Goal: Task Accomplishment & Management: Manage account settings

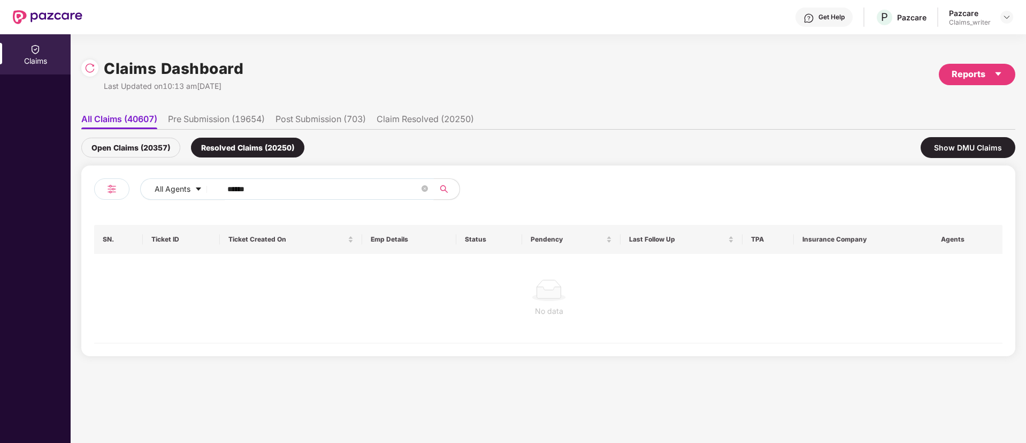
click at [171, 143] on div "Open Claims (20357)" at bounding box center [130, 148] width 99 height 20
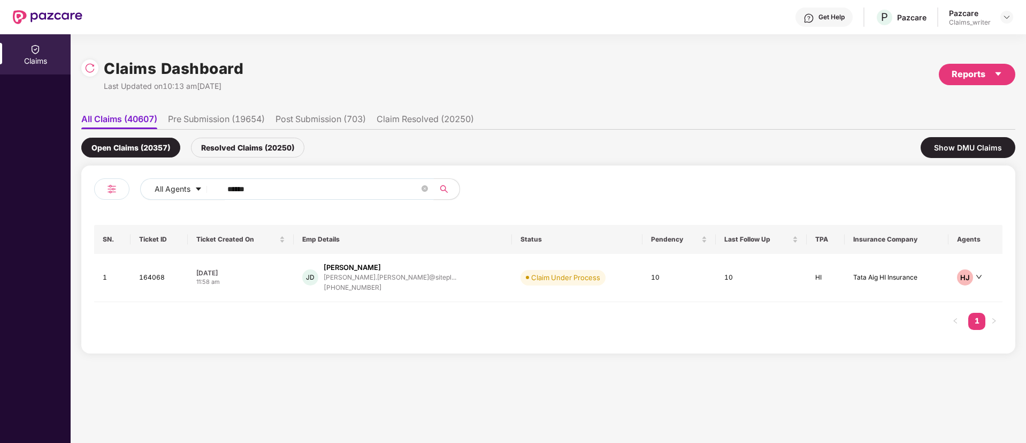
drag, startPoint x: 271, startPoint y: 188, endPoint x: 191, endPoint y: 208, distance: 82.0
click at [206, 192] on div "All Agents ******" at bounding box center [412, 188] width 545 height 21
paste input "text"
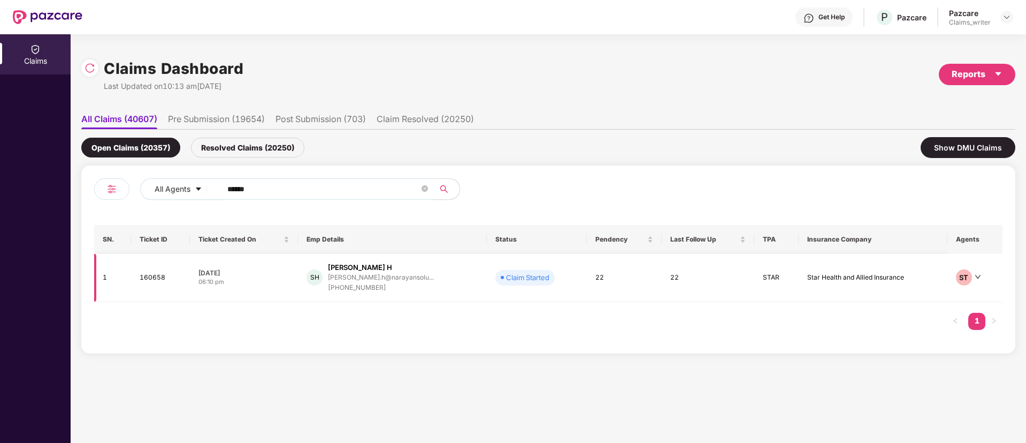
type input "******"
click at [155, 280] on td "160658" at bounding box center [160, 278] width 59 height 48
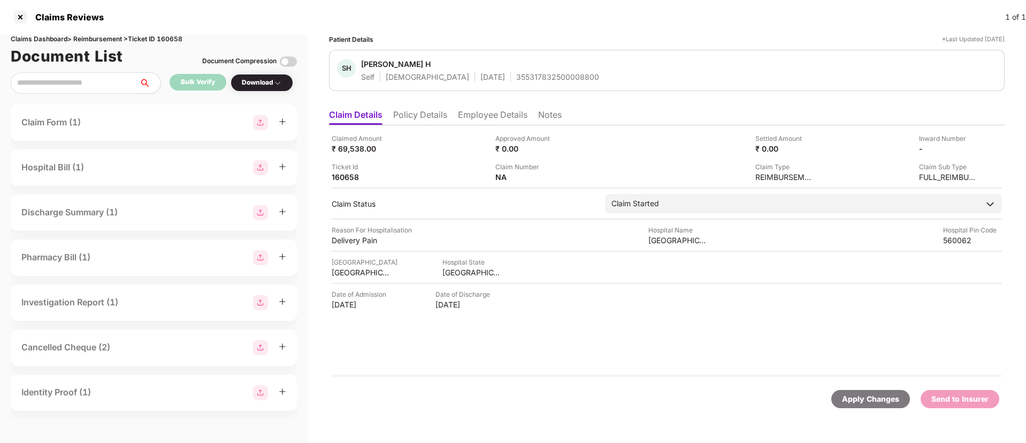
click at [424, 119] on li "Policy Details" at bounding box center [420, 117] width 54 height 16
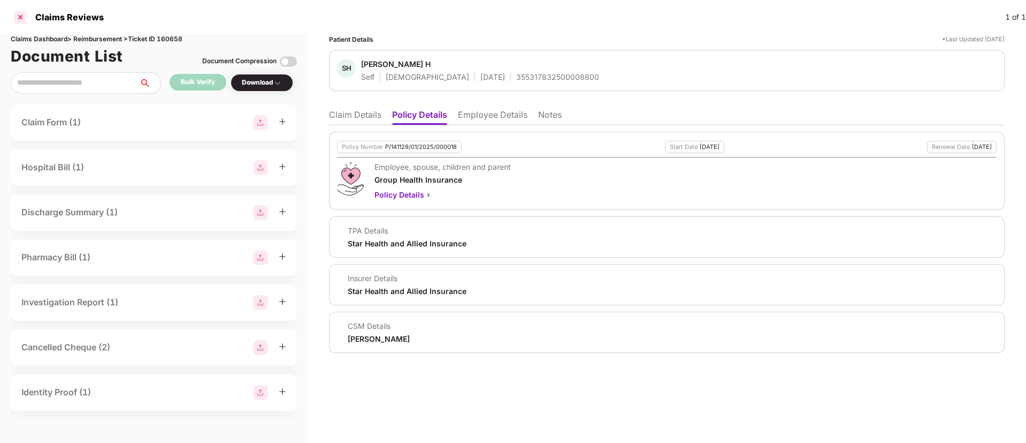
click at [22, 18] on div at bounding box center [20, 17] width 17 height 17
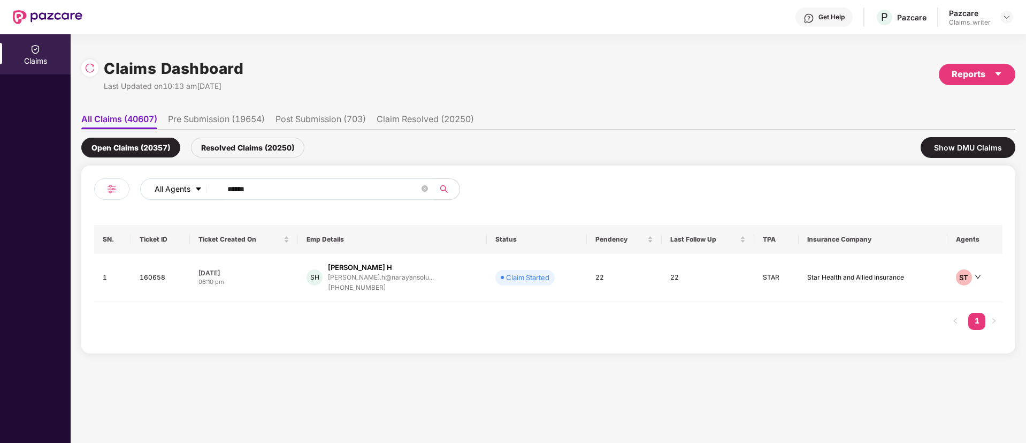
drag, startPoint x: 267, startPoint y: 193, endPoint x: 208, endPoint y: 193, distance: 58.9
click at [209, 193] on div "All Agents ******" at bounding box center [412, 188] width 545 height 21
paste input "text"
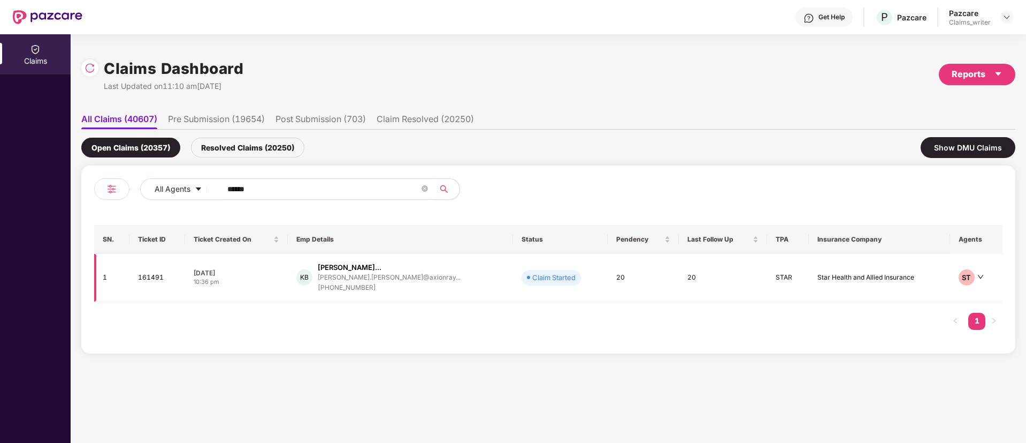
type input "******"
click at [153, 280] on td "161491" at bounding box center [158, 278] width 56 height 48
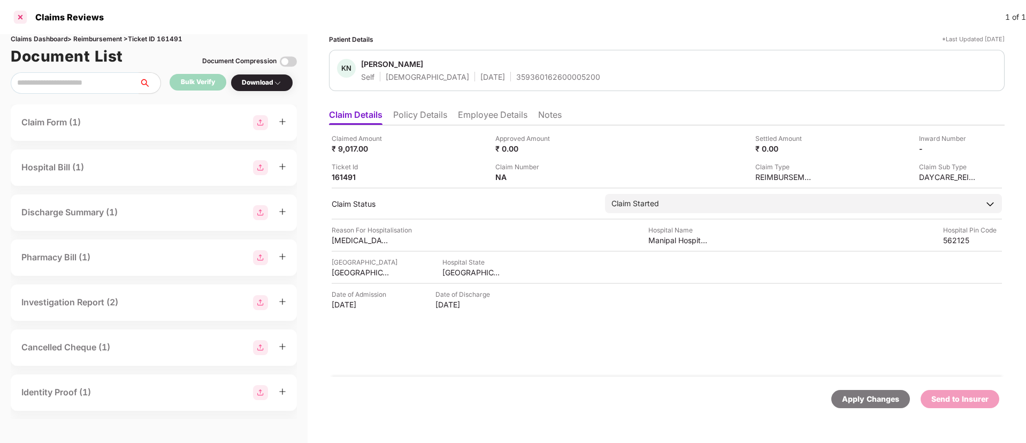
click at [21, 18] on div at bounding box center [20, 17] width 17 height 17
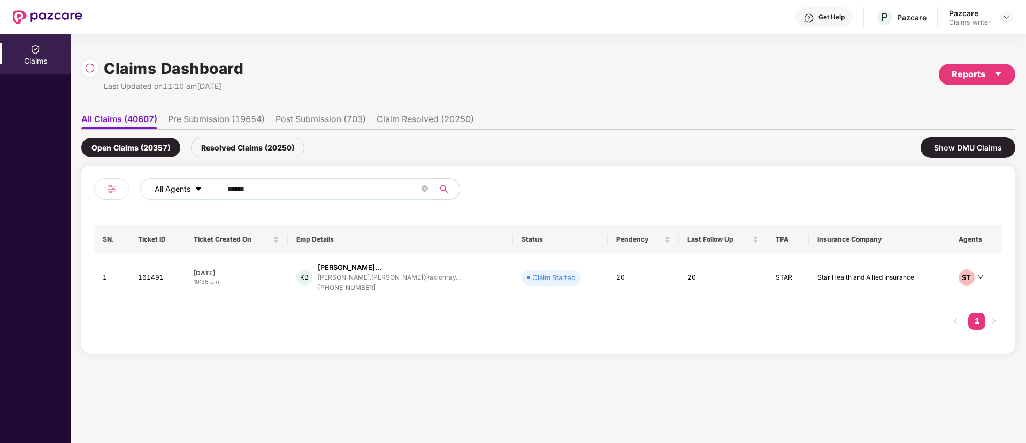
drag, startPoint x: 271, startPoint y: 187, endPoint x: 197, endPoint y: 191, distance: 74.5
click at [197, 191] on div "All Agents ******" at bounding box center [412, 188] width 545 height 21
paste input "text"
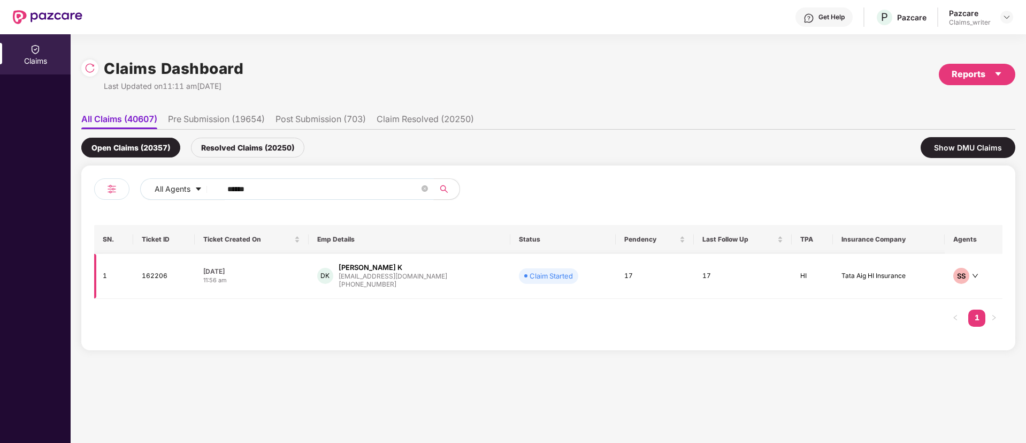
type input "******"
click at [158, 272] on td "162206" at bounding box center [164, 276] width 62 height 45
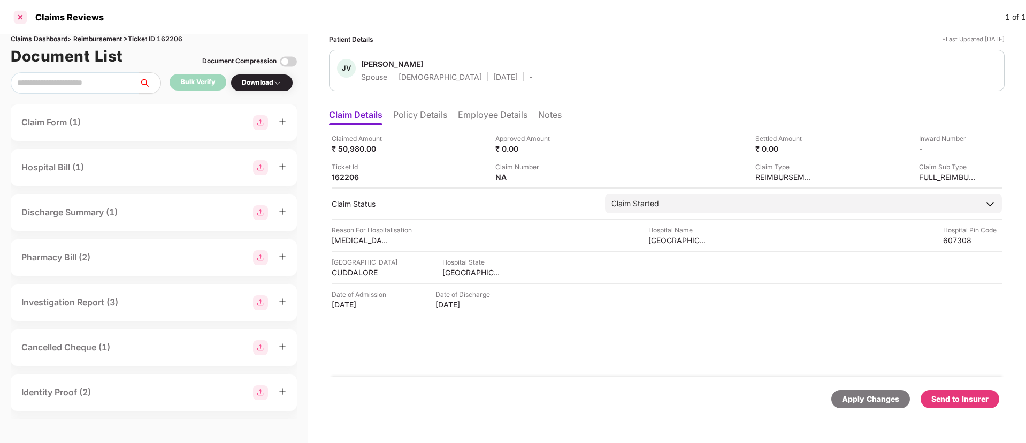
click at [26, 18] on div at bounding box center [20, 17] width 17 height 17
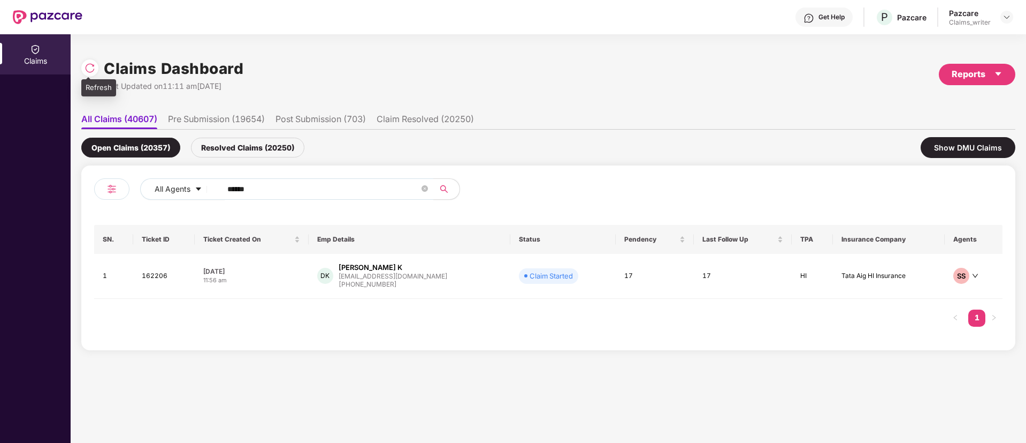
click at [94, 73] on img at bounding box center [90, 68] width 11 height 11
click at [157, 283] on td "162206" at bounding box center [164, 276] width 62 height 45
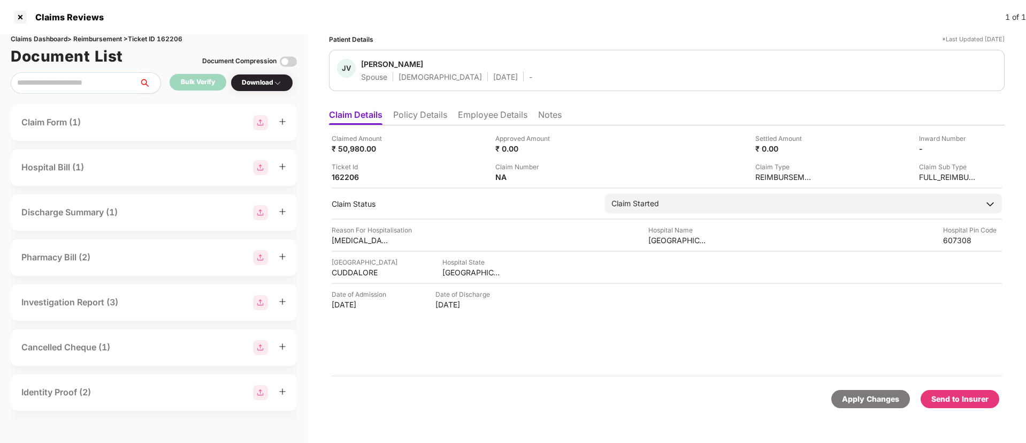
click at [425, 122] on li "Policy Details" at bounding box center [420, 117] width 54 height 16
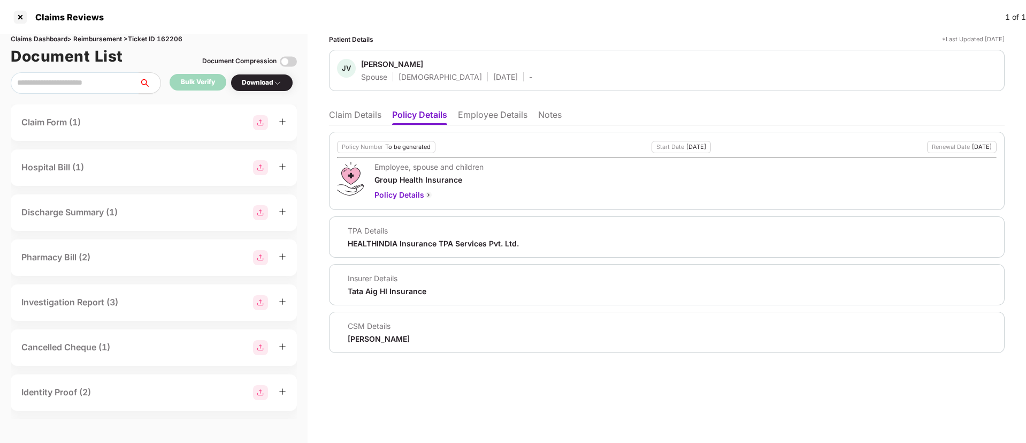
click at [468, 121] on li "Employee Details" at bounding box center [493, 117] width 70 height 16
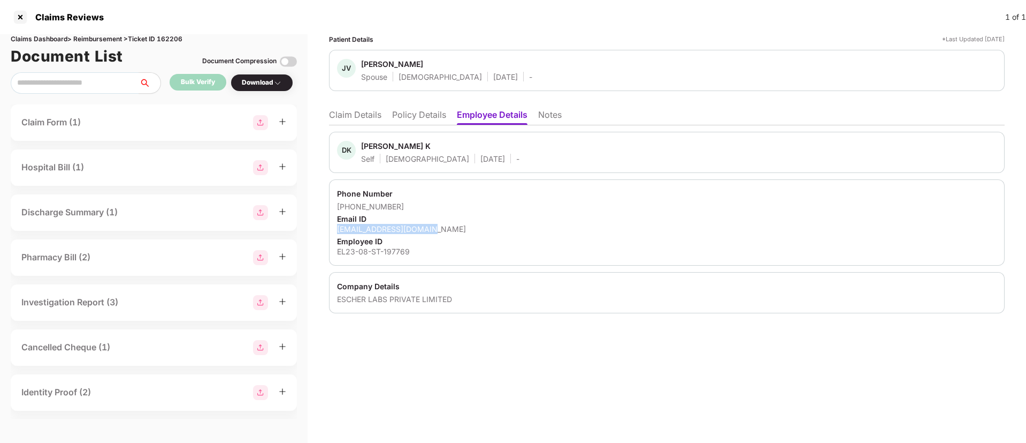
drag, startPoint x: 338, startPoint y: 227, endPoint x: 443, endPoint y: 225, distance: 104.9
click at [443, 225] on div "kdhinesh1996@gmail.com" at bounding box center [667, 229] width 660 height 10
copy div "kdhinesh1996@gmail.com"
click at [539, 111] on ul "Claim Details Policy Details Employee Details Notes" at bounding box center [667, 114] width 676 height 21
click at [552, 116] on li "Notes" at bounding box center [550, 117] width 24 height 16
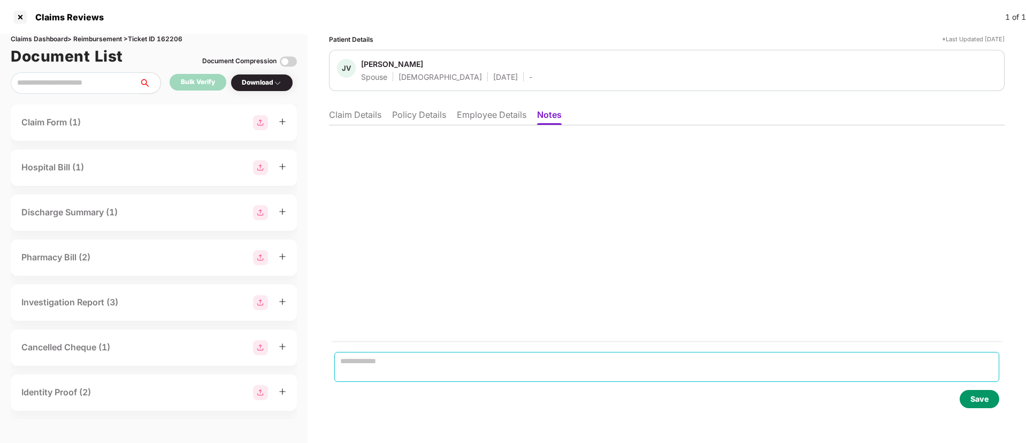
click at [375, 367] on textarea at bounding box center [666, 367] width 665 height 30
paste textarea "**********"
type textarea "**********"
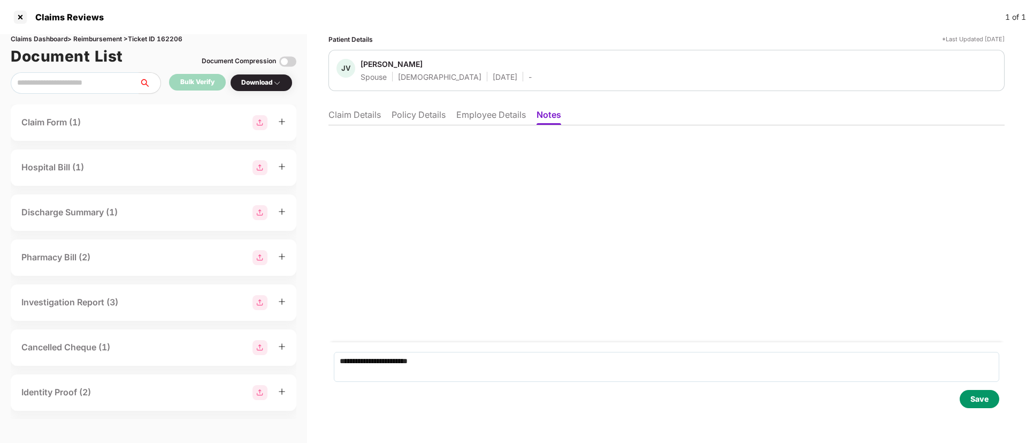
click at [978, 403] on div "Save" at bounding box center [980, 399] width 18 height 12
click at [371, 119] on li "Claim Details" at bounding box center [355, 117] width 52 height 16
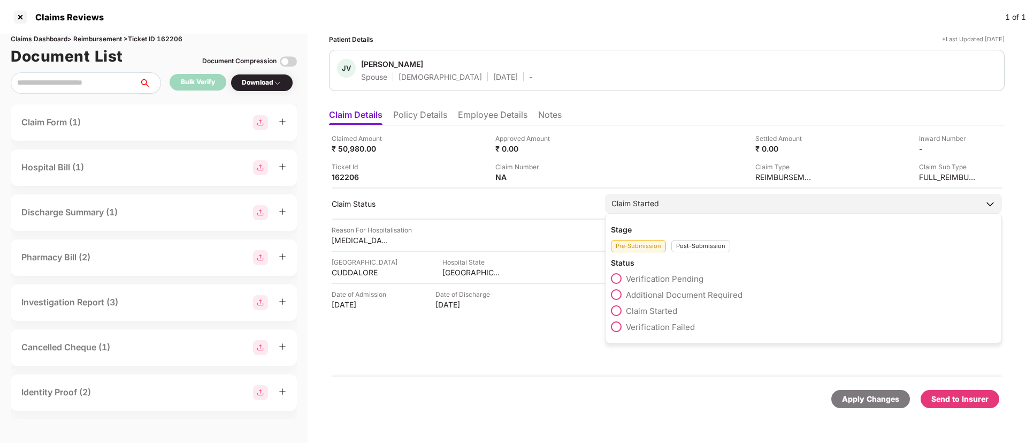
click at [701, 240] on div "Post-Submission" at bounding box center [701, 246] width 59 height 12
click at [616, 336] on div "Claim IR Raised" at bounding box center [803, 329] width 385 height 16
click at [623, 345] on label "Claim Closed" at bounding box center [643, 342] width 65 height 11
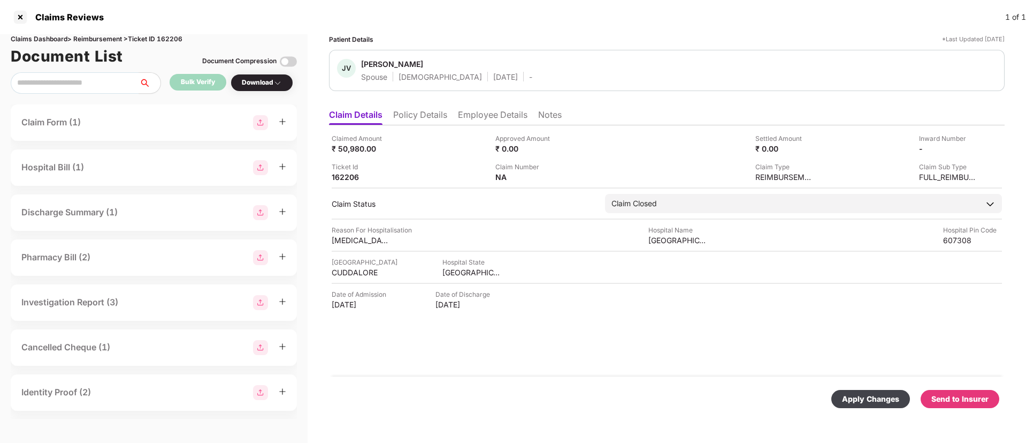
click at [870, 400] on div "Apply Changes" at bounding box center [870, 399] width 57 height 12
click at [20, 19] on div at bounding box center [20, 17] width 17 height 17
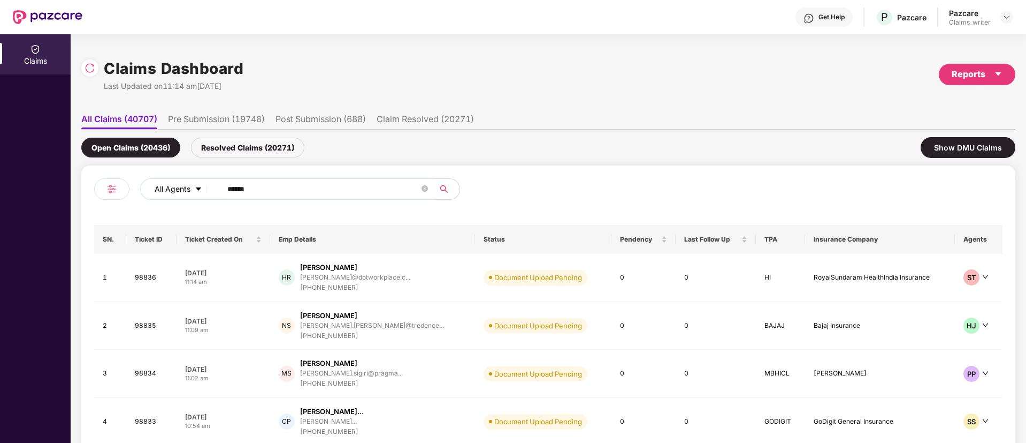
drag, startPoint x: 280, startPoint y: 186, endPoint x: 211, endPoint y: 192, distance: 69.8
click at [211, 192] on div "All Agents ******" at bounding box center [412, 188] width 545 height 21
paste input "text"
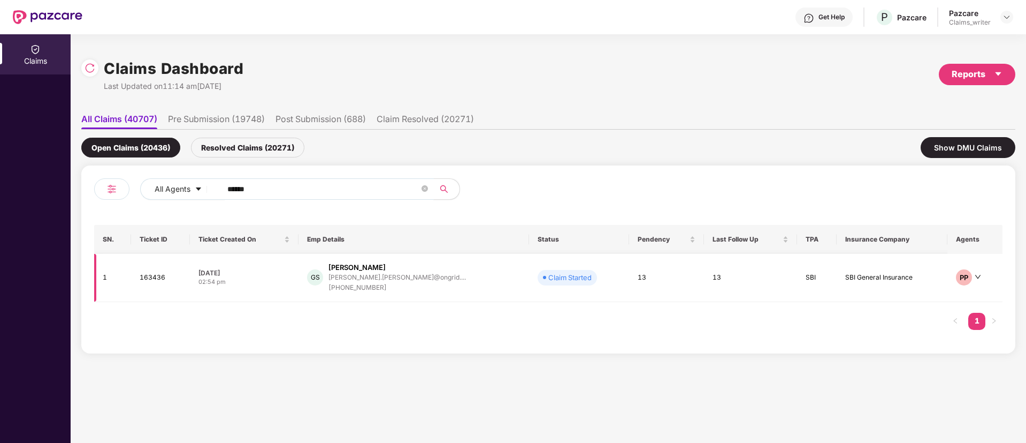
type input "******"
click at [157, 276] on td "163436" at bounding box center [160, 278] width 59 height 48
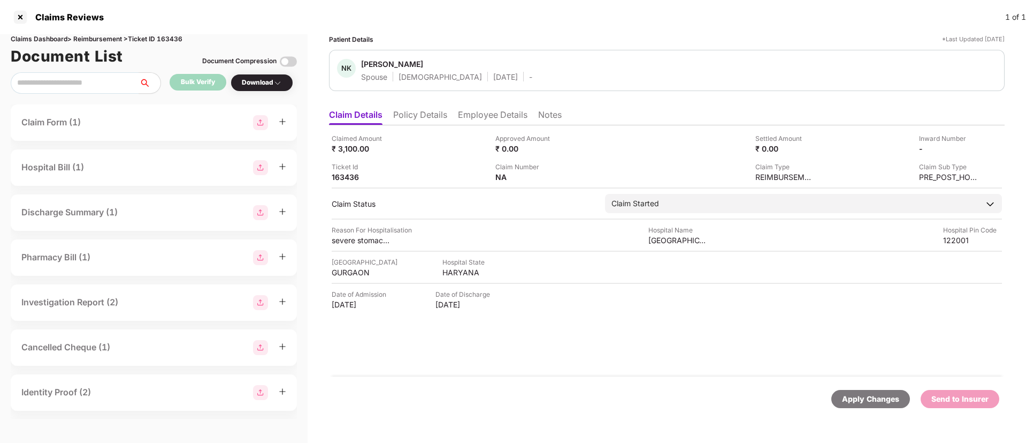
click at [476, 117] on li "Employee Details" at bounding box center [493, 117] width 70 height 16
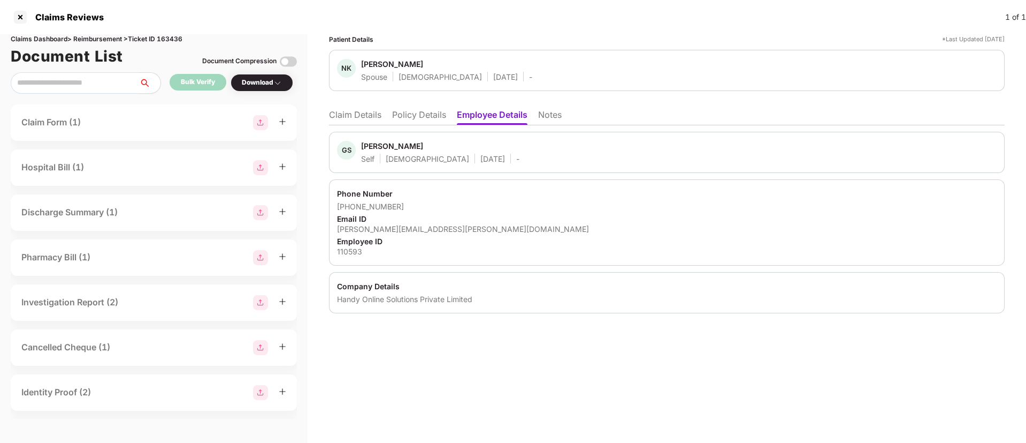
click at [29, 19] on div "Claims Reviews" at bounding box center [66, 17] width 75 height 11
click at [14, 17] on div at bounding box center [20, 17] width 17 height 17
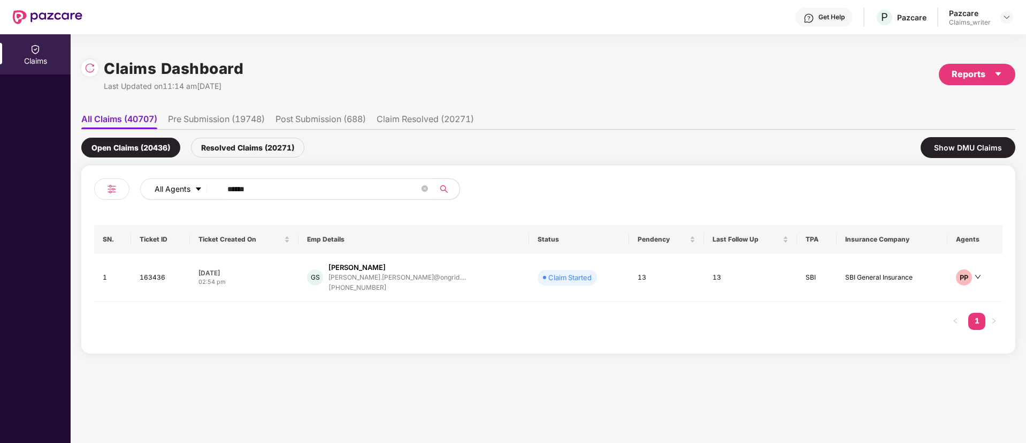
drag, startPoint x: 262, startPoint y: 190, endPoint x: 201, endPoint y: 185, distance: 60.7
click at [201, 185] on div "All Agents ******" at bounding box center [412, 188] width 545 height 21
paste input "text"
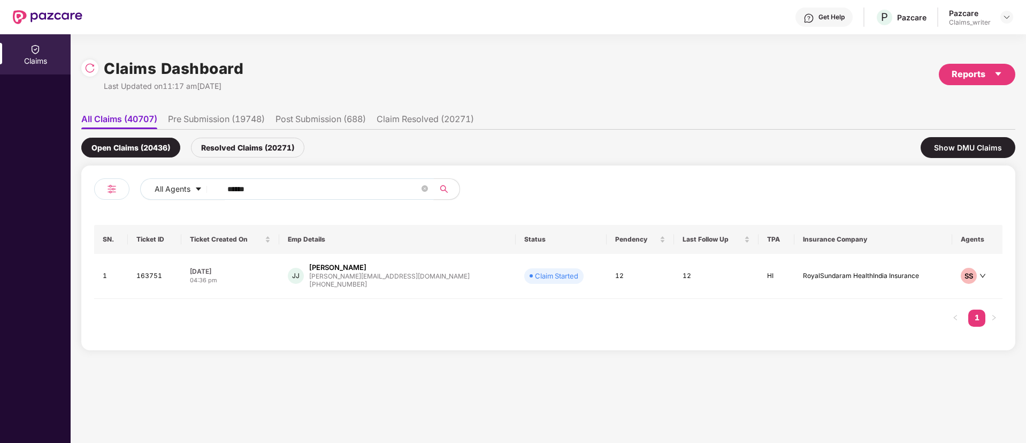
type input "******"
click at [147, 279] on td "163751" at bounding box center [155, 276] width 54 height 45
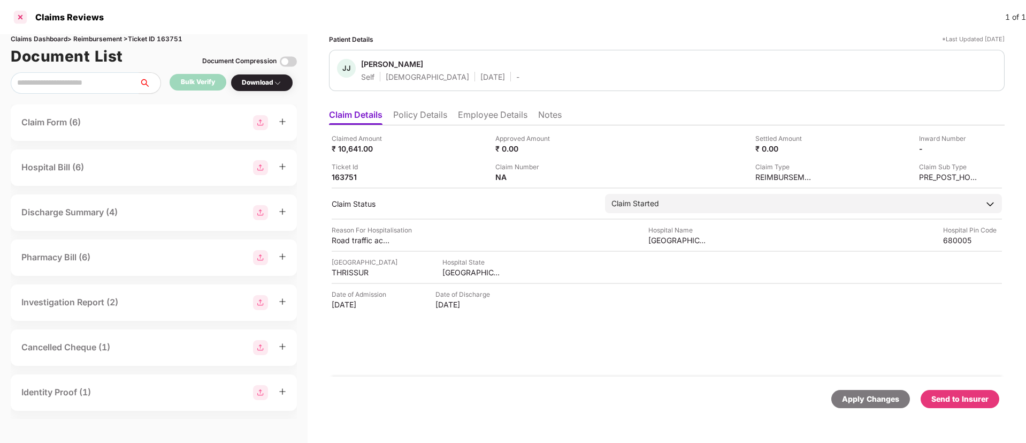
click at [27, 22] on div at bounding box center [20, 17] width 17 height 17
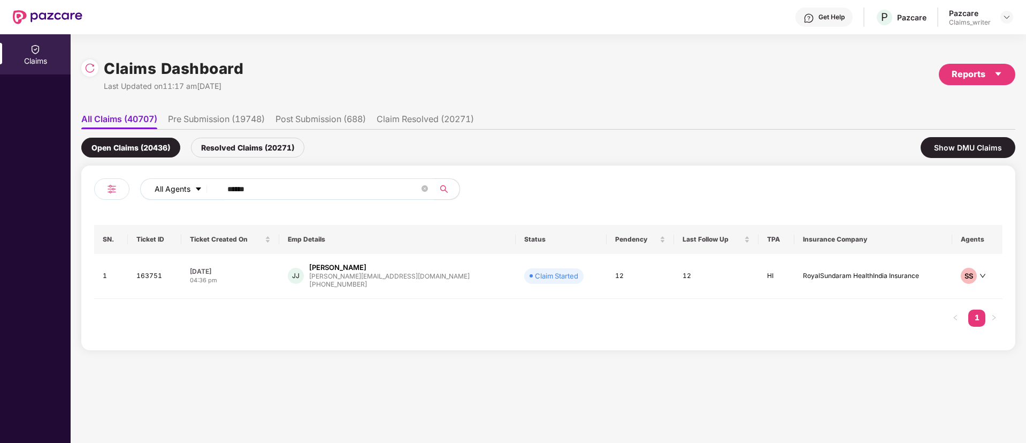
drag, startPoint x: 256, startPoint y: 189, endPoint x: 204, endPoint y: 191, distance: 51.9
click at [204, 191] on div "All Agents ******" at bounding box center [412, 188] width 545 height 21
paste input "text"
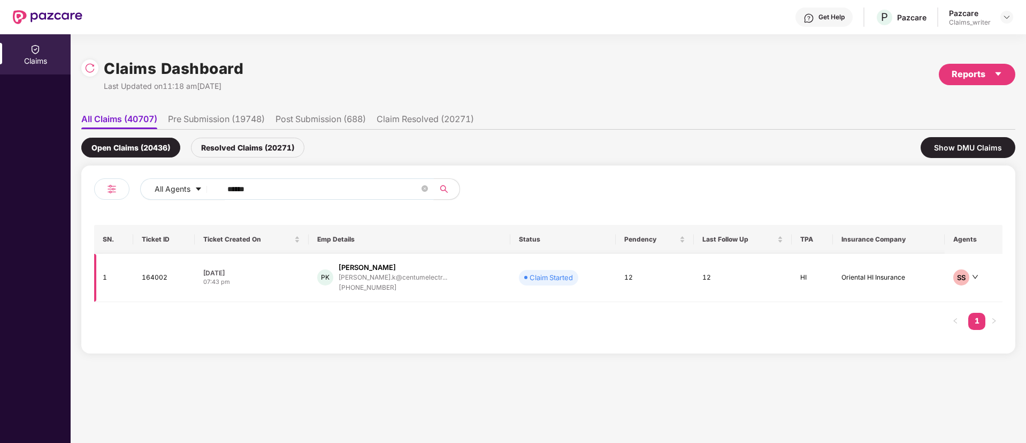
type input "******"
click at [163, 270] on td "164002" at bounding box center [164, 278] width 62 height 48
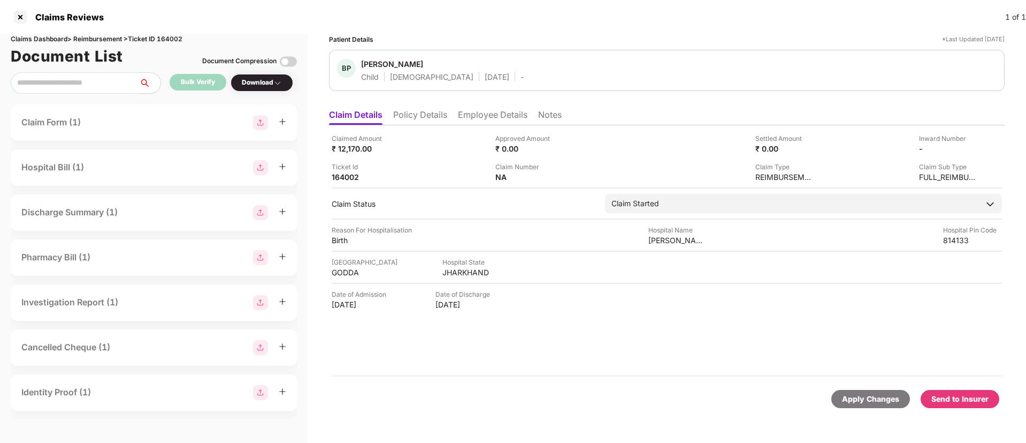
click at [461, 118] on li "Employee Details" at bounding box center [493, 117] width 70 height 16
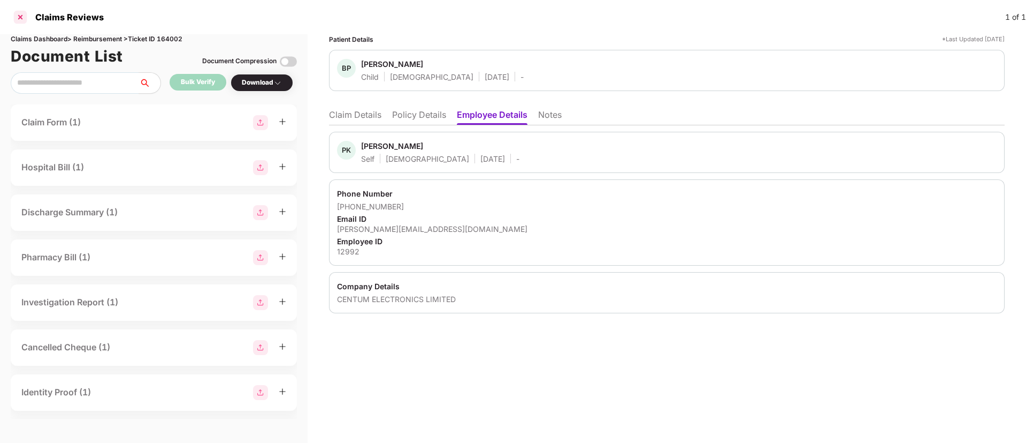
click at [20, 25] on div at bounding box center [20, 17] width 17 height 17
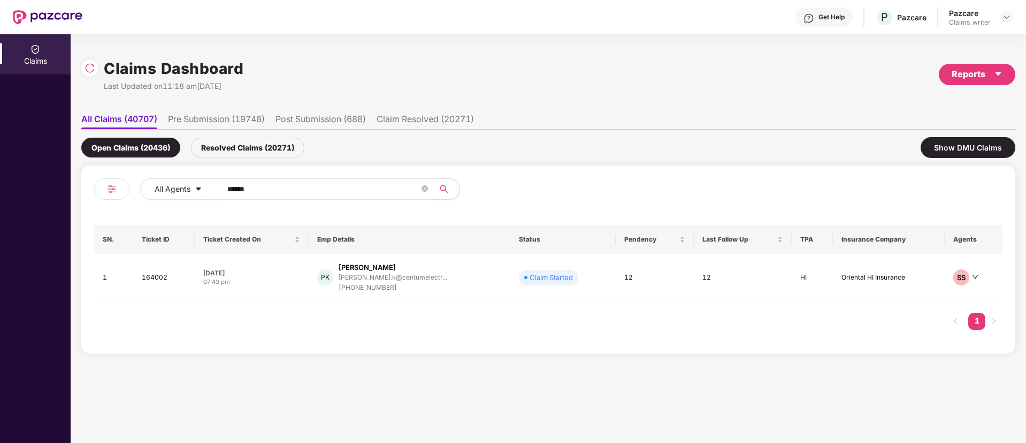
drag, startPoint x: 265, startPoint y: 189, endPoint x: 197, endPoint y: 200, distance: 68.3
click at [197, 200] on div "All Agents ******" at bounding box center [321, 193] width 454 height 30
paste input "text"
type input "******"
click at [154, 280] on td "164006" at bounding box center [163, 278] width 61 height 48
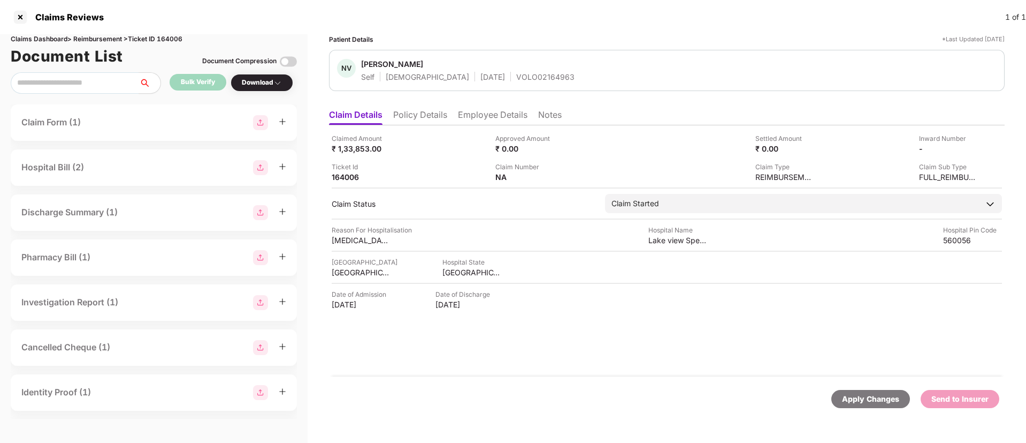
click at [475, 117] on li "Employee Details" at bounding box center [493, 117] width 70 height 16
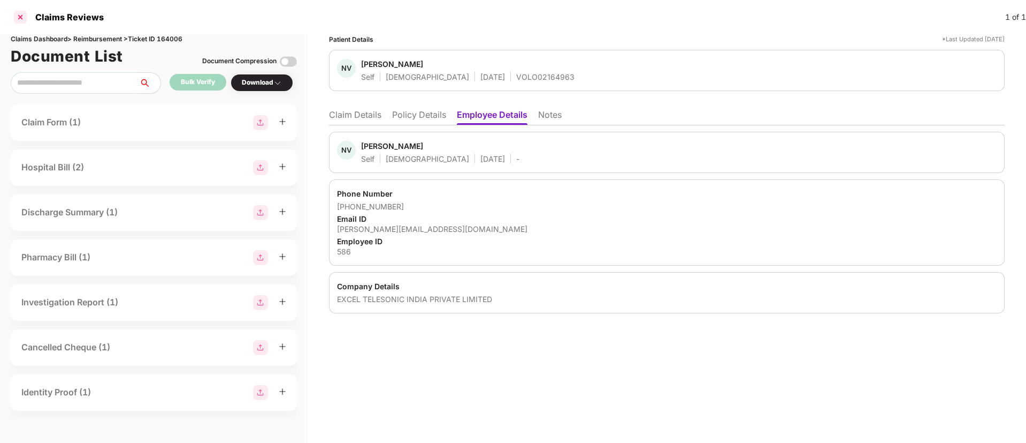
click at [20, 18] on div at bounding box center [20, 17] width 17 height 17
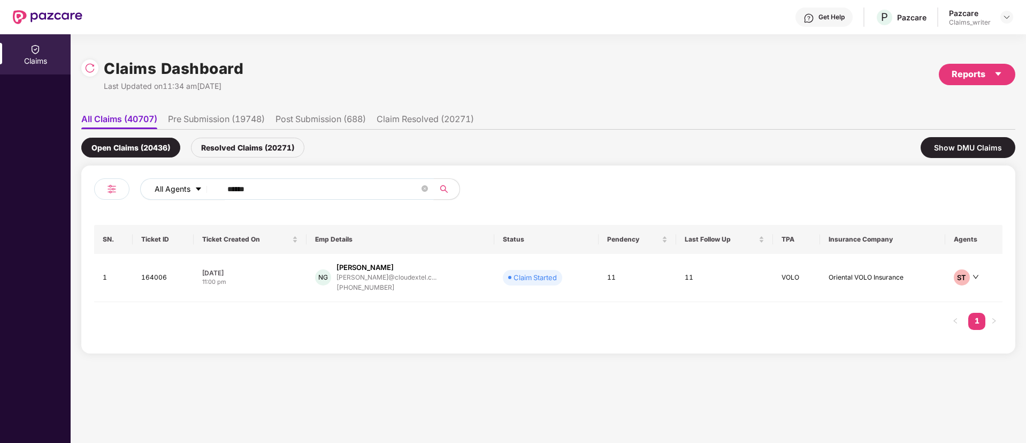
drag, startPoint x: 285, startPoint y: 195, endPoint x: 206, endPoint y: 195, distance: 79.2
click at [206, 195] on div "All Agents ******" at bounding box center [412, 188] width 545 height 21
paste input "text"
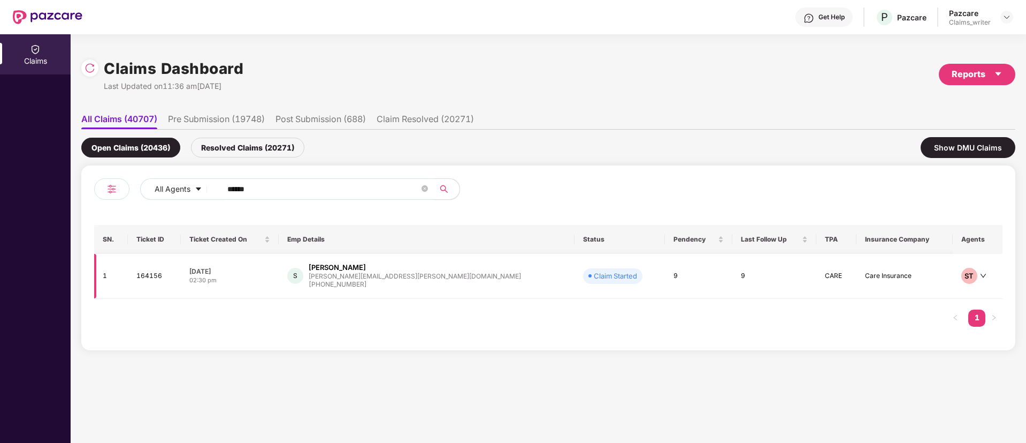
type input "******"
click at [162, 276] on td "164156" at bounding box center [154, 276] width 53 height 45
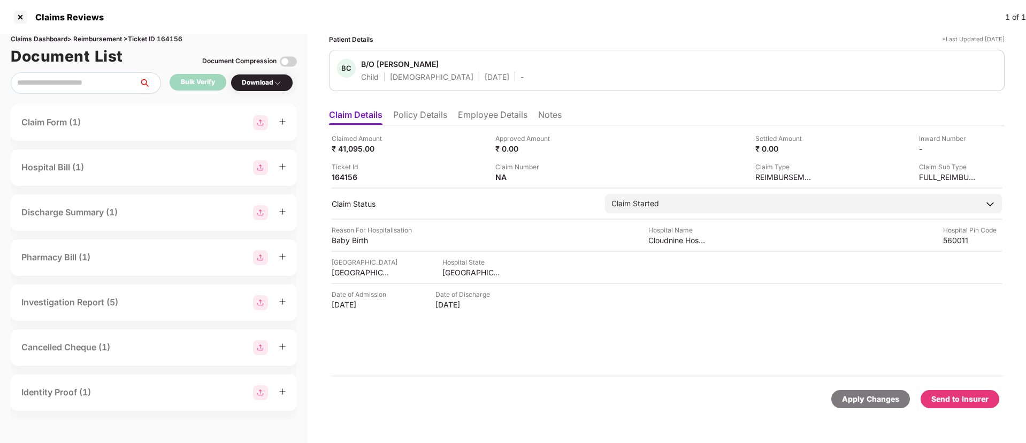
click at [416, 115] on li "Policy Details" at bounding box center [420, 117] width 54 height 16
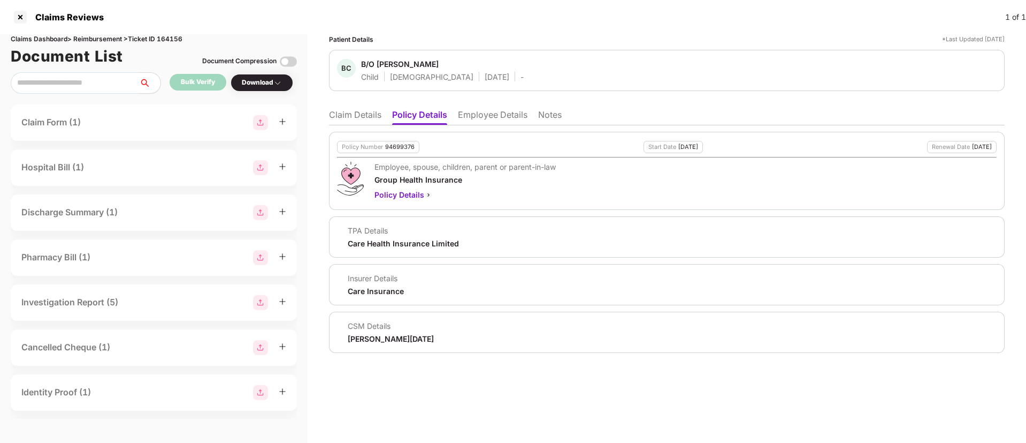
click at [397, 148] on div "94699376" at bounding box center [399, 146] width 29 height 7
copy div "94699376"
click at [549, 119] on li "Notes" at bounding box center [550, 117] width 24 height 16
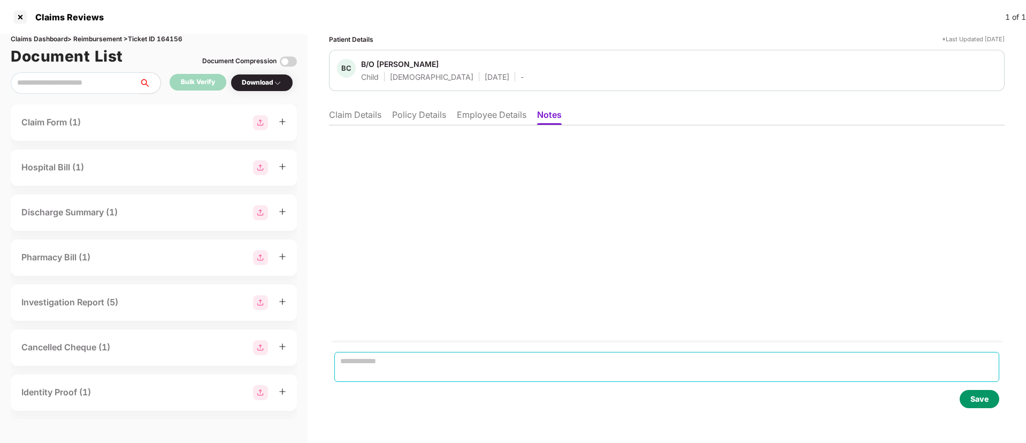
click at [372, 370] on textarea at bounding box center [666, 367] width 665 height 30
paste textarea "********"
type textarea "********"
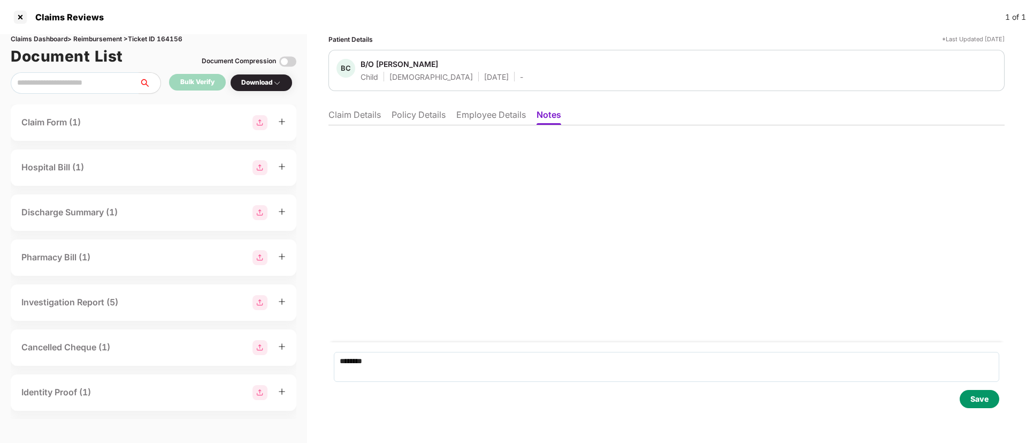
click at [987, 400] on div "Save" at bounding box center [980, 399] width 18 height 12
click at [361, 115] on li "Claim Details" at bounding box center [355, 117] width 52 height 16
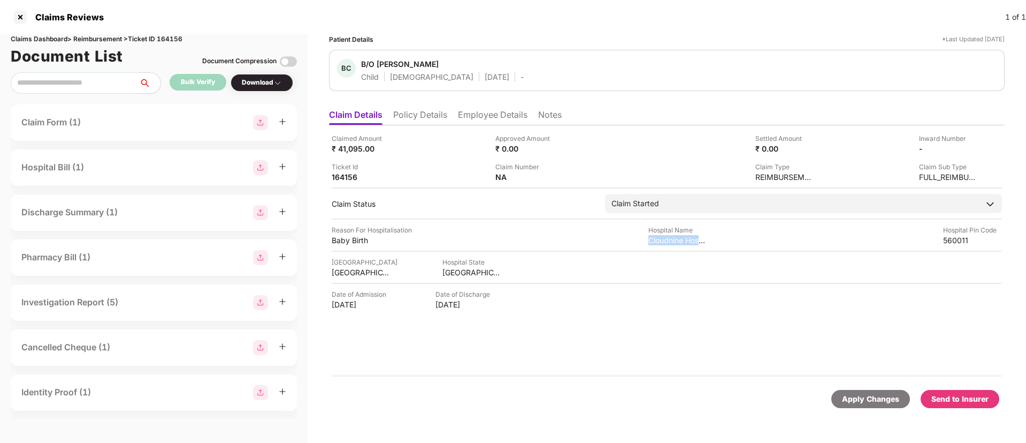
drag, startPoint x: 645, startPoint y: 239, endPoint x: 722, endPoint y: 241, distance: 77.1
click at [722, 241] on div "Reason For Hospitalisation Baby Birth Hospital Name Cloudnine Hospital Kids Cli…" at bounding box center [667, 235] width 671 height 20
copy div "Cloudnine Hospital K"
drag, startPoint x: 333, startPoint y: 238, endPoint x: 383, endPoint y: 240, distance: 50.4
click at [383, 240] on div "Baby Birth" at bounding box center [361, 240] width 59 height 10
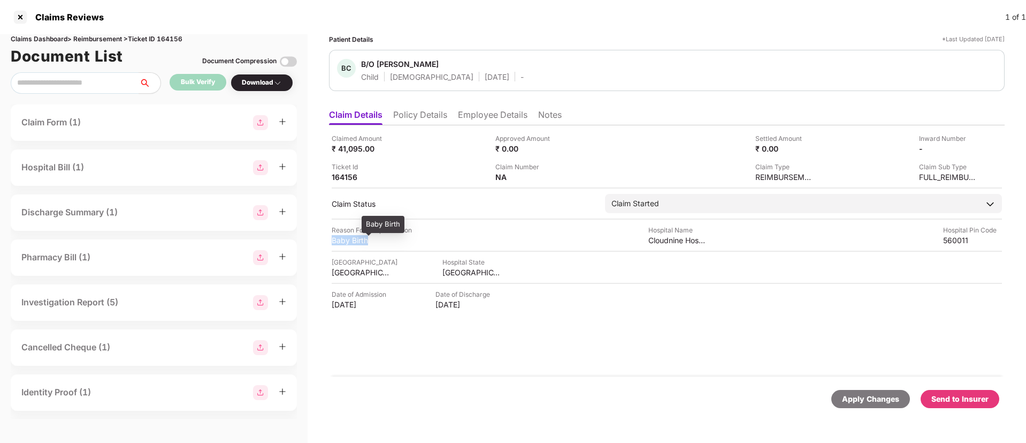
copy div "Baby Birth"
click at [468, 118] on li "Employee Details" at bounding box center [493, 117] width 70 height 16
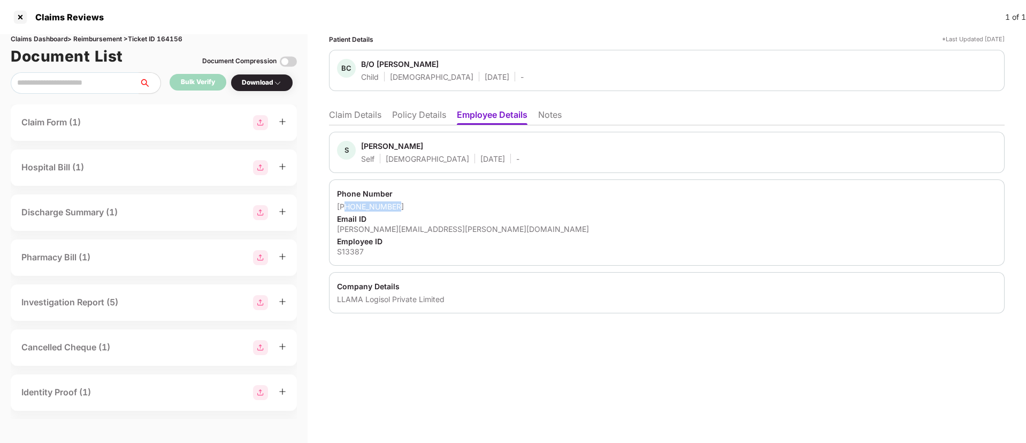
drag, startPoint x: 349, startPoint y: 206, endPoint x: 406, endPoint y: 202, distance: 56.9
click at [406, 202] on div "+919931190012" at bounding box center [667, 206] width 660 height 10
click at [405, 193] on div "Phone Number" at bounding box center [667, 193] width 660 height 10
drag, startPoint x: 351, startPoint y: 207, endPoint x: 404, endPoint y: 208, distance: 53.0
click at [404, 208] on div "+919931190012" at bounding box center [667, 206] width 660 height 10
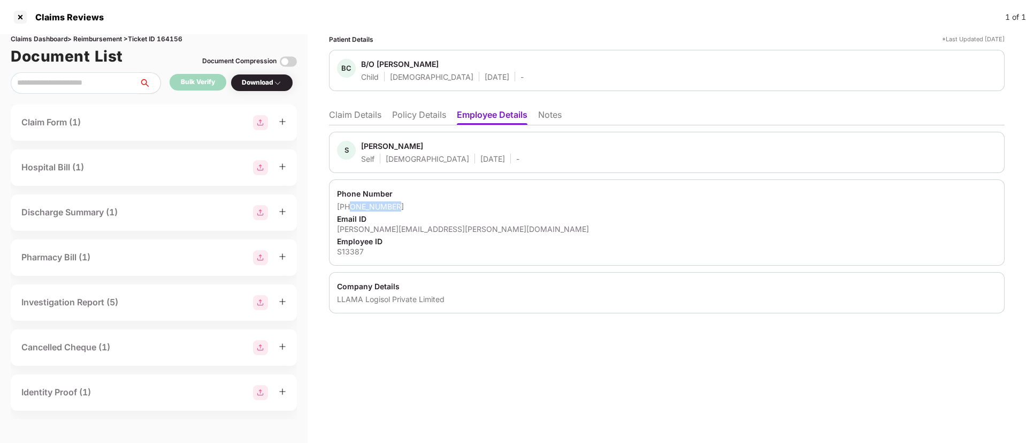
copy div "9931190012"
drag, startPoint x: 336, startPoint y: 224, endPoint x: 434, endPoint y: 230, distance: 98.1
click at [434, 230] on div "Phone Number +919931190012 Email ID shivran.roy@shipsy.io Employee ID S13387" at bounding box center [667, 222] width 676 height 86
copy div "shivran.roy@shipsy.io"
click at [255, 81] on div "Download" at bounding box center [262, 83] width 40 height 10
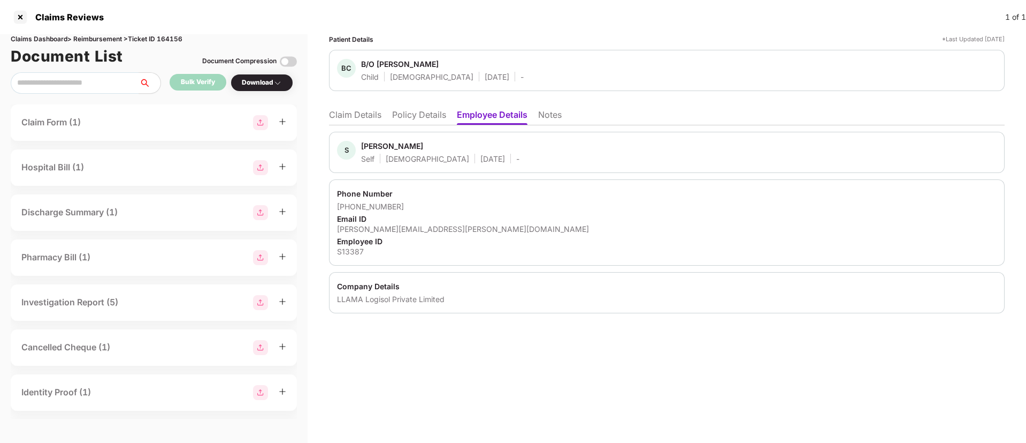
click at [255, 81] on div "Download" at bounding box center [262, 83] width 40 height 10
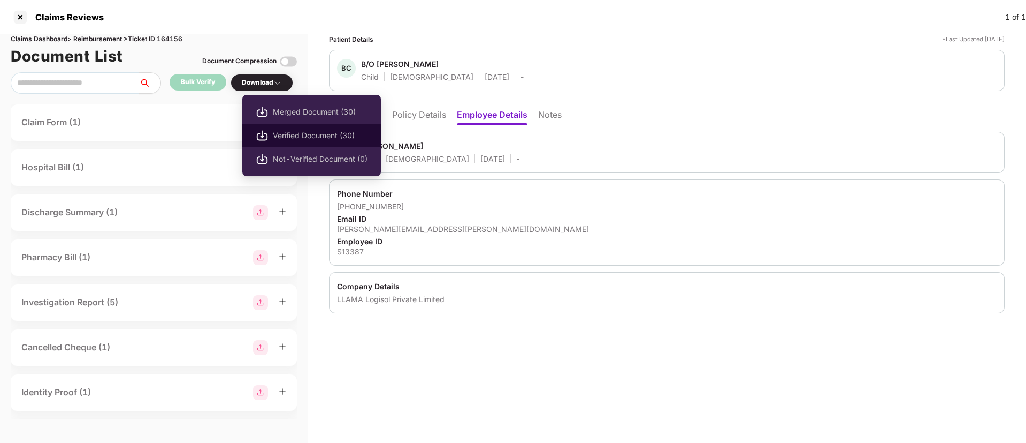
click at [326, 139] on span "Verified Document (30)" at bounding box center [320, 136] width 95 height 12
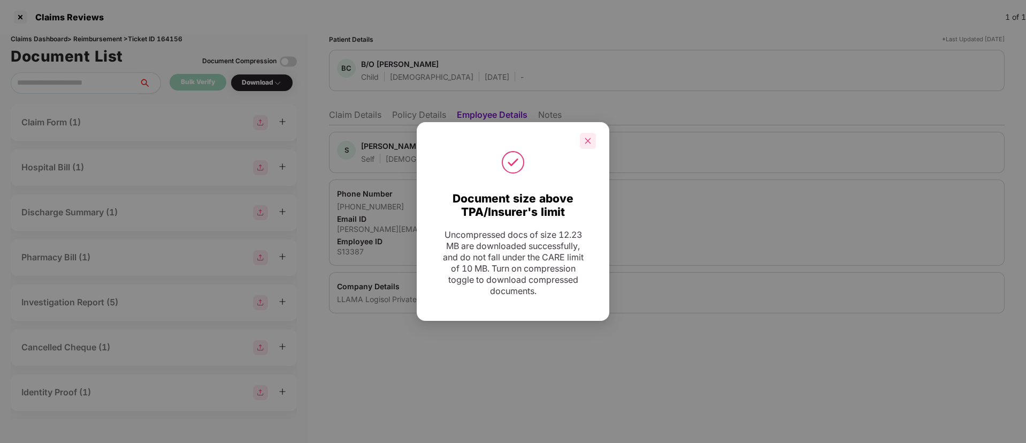
click at [593, 146] on div at bounding box center [588, 141] width 16 height 16
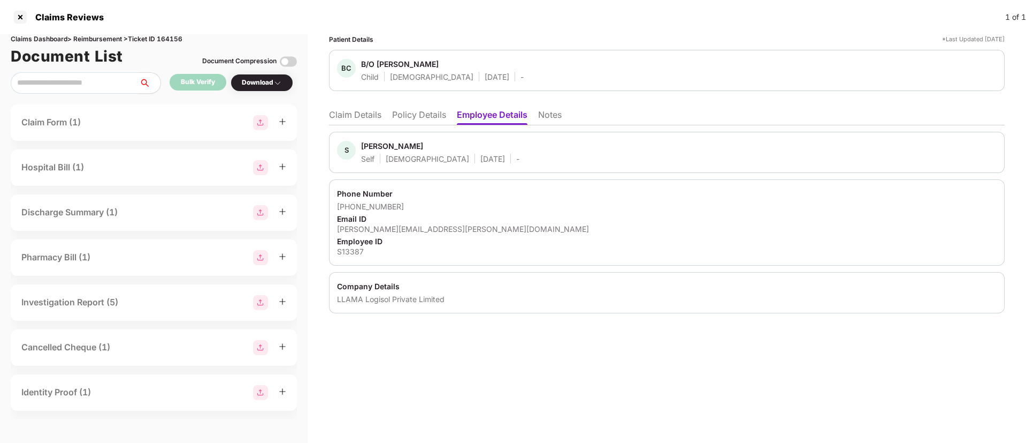
click at [371, 115] on li "Claim Details" at bounding box center [355, 117] width 52 height 16
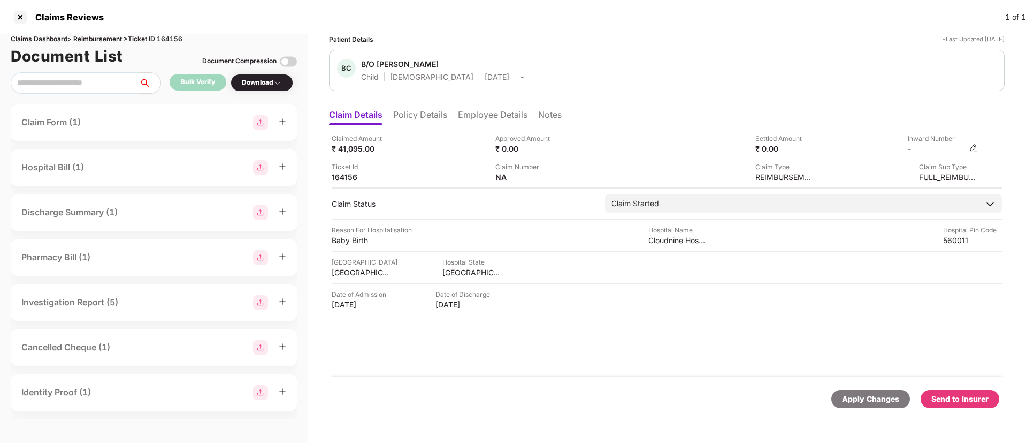
click at [976, 149] on img at bounding box center [974, 147] width 9 height 9
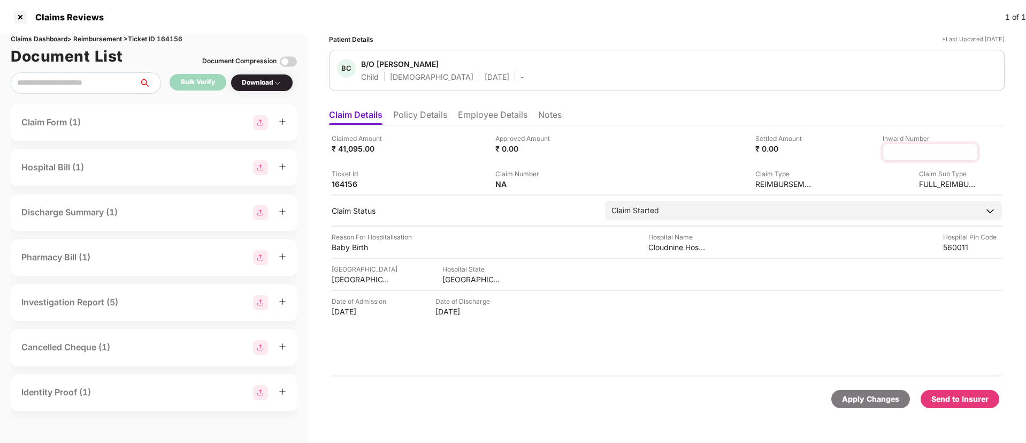
click at [911, 157] on input at bounding box center [930, 152] width 77 height 11
type input "**********"
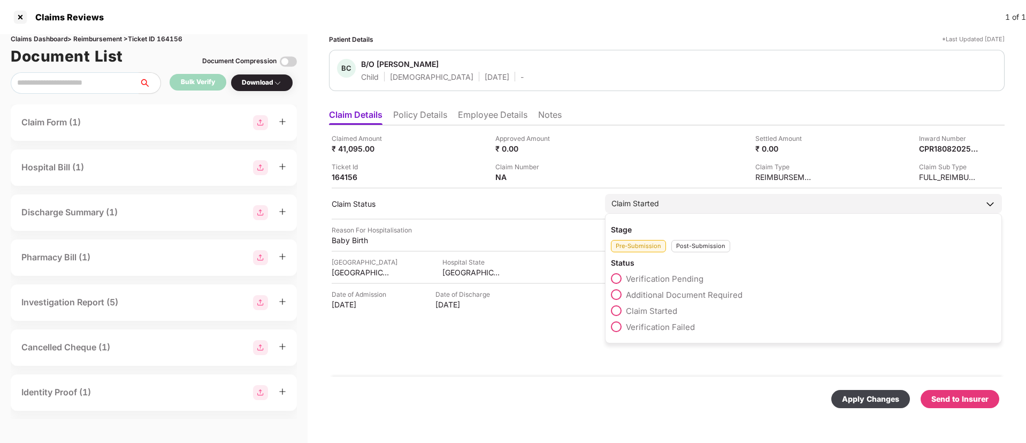
click at [714, 249] on div "Post-Submission" at bounding box center [701, 246] width 59 height 12
click at [613, 295] on span at bounding box center [616, 294] width 11 height 11
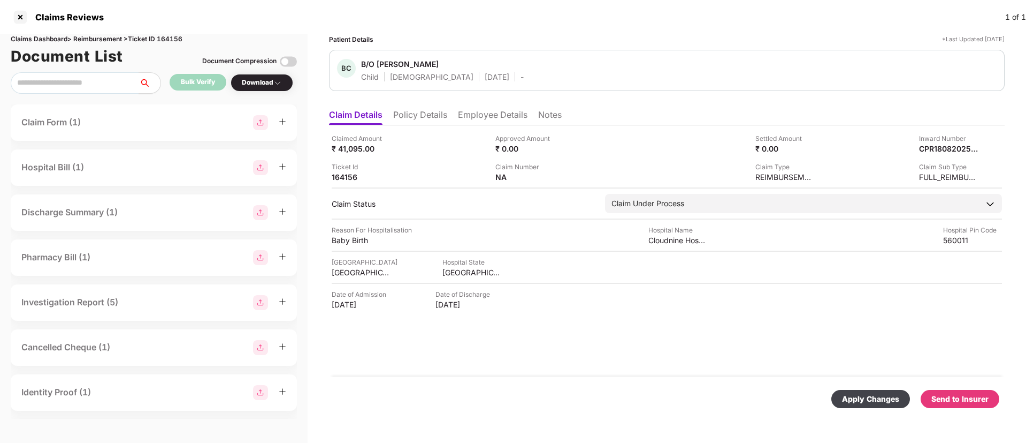
click at [876, 399] on div "Apply Changes" at bounding box center [870, 399] width 57 height 12
click at [472, 120] on li "Employee Details" at bounding box center [493, 117] width 70 height 16
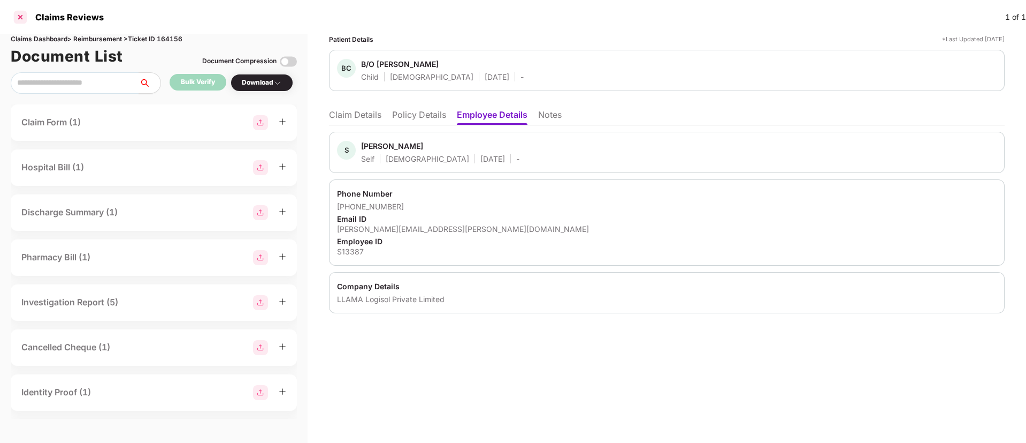
click at [13, 23] on div at bounding box center [20, 17] width 17 height 17
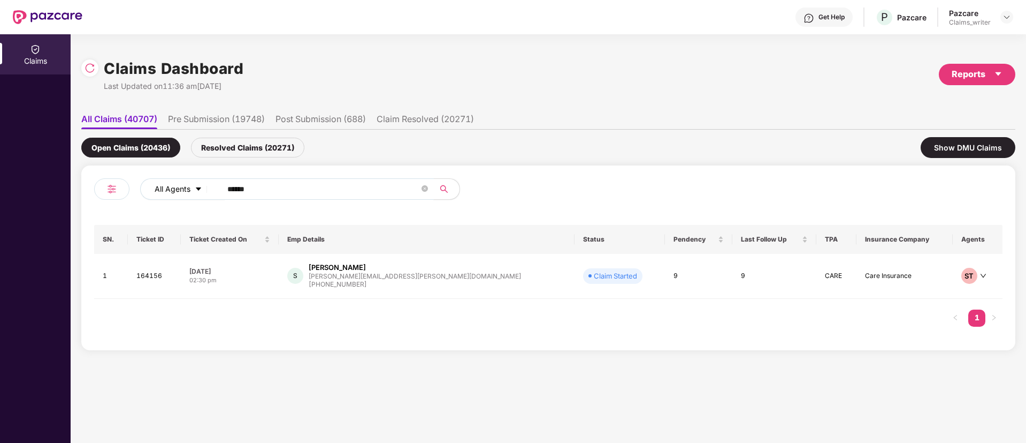
drag, startPoint x: 264, startPoint y: 193, endPoint x: 195, endPoint y: 189, distance: 69.2
click at [195, 189] on div "All Agents ******" at bounding box center [412, 188] width 545 height 21
paste input "text"
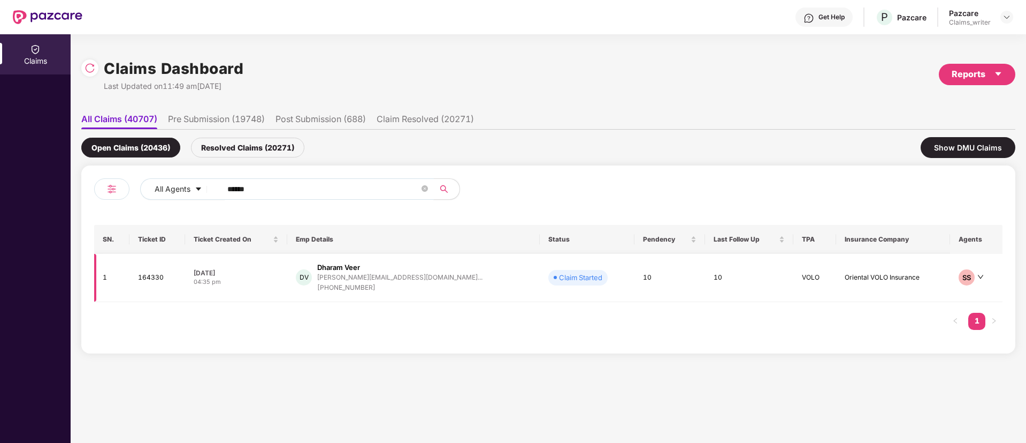
type input "******"
click at [151, 279] on td "164330" at bounding box center [158, 278] width 56 height 48
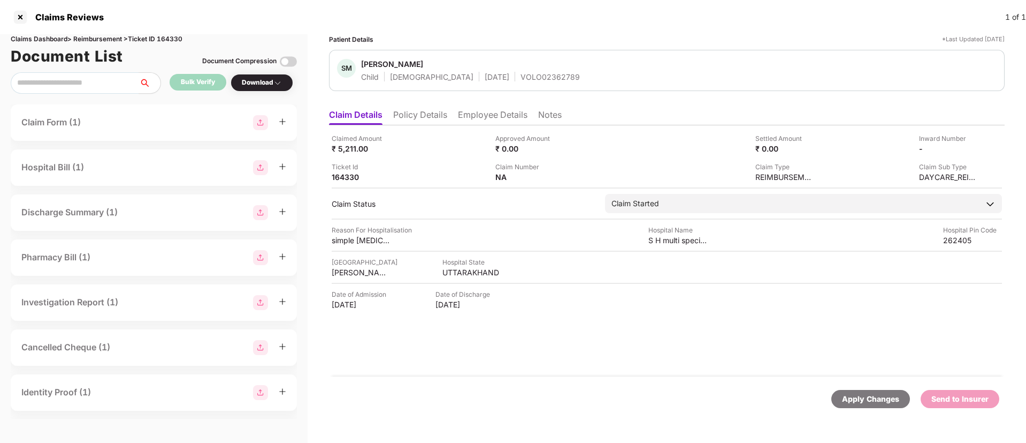
click at [459, 117] on ul "Claim Details Policy Details Employee Details Notes" at bounding box center [667, 114] width 676 height 21
click at [474, 113] on li "Employee Details" at bounding box center [493, 117] width 70 height 16
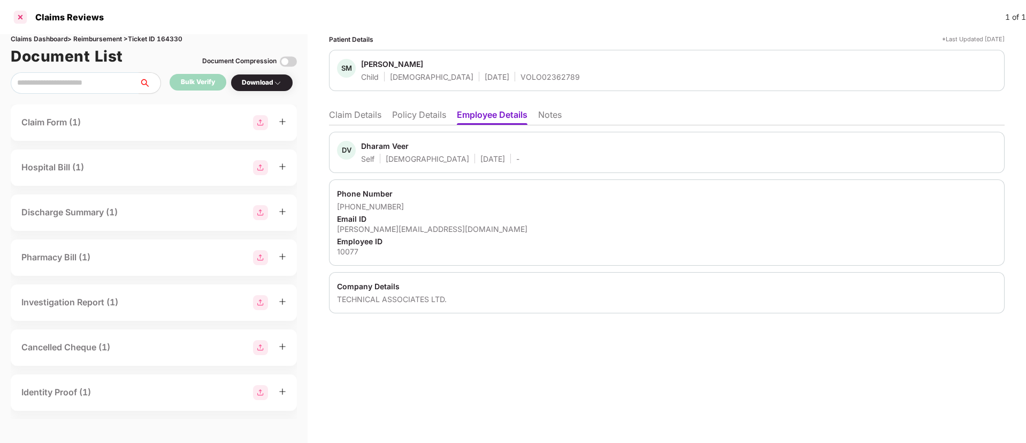
click at [22, 12] on div at bounding box center [20, 17] width 17 height 17
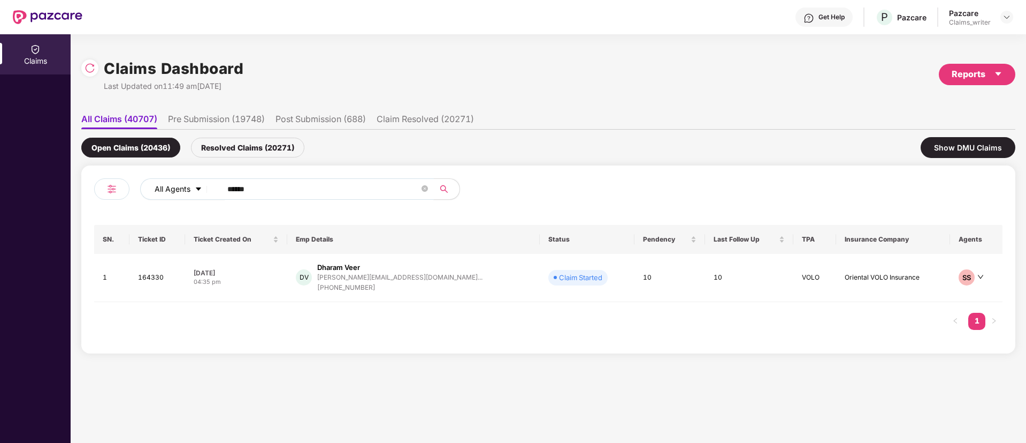
drag, startPoint x: 273, startPoint y: 186, endPoint x: 203, endPoint y: 188, distance: 70.1
click at [203, 188] on div "All Agents ******" at bounding box center [412, 188] width 545 height 21
paste input "text"
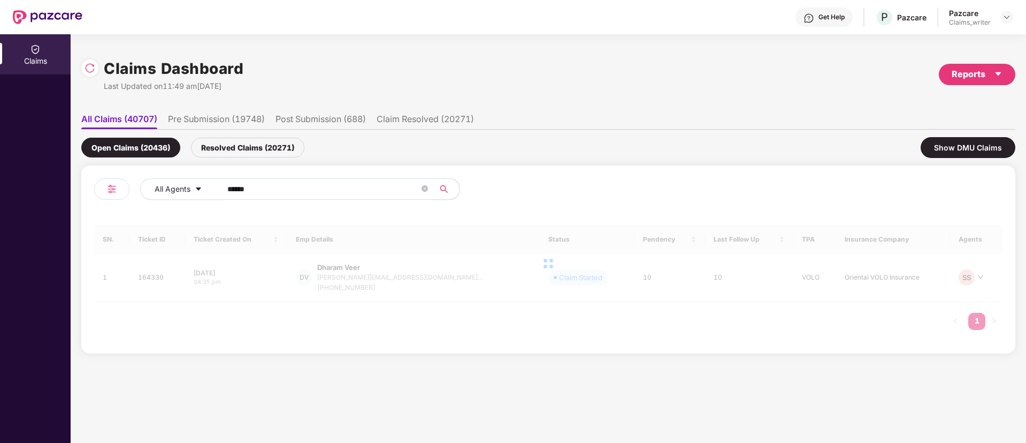
type input "******"
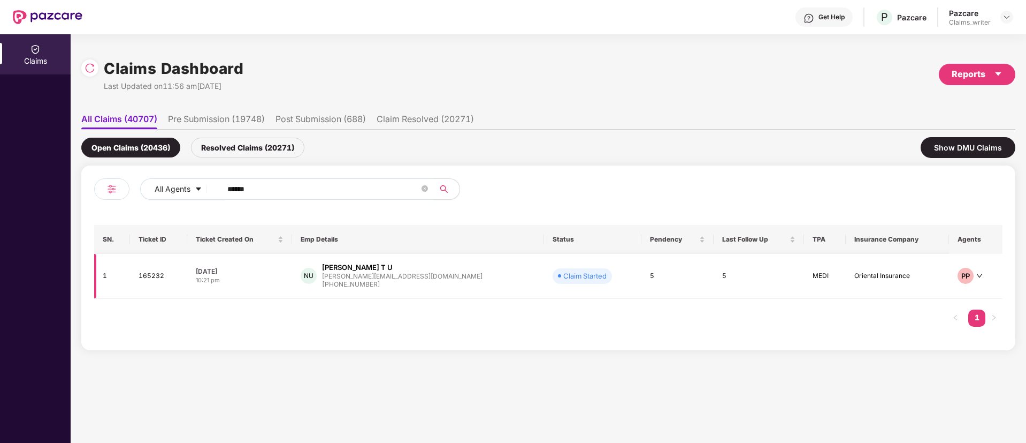
click at [160, 277] on td "165232" at bounding box center [158, 276] width 57 height 45
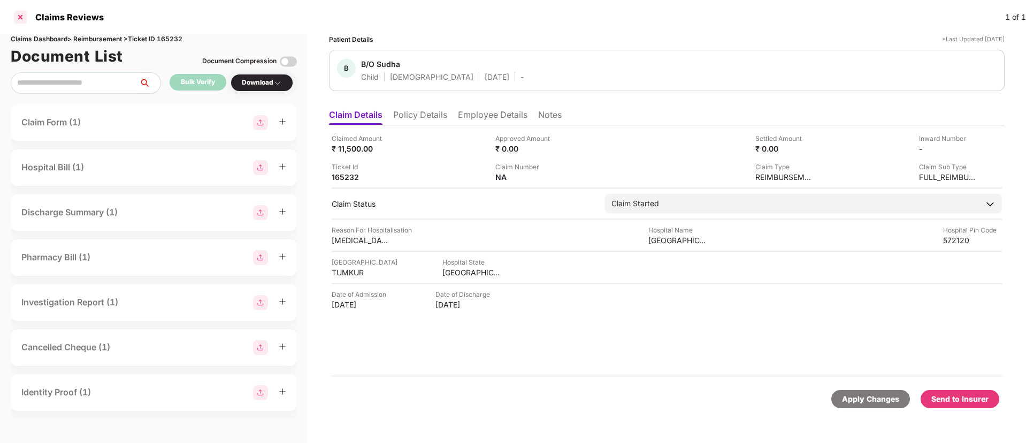
click at [22, 13] on div at bounding box center [20, 17] width 17 height 17
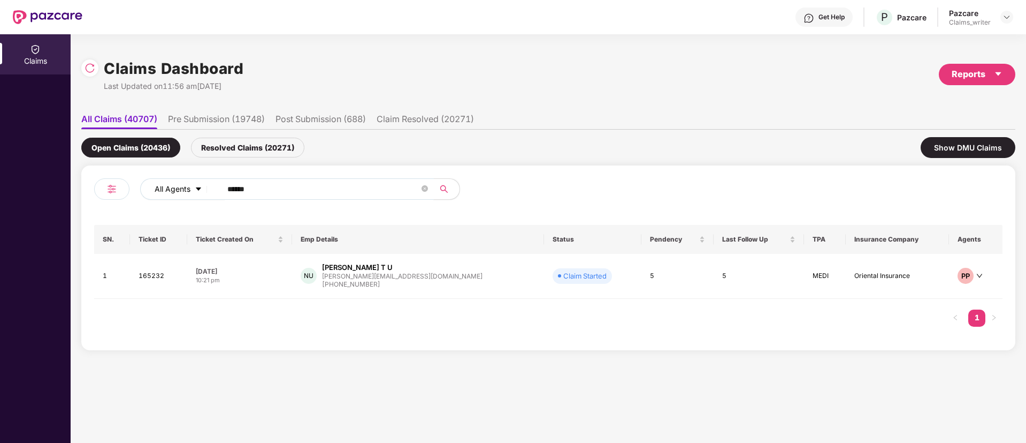
drag, startPoint x: 261, startPoint y: 189, endPoint x: 207, endPoint y: 185, distance: 54.2
click at [207, 185] on div "All Agents ******" at bounding box center [412, 188] width 545 height 21
paste input "text"
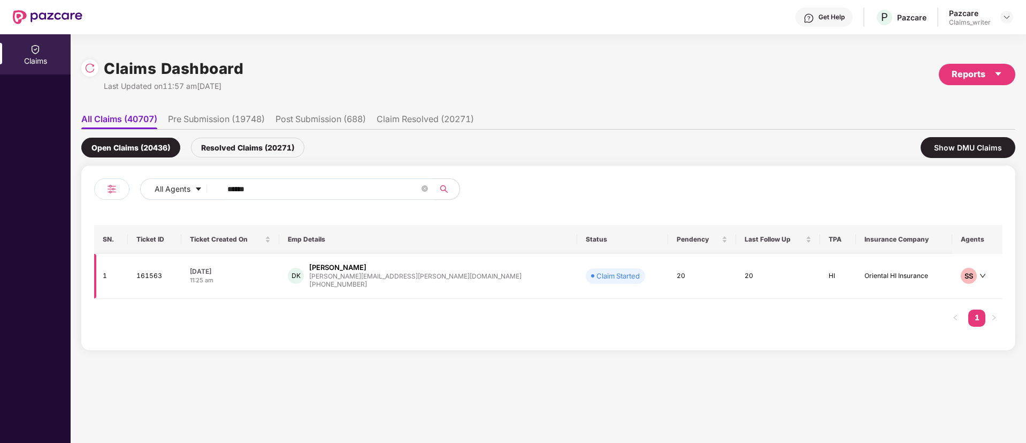
type input "******"
click at [163, 276] on td "161563" at bounding box center [155, 276] width 54 height 45
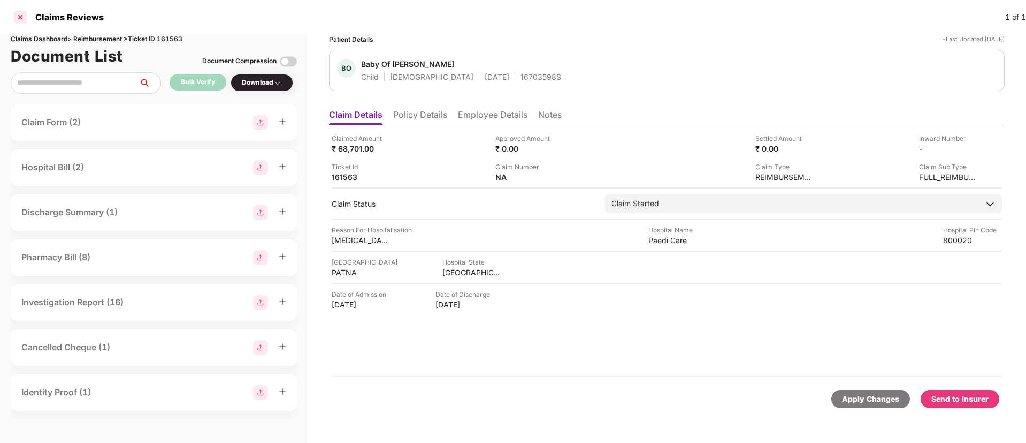
click at [16, 17] on div at bounding box center [20, 17] width 17 height 17
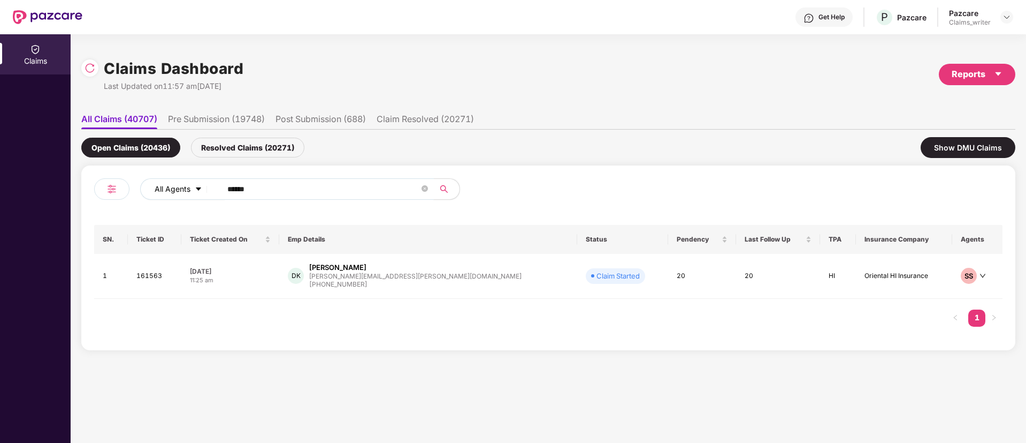
drag, startPoint x: 261, startPoint y: 187, endPoint x: 204, endPoint y: 186, distance: 56.7
click at [204, 186] on div "All Agents ******" at bounding box center [412, 188] width 545 height 21
paste input "text"
type input "******"
click at [158, 277] on td "165508" at bounding box center [155, 276] width 54 height 45
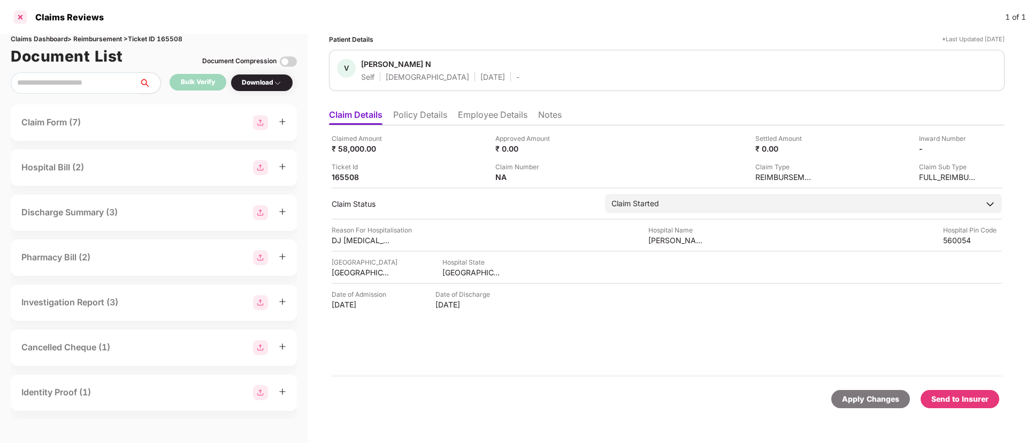
click at [20, 21] on div at bounding box center [20, 17] width 17 height 17
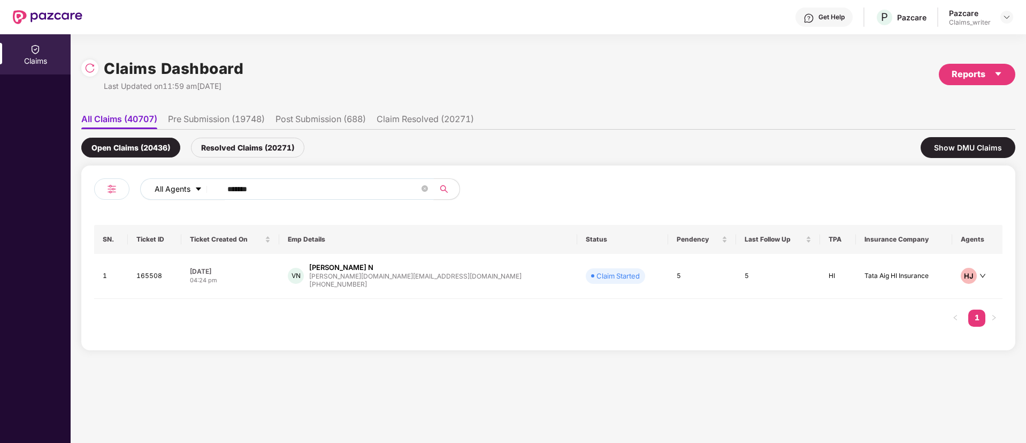
drag, startPoint x: 259, startPoint y: 192, endPoint x: 203, endPoint y: 182, distance: 56.4
click at [203, 182] on div "All Agents ******" at bounding box center [412, 188] width 545 height 21
paste input "text"
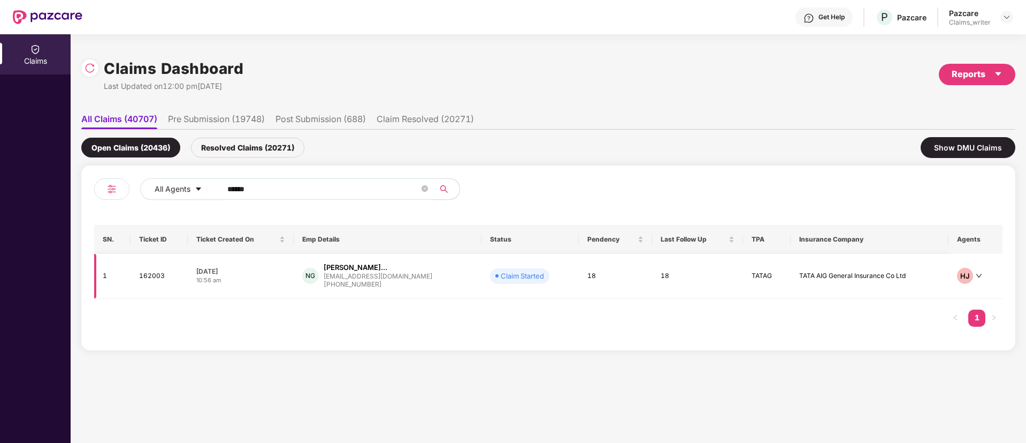
type input "******"
click at [143, 276] on td "162003" at bounding box center [159, 276] width 57 height 45
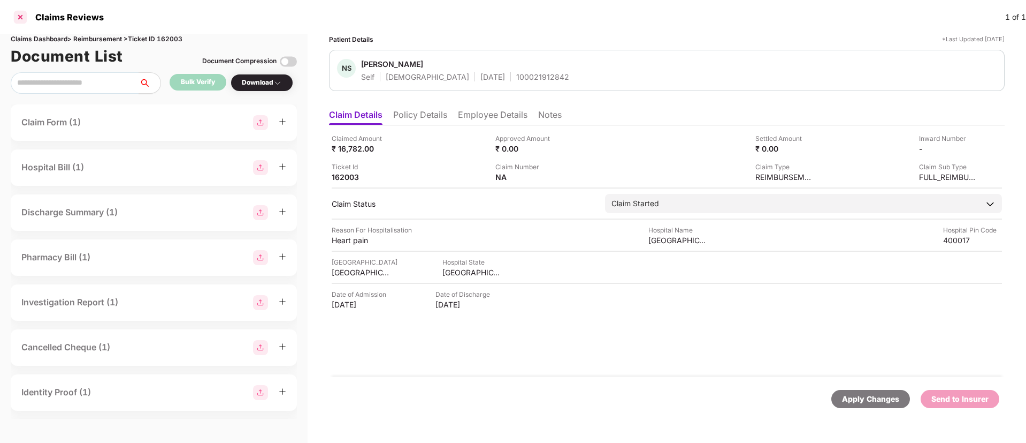
click at [22, 18] on div at bounding box center [20, 17] width 17 height 17
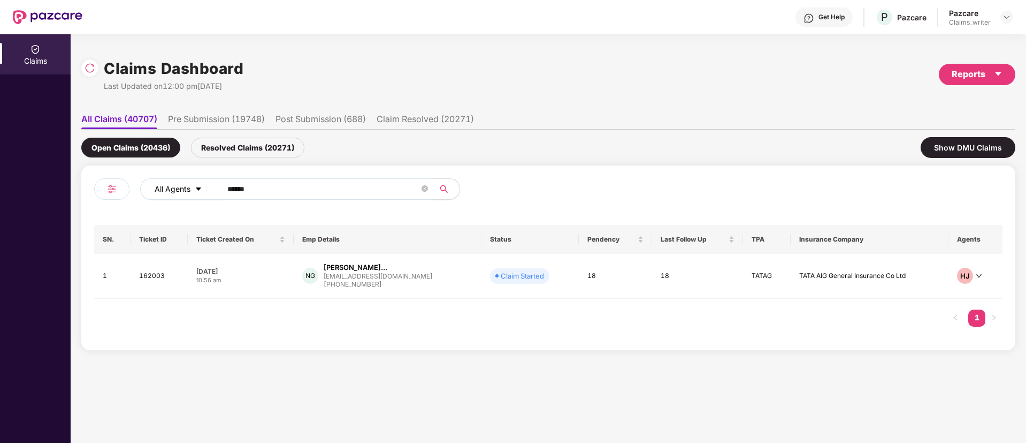
drag, startPoint x: 277, startPoint y: 189, endPoint x: 209, endPoint y: 191, distance: 68.0
click at [209, 191] on div "All Agents ******" at bounding box center [412, 188] width 545 height 21
paste input "text"
type input "******"
click at [144, 278] on td "165637" at bounding box center [158, 278] width 57 height 48
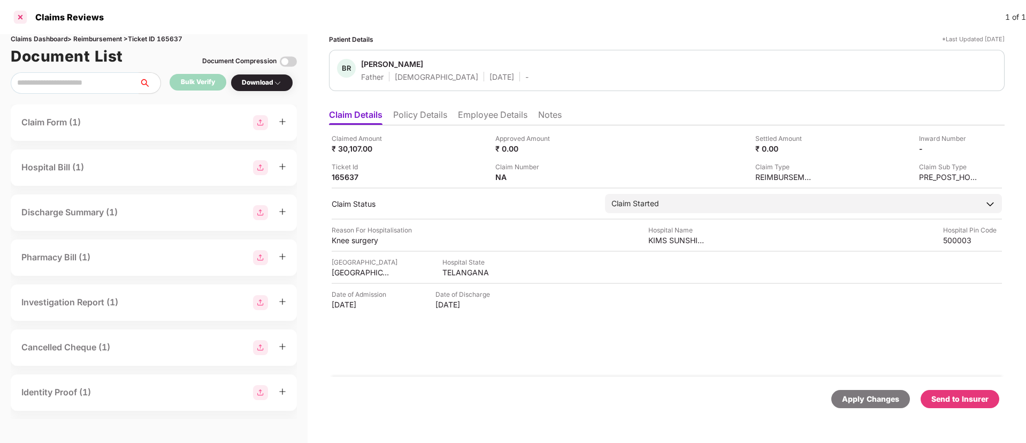
click at [21, 17] on div at bounding box center [20, 17] width 17 height 17
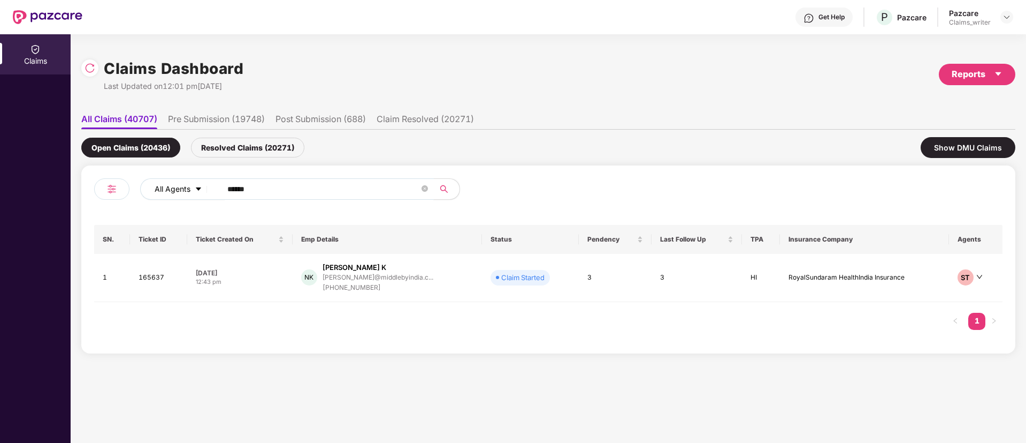
drag, startPoint x: 266, startPoint y: 190, endPoint x: 193, endPoint y: 180, distance: 73.4
click at [194, 180] on div "All Agents ******" at bounding box center [412, 188] width 545 height 21
paste input "text"
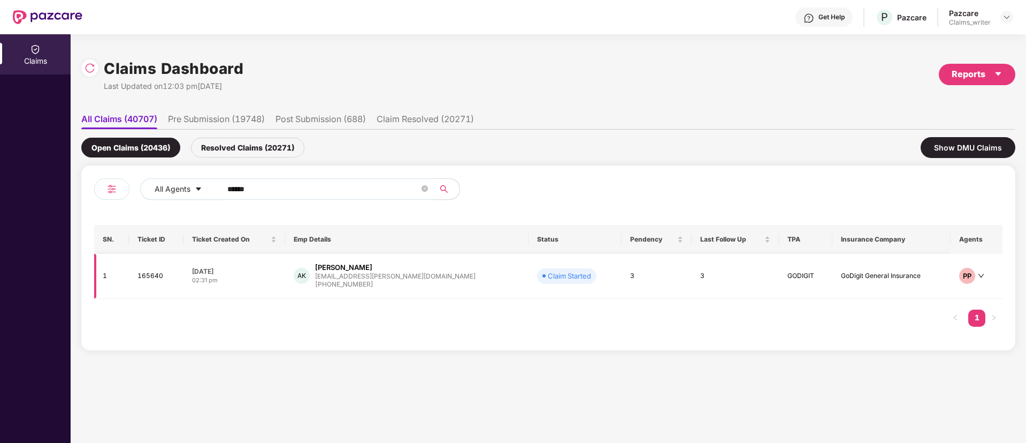
type input "******"
click at [141, 280] on td "165640" at bounding box center [156, 276] width 55 height 45
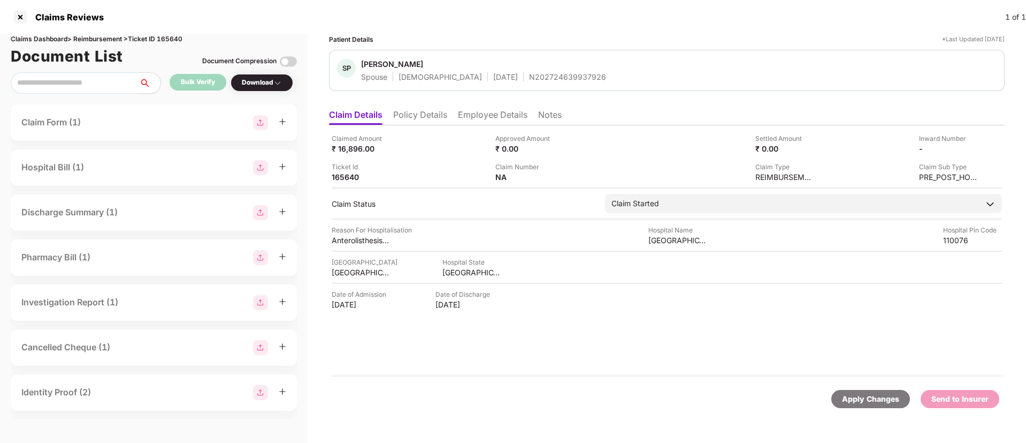
click at [478, 116] on li "Employee Details" at bounding box center [493, 117] width 70 height 16
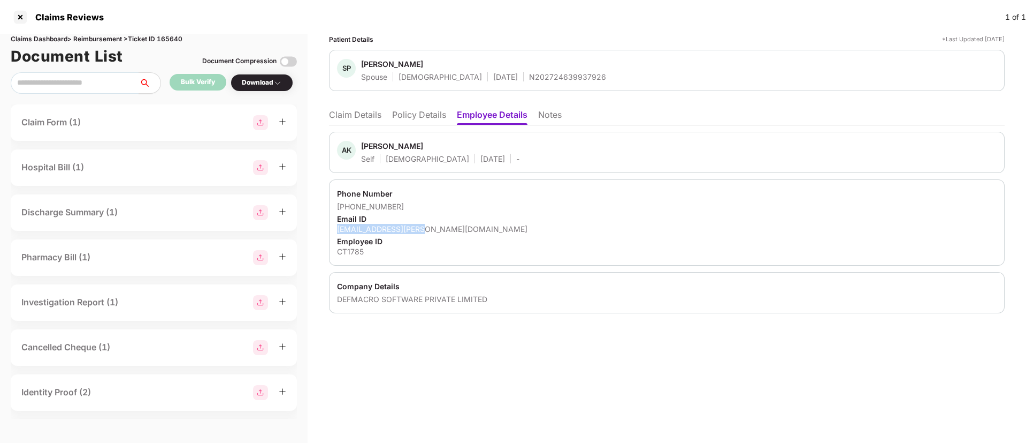
drag, startPoint x: 332, startPoint y: 230, endPoint x: 427, endPoint y: 229, distance: 94.7
click at [427, 229] on div "Phone Number +919839315780 Email ID anand.khare@clear.in Employee ID CT1785" at bounding box center [667, 222] width 676 height 86
copy div "anand.khare@clear.in"
click at [421, 113] on li "Policy Details" at bounding box center [419, 117] width 54 height 16
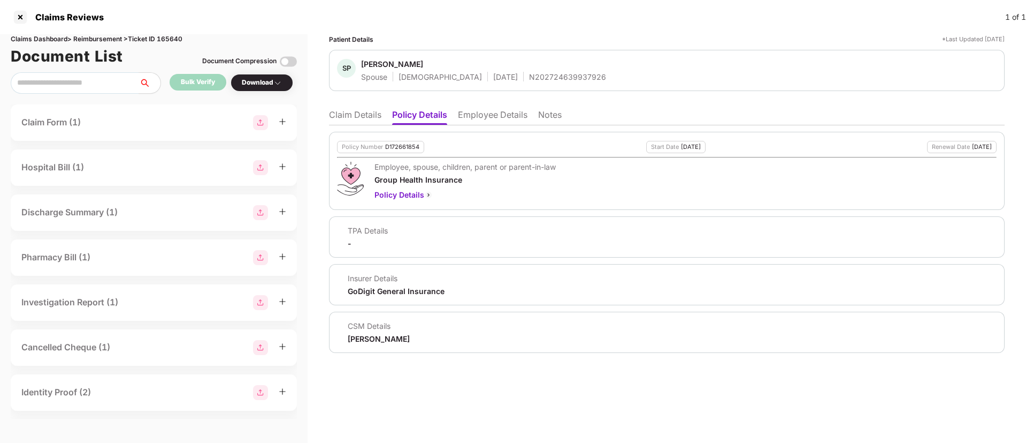
click at [394, 148] on div "D172661854" at bounding box center [402, 146] width 34 height 7
copy div "D172661854"
click at [500, 115] on li "Employee Details" at bounding box center [493, 117] width 70 height 16
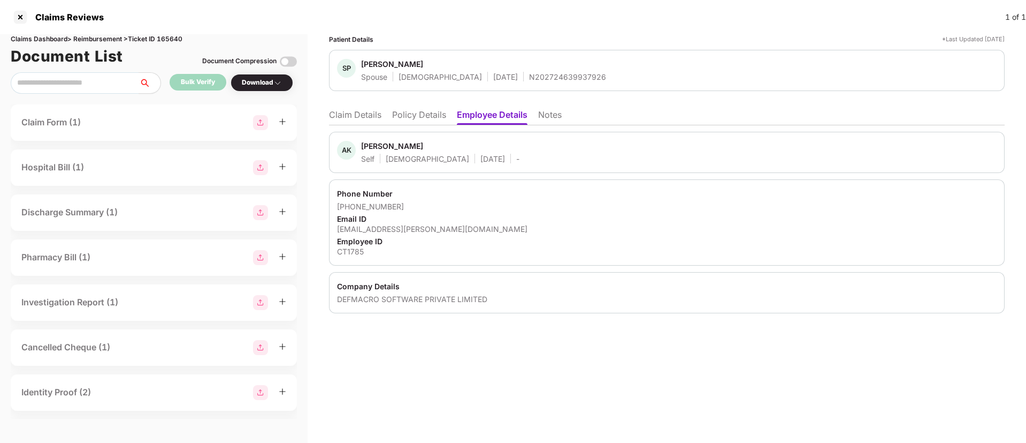
click at [487, 207] on div "+919839315780" at bounding box center [667, 206] width 660 height 10
click at [515, 387] on div "Patient Details *Last Updated 14 Aug 2025 SP Shweta Prakash Spouse Female 06 Se…" at bounding box center [667, 238] width 719 height 408
click at [212, 85] on div "Bulk Verify" at bounding box center [198, 82] width 34 height 10
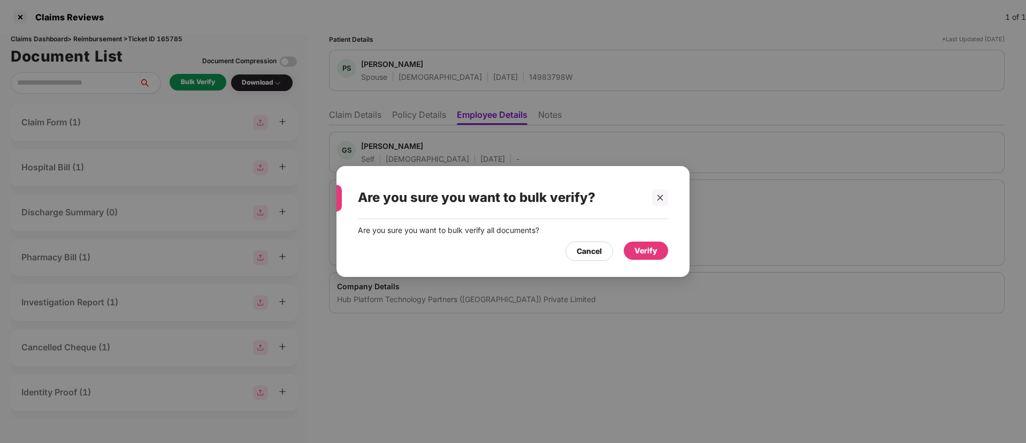
click at [645, 248] on div "Verify" at bounding box center [646, 251] width 23 height 12
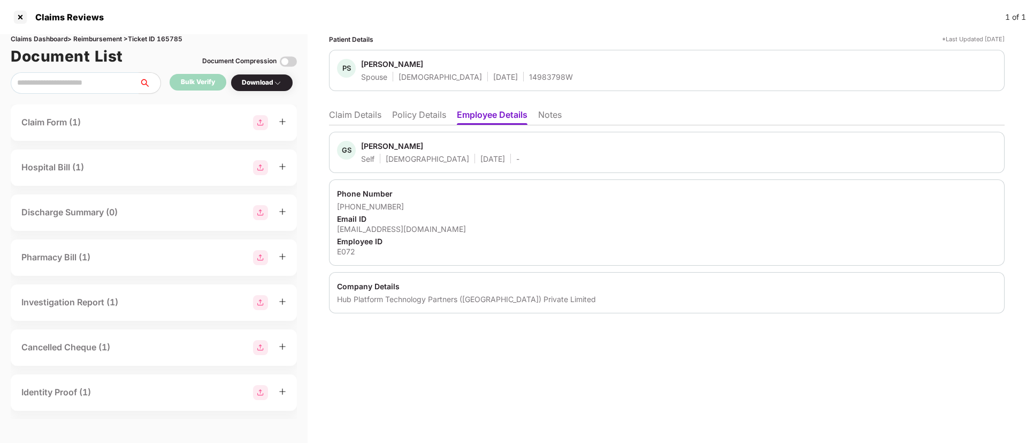
click at [238, 86] on div "Download" at bounding box center [262, 83] width 63 height 18
click at [262, 86] on div "Download" at bounding box center [262, 83] width 40 height 10
click at [262, 89] on div "Download" at bounding box center [262, 83] width 63 height 18
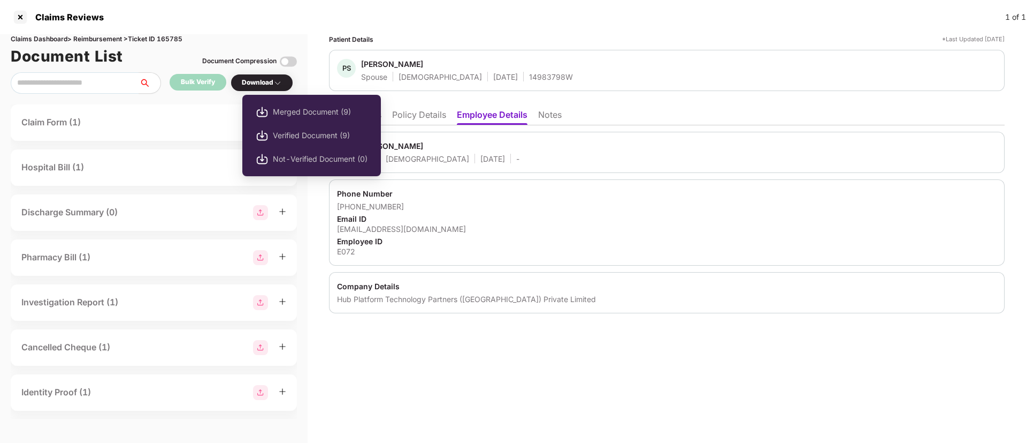
click at [254, 83] on div "Download" at bounding box center [262, 83] width 40 height 10
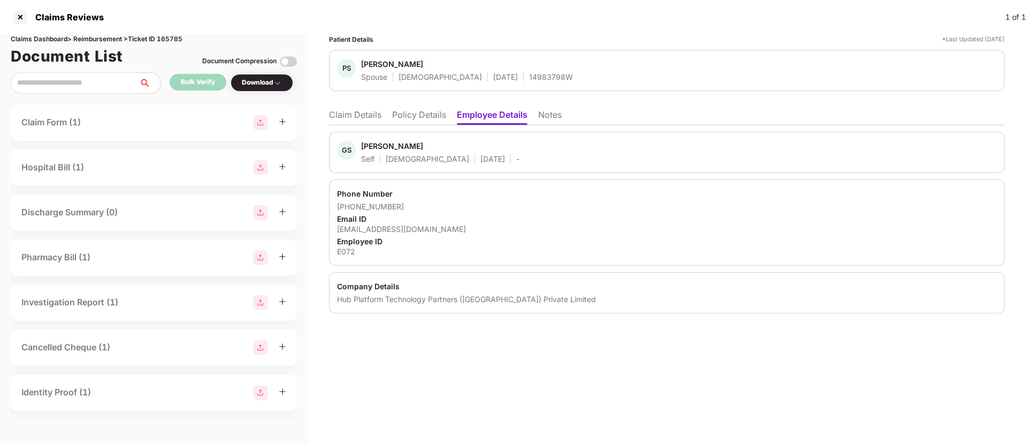
click at [254, 84] on div "Download" at bounding box center [262, 83] width 40 height 10
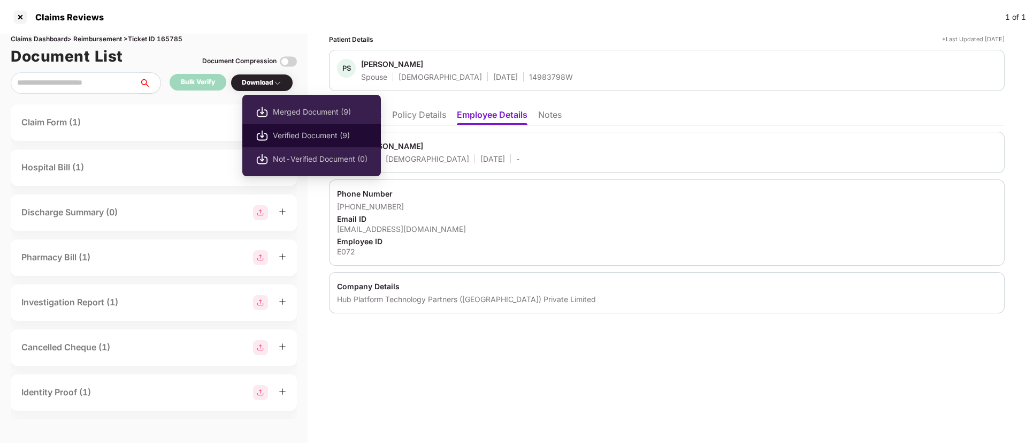
click at [290, 132] on span "Verified Document (9)" at bounding box center [320, 136] width 95 height 12
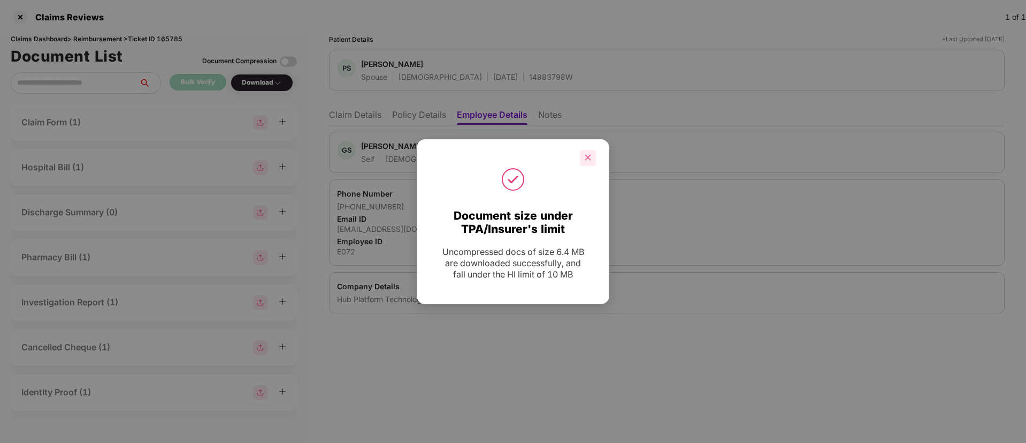
click at [584, 150] on div at bounding box center [588, 158] width 16 height 16
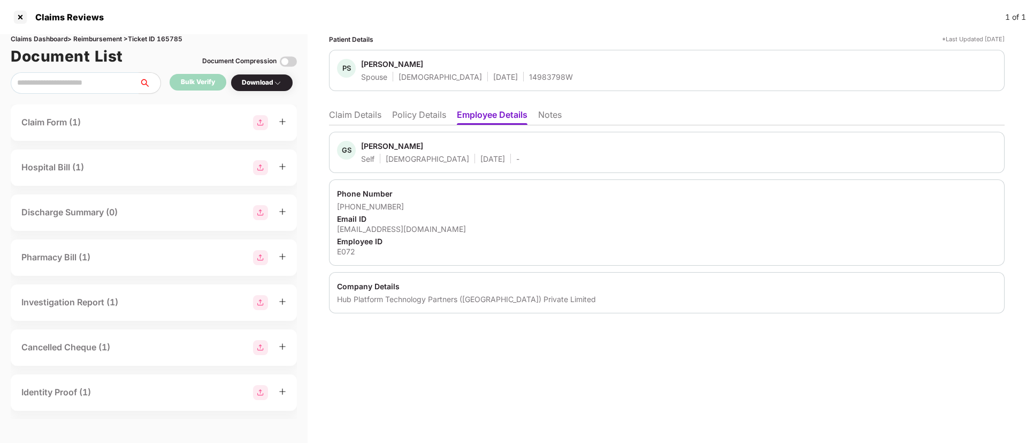
click at [372, 109] on li "Claim Details" at bounding box center [355, 117] width 52 height 16
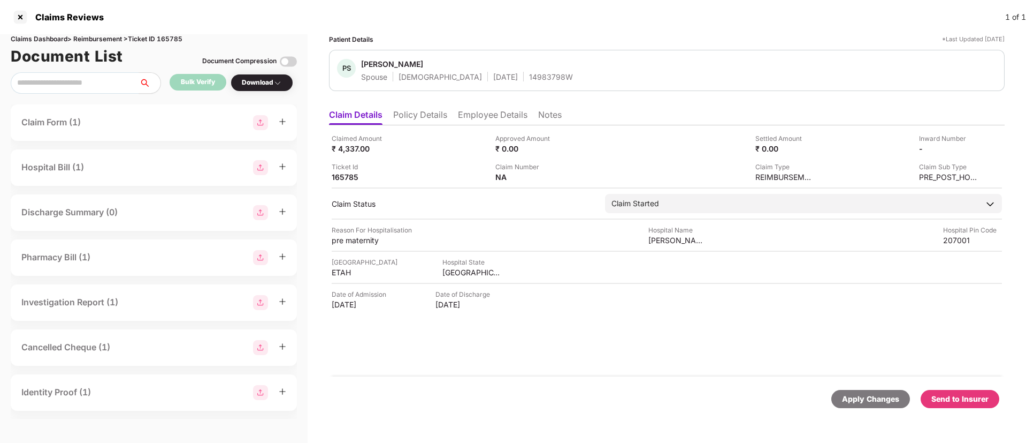
click at [957, 400] on div "Send to Insurer" at bounding box center [960, 399] width 57 height 12
click at [402, 120] on li "Policy Details" at bounding box center [420, 117] width 54 height 16
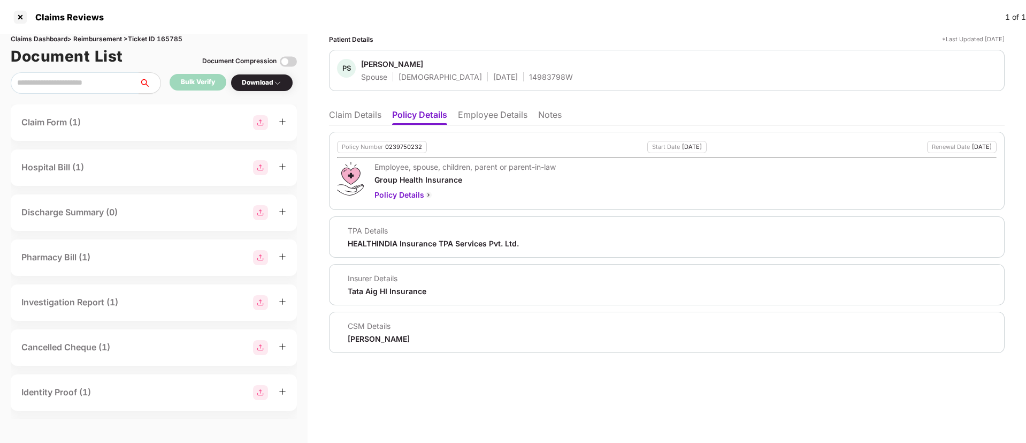
click at [369, 115] on li "Claim Details" at bounding box center [355, 117] width 52 height 16
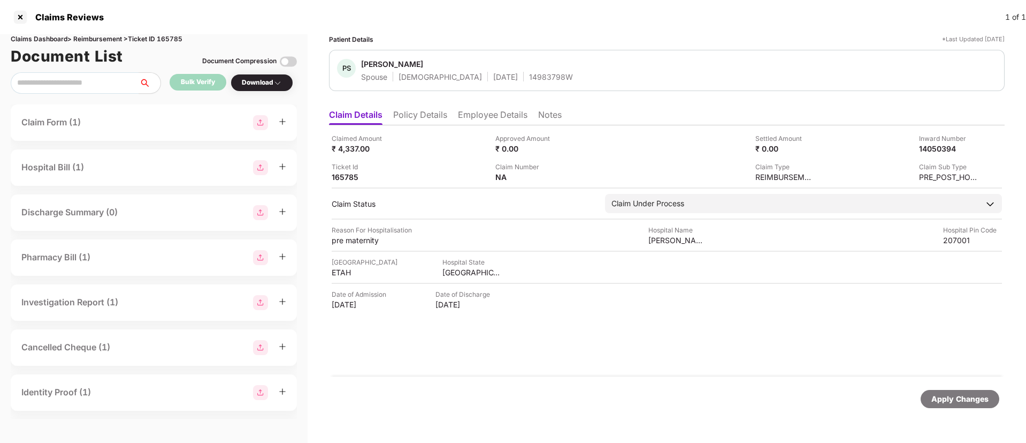
click at [415, 110] on li "Policy Details" at bounding box center [420, 117] width 54 height 16
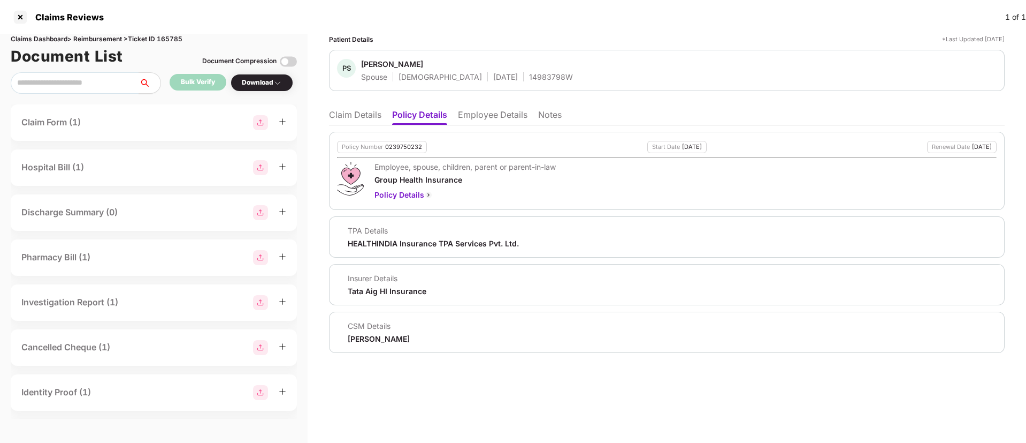
click at [373, 115] on li "Claim Details" at bounding box center [355, 117] width 52 height 16
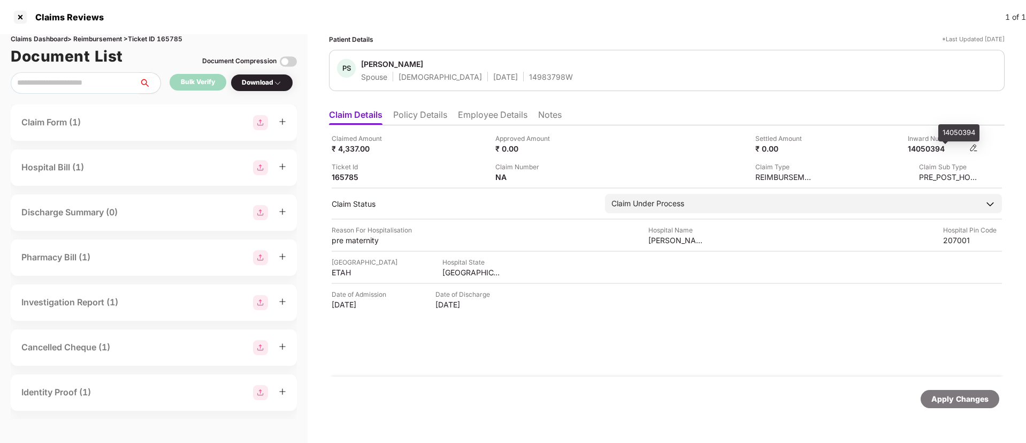
click at [931, 148] on div "14050394" at bounding box center [937, 148] width 59 height 10
copy div "14050394"
click at [409, 115] on li "Policy Details" at bounding box center [420, 117] width 54 height 16
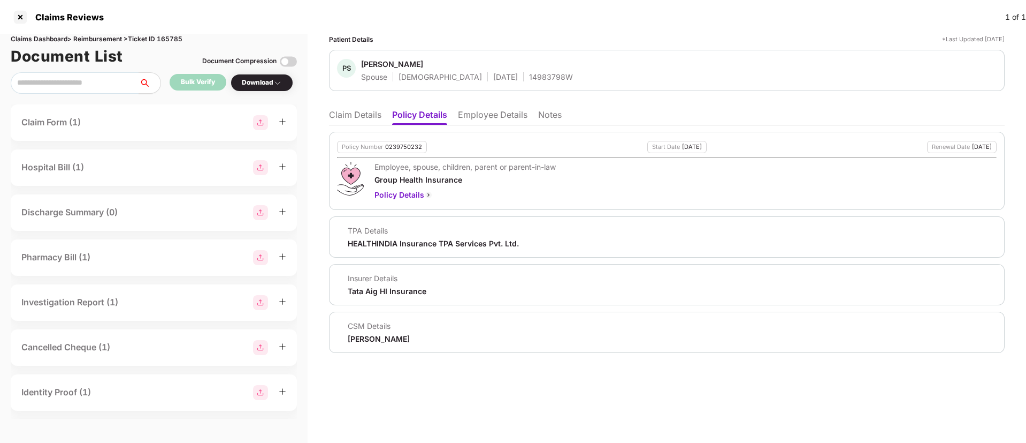
click at [443, 116] on li "Policy Details" at bounding box center [419, 117] width 55 height 16
click at [470, 115] on li "Employee Details" at bounding box center [493, 117] width 70 height 16
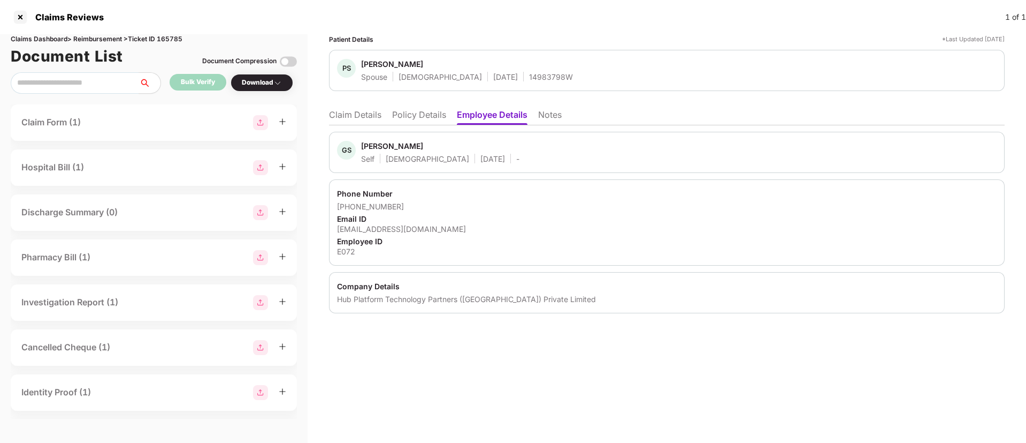
click at [366, 117] on li "Claim Details" at bounding box center [355, 117] width 52 height 16
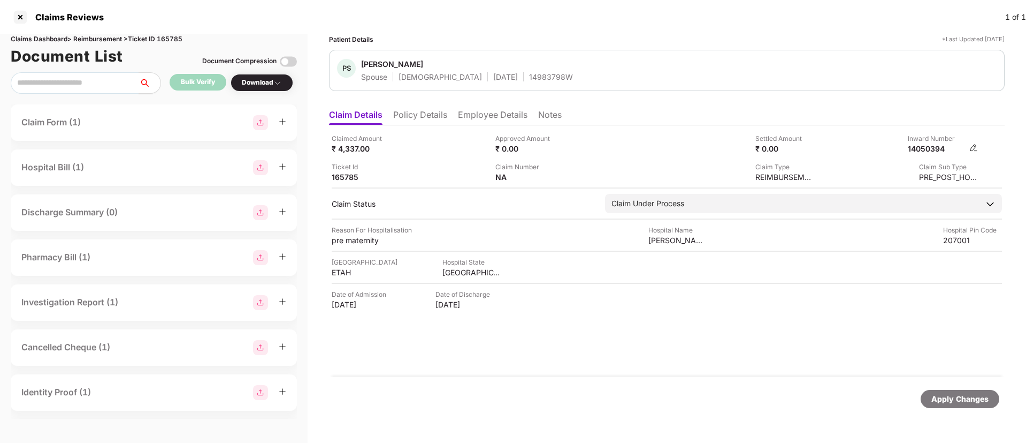
click at [928, 146] on div "14050394" at bounding box center [937, 148] width 59 height 10
copy div "14050394"
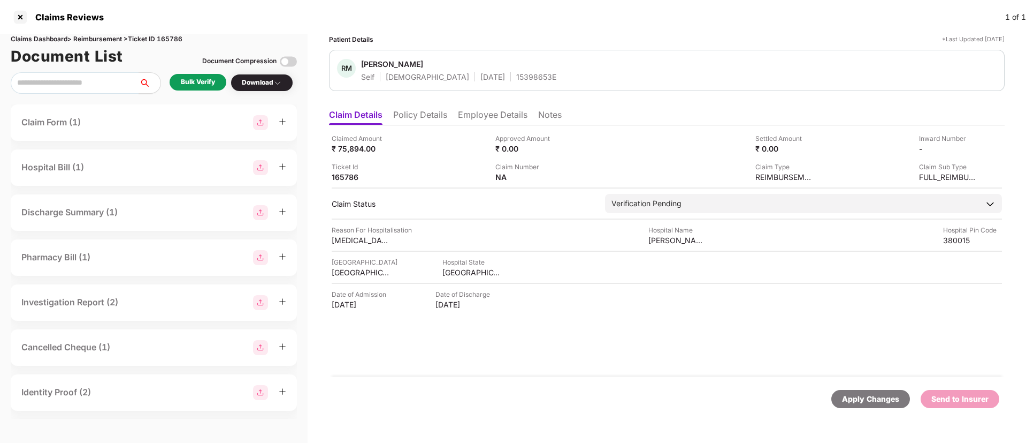
click at [200, 85] on div "Bulk Verify" at bounding box center [198, 82] width 34 height 10
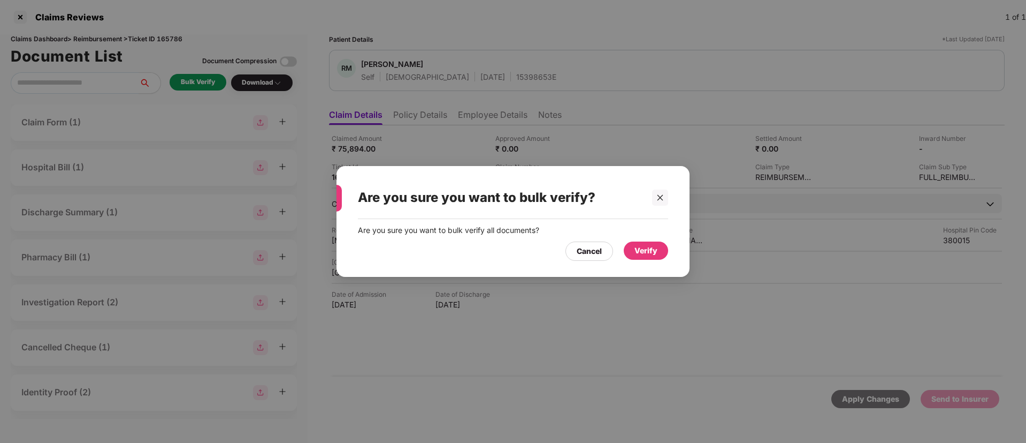
click at [642, 252] on div "Verify" at bounding box center [646, 251] width 23 height 12
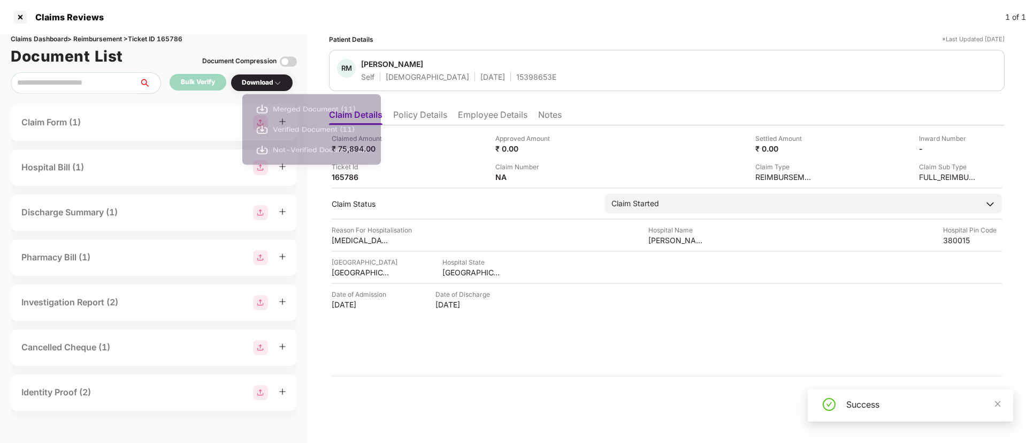
click at [263, 80] on div "Download" at bounding box center [262, 83] width 40 height 10
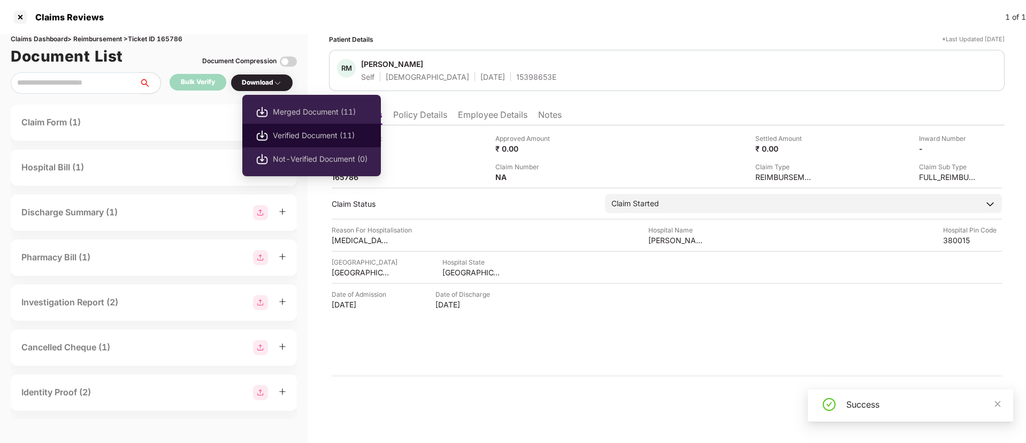
click at [283, 132] on span "Verified Document (11)" at bounding box center [320, 136] width 95 height 12
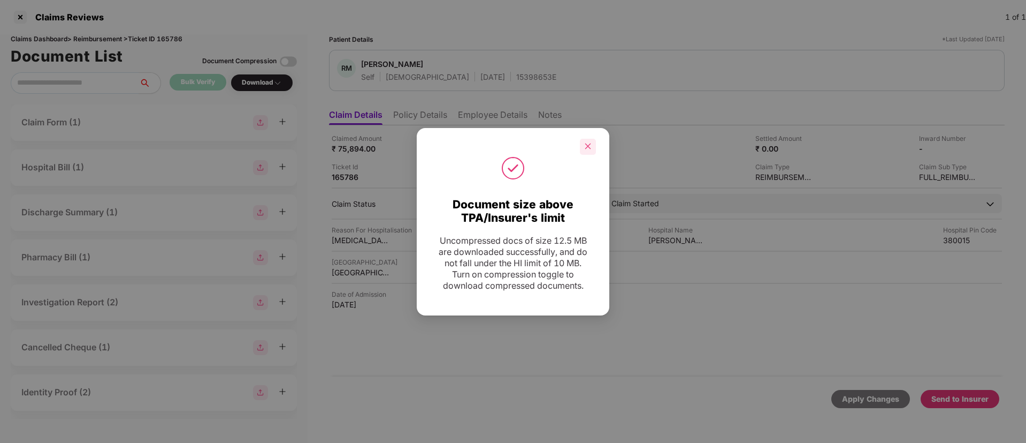
click at [590, 141] on div at bounding box center [588, 147] width 16 height 16
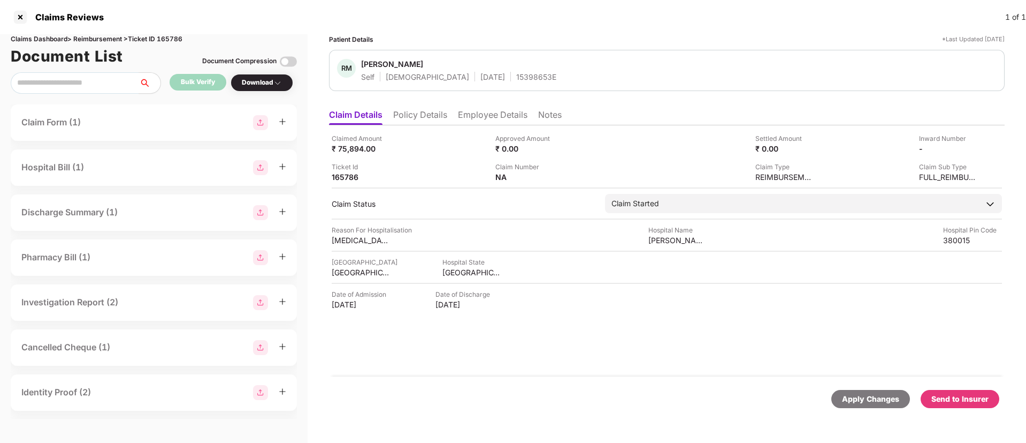
click at [961, 398] on div "Send to Insurer" at bounding box center [960, 399] width 57 height 12
click at [427, 109] on li "Policy Details" at bounding box center [420, 117] width 54 height 16
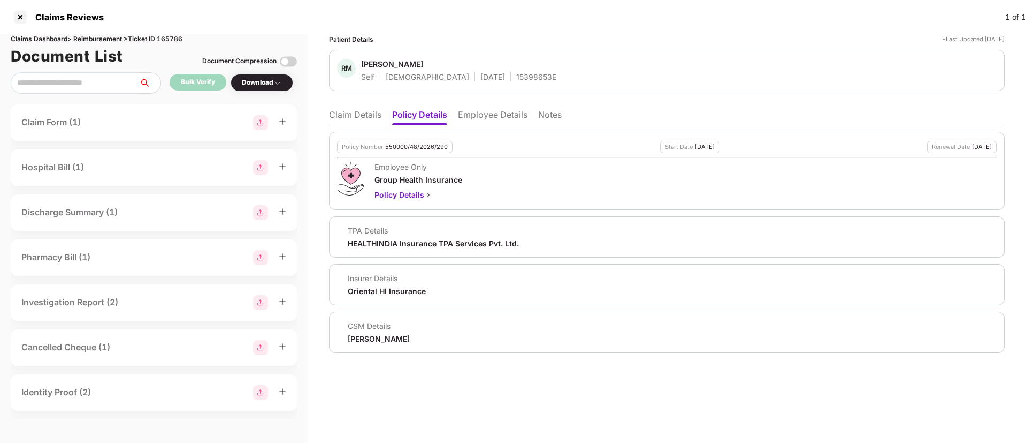
click at [485, 118] on li "Employee Details" at bounding box center [493, 117] width 70 height 16
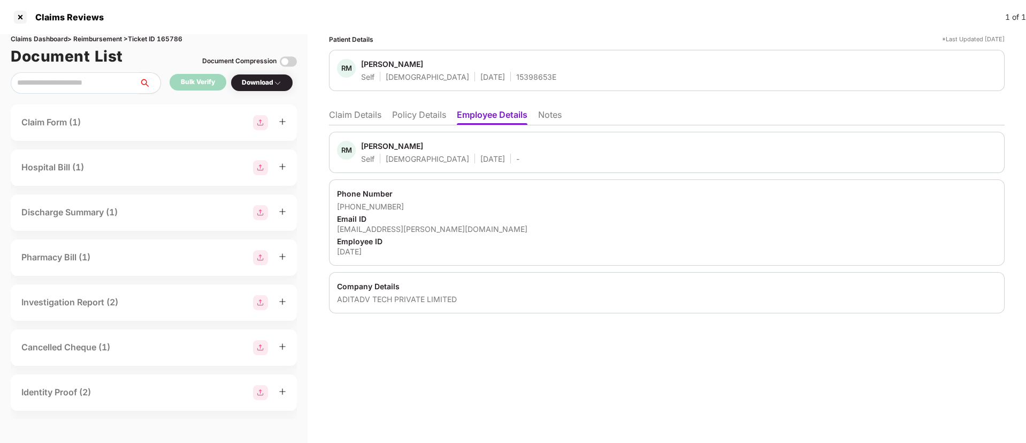
click at [358, 116] on li "Claim Details" at bounding box center [355, 117] width 52 height 16
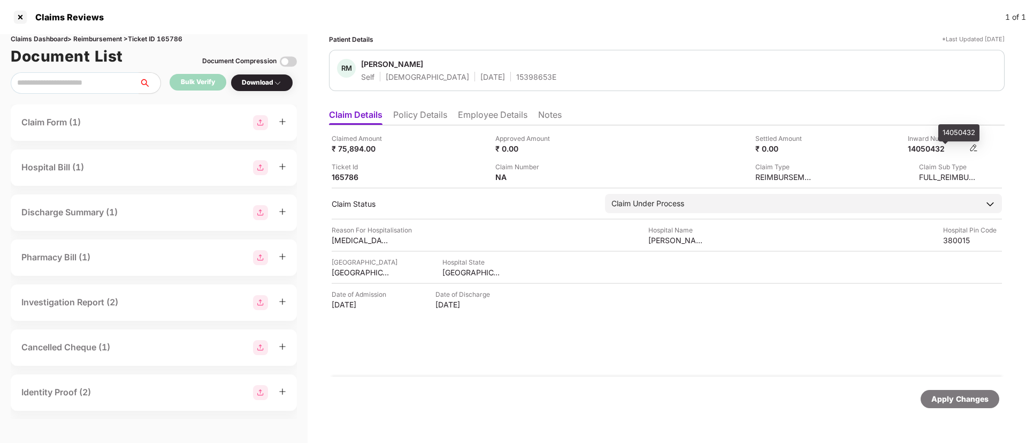
click at [928, 148] on div "14050432" at bounding box center [937, 148] width 59 height 10
copy div "14050432"
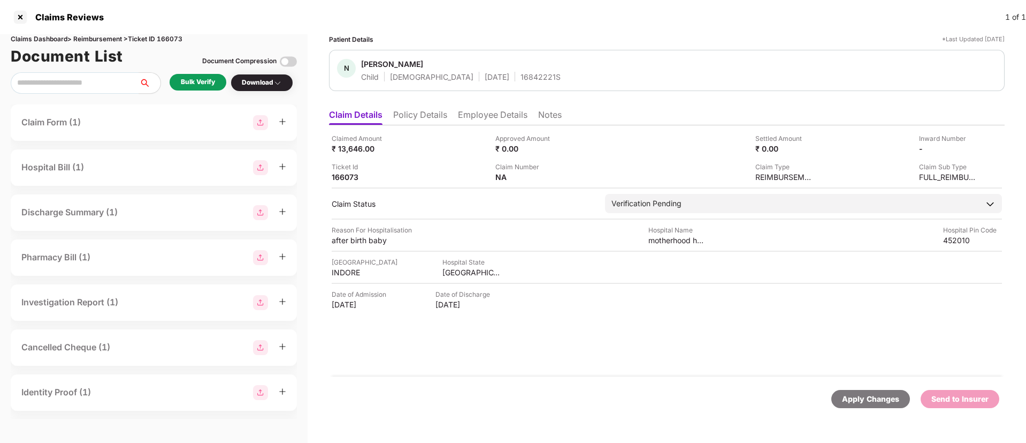
click at [183, 85] on div "Bulk Verify" at bounding box center [198, 82] width 34 height 10
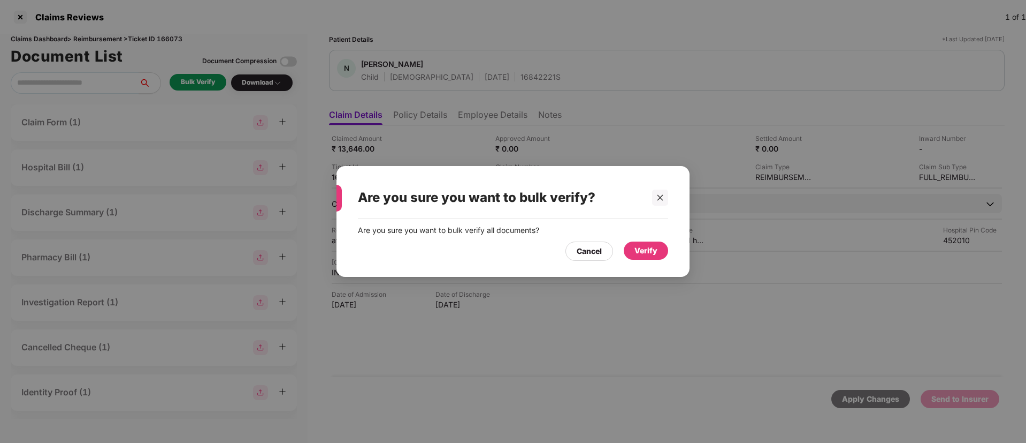
click at [640, 249] on div "Verify" at bounding box center [646, 251] width 23 height 12
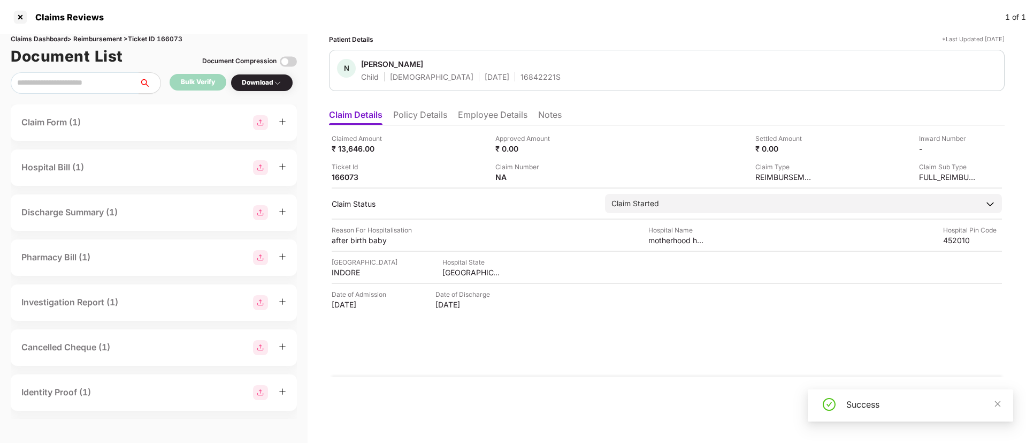
click at [268, 85] on div "Download" at bounding box center [262, 83] width 40 height 10
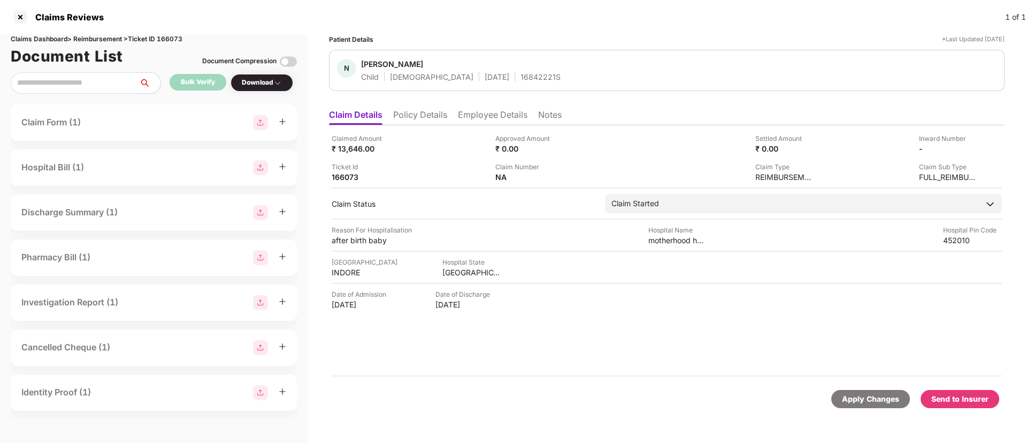
click at [268, 85] on div "Download" at bounding box center [262, 83] width 40 height 10
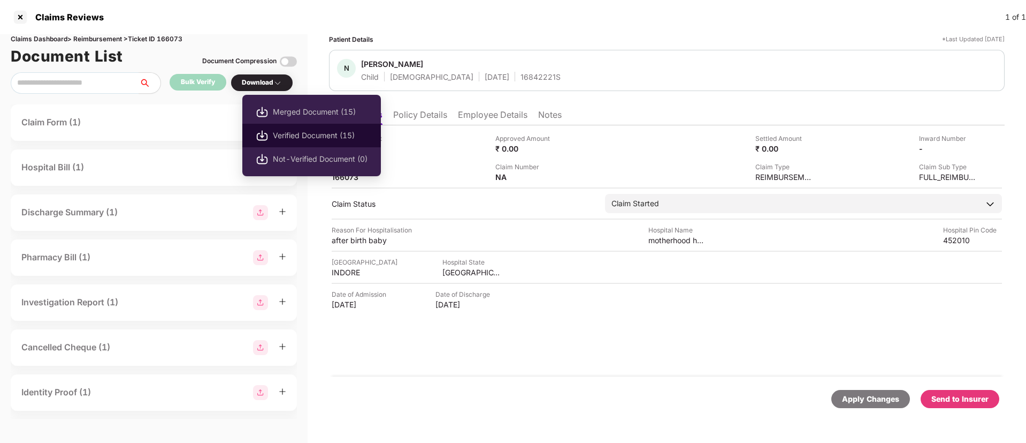
click at [303, 139] on span "Verified Document (15)" at bounding box center [320, 136] width 95 height 12
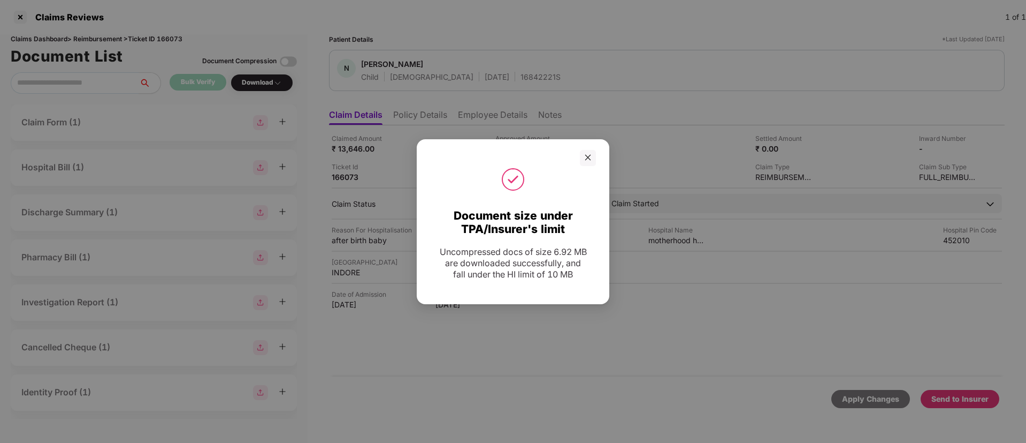
click at [575, 152] on div at bounding box center [513, 158] width 166 height 16
click at [587, 159] on icon "close" at bounding box center [588, 158] width 6 height 6
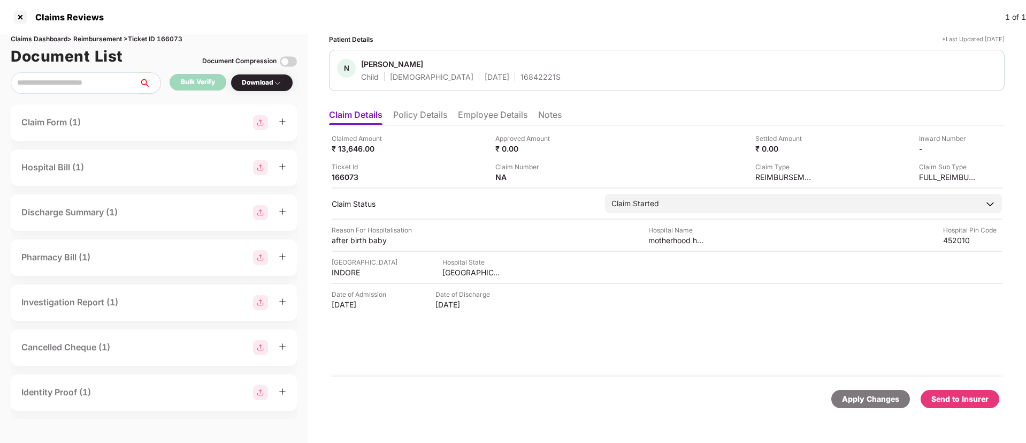
click at [960, 396] on div "Send to Insurer" at bounding box center [960, 399] width 57 height 12
click at [395, 110] on li "Policy Details" at bounding box center [420, 117] width 54 height 16
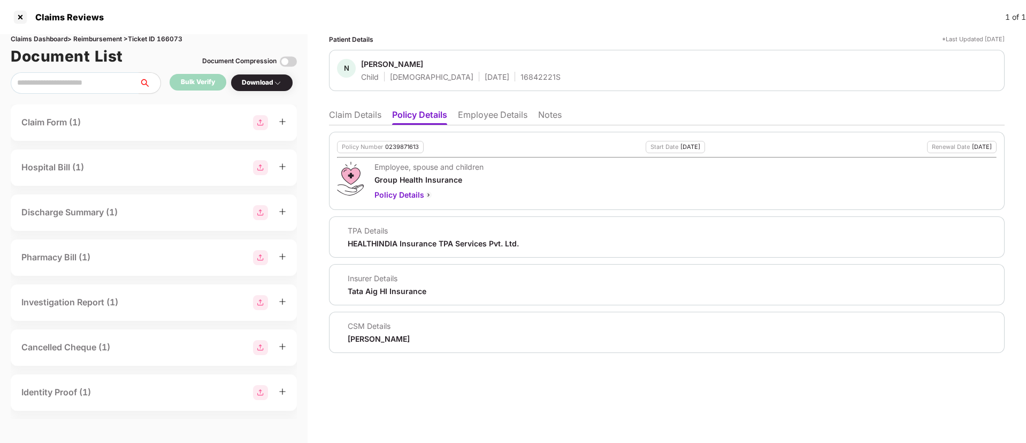
click at [472, 120] on li "Employee Details" at bounding box center [493, 117] width 70 height 16
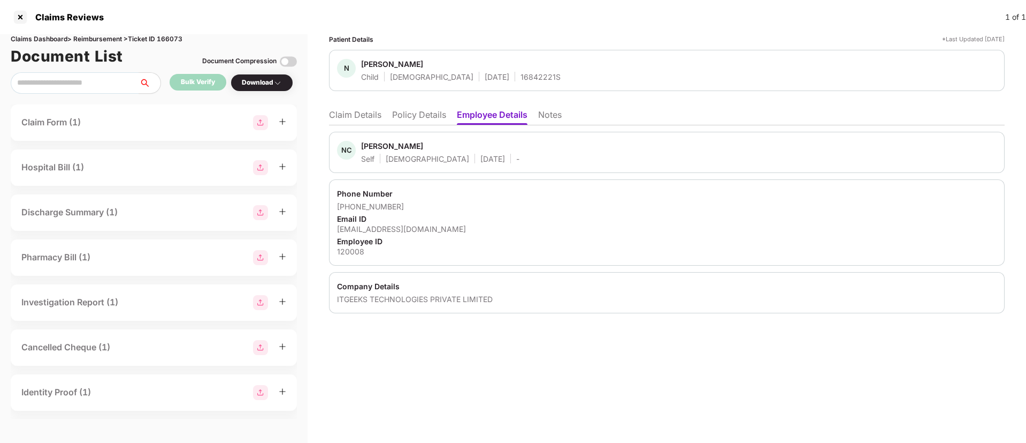
click at [375, 119] on li "Claim Details" at bounding box center [355, 117] width 52 height 16
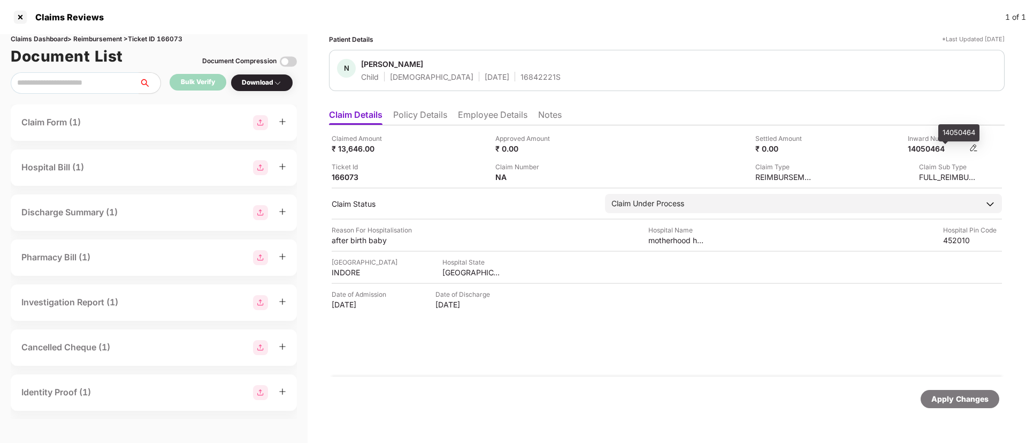
click at [934, 150] on div "14050464" at bounding box center [937, 148] width 59 height 10
click at [933, 150] on div "14050464" at bounding box center [937, 148] width 59 height 10
copy div "14050464"
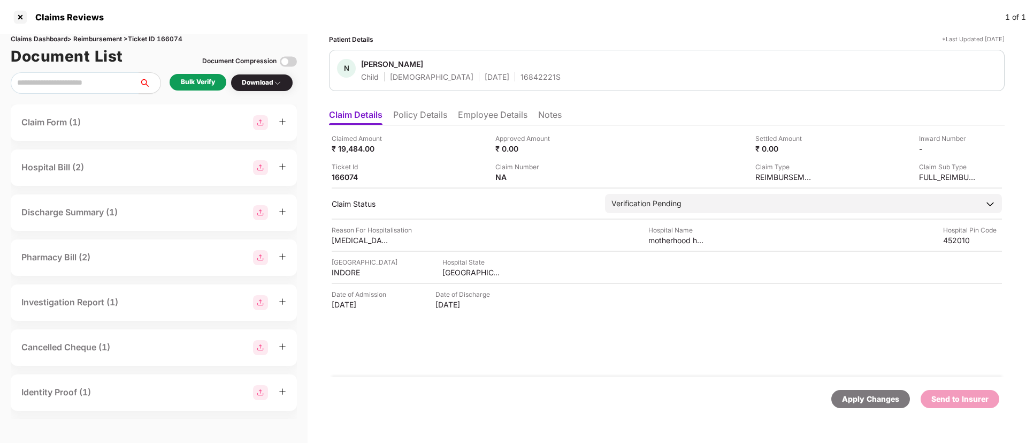
click at [206, 80] on div "Bulk Verify" at bounding box center [198, 82] width 34 height 10
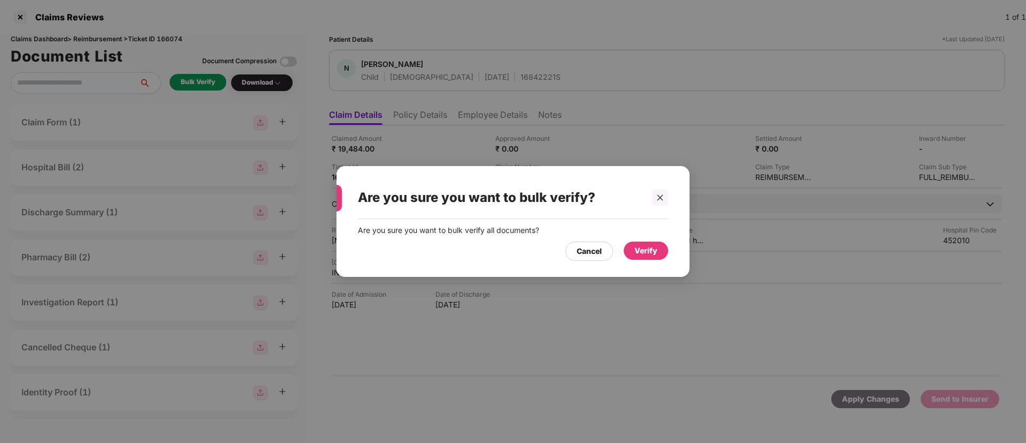
click at [649, 250] on div "Verify" at bounding box center [646, 251] width 23 height 12
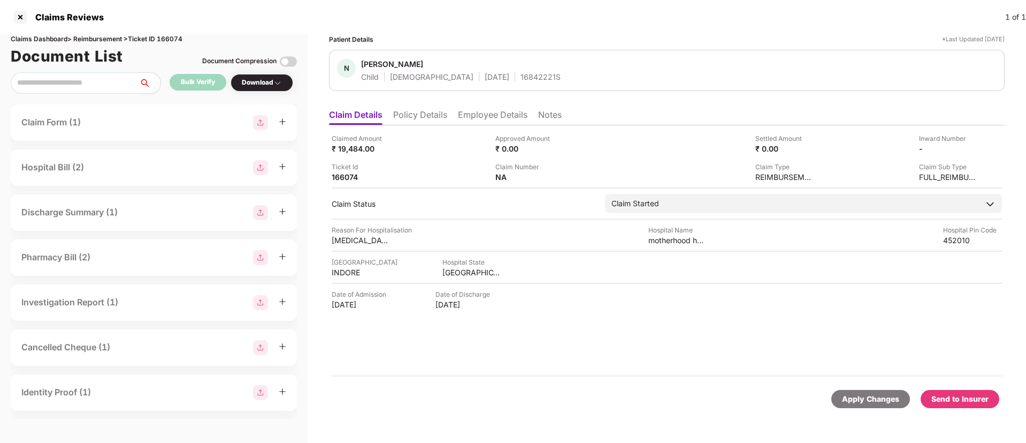
click at [252, 87] on div "Download" at bounding box center [262, 83] width 40 height 10
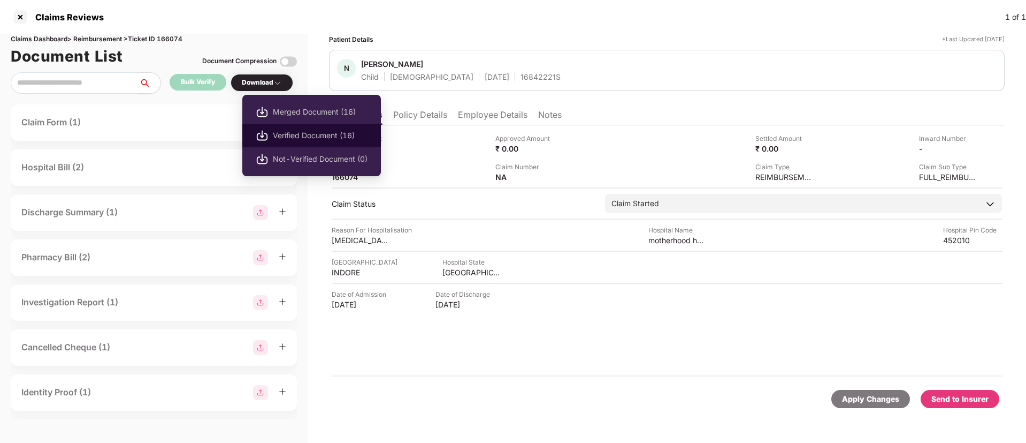
click at [322, 136] on span "Verified Document (16)" at bounding box center [320, 136] width 95 height 12
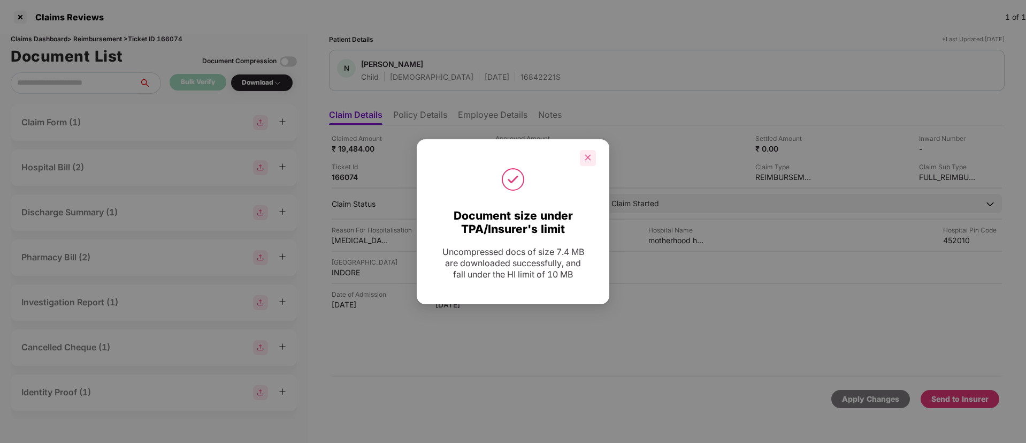
click at [582, 159] on div at bounding box center [588, 158] width 16 height 16
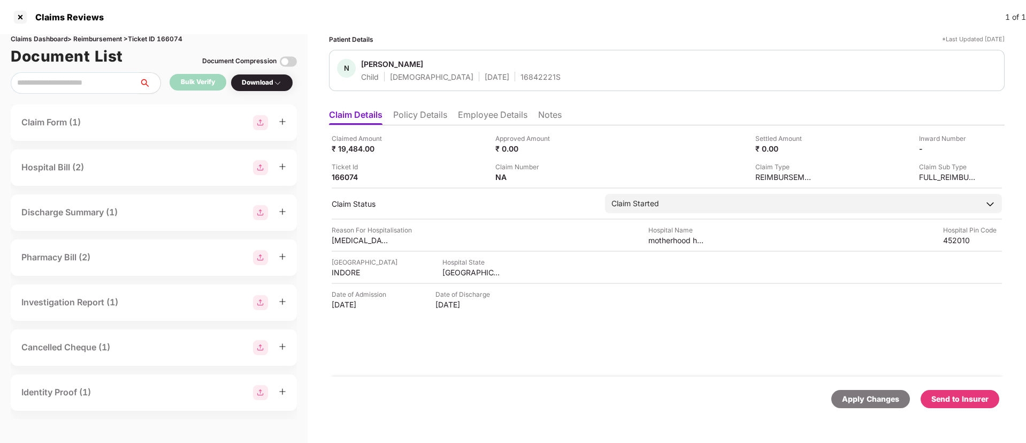
click at [935, 387] on div "Apply Changes Send to Insurer" at bounding box center [667, 398] width 676 height 45
click at [943, 394] on div "Send to Insurer" at bounding box center [960, 399] width 57 height 12
click at [430, 118] on li "Policy Details" at bounding box center [420, 117] width 54 height 16
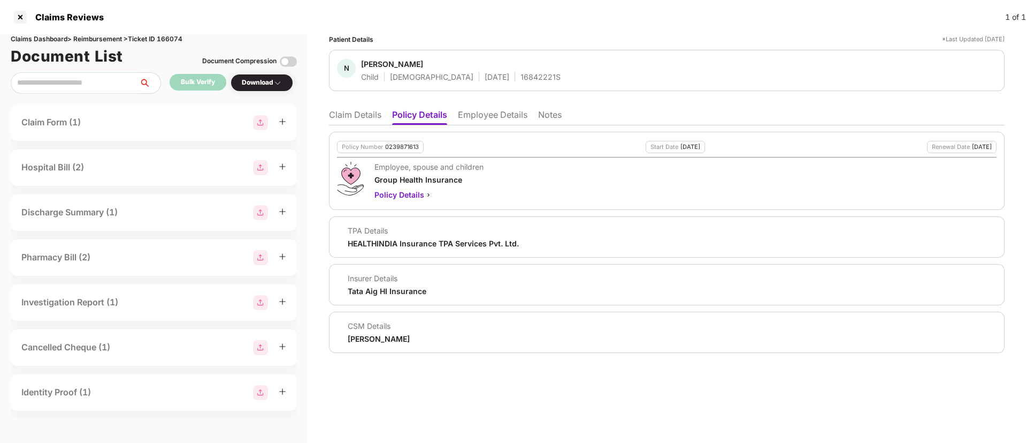
click at [489, 118] on li "Employee Details" at bounding box center [493, 117] width 70 height 16
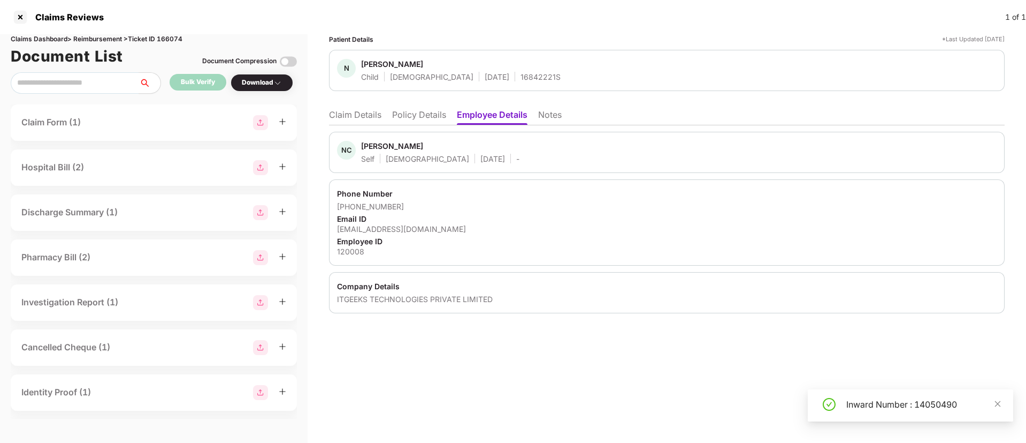
click at [411, 120] on li "Policy Details" at bounding box center [419, 117] width 54 height 16
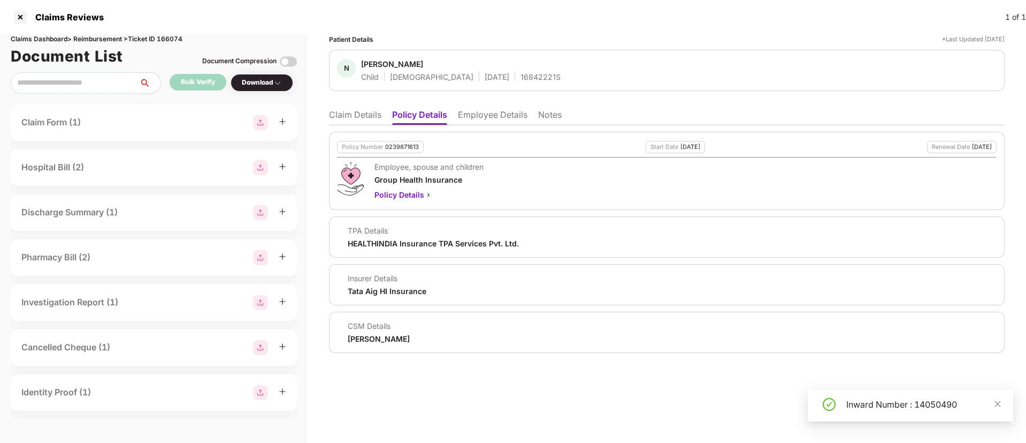
click at [450, 117] on ul "Claim Details Policy Details Employee Details Notes" at bounding box center [667, 114] width 676 height 21
click at [465, 116] on li "Employee Details" at bounding box center [493, 117] width 70 height 16
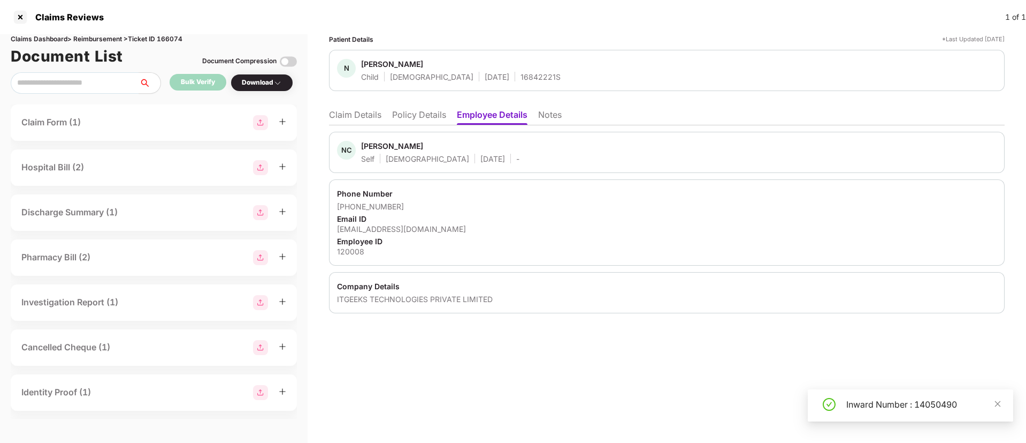
click at [417, 119] on li "Policy Details" at bounding box center [419, 117] width 54 height 16
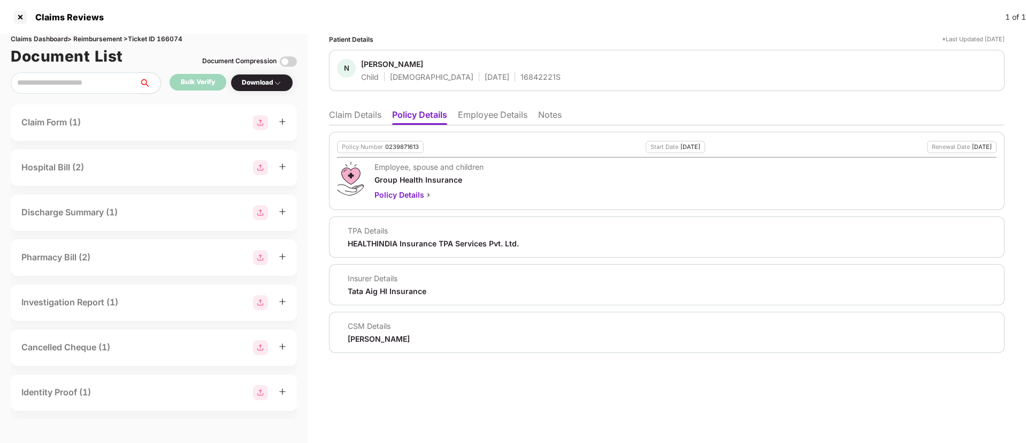
click at [375, 110] on li "Claim Details" at bounding box center [355, 117] width 52 height 16
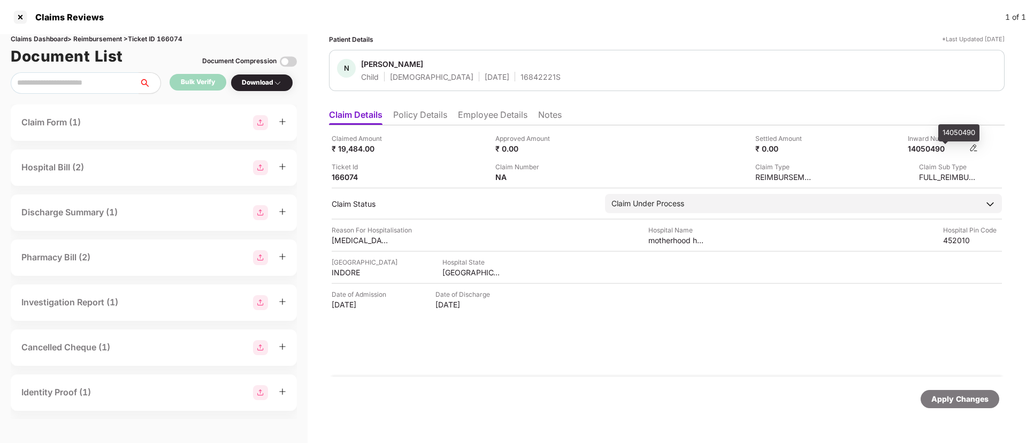
click at [922, 146] on div "14050490" at bounding box center [937, 148] width 59 height 10
copy div "14050490"
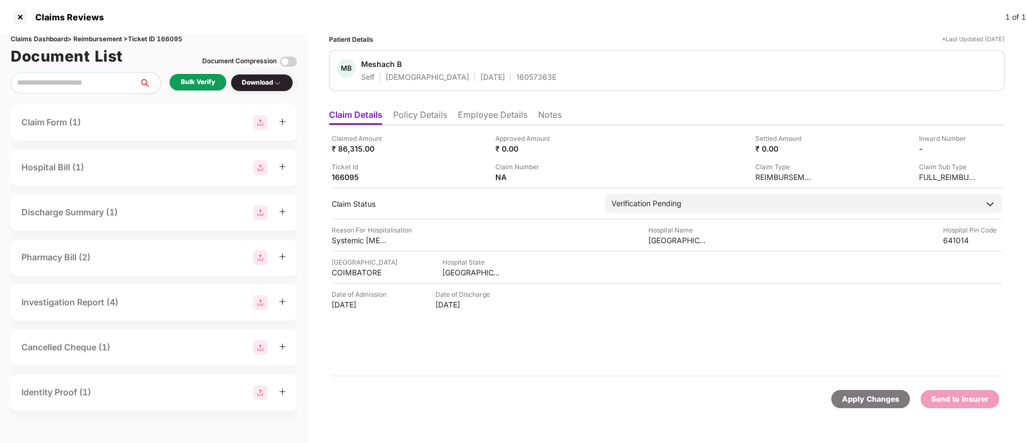
click at [195, 86] on div "Bulk Verify" at bounding box center [198, 82] width 34 height 10
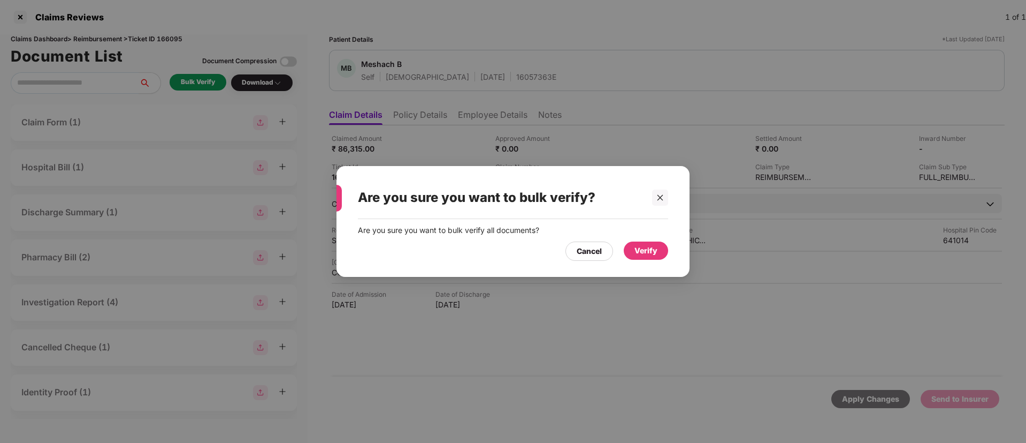
click at [642, 249] on div "Verify" at bounding box center [646, 251] width 23 height 12
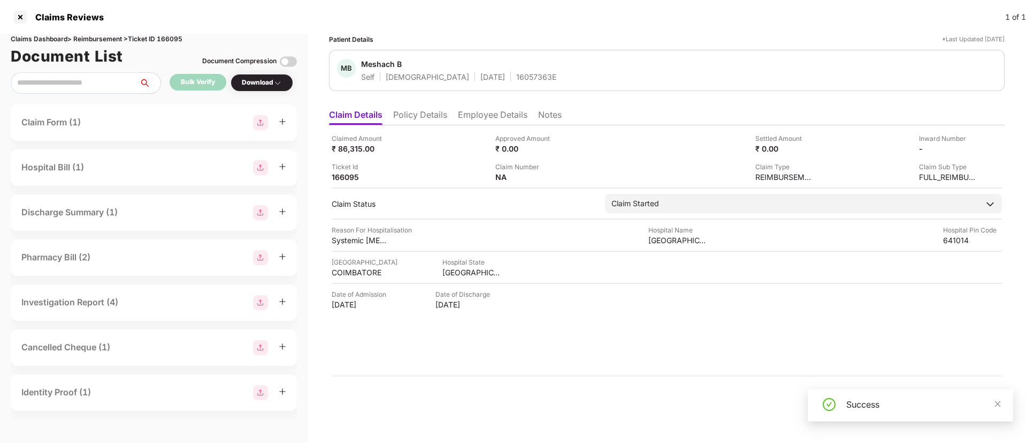
click at [264, 86] on div "Download" at bounding box center [262, 83] width 40 height 10
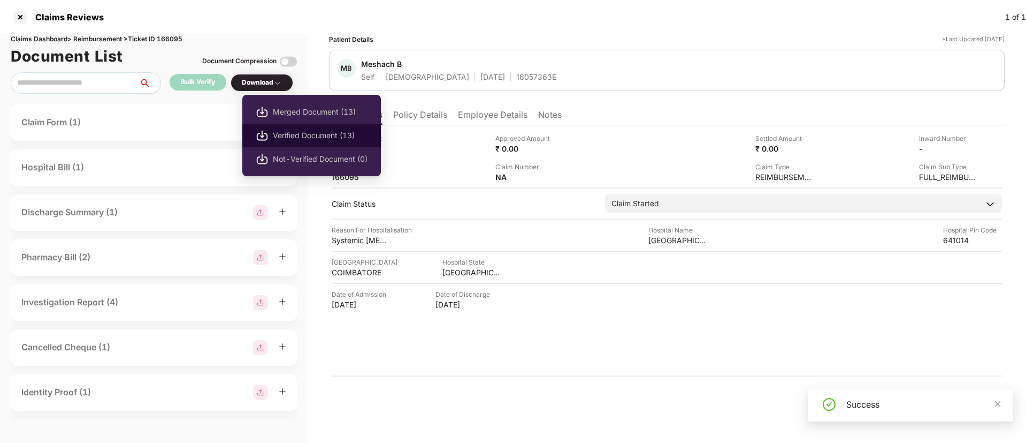
click at [306, 139] on span "Verified Document (13)" at bounding box center [320, 136] width 95 height 12
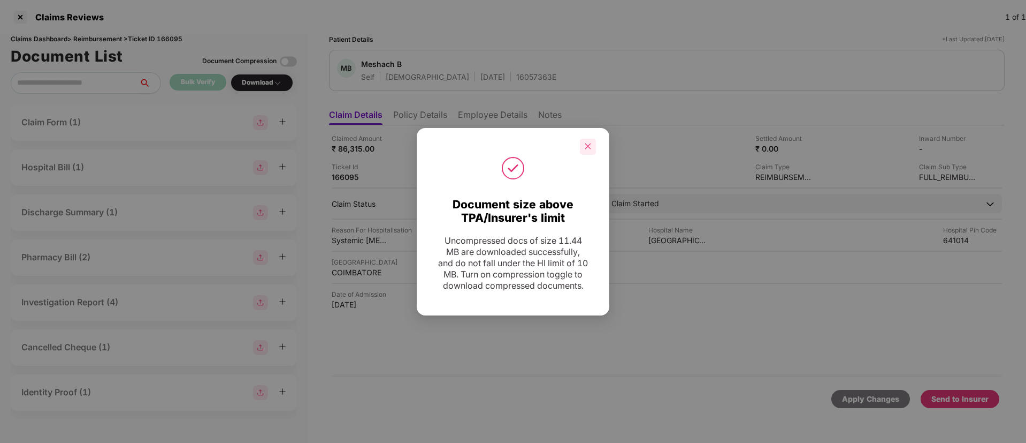
click at [587, 142] on icon "close" at bounding box center [587, 145] width 7 height 7
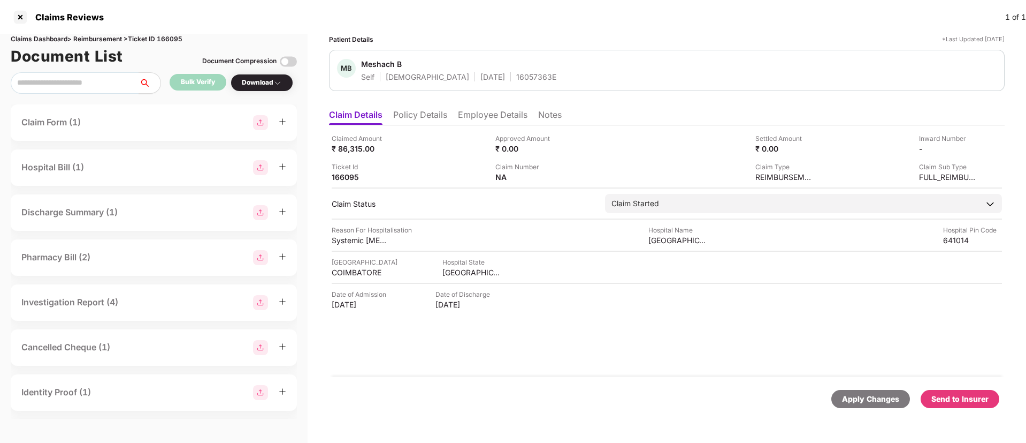
click at [963, 392] on div "Send to Insurer" at bounding box center [960, 399] width 79 height 18
click at [427, 118] on li "Policy Details" at bounding box center [420, 117] width 54 height 16
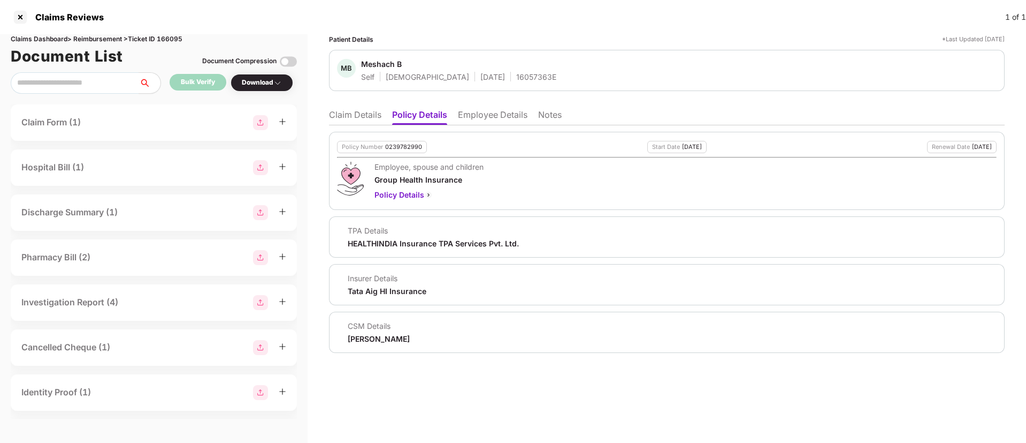
click at [474, 118] on li "Employee Details" at bounding box center [493, 117] width 70 height 16
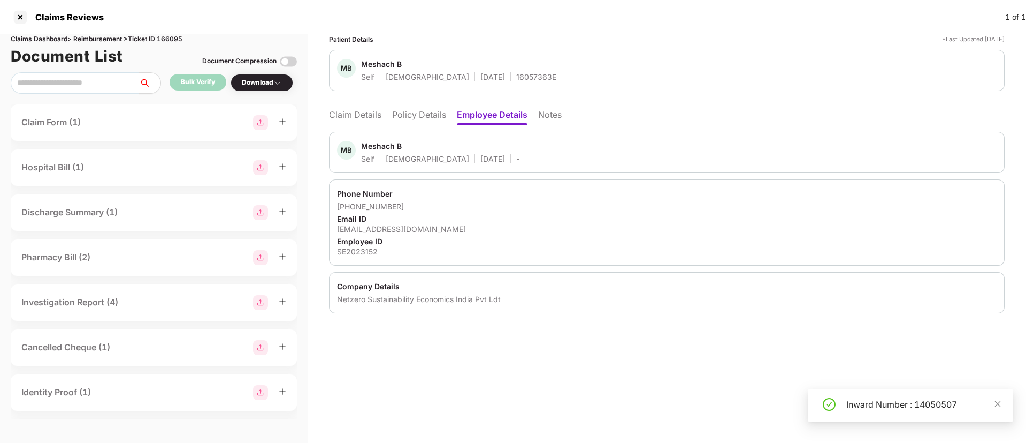
click at [425, 121] on li "Policy Details" at bounding box center [419, 117] width 54 height 16
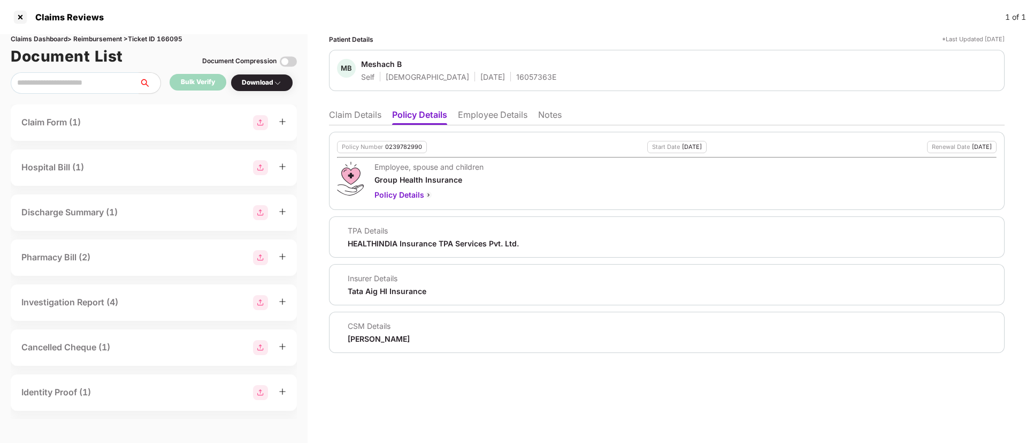
click at [367, 117] on li "Claim Details" at bounding box center [355, 117] width 52 height 16
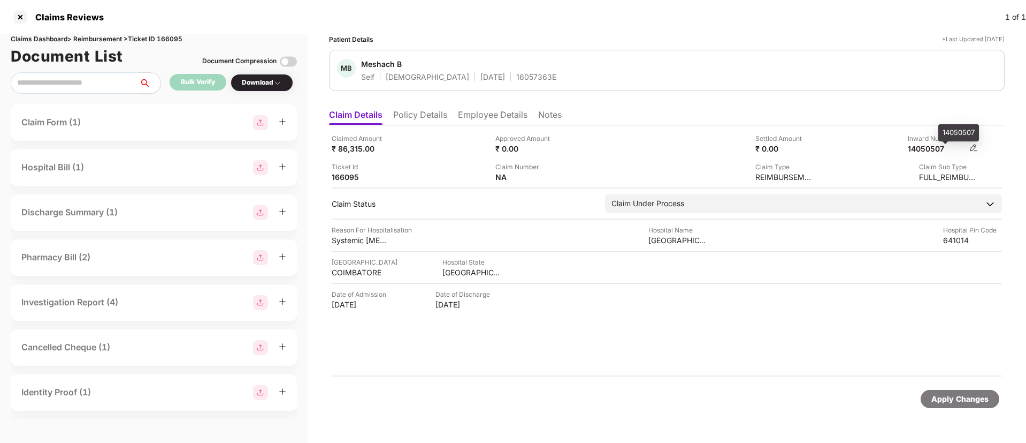
click at [922, 146] on div "14050507" at bounding box center [937, 148] width 59 height 10
copy div "14050507"
click at [424, 120] on li "Policy Details" at bounding box center [420, 117] width 54 height 16
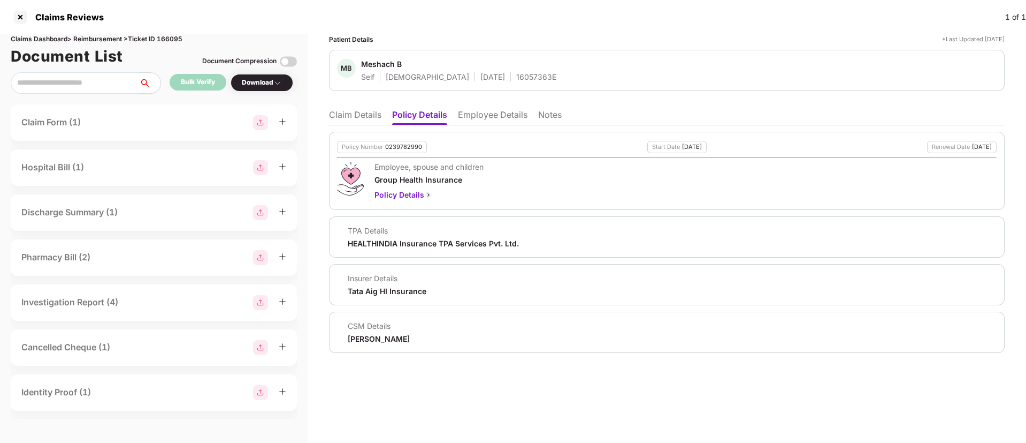
click at [368, 112] on li "Claim Details" at bounding box center [355, 117] width 52 height 16
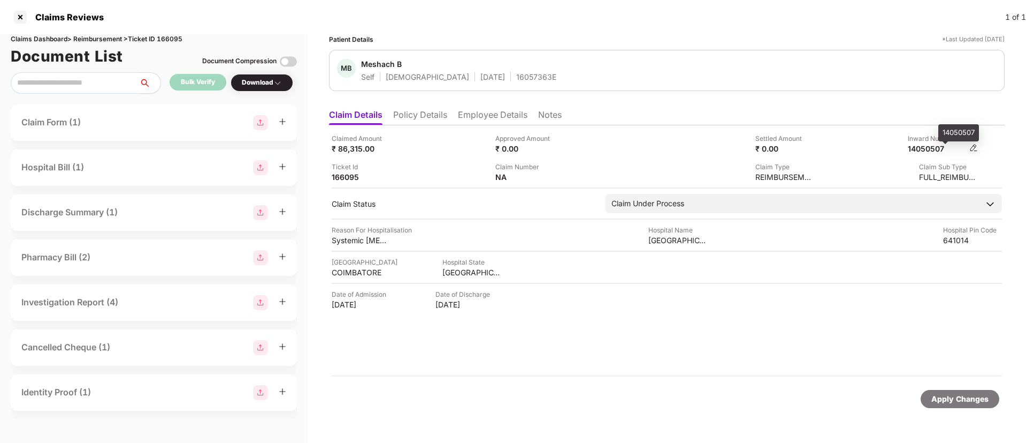
click at [937, 146] on div "14050507" at bounding box center [937, 148] width 59 height 10
copy div "14050507"
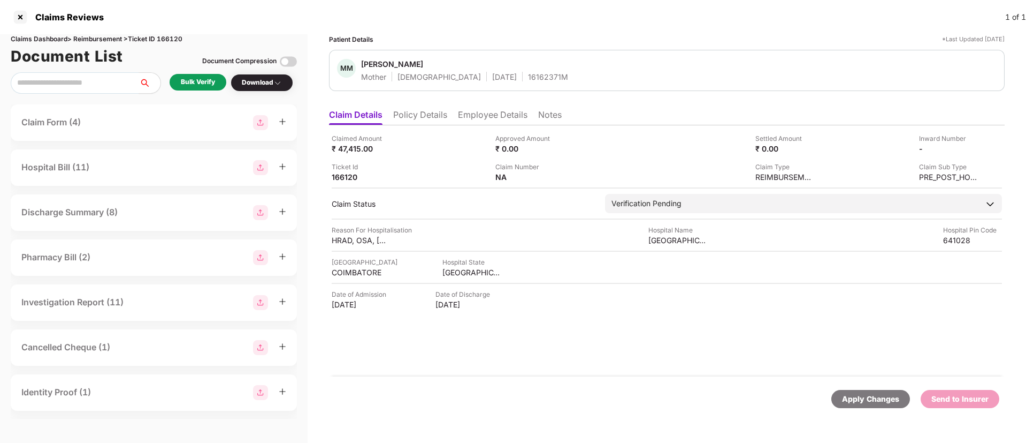
click at [203, 83] on div "Bulk Verify" at bounding box center [198, 82] width 34 height 10
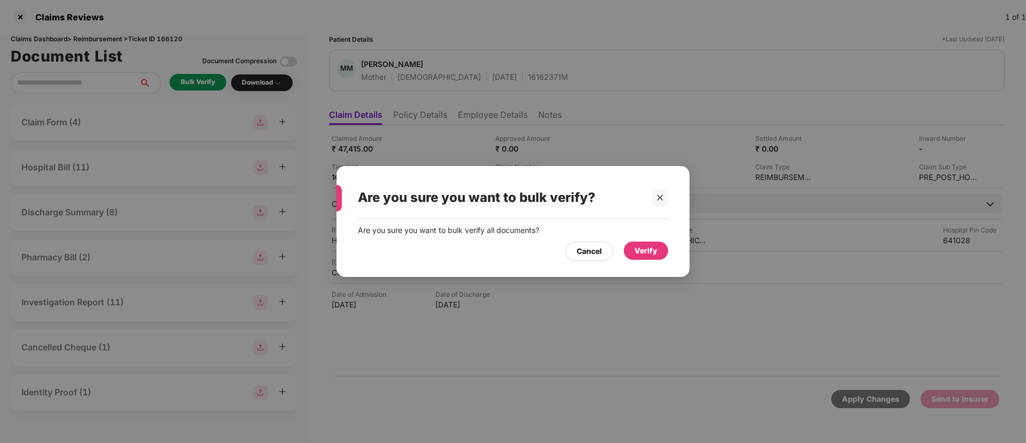
click at [648, 257] on div "Verify" at bounding box center [646, 250] width 44 height 18
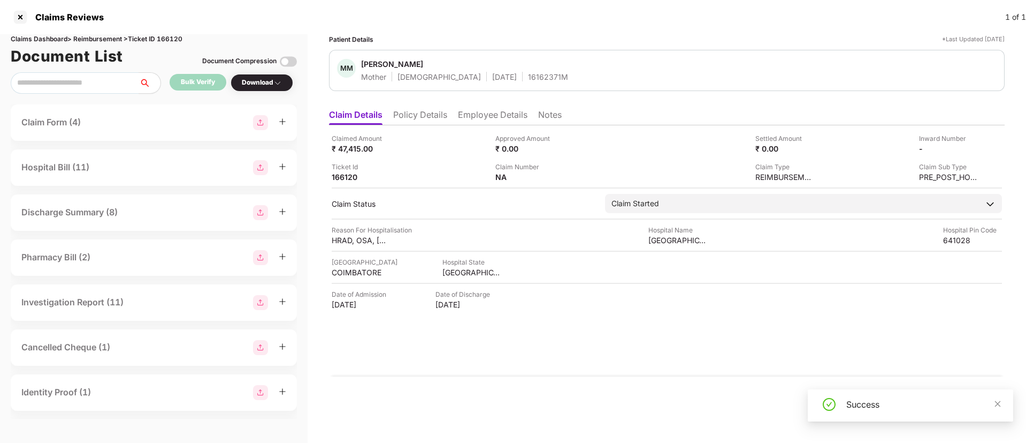
click at [269, 85] on div "Download" at bounding box center [262, 83] width 40 height 10
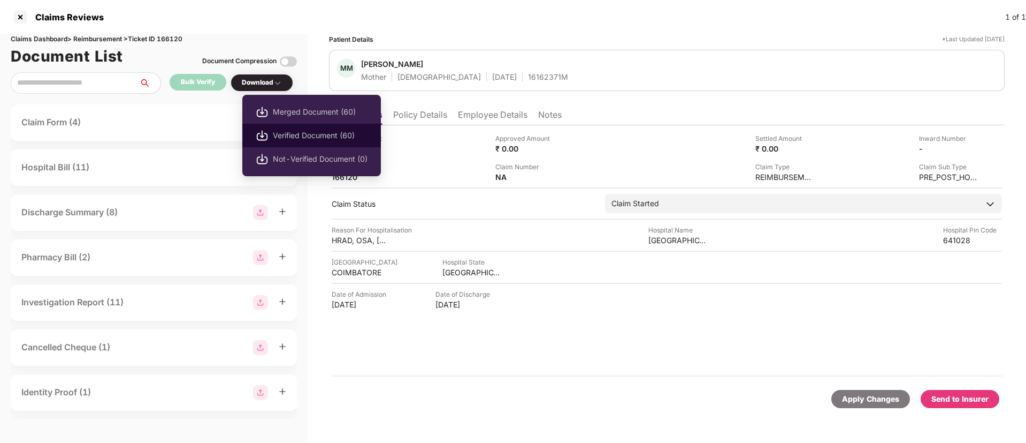
click at [290, 125] on li "Verified Document (60)" at bounding box center [311, 136] width 139 height 24
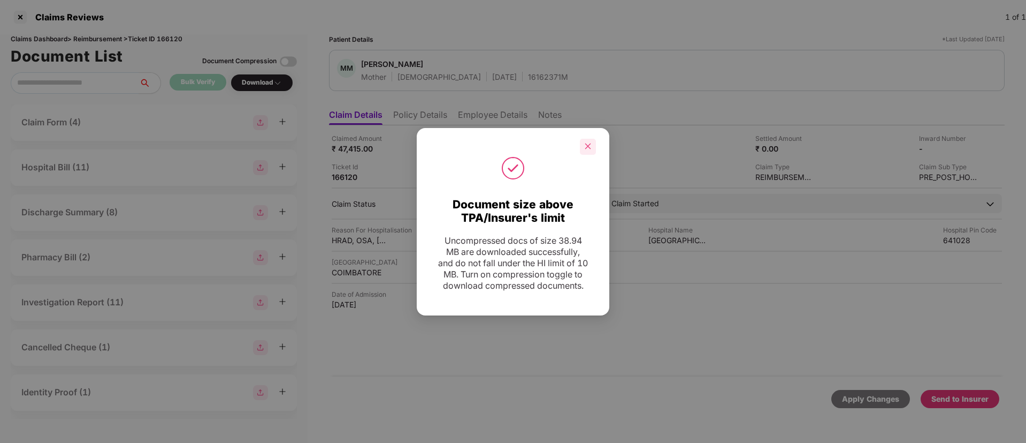
click at [589, 142] on icon "close" at bounding box center [587, 145] width 7 height 7
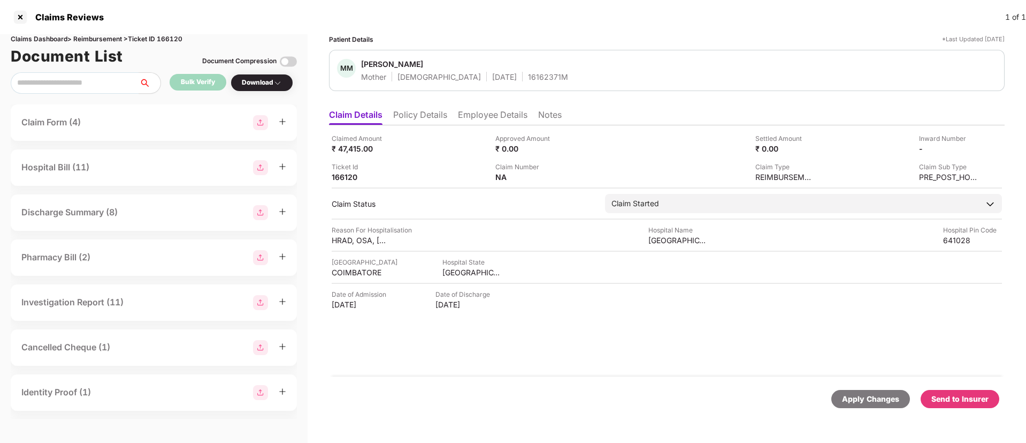
click at [959, 391] on div "Send to Insurer" at bounding box center [960, 399] width 79 height 18
click at [417, 116] on li "Policy Details" at bounding box center [420, 117] width 54 height 16
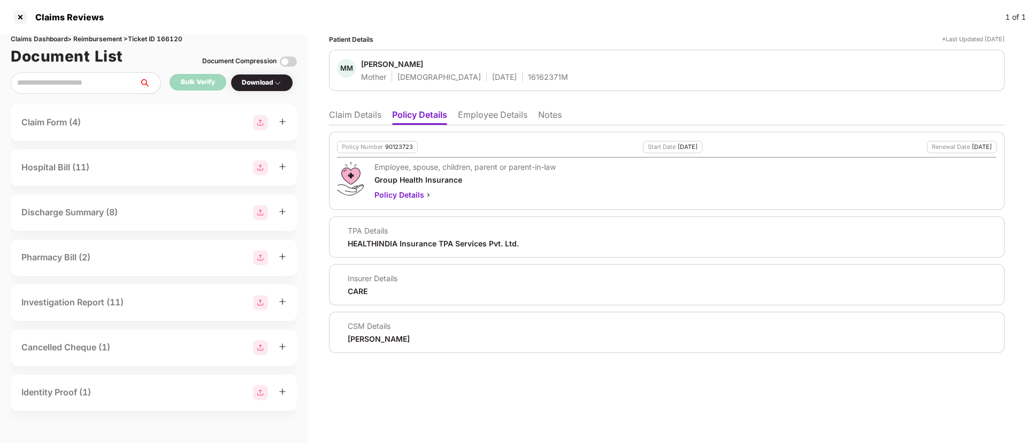
click at [473, 115] on li "Employee Details" at bounding box center [493, 117] width 70 height 16
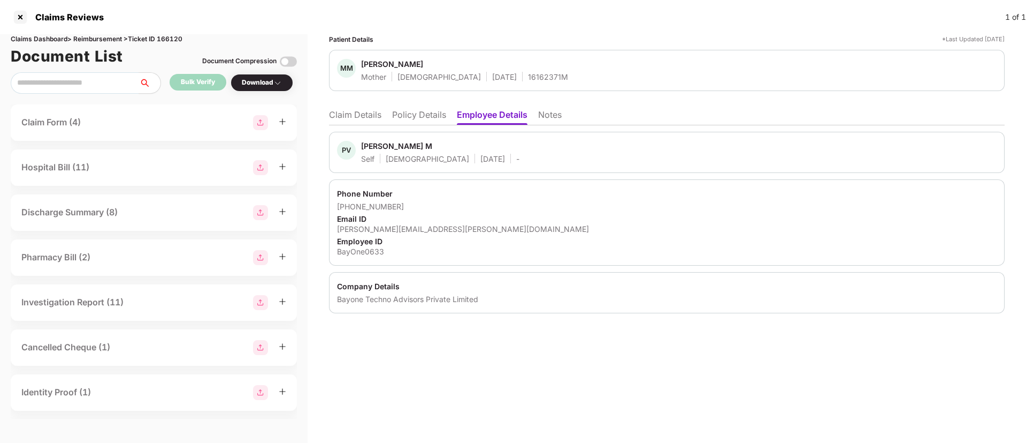
click at [413, 119] on li "Policy Details" at bounding box center [419, 117] width 54 height 16
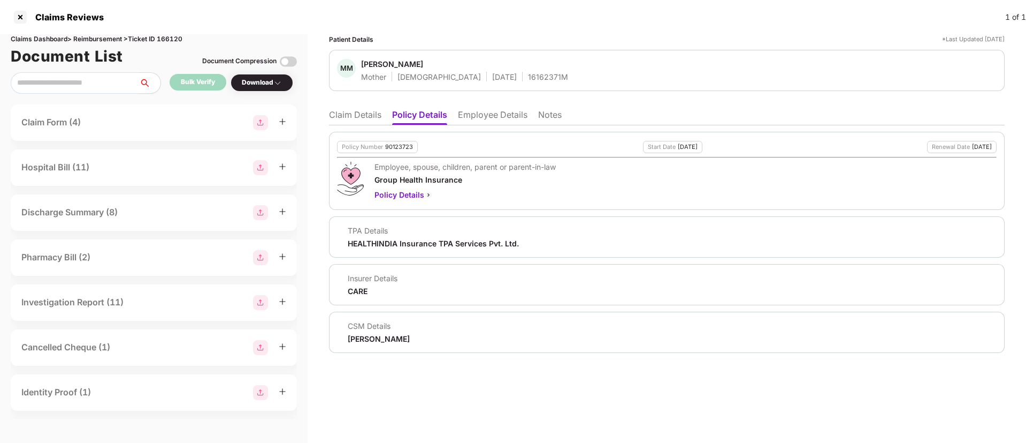
click at [371, 115] on li "Claim Details" at bounding box center [355, 117] width 52 height 16
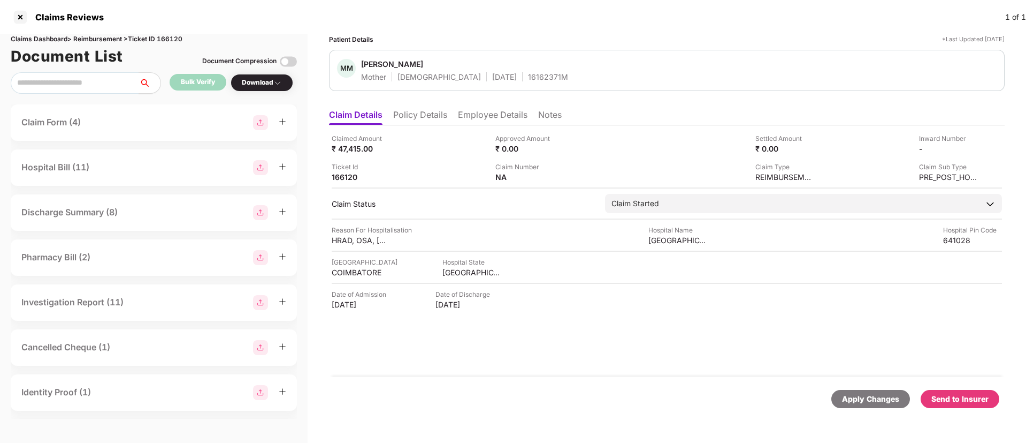
click at [407, 113] on li "Policy Details" at bounding box center [420, 117] width 54 height 16
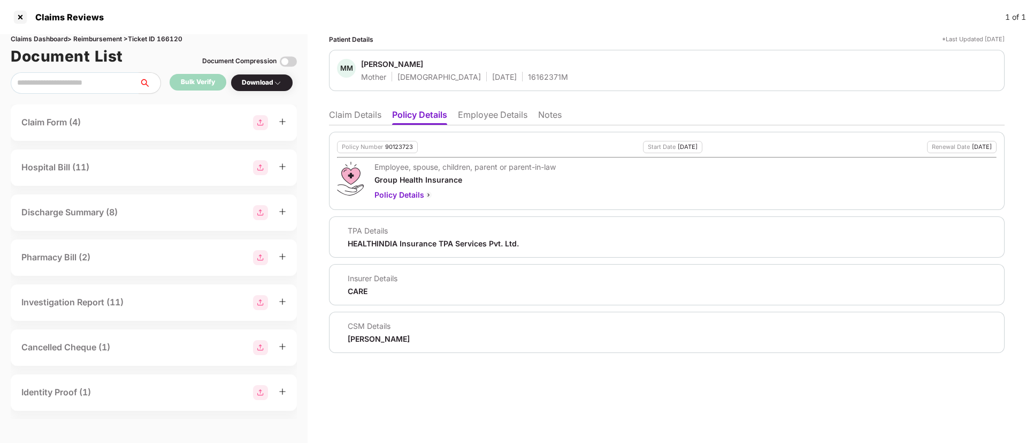
click at [471, 115] on li "Employee Details" at bounding box center [493, 117] width 70 height 16
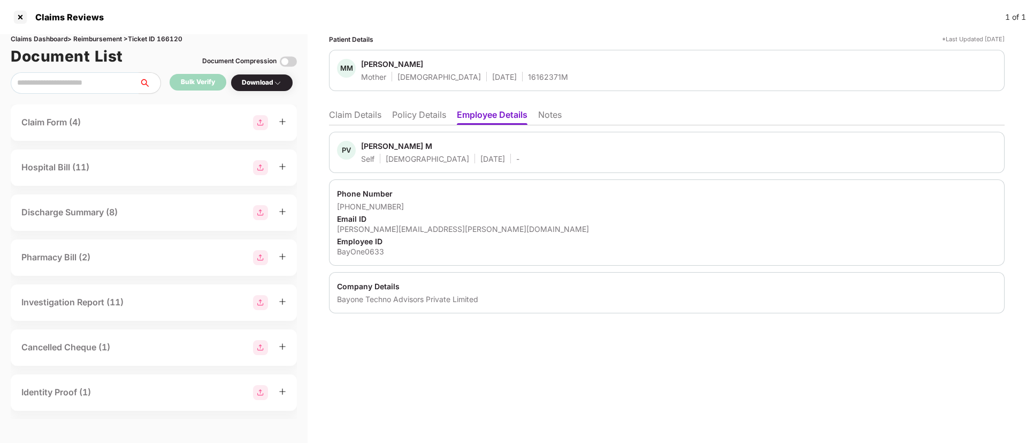
click at [364, 111] on li "Claim Details" at bounding box center [355, 117] width 52 height 16
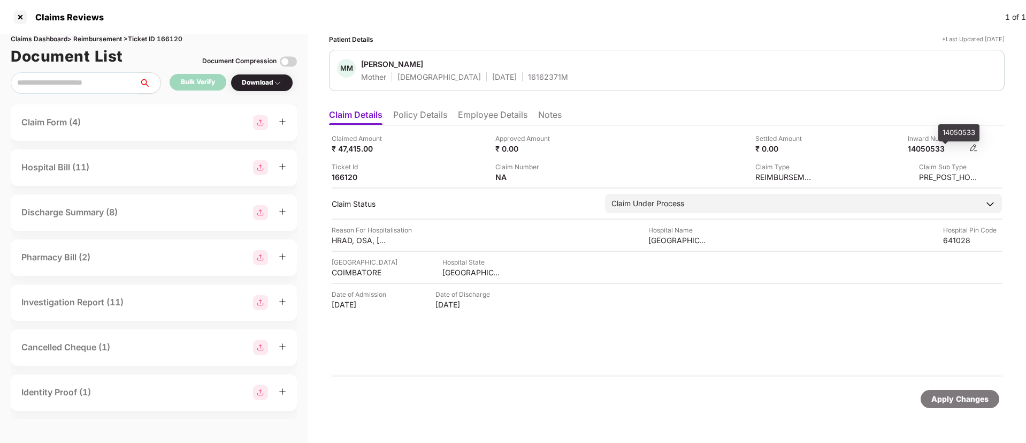
click at [933, 151] on div "14050533" at bounding box center [937, 148] width 59 height 10
copy div "14050533"
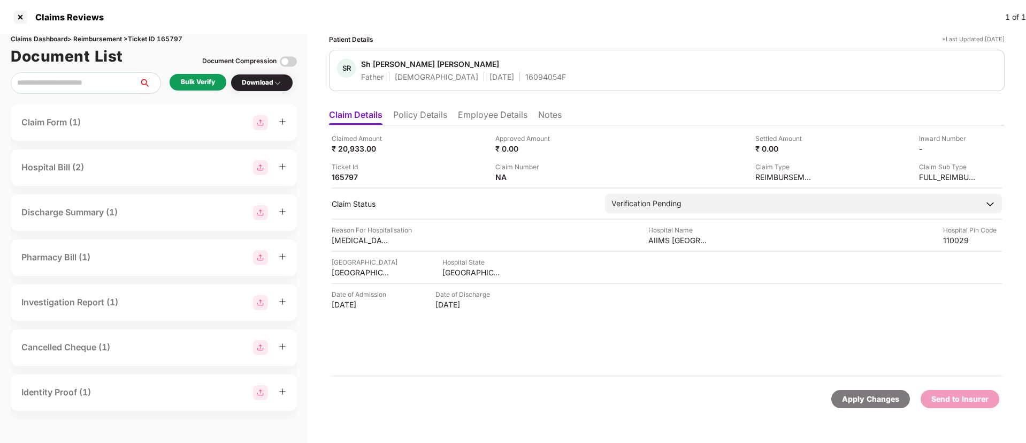
click at [198, 81] on div "Bulk Verify" at bounding box center [198, 82] width 34 height 10
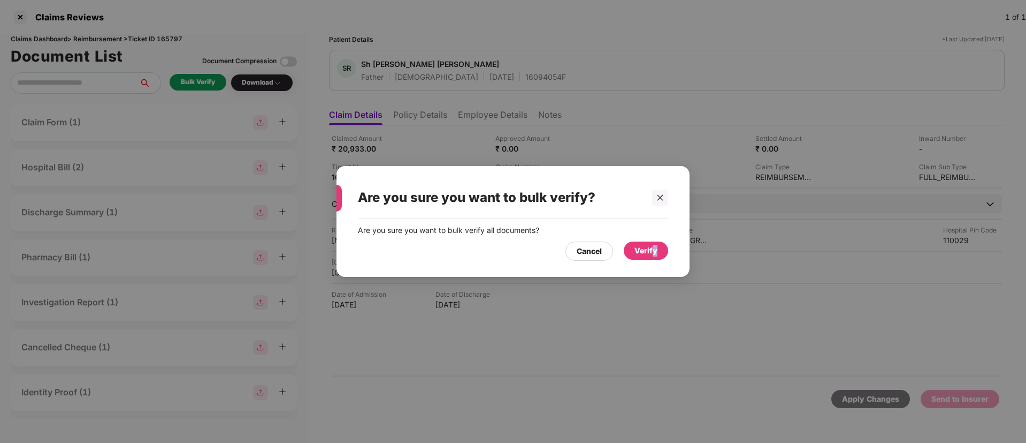
click at [655, 247] on div "Verify" at bounding box center [646, 251] width 23 height 12
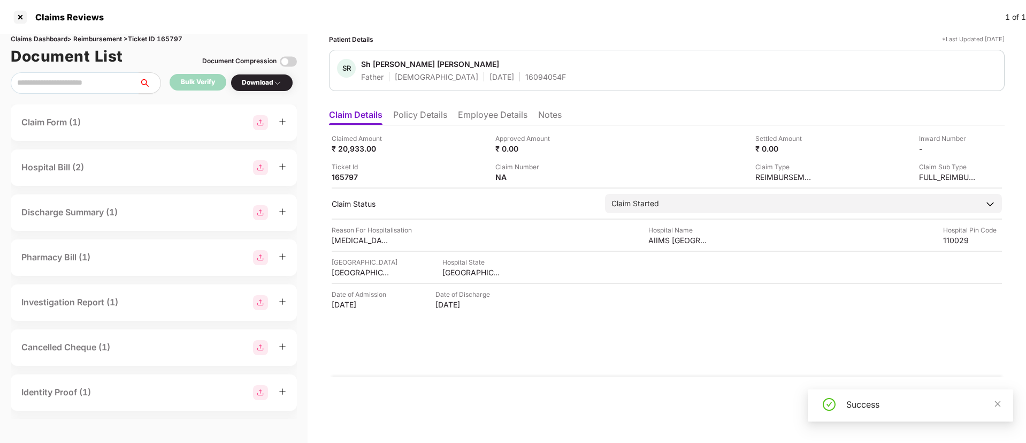
click at [269, 85] on div "Download" at bounding box center [262, 83] width 40 height 10
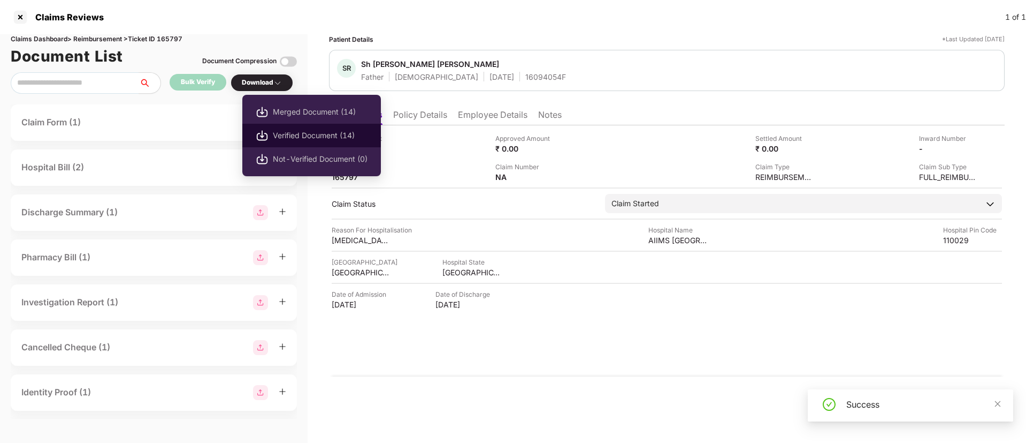
click at [296, 134] on span "Verified Document (14)" at bounding box center [320, 136] width 95 height 12
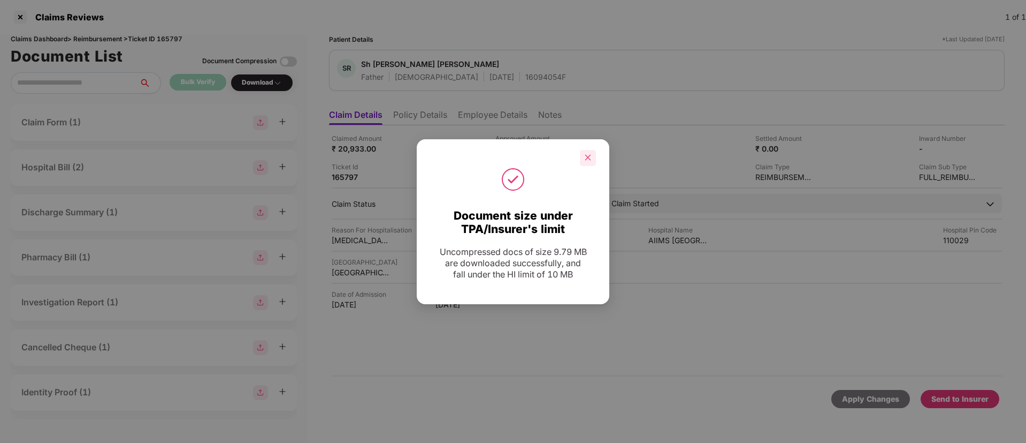
click at [589, 158] on icon "close" at bounding box center [588, 158] width 6 height 6
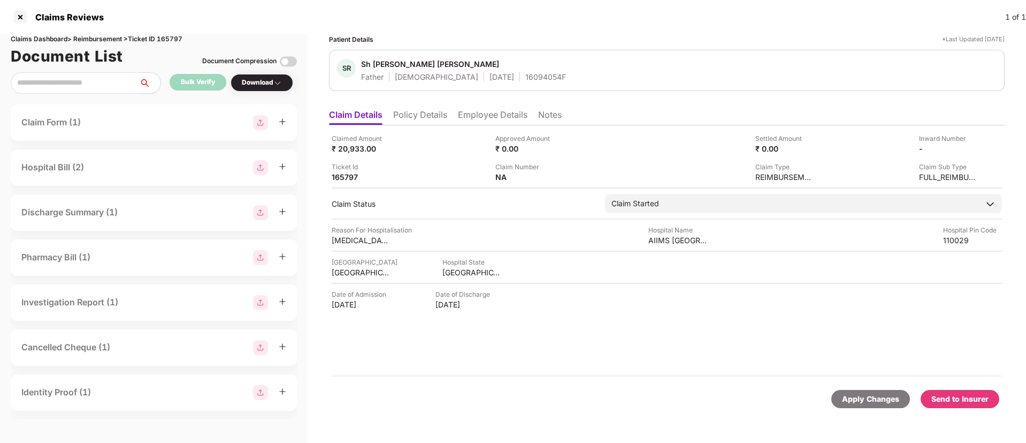
click at [959, 397] on div "Send to Insurer" at bounding box center [960, 399] width 57 height 12
click at [413, 118] on li "Policy Details" at bounding box center [420, 117] width 54 height 16
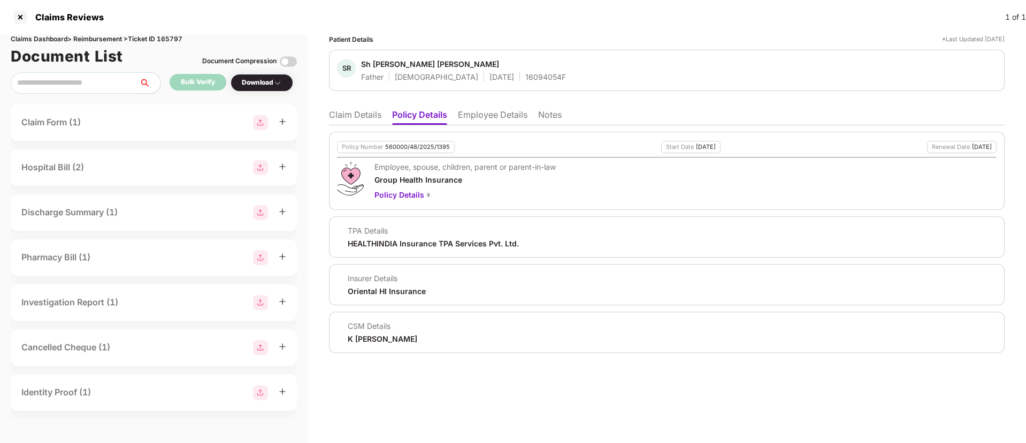
click at [495, 117] on li "Employee Details" at bounding box center [493, 117] width 70 height 16
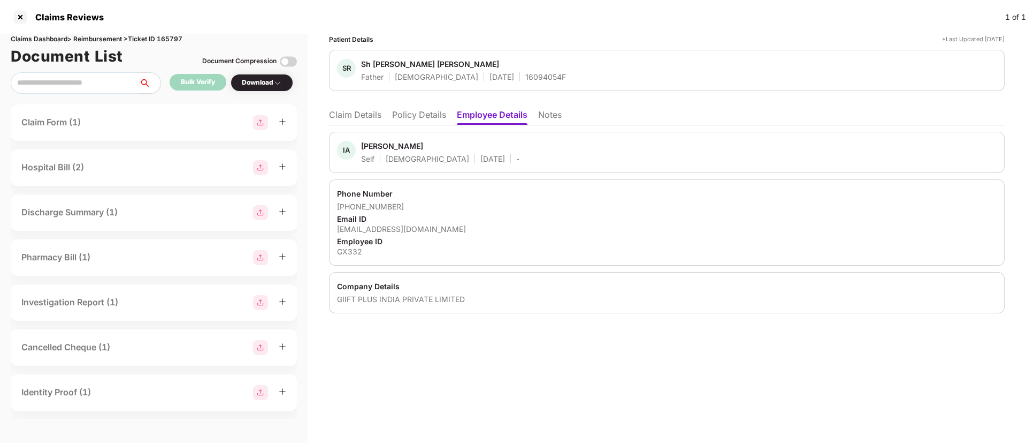
click at [401, 121] on li "Policy Details" at bounding box center [419, 117] width 54 height 16
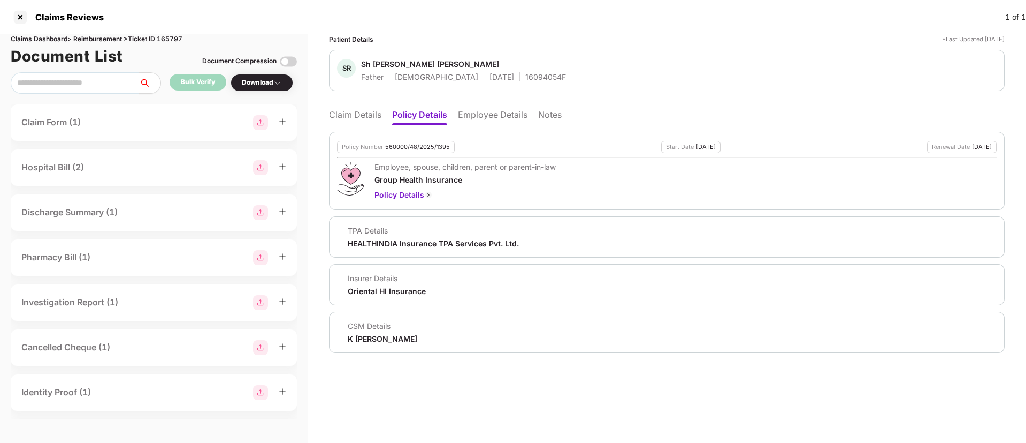
click at [364, 113] on li "Claim Details" at bounding box center [355, 117] width 52 height 16
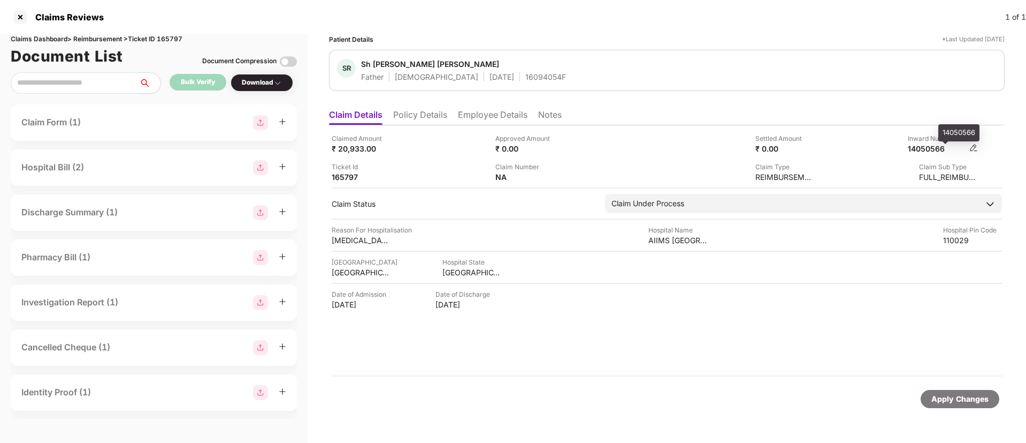
click at [930, 147] on div "14050566" at bounding box center [937, 148] width 59 height 10
copy div "14050566"
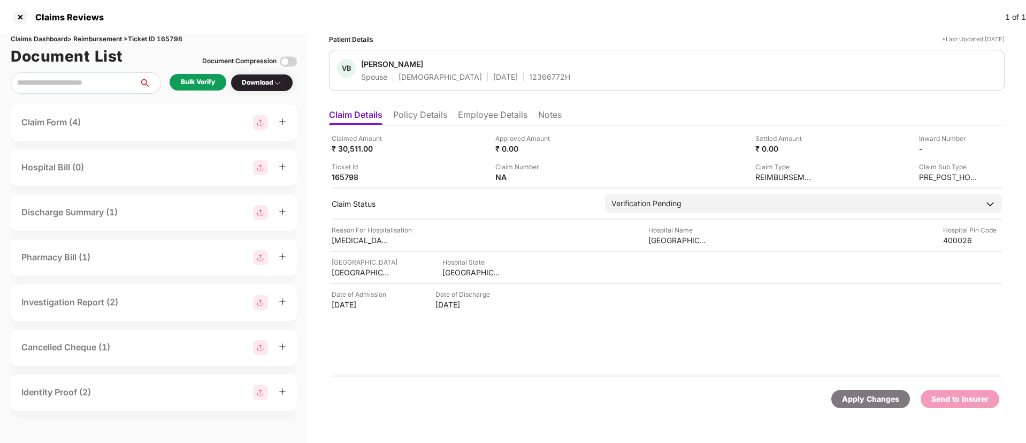
click at [199, 79] on div "Bulk Verify" at bounding box center [198, 82] width 34 height 10
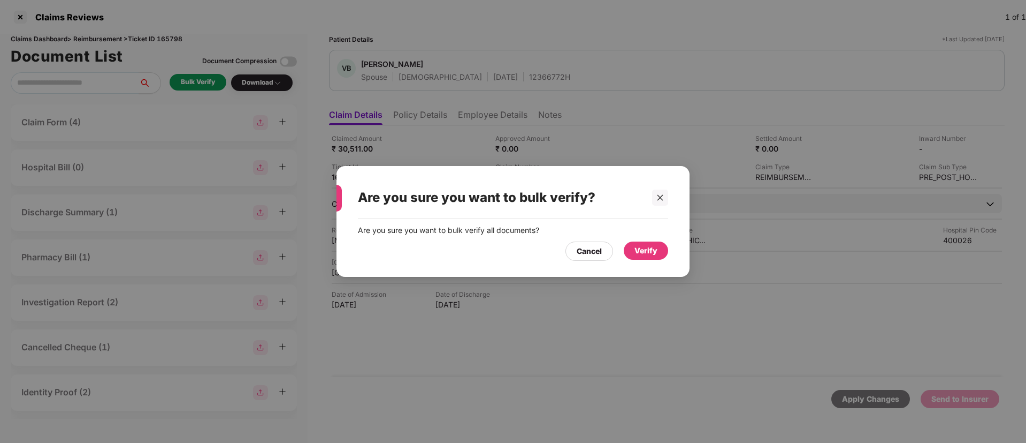
click at [650, 254] on div "Verify" at bounding box center [646, 251] width 23 height 12
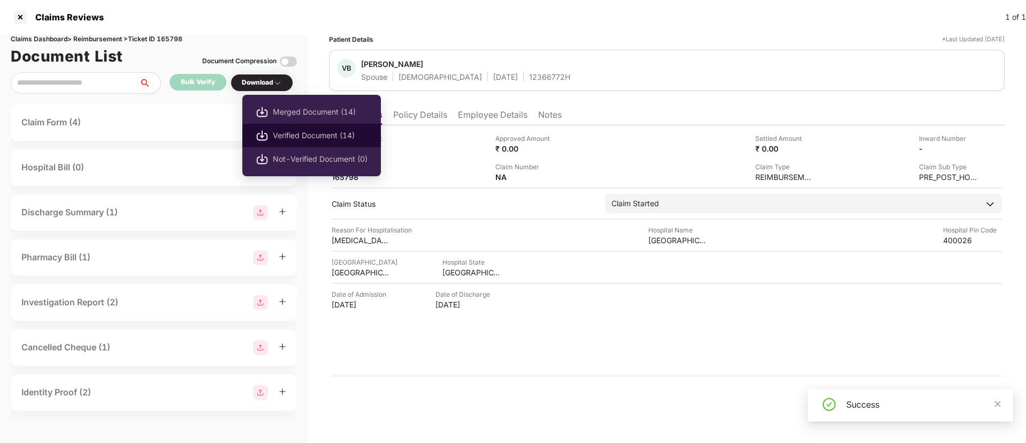
click at [290, 136] on span "Verified Document (14)" at bounding box center [320, 136] width 95 height 12
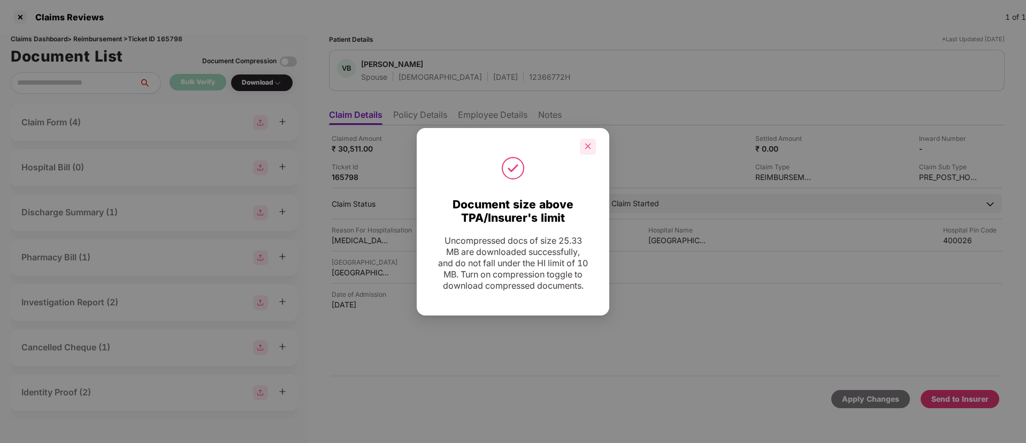
click at [588, 139] on div at bounding box center [588, 147] width 16 height 16
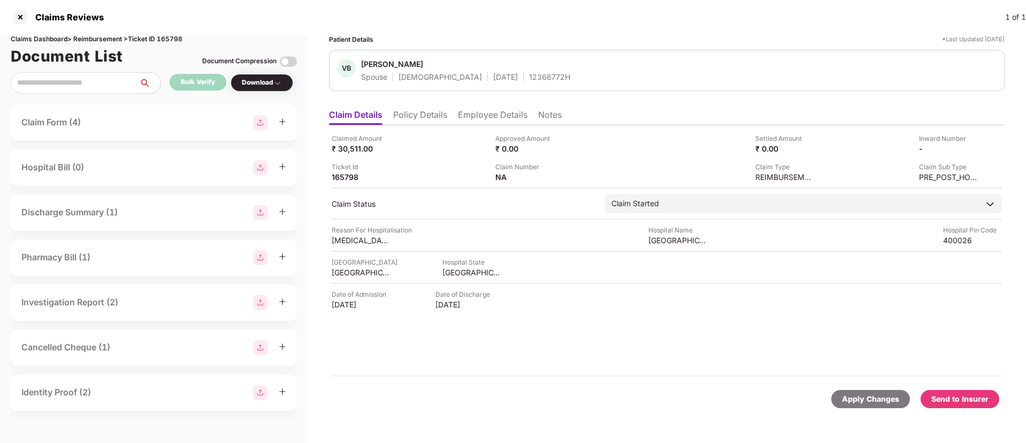
click at [946, 390] on div "Send to Insurer" at bounding box center [960, 399] width 79 height 18
click at [402, 118] on li "Policy Details" at bounding box center [420, 117] width 54 height 16
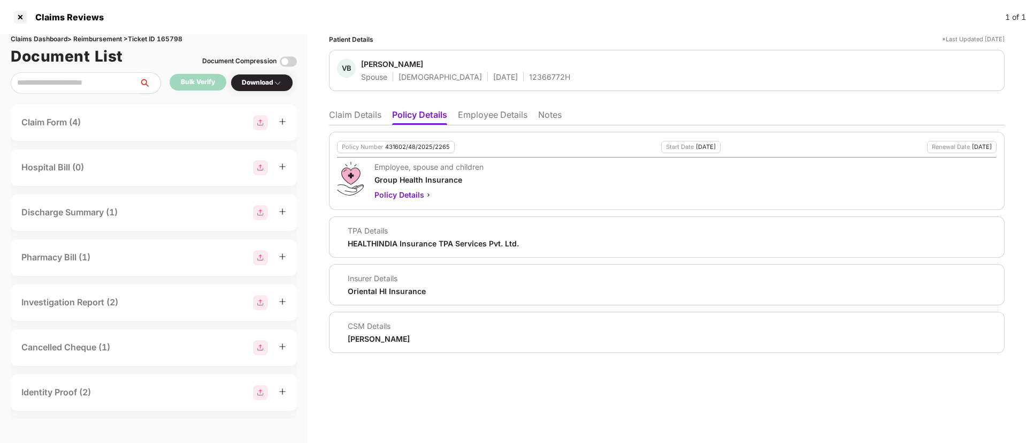
click at [470, 119] on li "Employee Details" at bounding box center [493, 117] width 70 height 16
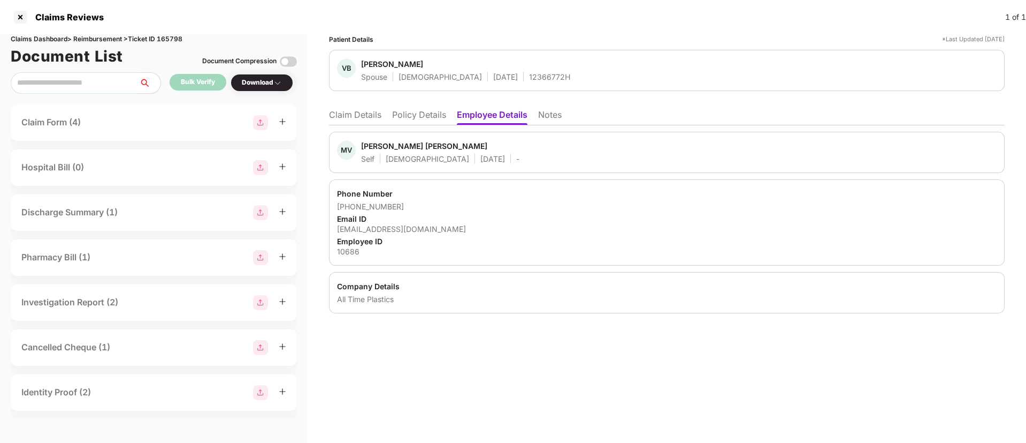
click at [419, 119] on li "Policy Details" at bounding box center [419, 117] width 54 height 16
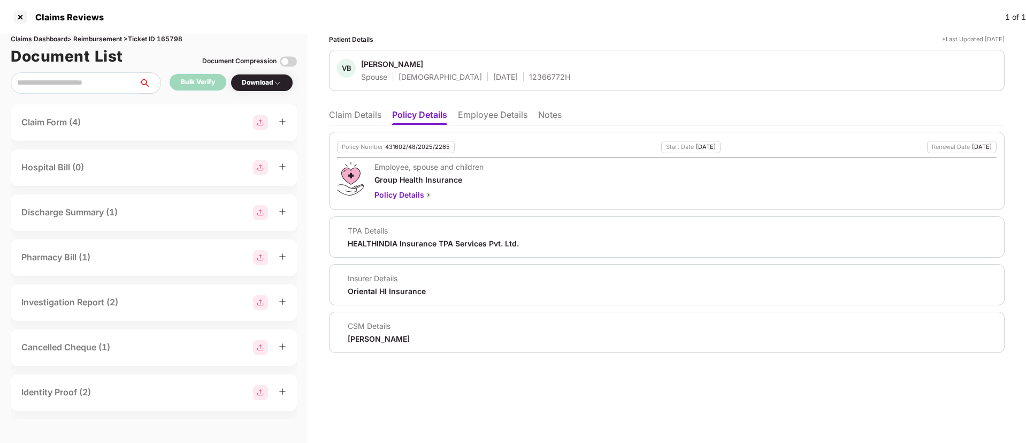
click at [344, 119] on li "Claim Details" at bounding box center [355, 117] width 52 height 16
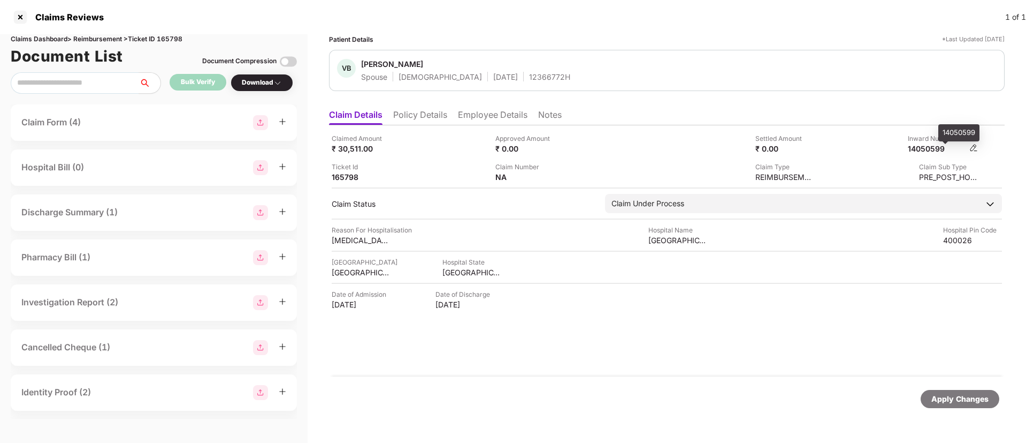
click at [934, 150] on div "14050599" at bounding box center [937, 148] width 59 height 10
copy div "14050599"
click at [425, 112] on li "Policy Details" at bounding box center [420, 117] width 54 height 16
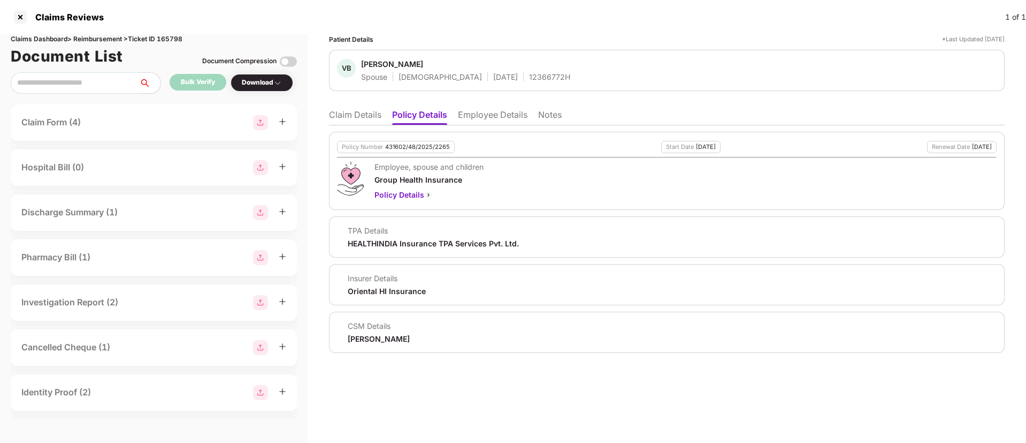
click at [484, 115] on li "Employee Details" at bounding box center [493, 117] width 70 height 16
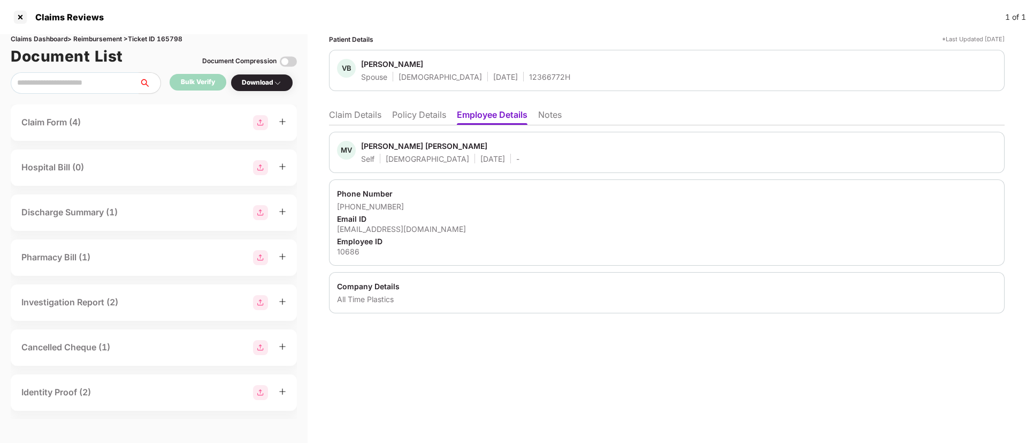
click at [403, 119] on li "Policy Details" at bounding box center [419, 117] width 54 height 16
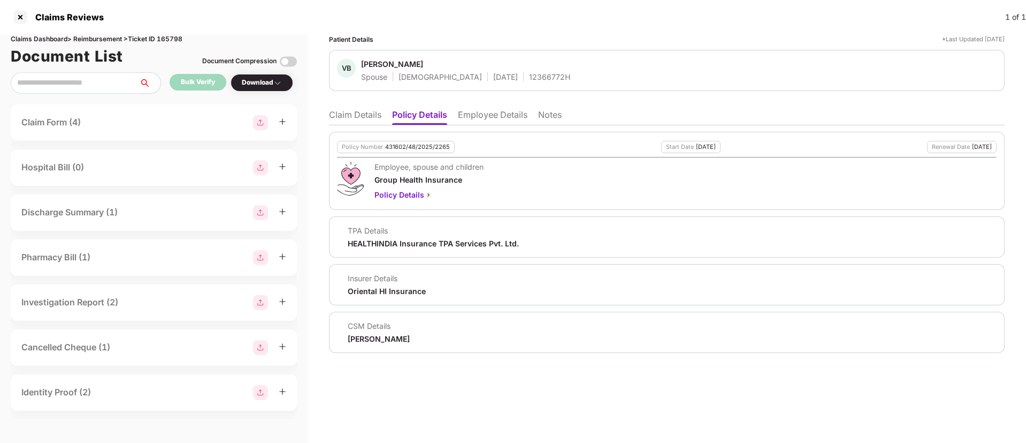
click at [465, 116] on li "Employee Details" at bounding box center [493, 117] width 70 height 16
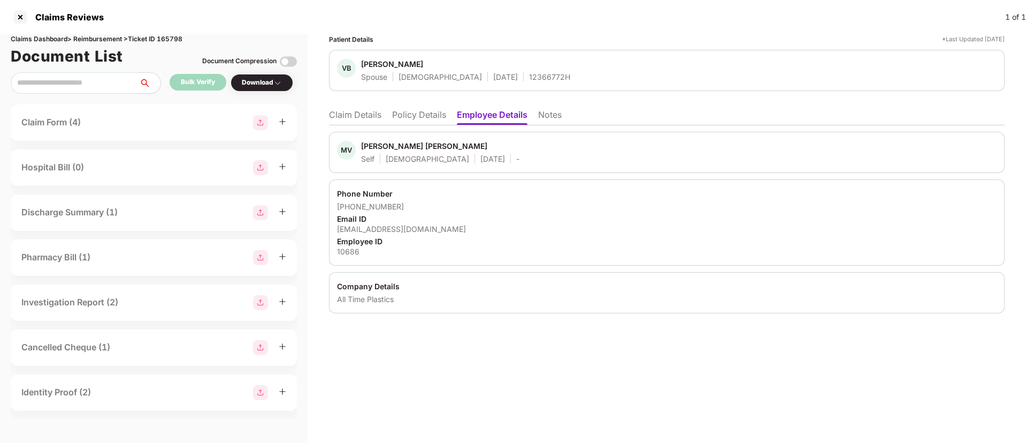
click at [343, 112] on li "Claim Details" at bounding box center [355, 117] width 52 height 16
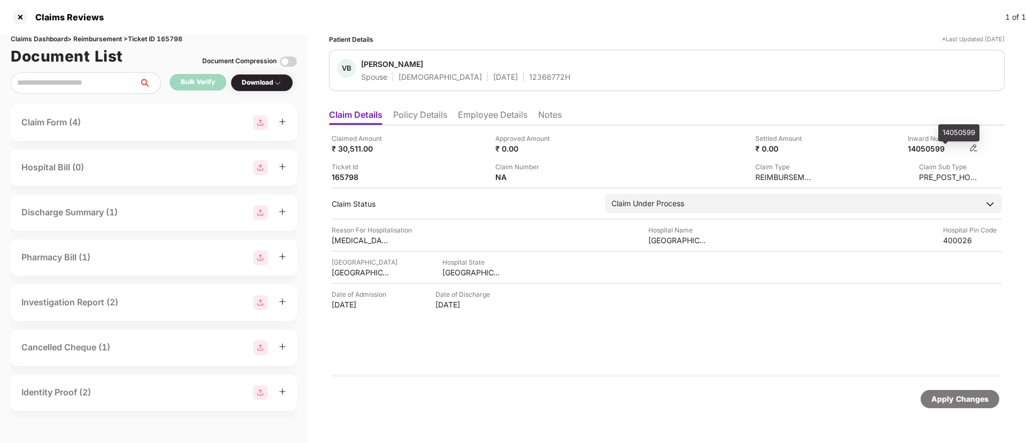
click at [929, 144] on div "14050599" at bounding box center [937, 148] width 59 height 10
copy div "14050599"
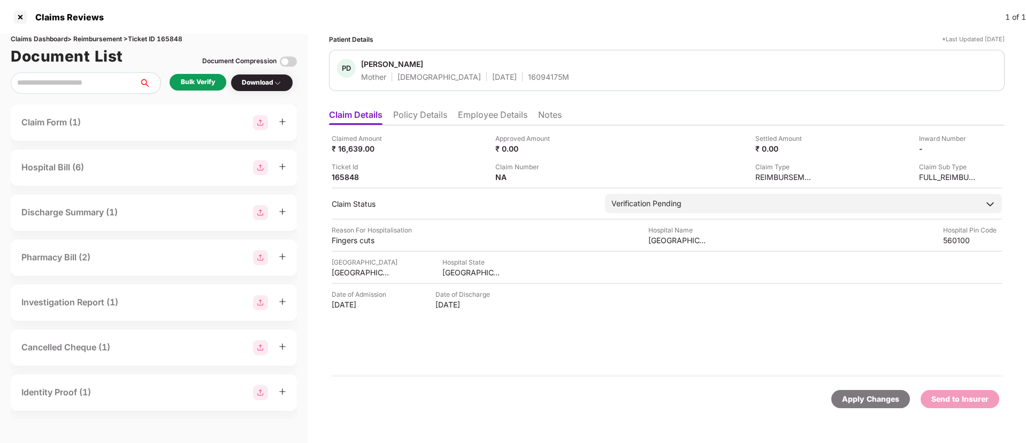
click at [199, 79] on div "Bulk Verify" at bounding box center [198, 82] width 34 height 10
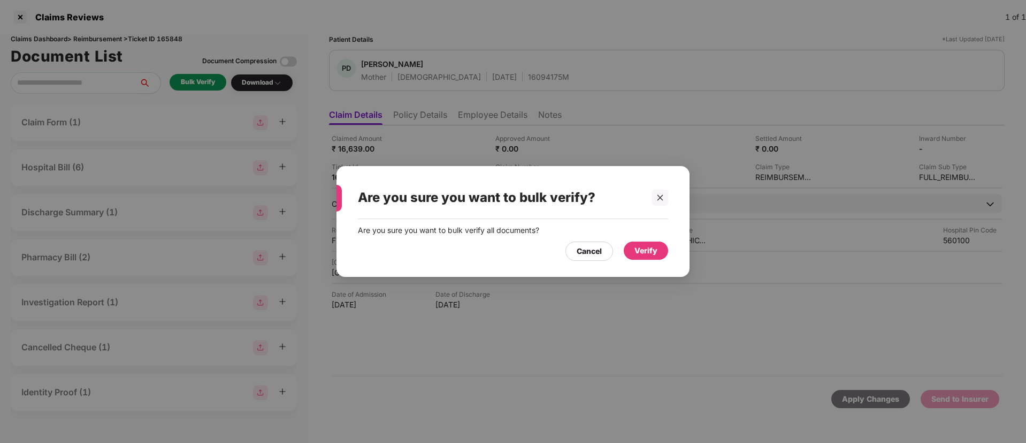
click at [636, 256] on div "Verify" at bounding box center [646, 250] width 44 height 18
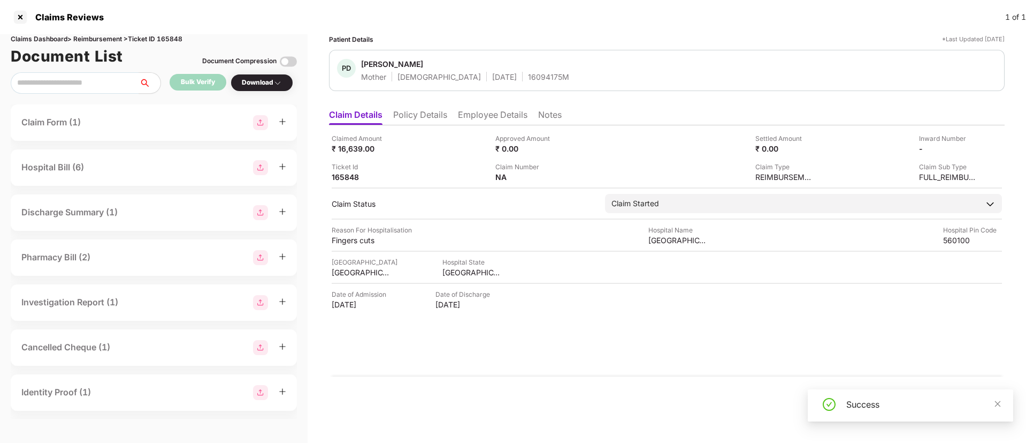
click at [261, 79] on div "Download" at bounding box center [262, 83] width 40 height 10
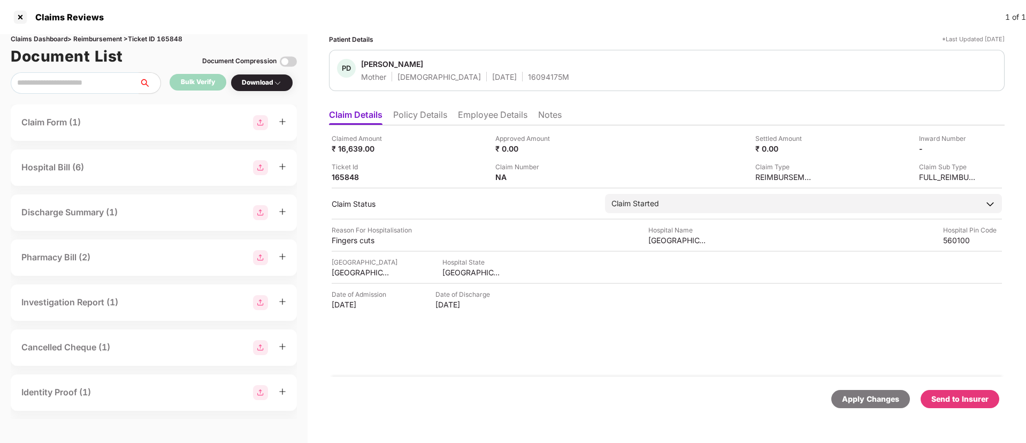
click at [261, 79] on div "Download" at bounding box center [262, 83] width 40 height 10
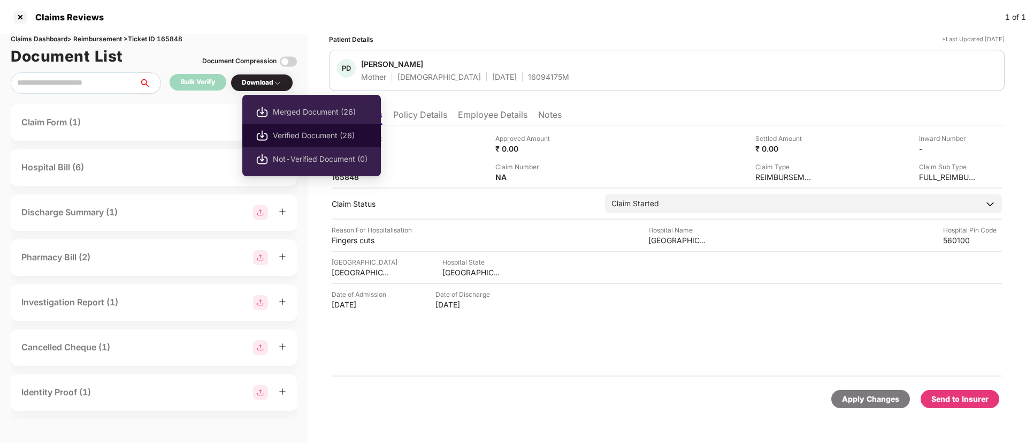
click at [298, 134] on span "Verified Document (26)" at bounding box center [320, 136] width 95 height 12
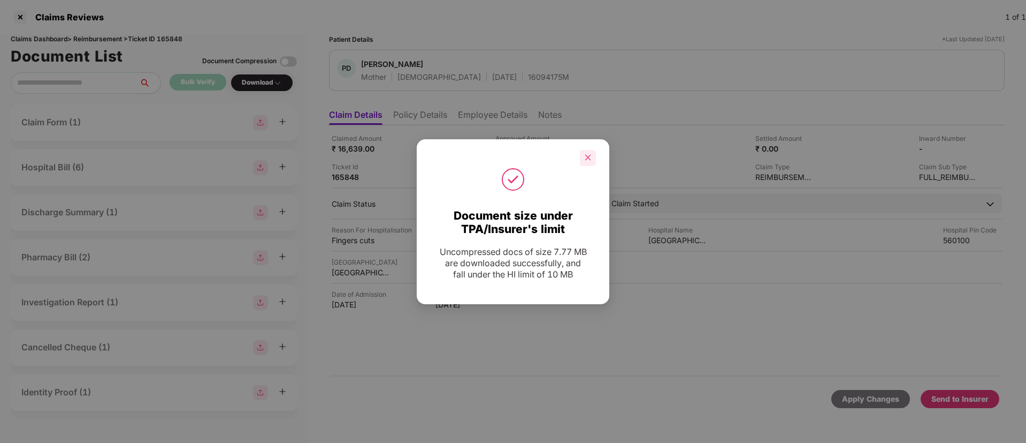
click at [589, 154] on icon "close" at bounding box center [587, 157] width 7 height 7
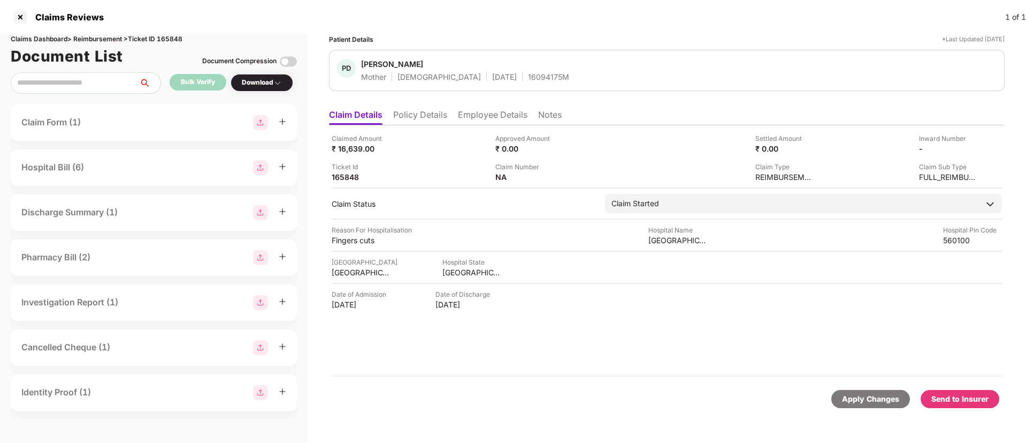
click at [947, 399] on div "Send to Insurer" at bounding box center [960, 399] width 57 height 12
click at [412, 120] on li "Policy Details" at bounding box center [420, 117] width 54 height 16
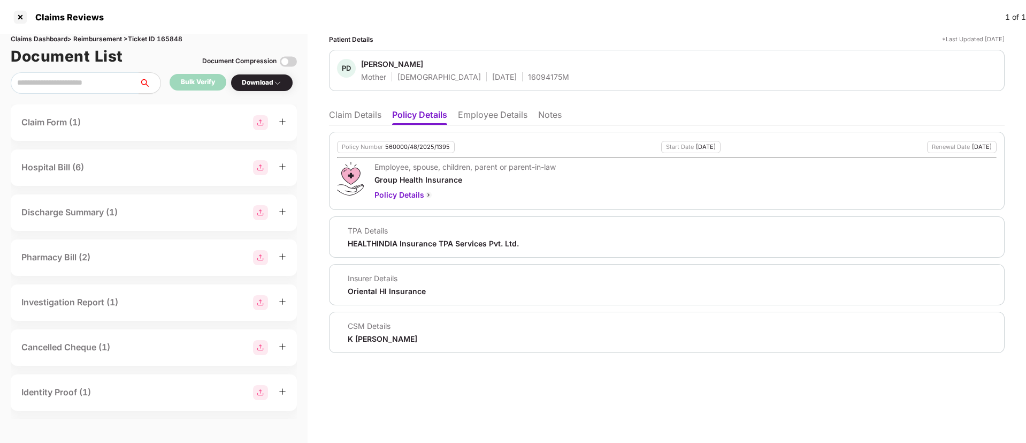
click at [485, 114] on li "Employee Details" at bounding box center [493, 117] width 70 height 16
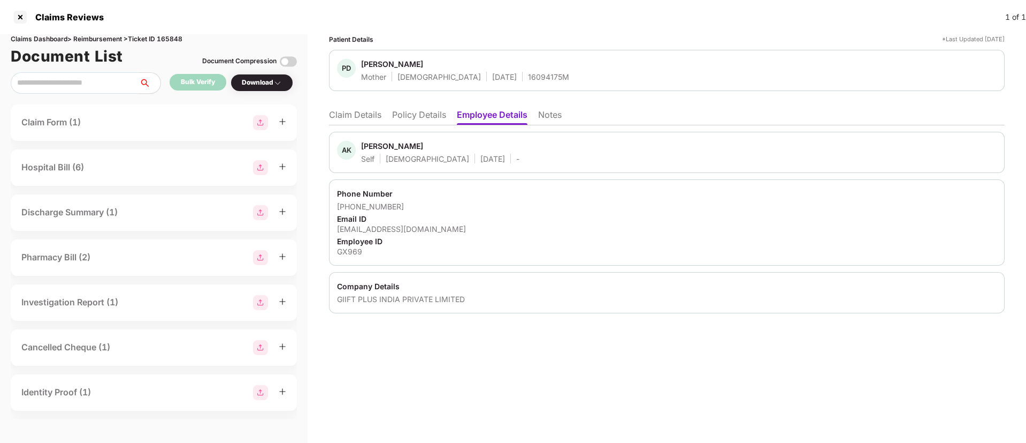
click at [361, 119] on li "Claim Details" at bounding box center [355, 117] width 52 height 16
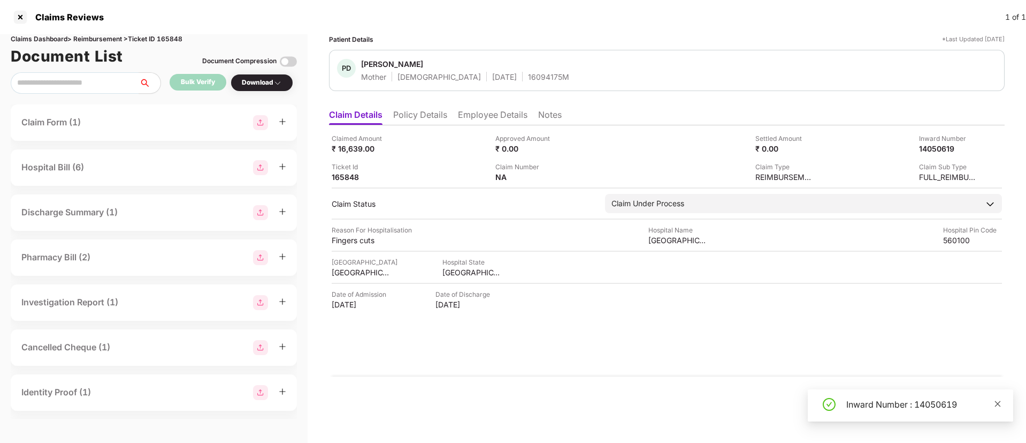
click at [997, 401] on icon "close" at bounding box center [997, 403] width 7 height 7
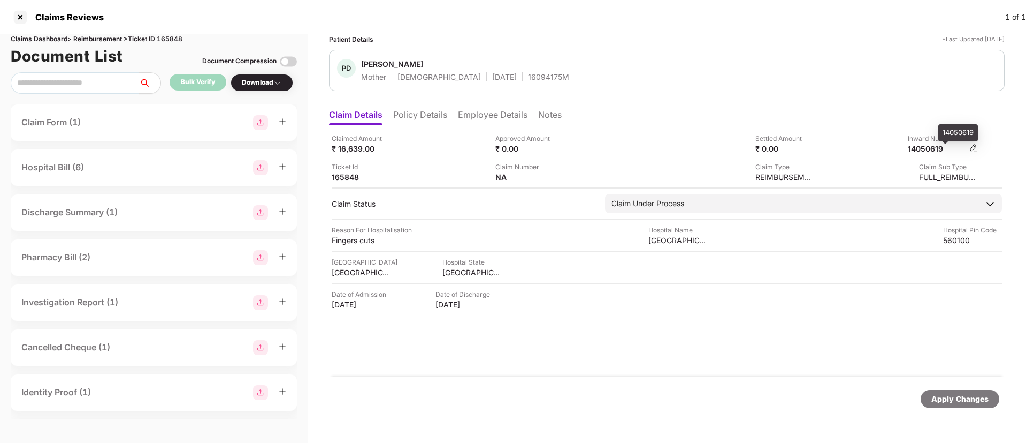
click at [928, 147] on div "14050619" at bounding box center [937, 148] width 59 height 10
copy div "14050619"
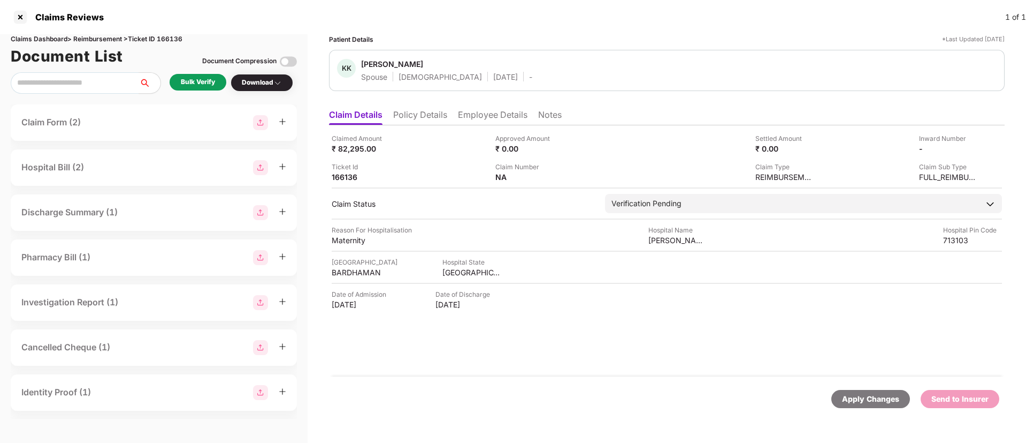
click at [431, 121] on li "Policy Details" at bounding box center [420, 117] width 54 height 16
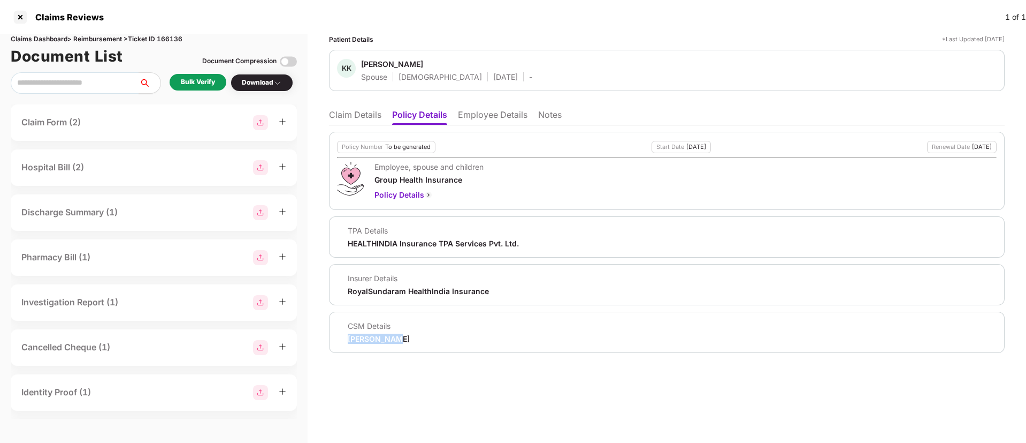
drag, startPoint x: 348, startPoint y: 339, endPoint x: 392, endPoint y: 340, distance: 43.9
click at [392, 340] on div "CSM Details [PERSON_NAME]" at bounding box center [667, 332] width 660 height 23
copy div "[PERSON_NAME]"
drag, startPoint x: 367, startPoint y: 63, endPoint x: 414, endPoint y: 64, distance: 47.1
click at [414, 64] on span "[PERSON_NAME]" at bounding box center [446, 65] width 171 height 13
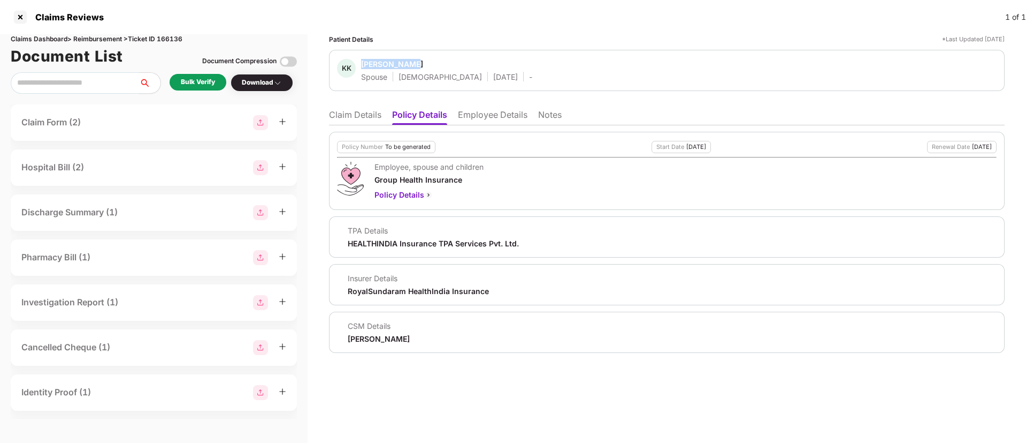
copy div "[PERSON_NAME]"
click at [478, 113] on li "Employee Details" at bounding box center [493, 117] width 70 height 16
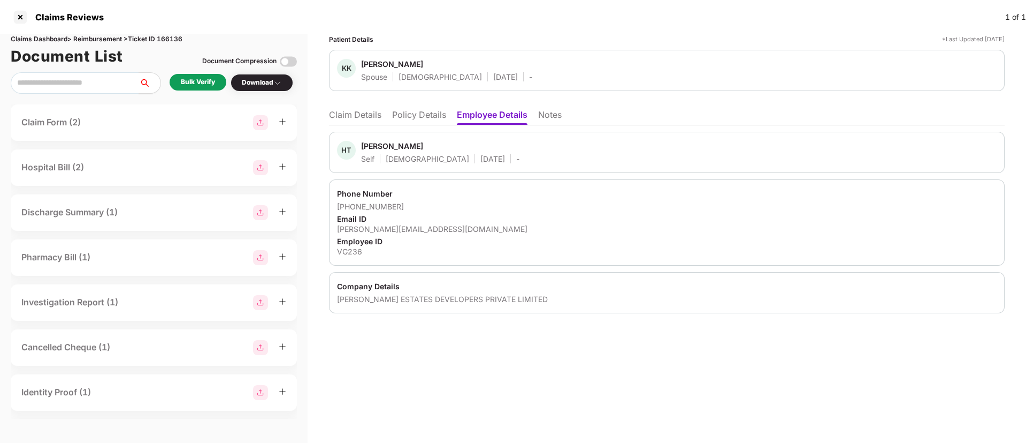
drag, startPoint x: 362, startPoint y: 143, endPoint x: 434, endPoint y: 147, distance: 72.3
click at [434, 147] on div "HT [PERSON_NAME] Self [DEMOGRAPHIC_DATA] [DATE] -" at bounding box center [428, 152] width 182 height 23
copy div "[PERSON_NAME]"
drag, startPoint x: 351, startPoint y: 204, endPoint x: 413, endPoint y: 204, distance: 62.6
click at [413, 204] on div "[PHONE_NUMBER]" at bounding box center [667, 206] width 660 height 10
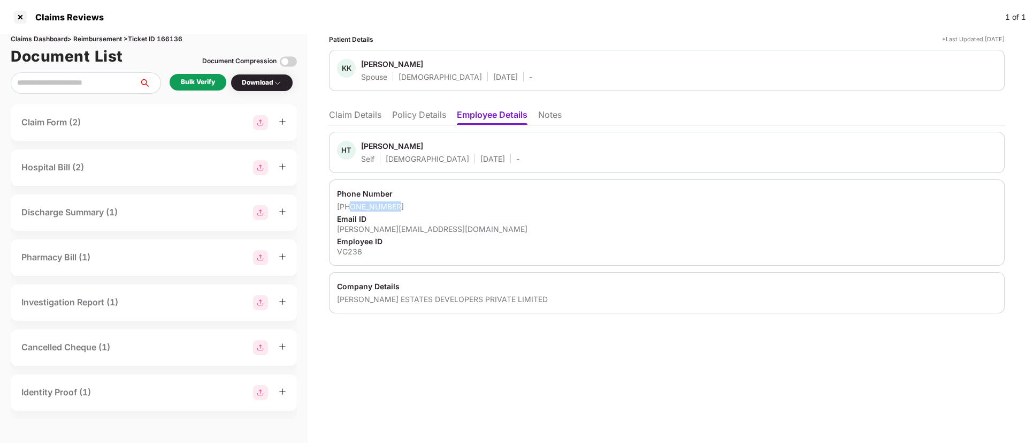
copy div "9880947000"
drag, startPoint x: 340, startPoint y: 227, endPoint x: 454, endPoint y: 230, distance: 114.0
click at [454, 230] on div "Phone Number [PHONE_NUMBER] Email ID [PERSON_NAME][EMAIL_ADDRESS][DOMAIN_NAME] …" at bounding box center [667, 222] width 676 height 86
copy div "[PERSON_NAME][EMAIL_ADDRESS][DOMAIN_NAME]"
drag, startPoint x: 338, startPoint y: 296, endPoint x: 526, endPoint y: 299, distance: 187.9
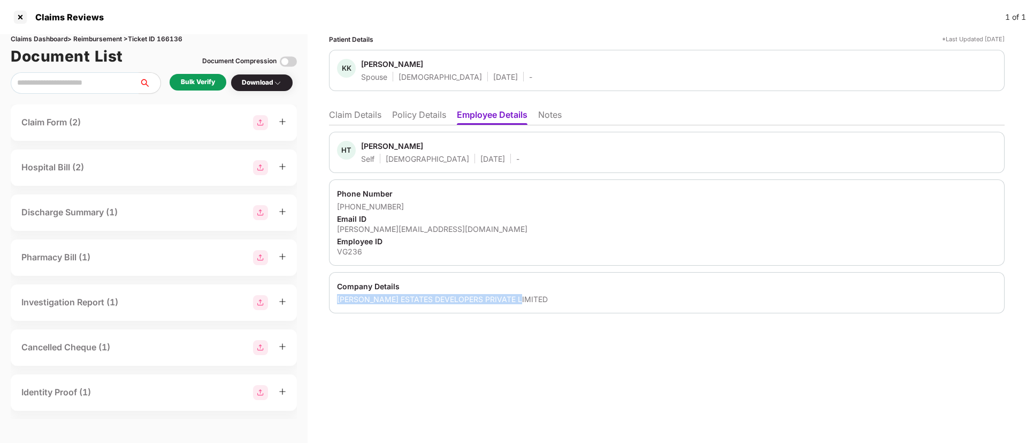
click at [526, 299] on div "[PERSON_NAME] ESTATES DEVELOPERS PRIVATE LIMITED" at bounding box center [667, 299] width 660 height 10
copy div "[PERSON_NAME] ESTATES DEVELOPERS PRIVATE LIMITED"
click at [505, 207] on div "+919880947000" at bounding box center [667, 206] width 660 height 10
click at [185, 87] on div "Bulk Verify" at bounding box center [198, 82] width 57 height 17
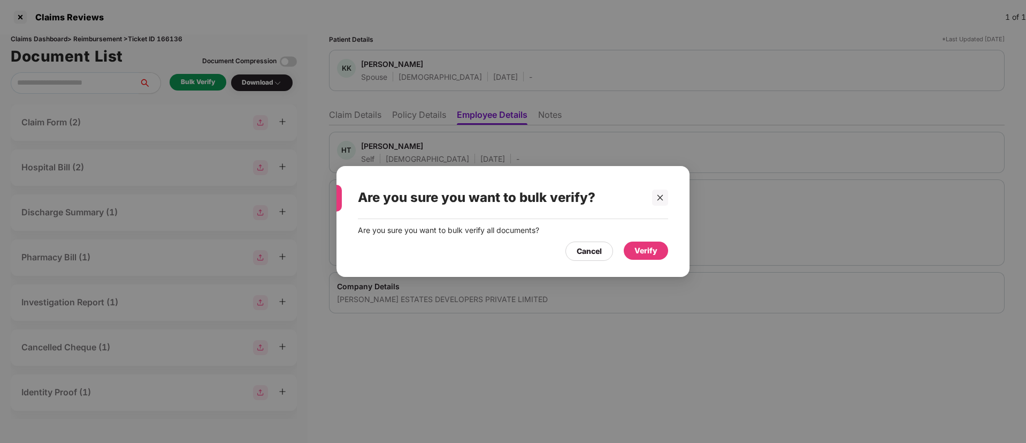
click at [651, 255] on div "Verify" at bounding box center [646, 251] width 23 height 12
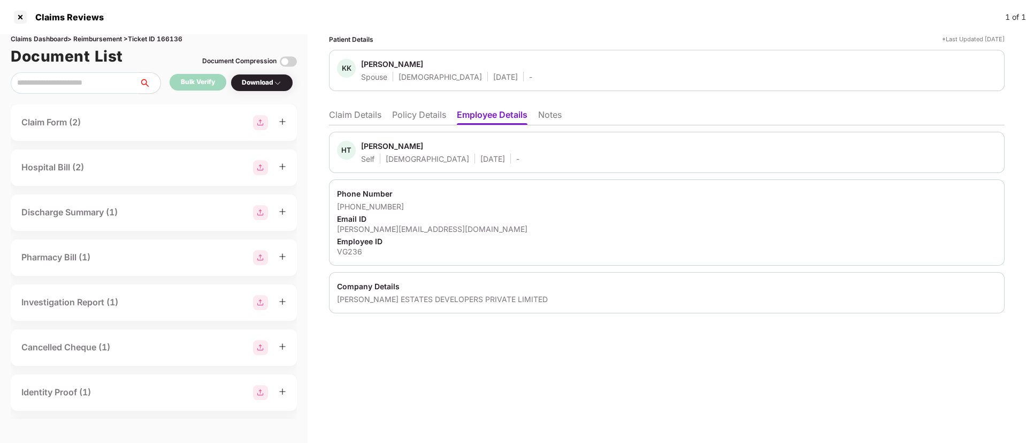
click at [352, 112] on li "Claim Details" at bounding box center [355, 117] width 52 height 16
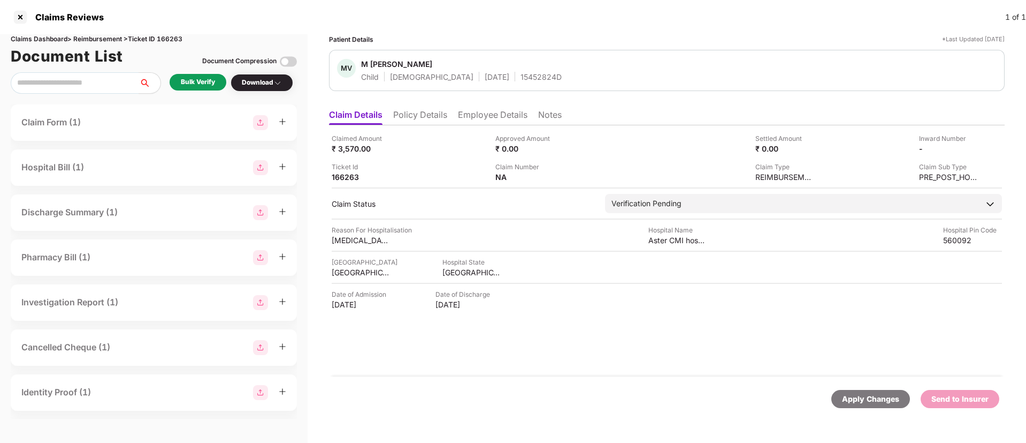
click at [186, 82] on div "Bulk Verify" at bounding box center [198, 82] width 34 height 10
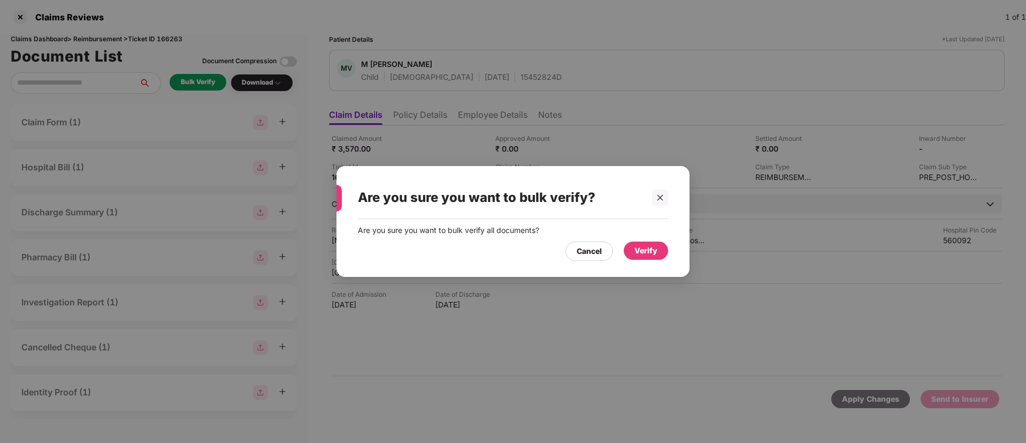
click at [641, 254] on div "Verify" at bounding box center [646, 251] width 23 height 12
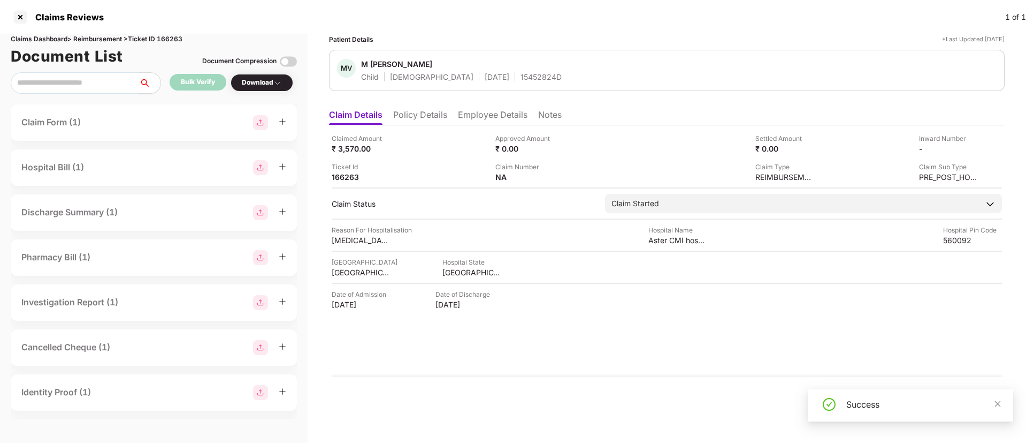
click at [248, 90] on div "Download" at bounding box center [262, 83] width 63 height 18
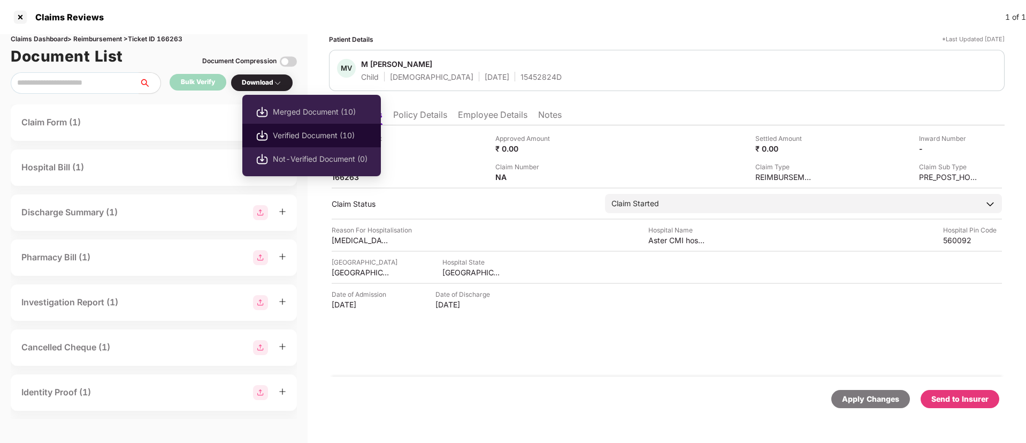
click at [325, 135] on span "Verified Document (10)" at bounding box center [320, 136] width 95 height 12
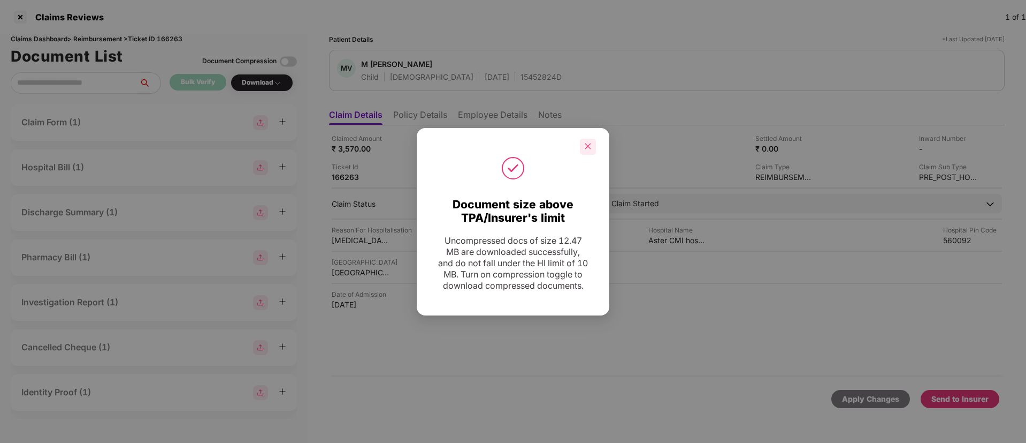
click at [586, 143] on icon "close" at bounding box center [588, 146] width 6 height 6
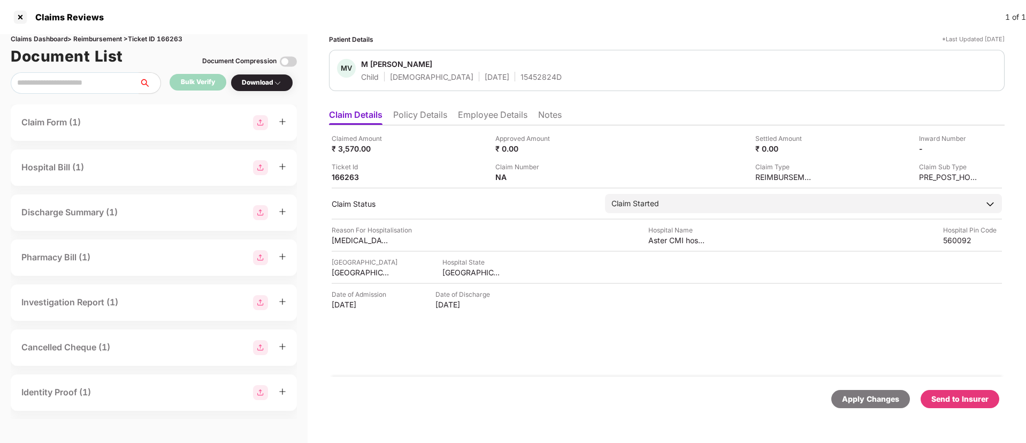
click at [953, 396] on div "Send to Insurer" at bounding box center [960, 399] width 57 height 12
click at [398, 112] on li "Policy Details" at bounding box center [420, 117] width 54 height 16
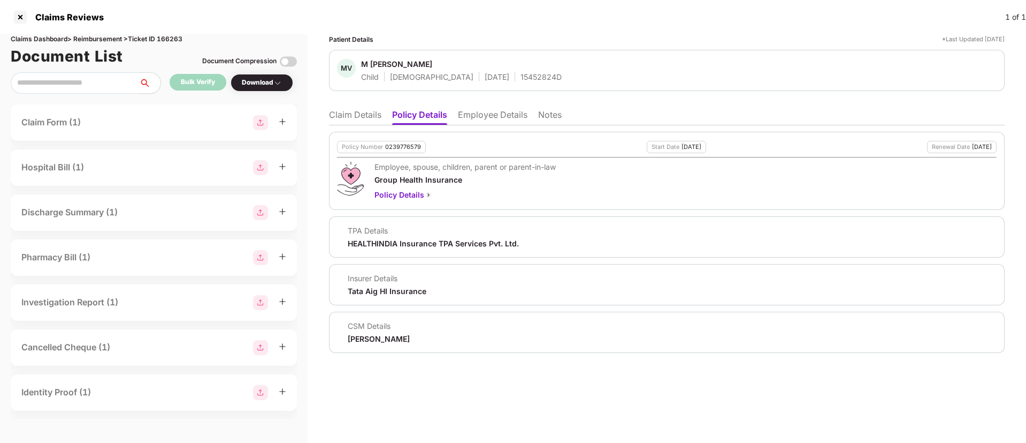
click at [367, 118] on li "Claim Details" at bounding box center [355, 117] width 52 height 16
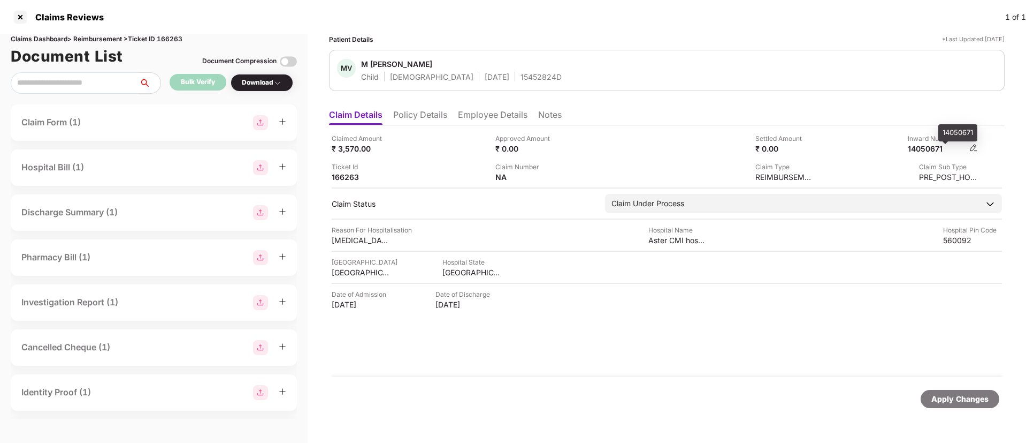
click at [932, 148] on div "14050671" at bounding box center [937, 148] width 59 height 10
copy div "14050671"
click at [404, 116] on li "Policy Details" at bounding box center [420, 117] width 54 height 16
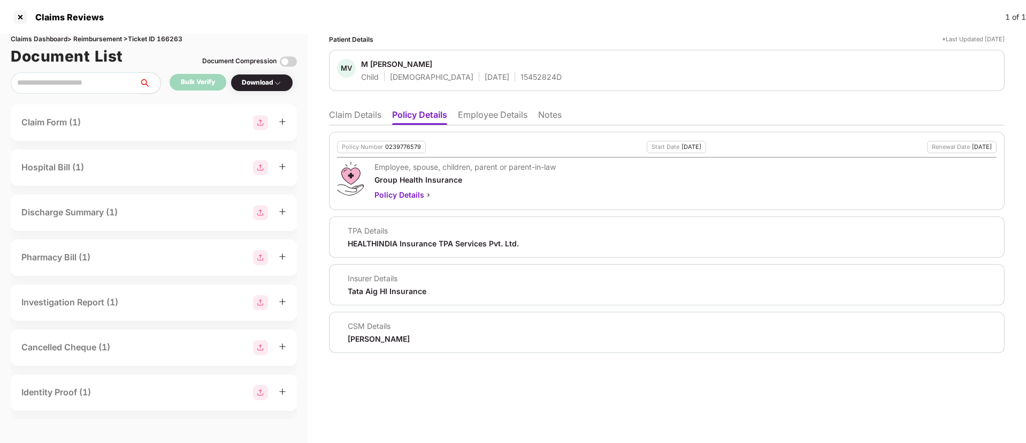
click at [355, 117] on li "Claim Details" at bounding box center [355, 117] width 52 height 16
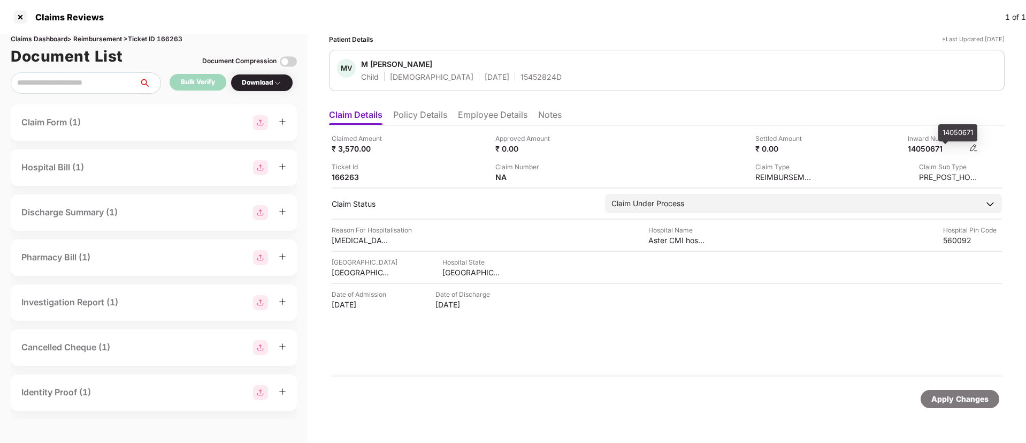
click at [927, 145] on div "14050671" at bounding box center [937, 148] width 59 height 10
copy div "14050671"
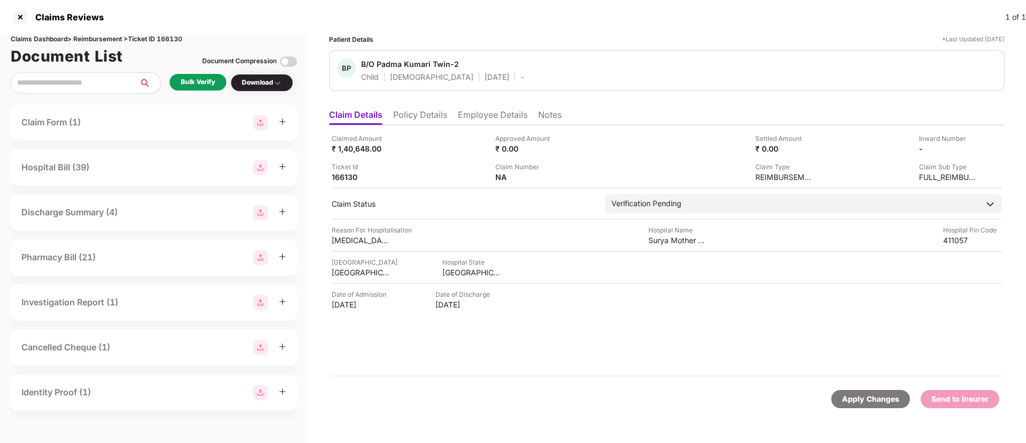
click at [474, 118] on li "Employee Details" at bounding box center [493, 117] width 70 height 16
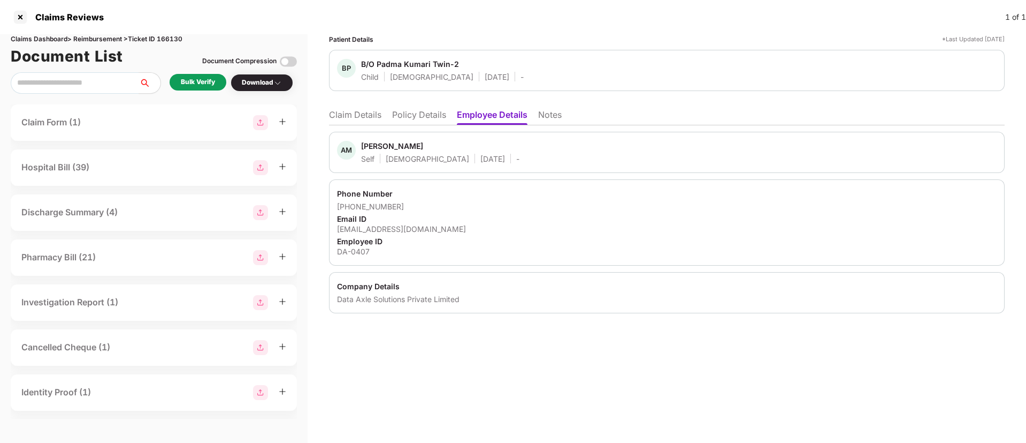
click at [411, 129] on div "AM [PERSON_NAME] Self [DEMOGRAPHIC_DATA] [DATE] - Phone Number [PHONE_NUMBER] E…" at bounding box center [667, 219] width 676 height 188
click at [405, 116] on li "Policy Details" at bounding box center [419, 117] width 54 height 16
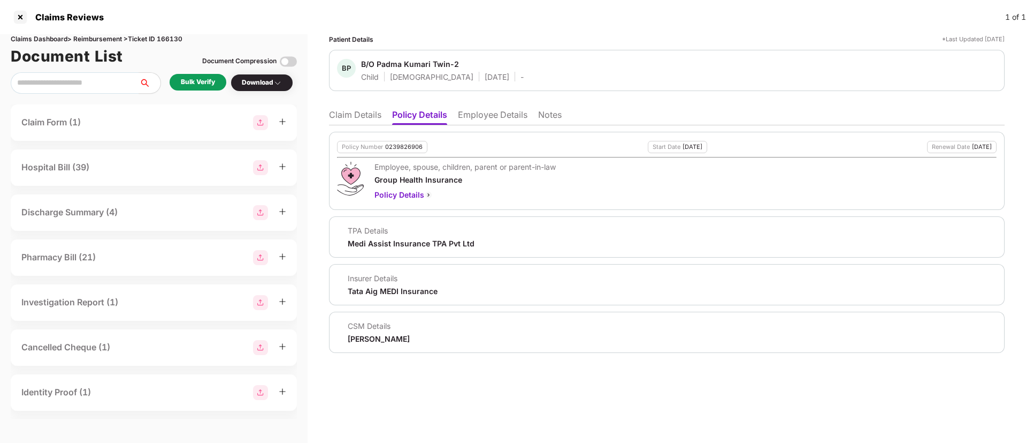
drag, startPoint x: 347, startPoint y: 340, endPoint x: 432, endPoint y: 337, distance: 84.6
click at [432, 337] on div "CSM Details [PERSON_NAME]" at bounding box center [667, 332] width 660 height 23
copy div "[PERSON_NAME]"
drag, startPoint x: 363, startPoint y: 63, endPoint x: 466, endPoint y: 62, distance: 102.8
click at [466, 62] on span "B/O Padma Kumari Twin-2" at bounding box center [442, 65] width 163 height 13
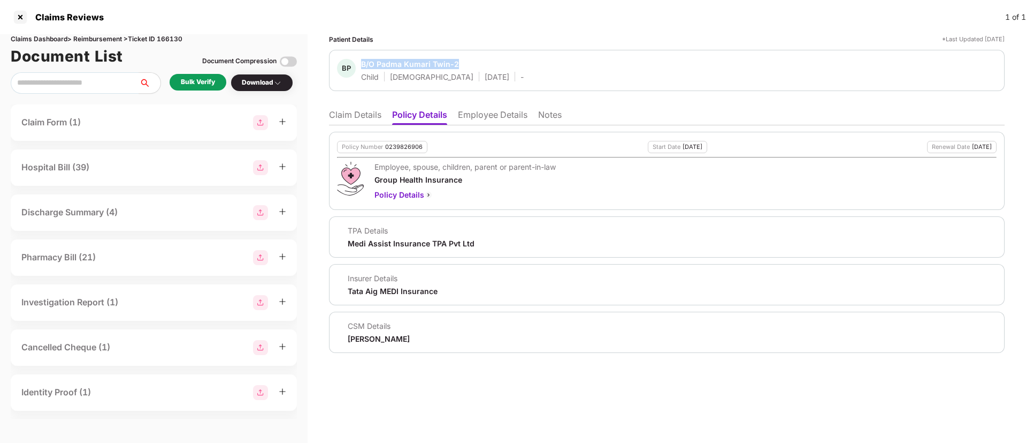
copy div "B/O Padma Kumari Twin-2"
click at [481, 117] on li "Employee Details" at bounding box center [493, 117] width 70 height 16
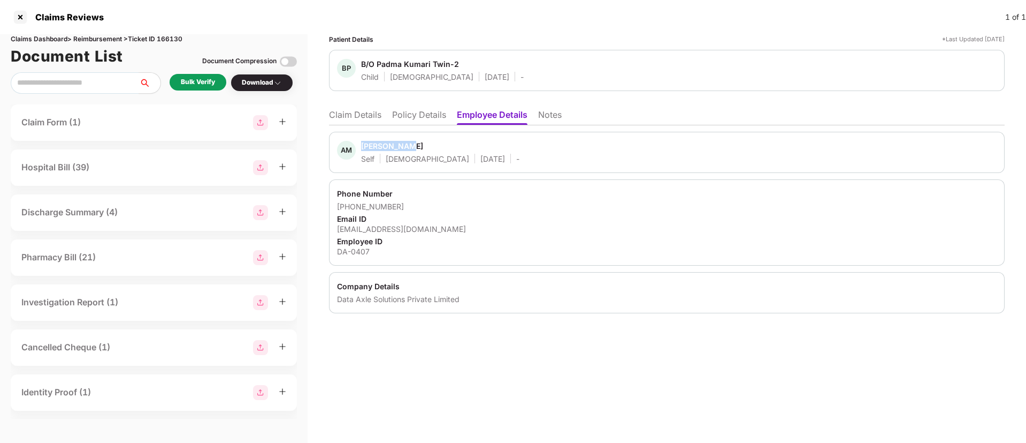
drag, startPoint x: 362, startPoint y: 147, endPoint x: 410, endPoint y: 144, distance: 48.3
click at [410, 144] on span "Anuj Mishra" at bounding box center [440, 147] width 158 height 13
copy div "Anuj Mishra"
drag, startPoint x: 351, startPoint y: 207, endPoint x: 419, endPoint y: 209, distance: 68.6
click at [419, 209] on div "+918793755703" at bounding box center [667, 206] width 660 height 10
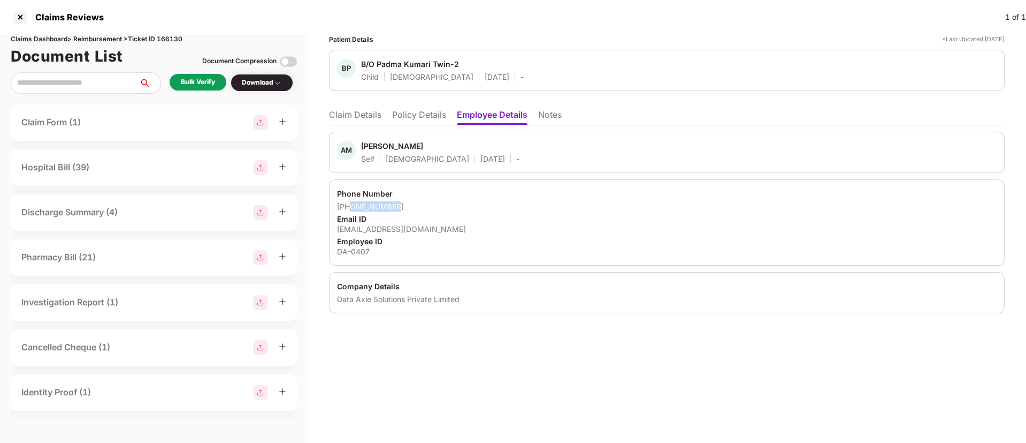
copy div "8793755703"
drag, startPoint x: 338, startPoint y: 229, endPoint x: 443, endPoint y: 229, distance: 104.4
click at [443, 229] on div "anuj.mishra@data-axle.com" at bounding box center [667, 229] width 660 height 10
copy div "anuj.mishra@data-axle.com"
drag, startPoint x: 338, startPoint y: 249, endPoint x: 371, endPoint y: 251, distance: 32.7
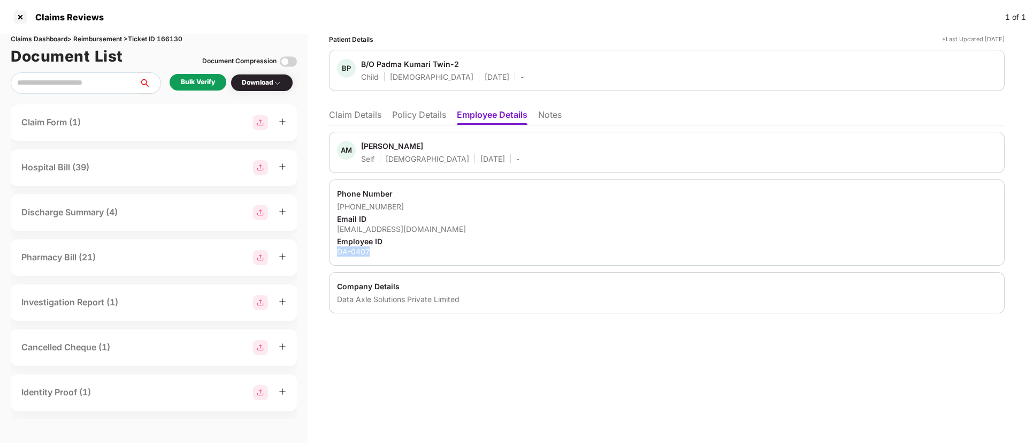
click at [371, 251] on div "DA-0407" at bounding box center [667, 251] width 660 height 10
copy div "DA-0407"
drag, startPoint x: 336, startPoint y: 296, endPoint x: 463, endPoint y: 305, distance: 127.6
click at [463, 305] on div "Company Details Data Axle Solutions Private Limited" at bounding box center [667, 292] width 676 height 41
copy div "Data Axle Solutions Private Limited"
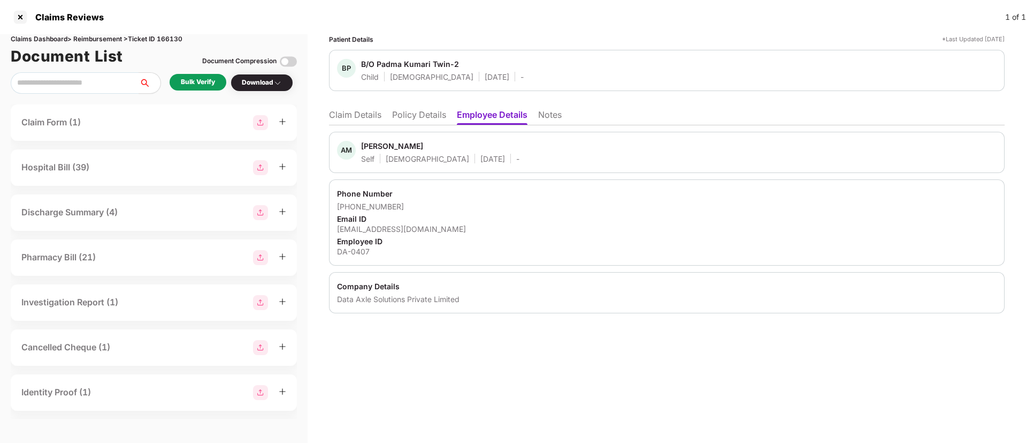
click at [486, 155] on div "AM Anuj Mishra Self Male 04 July 1990 -" at bounding box center [667, 152] width 660 height 23
click at [424, 369] on div "Patient Details *Last Updated 17 Aug 2025 BP B/O Padma Kumari Twin-2 Child Male…" at bounding box center [667, 238] width 719 height 408
click at [209, 81] on div "Bulk Verify" at bounding box center [198, 82] width 34 height 10
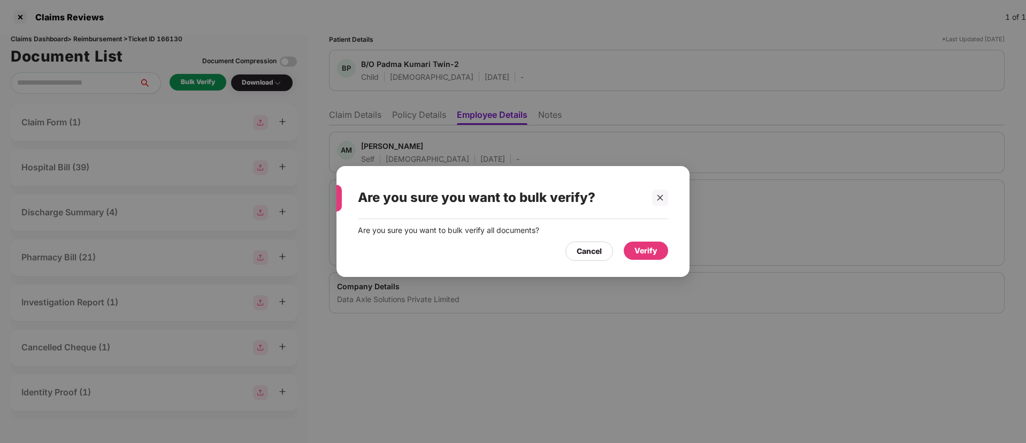
click at [642, 252] on div "Verify" at bounding box center [646, 251] width 23 height 12
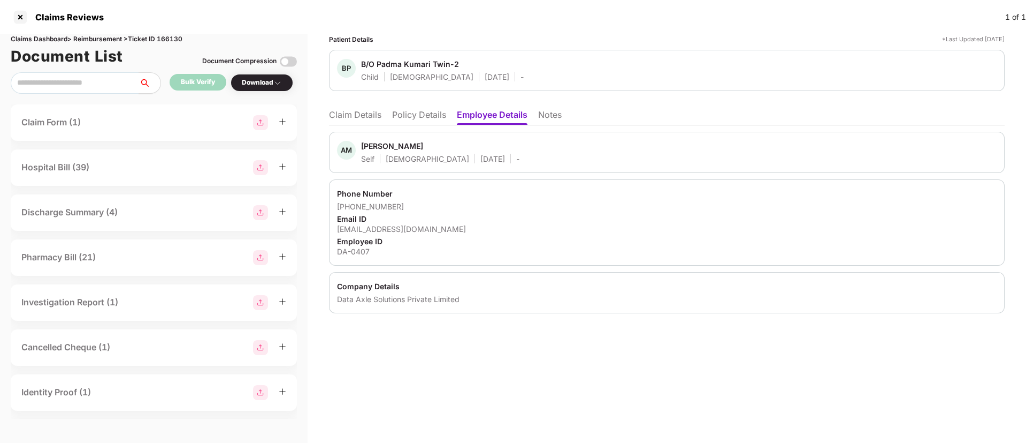
click at [378, 116] on li "Claim Details" at bounding box center [355, 117] width 52 height 16
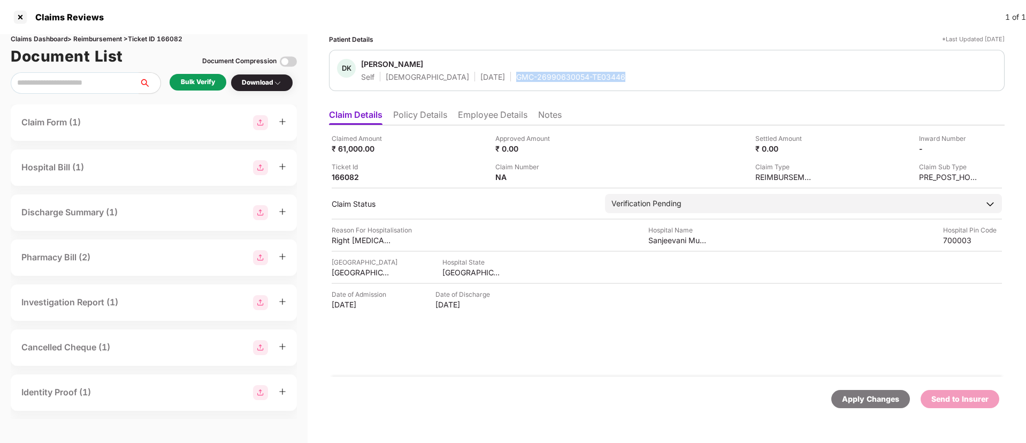
drag, startPoint x: 471, startPoint y: 75, endPoint x: 585, endPoint y: 77, distance: 113.5
click at [585, 77] on div "DK [PERSON_NAME] Self [DEMOGRAPHIC_DATA] [DATE] GMC-26990630054-TE03446" at bounding box center [667, 70] width 660 height 23
copy div "GMC-26990630054-TE03446"
click at [206, 85] on div "Bulk Verify" at bounding box center [198, 82] width 34 height 10
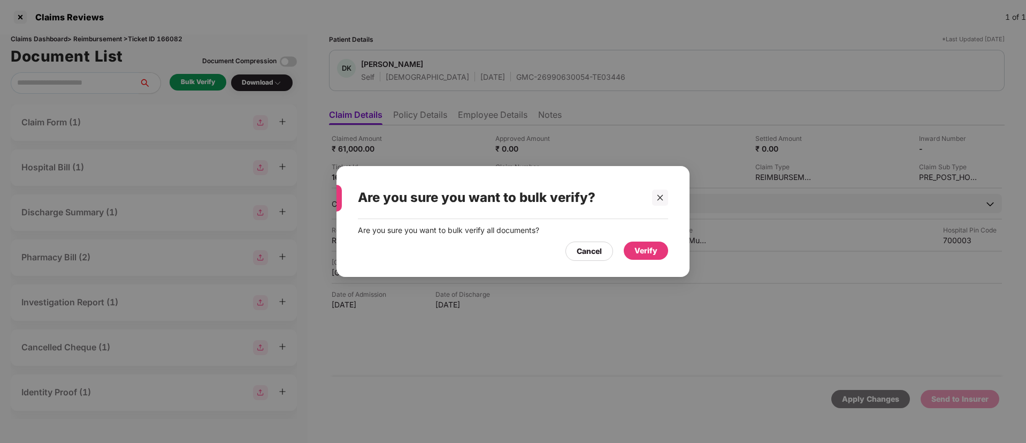
click at [644, 249] on div "Verify" at bounding box center [646, 251] width 23 height 12
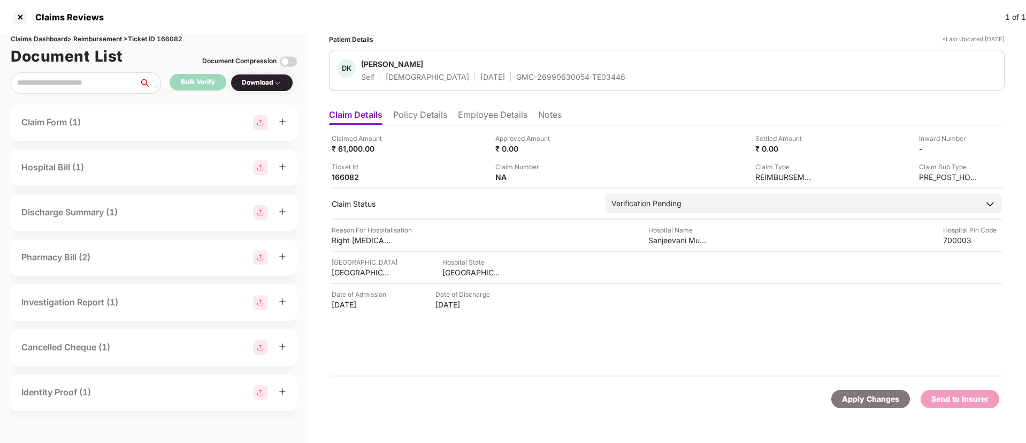
click at [249, 88] on div "Download" at bounding box center [262, 83] width 63 height 18
click at [266, 82] on div "Download" at bounding box center [262, 83] width 40 height 10
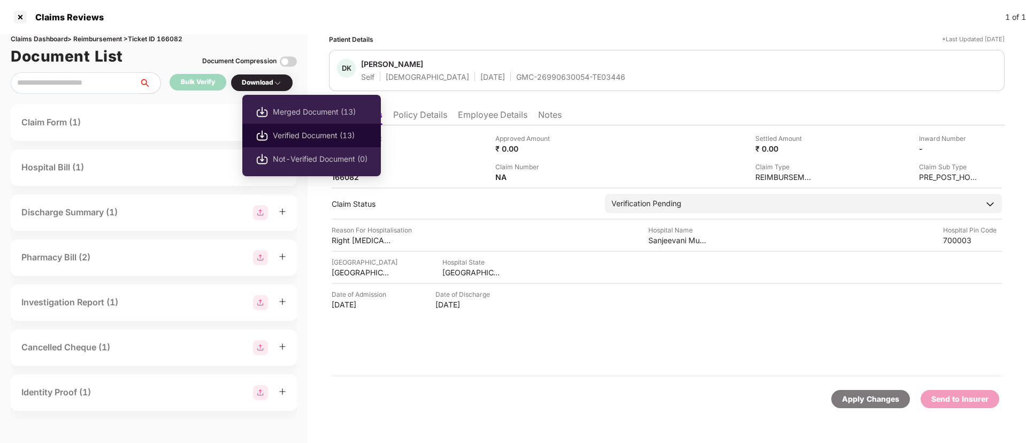
click at [311, 137] on span "Verified Document (13)" at bounding box center [320, 136] width 95 height 12
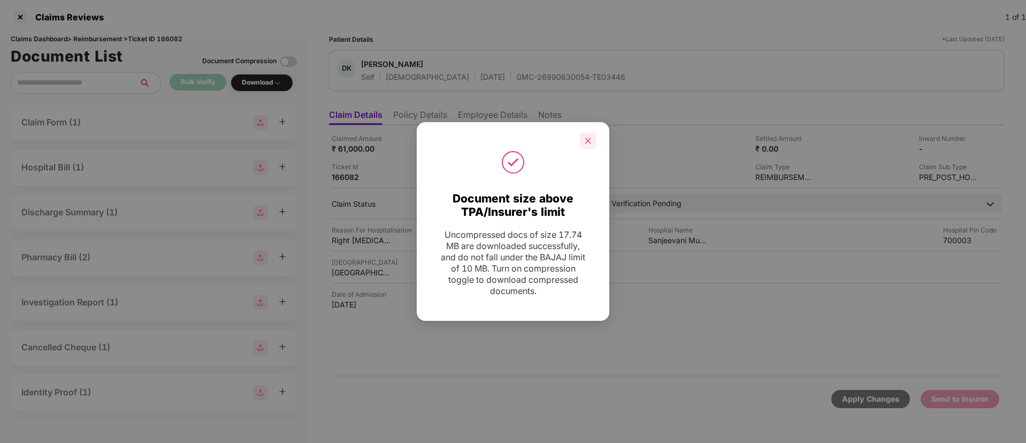
click at [590, 144] on div at bounding box center [588, 141] width 16 height 16
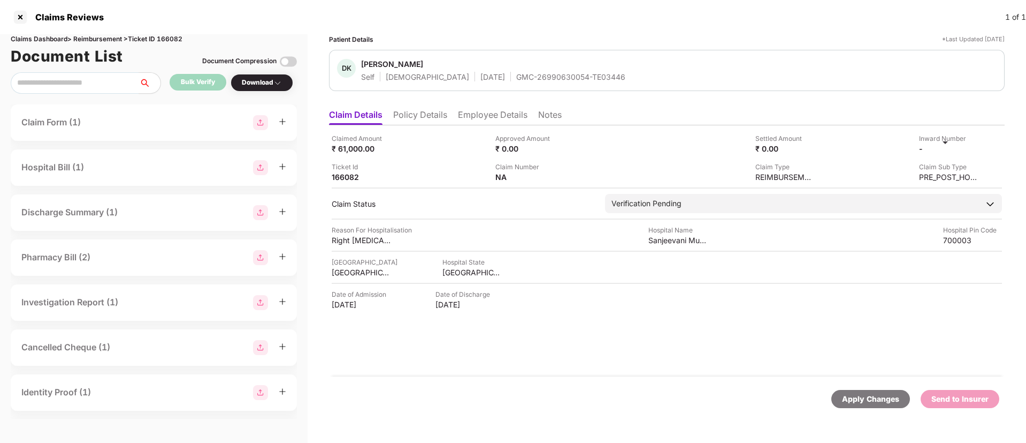
click at [973, 142] on div "Inward Number" at bounding box center [948, 138] width 59 height 10
click at [976, 148] on img at bounding box center [974, 147] width 9 height 9
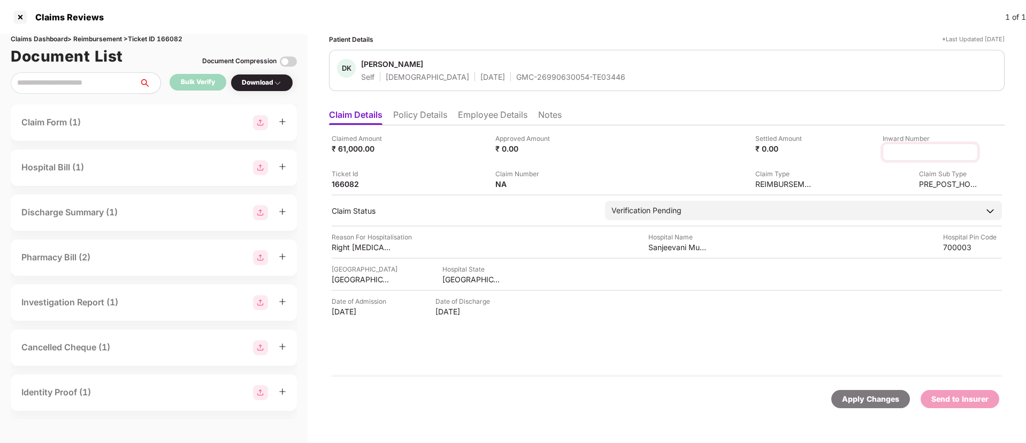
click at [924, 153] on input at bounding box center [930, 152] width 77 height 11
type input "**********"
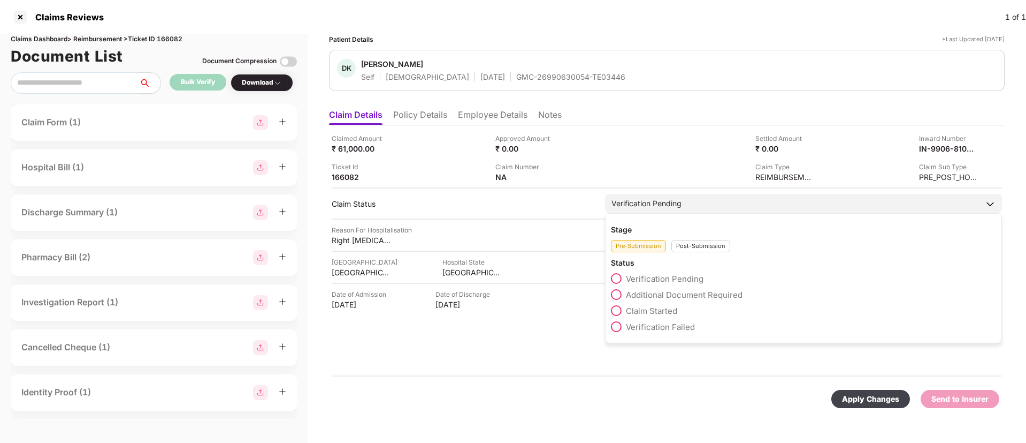
click at [690, 252] on div "Post-Submission" at bounding box center [701, 246] width 59 height 12
click at [620, 290] on span at bounding box center [616, 294] width 11 height 11
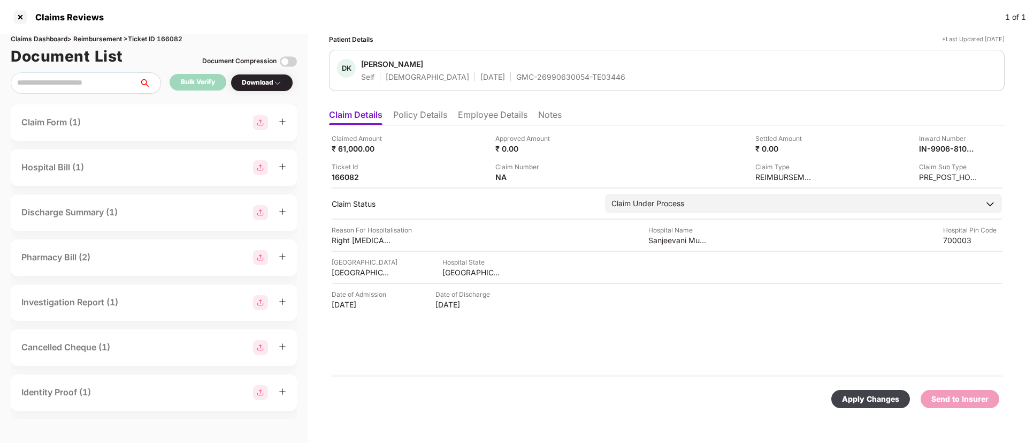
click at [856, 401] on div "Apply Changes" at bounding box center [870, 399] width 57 height 12
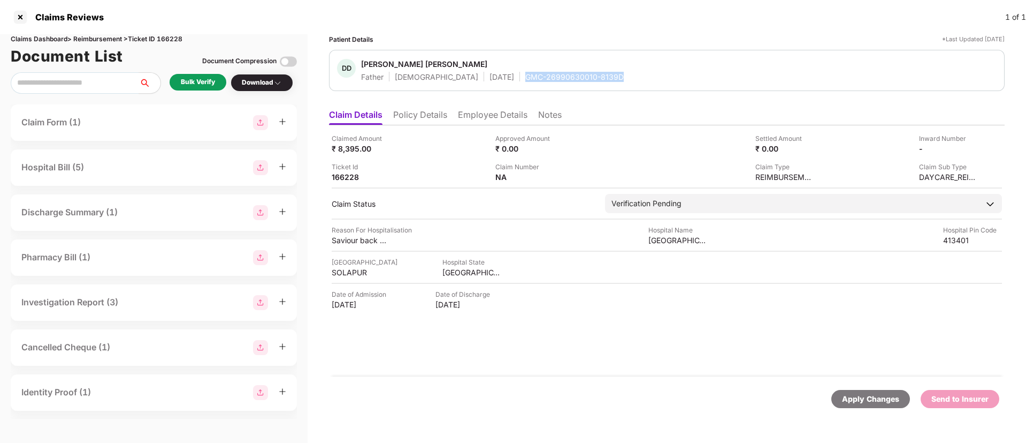
drag, startPoint x: 478, startPoint y: 77, endPoint x: 584, endPoint y: 79, distance: 106.5
click at [584, 79] on div "DD Dattatray Digambar Gawade Father Male 06 Jan 1968 GMC-26990630010-8139D" at bounding box center [667, 70] width 660 height 23
copy div "GMC-26990630010-8139D"
drag, startPoint x: 648, startPoint y: 240, endPoint x: 717, endPoint y: 241, distance: 68.5
click at [717, 241] on div "Reason For Hospitalisation Saviour back pain Hospital Name Shree Bhagwant Hospi…" at bounding box center [667, 235] width 671 height 20
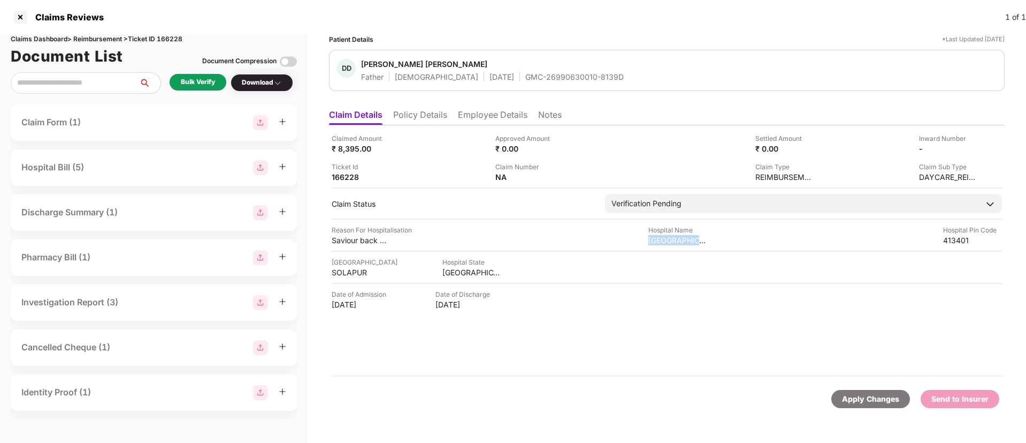
copy div "Shree Bhagwant H"
drag, startPoint x: 330, startPoint y: 241, endPoint x: 393, endPoint y: 242, distance: 63.2
click at [393, 242] on div "Claimed Amount ₹ 8,395.00 Approved Amount ₹ 0.00 Settled Amount ₹ 0.00 Inward N…" at bounding box center [667, 250] width 676 height 251
copy div "Saviour back pai"
click at [477, 115] on li "Employee Details" at bounding box center [493, 117] width 70 height 16
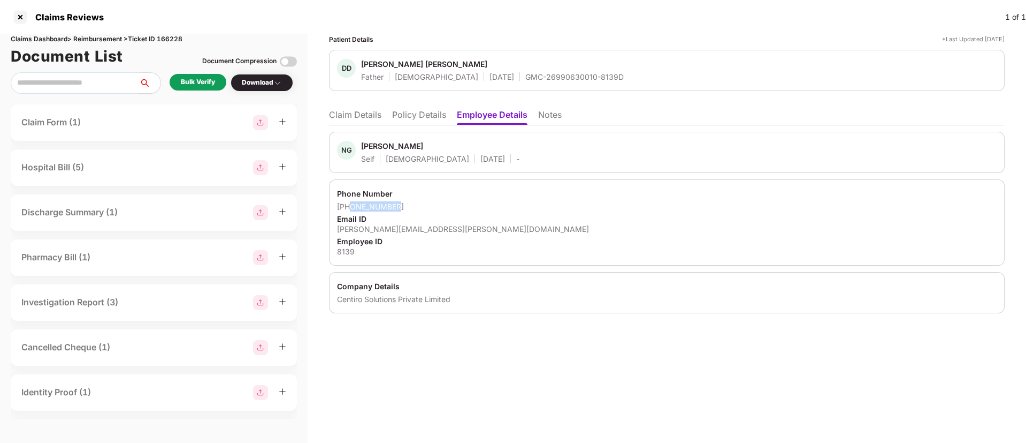
drag, startPoint x: 351, startPoint y: 207, endPoint x: 401, endPoint y: 209, distance: 50.4
click at [401, 209] on div "+918956993281" at bounding box center [667, 206] width 660 height 10
copy div "8956993281"
drag, startPoint x: 337, startPoint y: 231, endPoint x: 453, endPoint y: 230, distance: 116.1
click at [453, 230] on div "Phone Number +918956993281 Email ID nilkanth.gawade@centiro.com Employee ID 8139" at bounding box center [667, 222] width 676 height 86
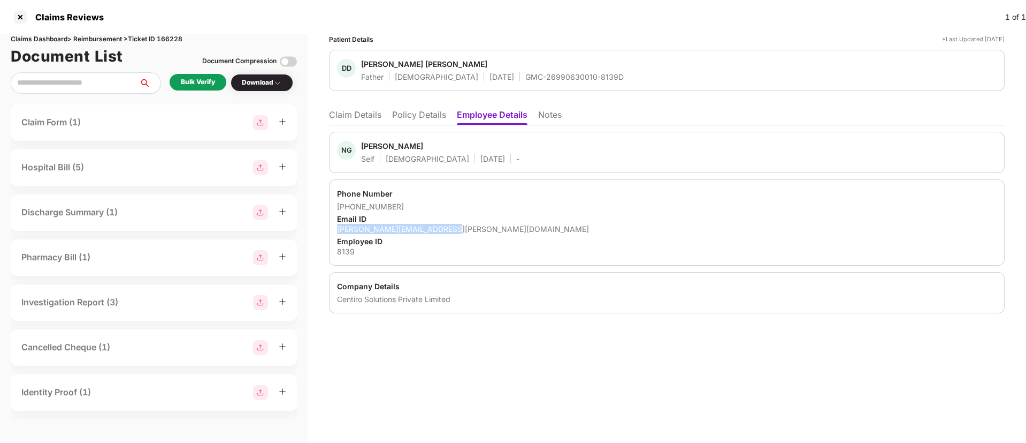
copy div "nilkanth.gawade@centiro.com"
click at [355, 122] on li "Claim Details" at bounding box center [355, 117] width 52 height 16
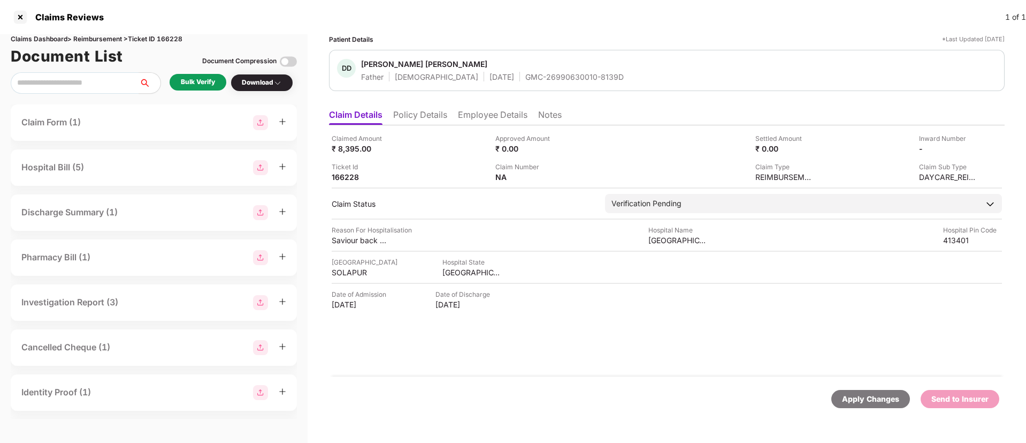
click at [197, 85] on div "Bulk Verify" at bounding box center [198, 82] width 34 height 10
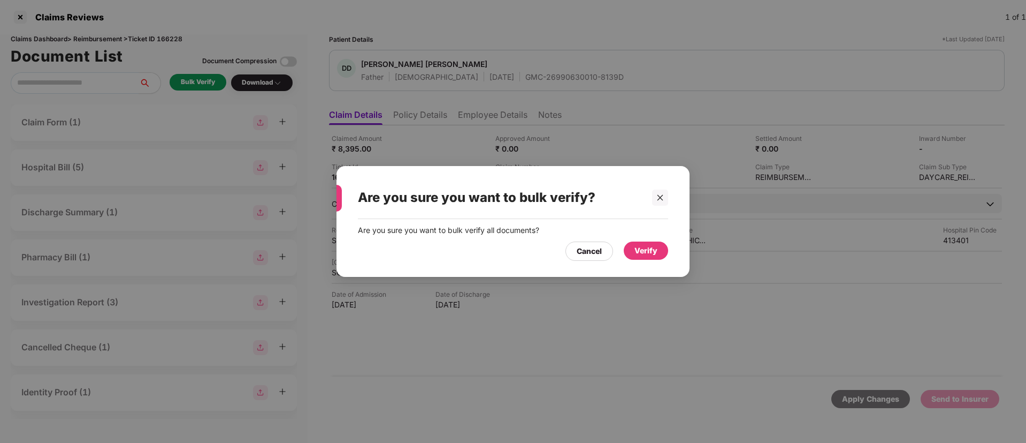
click at [641, 249] on div "Verify" at bounding box center [646, 251] width 23 height 12
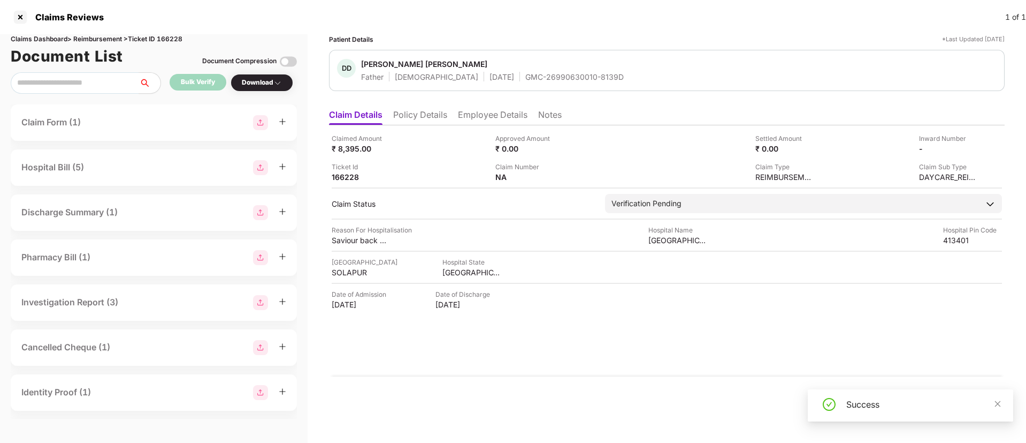
click at [269, 81] on div "Download" at bounding box center [262, 83] width 40 height 10
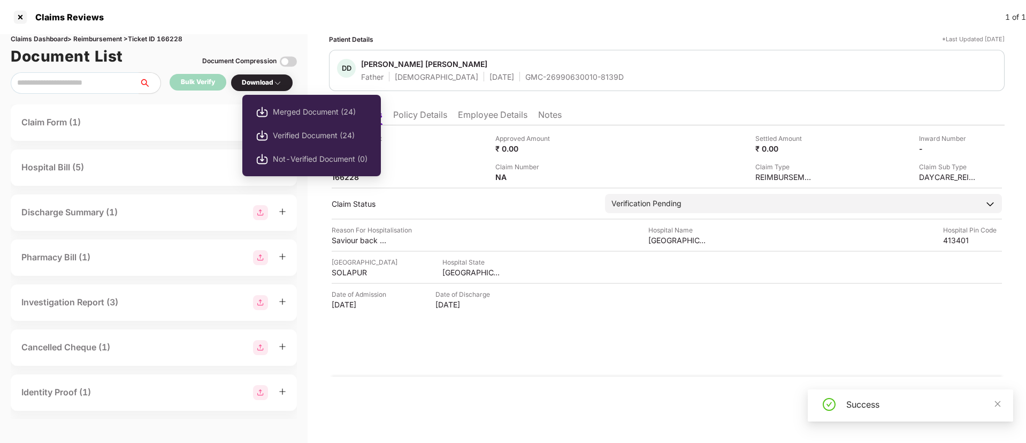
click at [268, 86] on div "Download" at bounding box center [262, 83] width 40 height 10
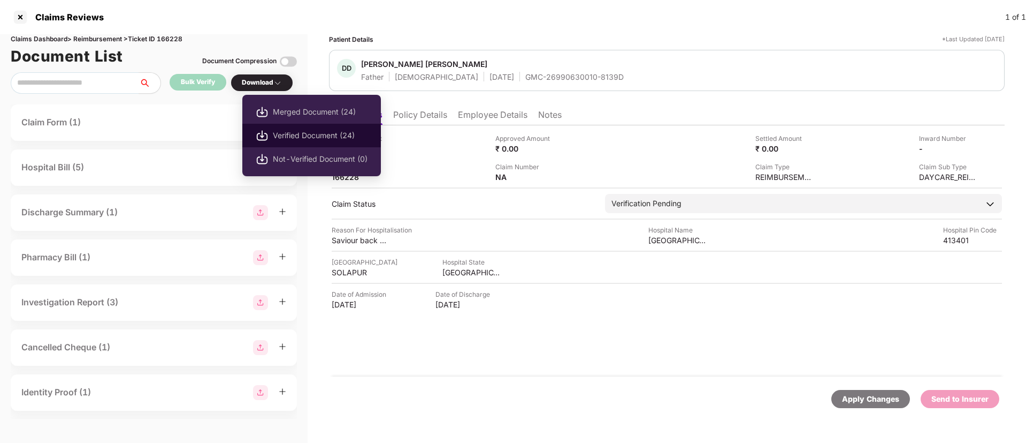
click at [295, 136] on span "Verified Document (24)" at bounding box center [320, 136] width 95 height 12
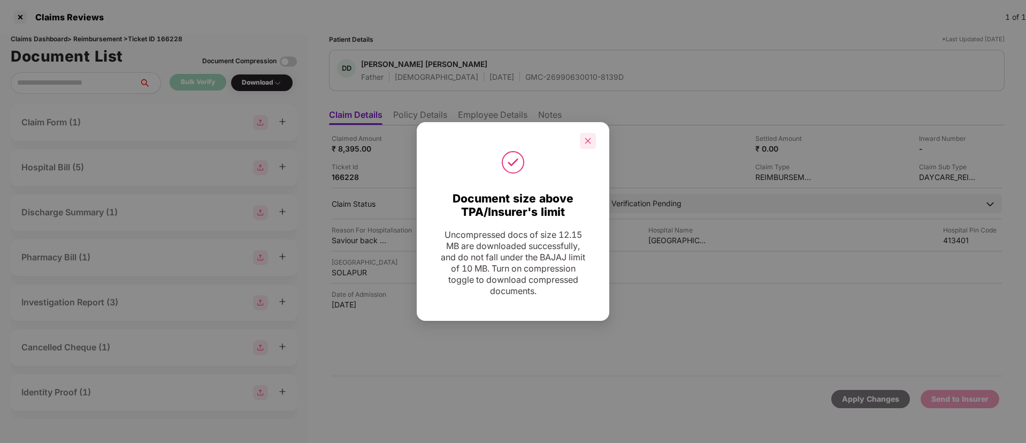
click at [595, 134] on div at bounding box center [588, 141] width 16 height 16
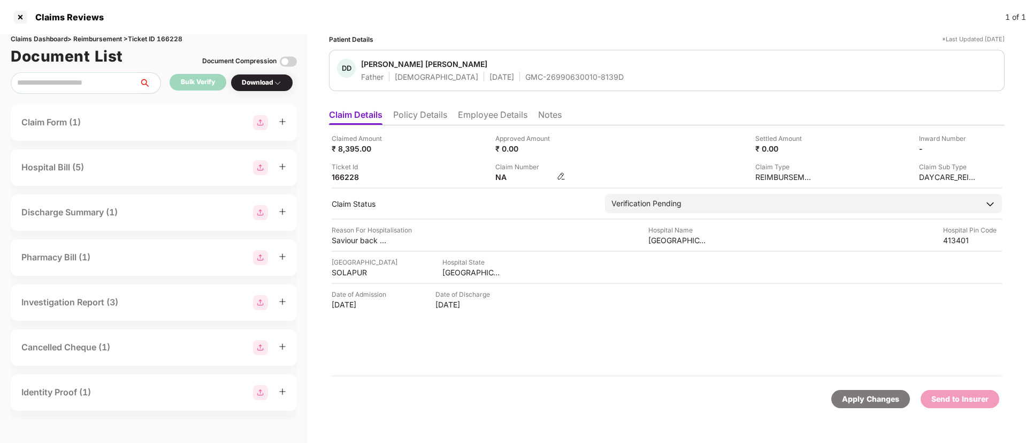
click at [558, 175] on img at bounding box center [561, 176] width 9 height 9
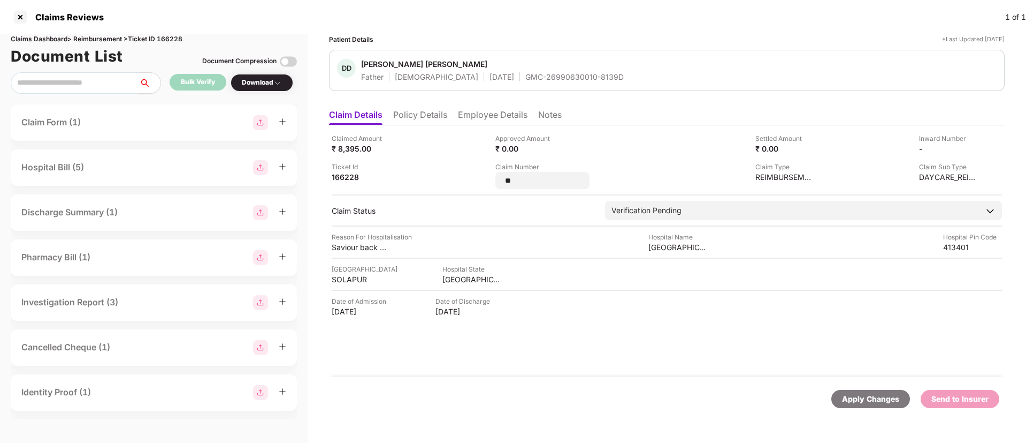
drag, startPoint x: 521, startPoint y: 179, endPoint x: 486, endPoint y: 182, distance: 34.9
click at [487, 182] on div "Claimed Amount ₹ 8,395.00 Approved Amount ₹ 0.00 Settled Amount ₹ 0.00 Inward N…" at bounding box center [667, 161] width 671 height 56
type input "**********"
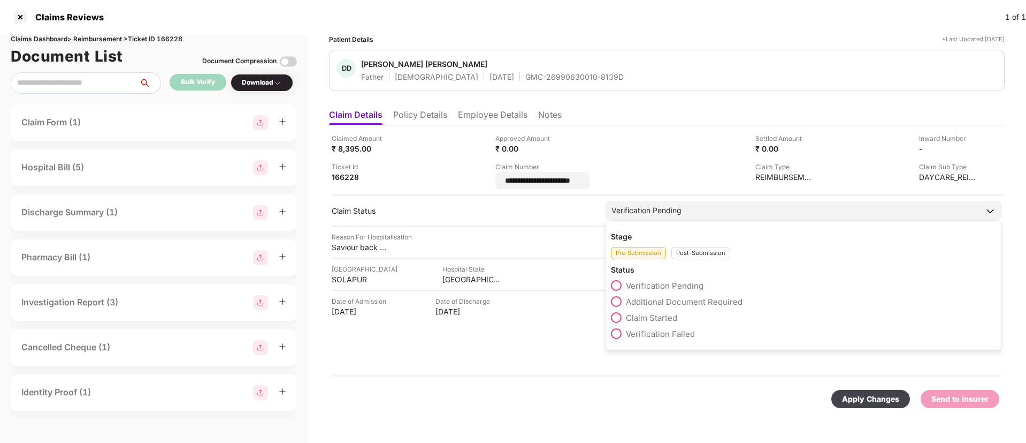
click at [691, 252] on div "Post-Submission" at bounding box center [701, 253] width 59 height 12
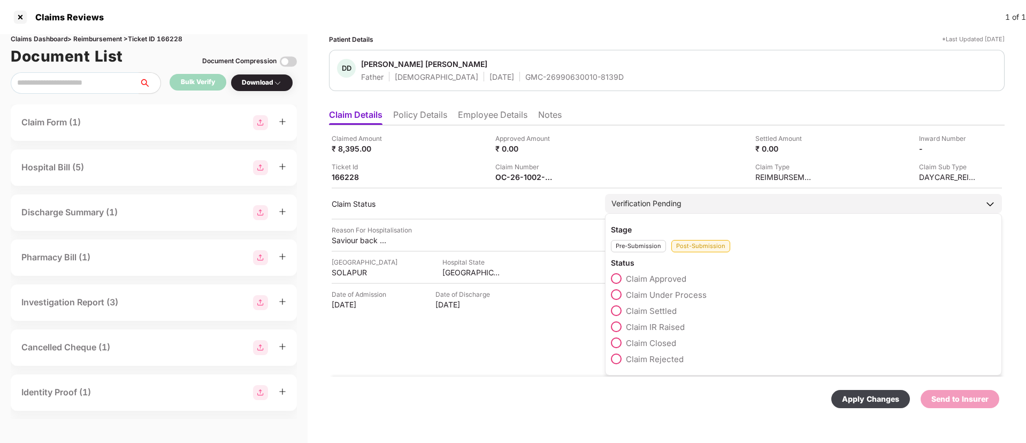
click at [621, 292] on span at bounding box center [616, 294] width 11 height 11
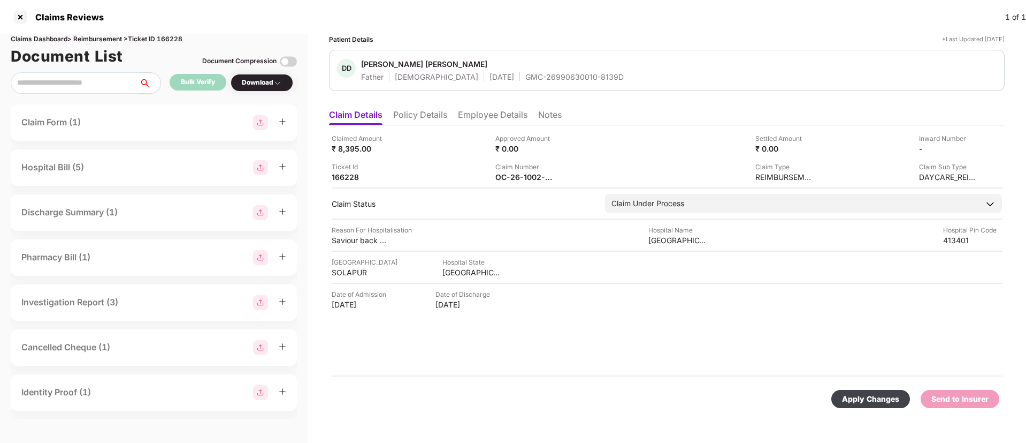
click at [877, 400] on div "Apply Changes" at bounding box center [870, 399] width 57 height 12
click at [561, 174] on img at bounding box center [561, 176] width 9 height 9
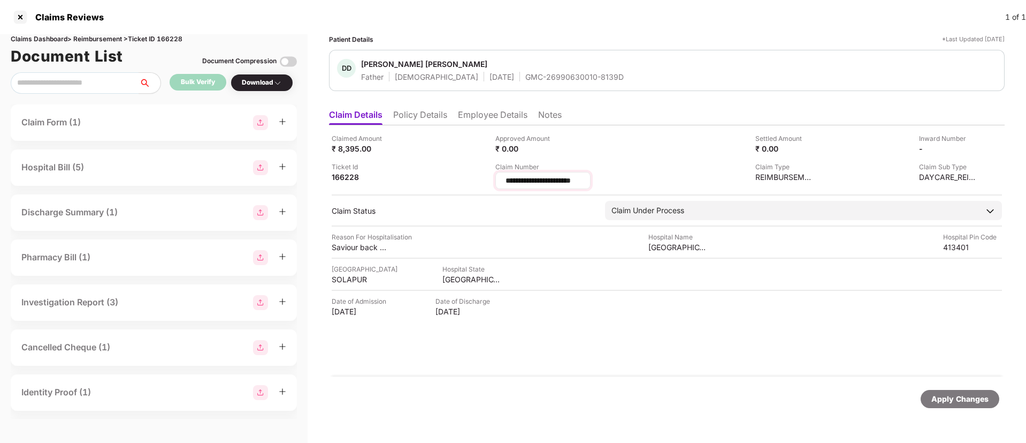
scroll to position [0, 4]
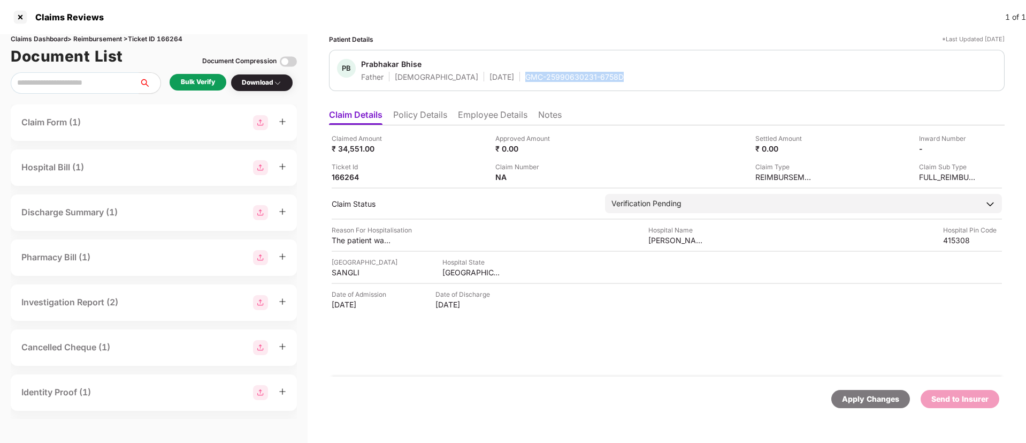
drag, startPoint x: 481, startPoint y: 76, endPoint x: 581, endPoint y: 76, distance: 100.1
click at [581, 76] on div "PB [PERSON_NAME] Father [DEMOGRAPHIC_DATA] [DATE] GMC-25990630231-6758D" at bounding box center [667, 70] width 660 height 23
copy div "GMC-25990630231-6758D"
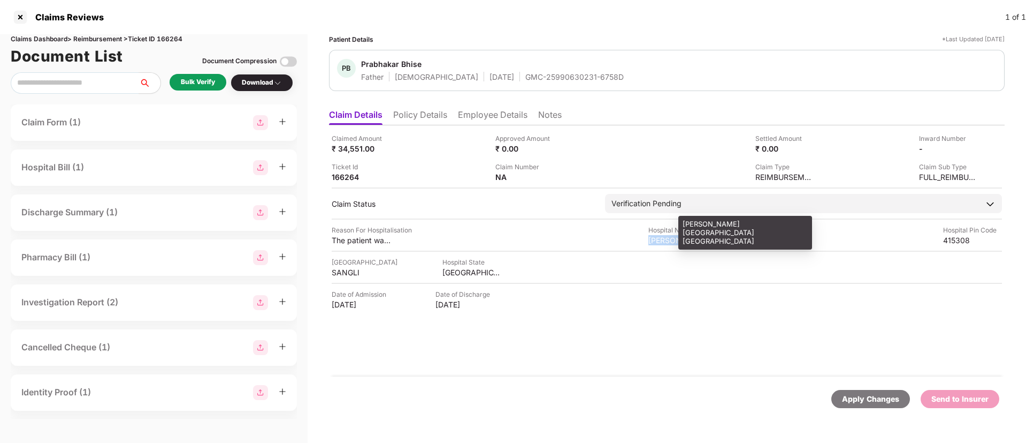
drag, startPoint x: 644, startPoint y: 240, endPoint x: 704, endPoint y: 239, distance: 60.5
click at [704, 239] on div "Reason For Hospitalisation The patient was admitted due to low hemoglobin, elev…" at bounding box center [667, 235] width 671 height 20
copy div "Dhanwantri Hos"
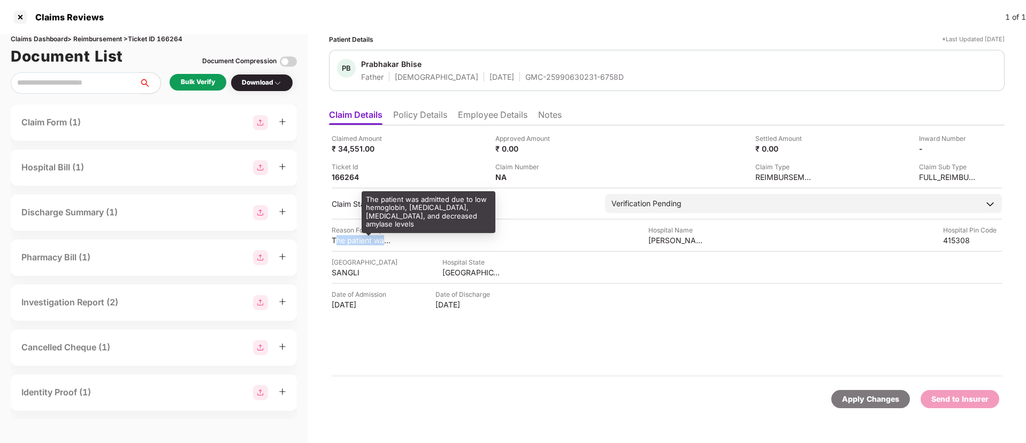
drag, startPoint x: 331, startPoint y: 240, endPoint x: 388, endPoint y: 243, distance: 57.3
click at [388, 243] on div "Claimed Amount ₹ 34,551.00 Approved Amount ₹ 0.00 Settled Amount ₹ 0.00 Inward …" at bounding box center [667, 250] width 676 height 251
copy div "The patient was"
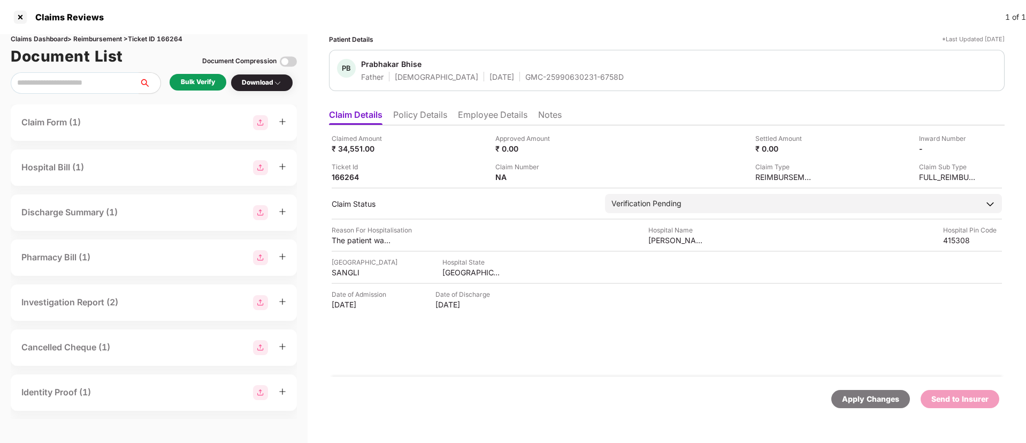
click at [471, 116] on li "Employee Details" at bounding box center [493, 117] width 70 height 16
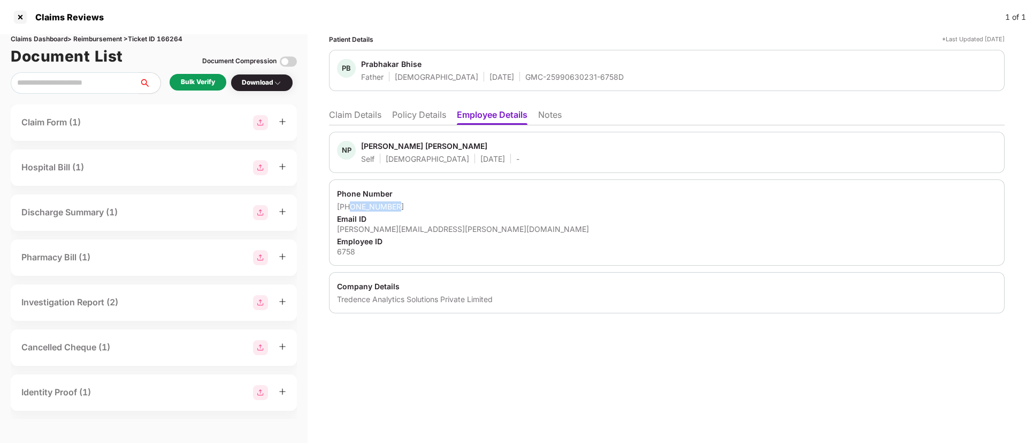
drag, startPoint x: 351, startPoint y: 206, endPoint x: 418, endPoint y: 206, distance: 66.9
click at [418, 206] on div "+919049581648" at bounding box center [667, 206] width 660 height 10
copy div "9049581648"
drag, startPoint x: 337, startPoint y: 230, endPoint x: 466, endPoint y: 235, distance: 129.6
click at [466, 235] on div "Phone Number +919049581648 Email ID nikesh.bhise@tredence.com Employee ID 6758" at bounding box center [667, 222] width 676 height 86
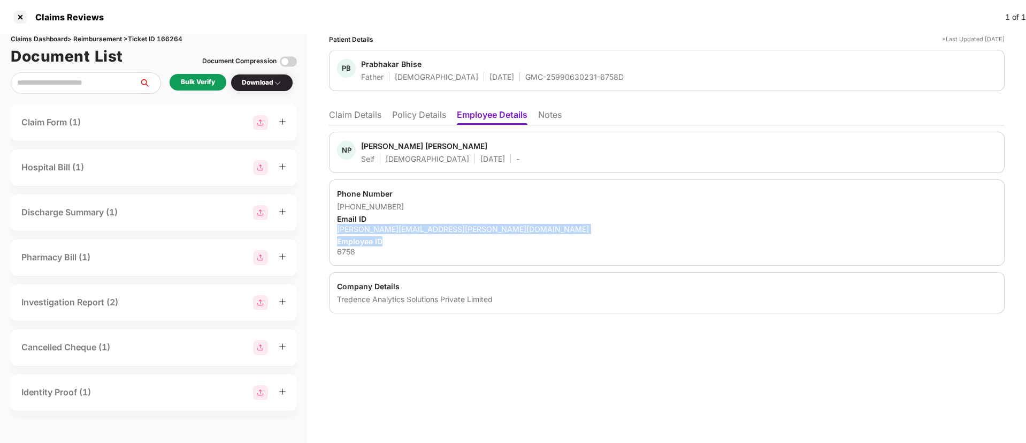
copy div "nikesh.bhise@tredence.com Employee ID"
click at [365, 115] on li "Claim Details" at bounding box center [355, 117] width 52 height 16
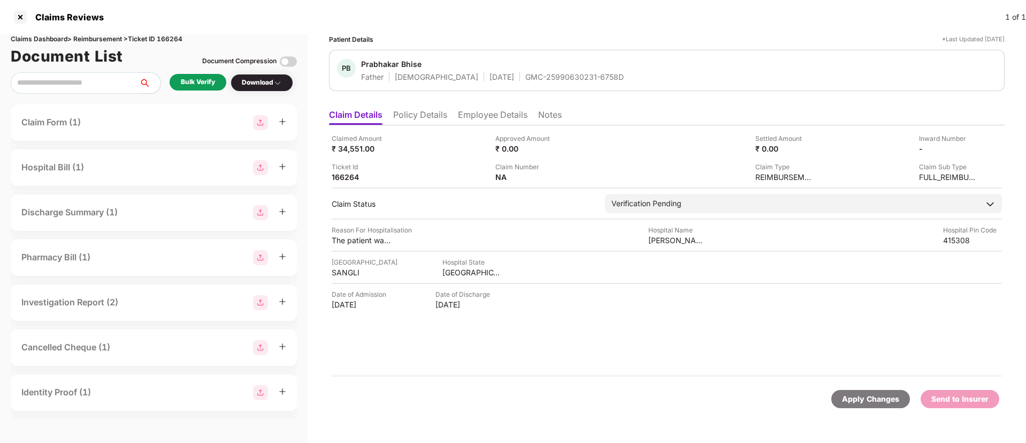
click at [184, 85] on div "Bulk Verify" at bounding box center [198, 82] width 34 height 10
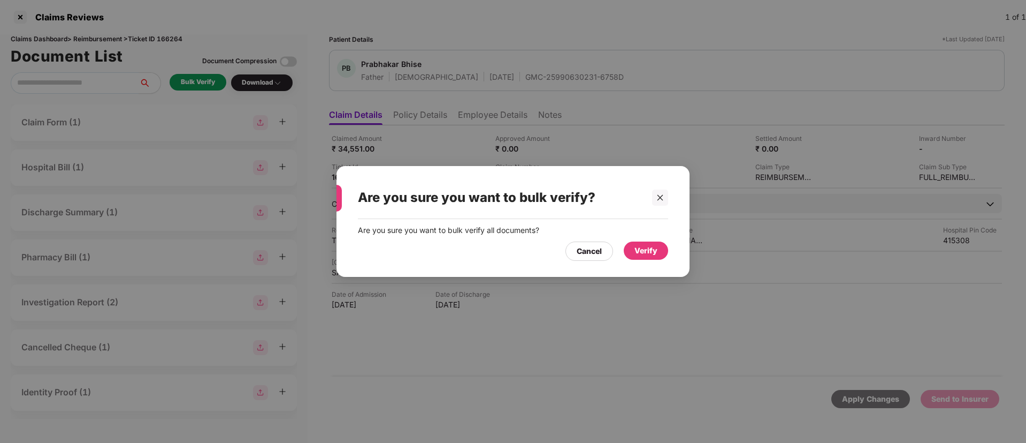
click at [644, 250] on div "Verify" at bounding box center [646, 251] width 23 height 12
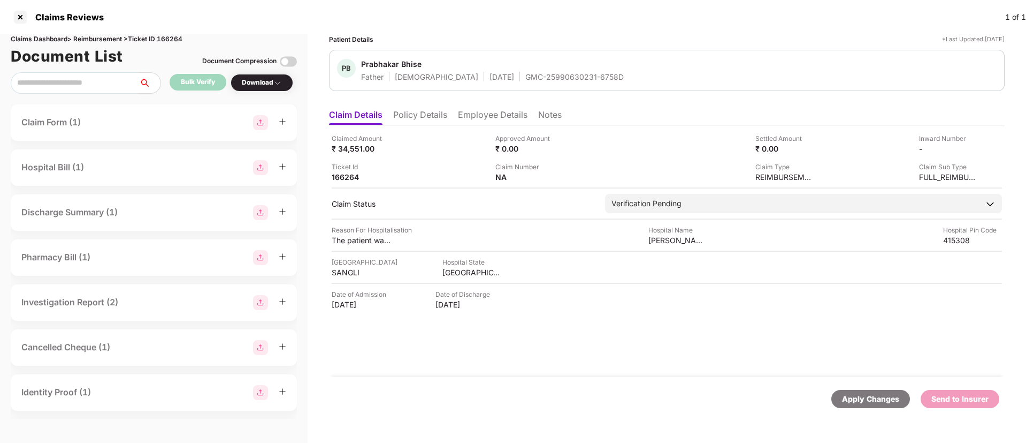
click at [257, 84] on div "Download" at bounding box center [262, 83] width 40 height 10
click at [310, 136] on div "Patient Details *Last Updated 17 Aug 2025 PB Prabhakar Bhise Father Male 08 Sep…" at bounding box center [667, 238] width 719 height 408
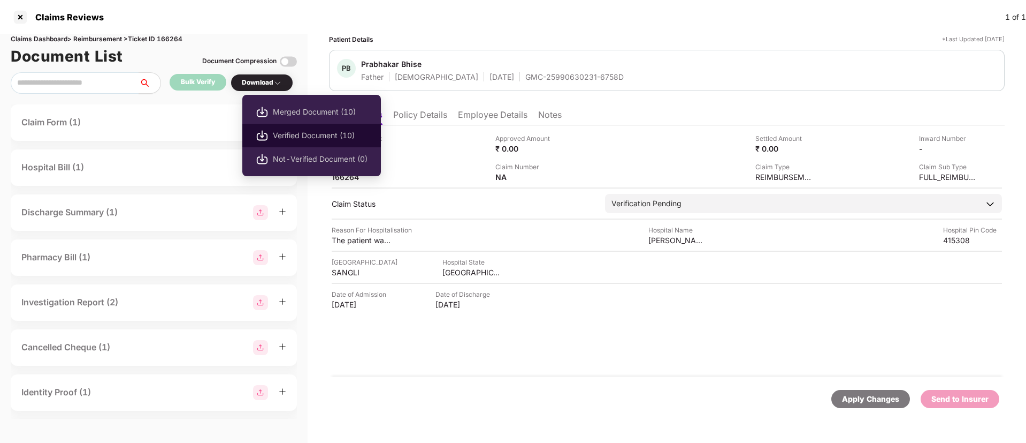
click at [292, 128] on li "Verified Document (10)" at bounding box center [311, 136] width 139 height 24
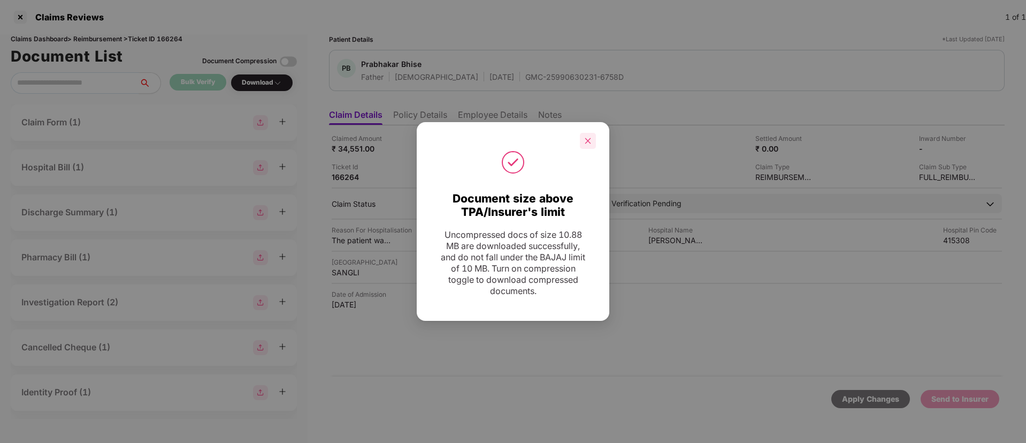
click at [587, 133] on div at bounding box center [588, 141] width 16 height 16
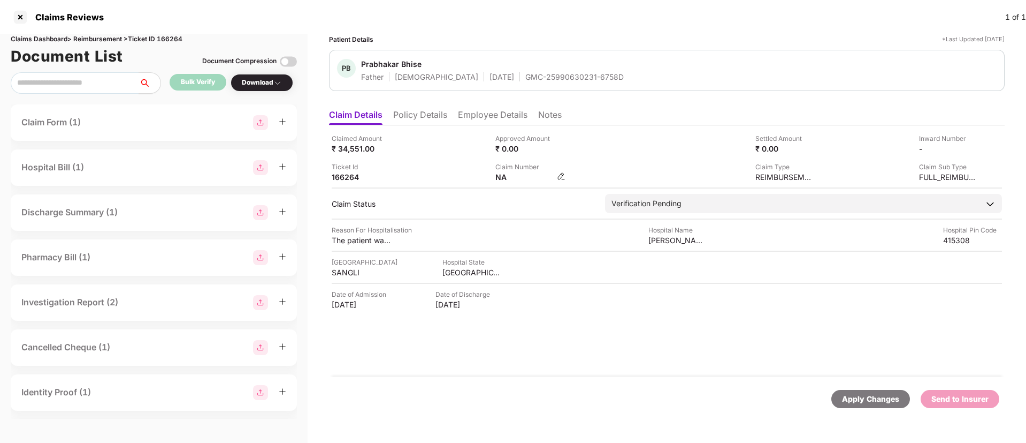
click at [562, 174] on img at bounding box center [561, 176] width 9 height 9
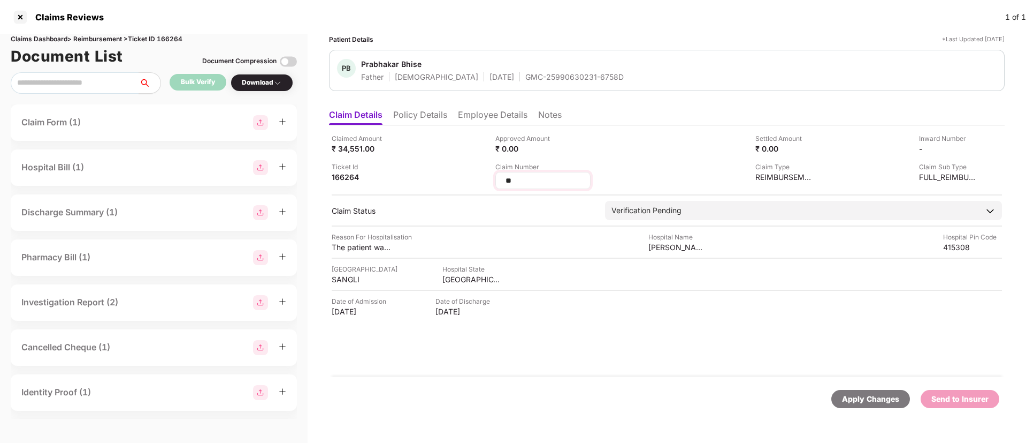
click at [533, 182] on input "**" at bounding box center [543, 180] width 77 height 11
drag, startPoint x: 533, startPoint y: 182, endPoint x: 495, endPoint y: 181, distance: 38.0
click at [495, 181] on div "Claimed Amount ₹ 34,551.00 Approved Amount ₹ 0.00 Settled Amount ₹ 0.00 Inward …" at bounding box center [667, 161] width 671 height 56
type input "**********"
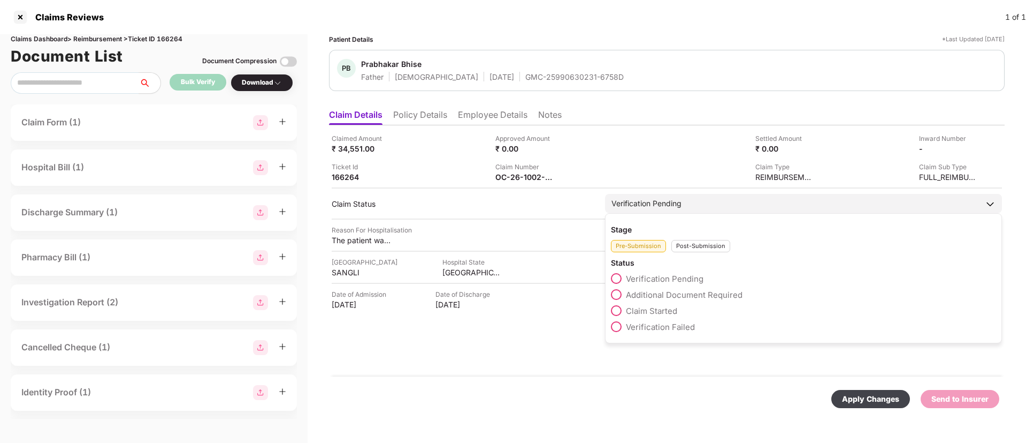
click at [698, 248] on div "Post-Submission" at bounding box center [701, 246] width 59 height 12
click at [615, 292] on span at bounding box center [616, 294] width 11 height 11
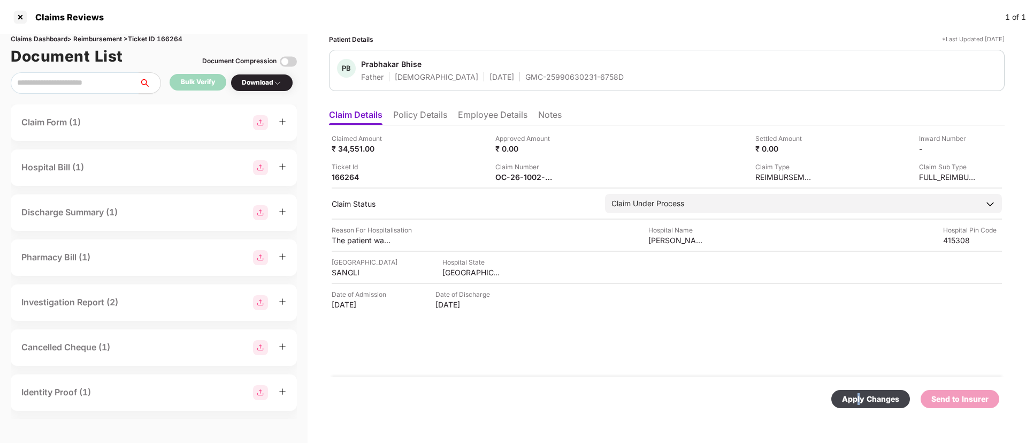
click at [861, 393] on div "Apply Changes" at bounding box center [870, 399] width 57 height 12
click at [521, 77] on div "1021838468" at bounding box center [543, 77] width 45 height 10
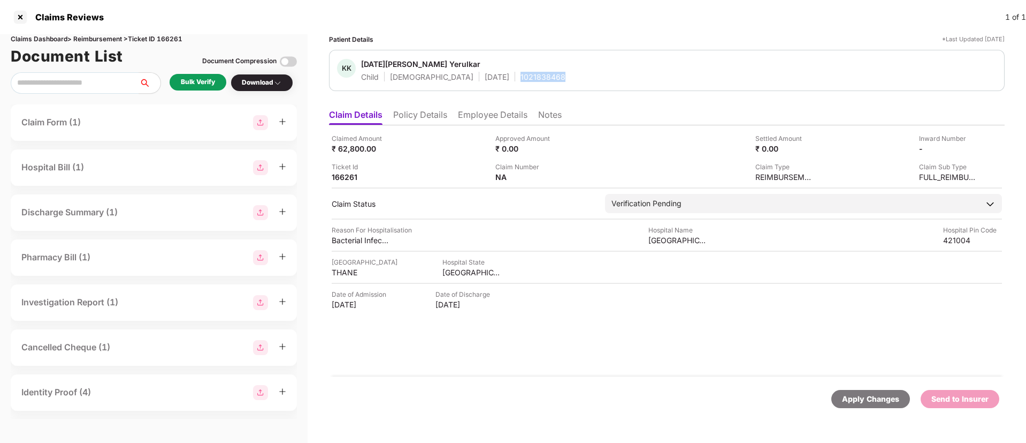
click at [521, 77] on div "1021838468" at bounding box center [543, 77] width 45 height 10
copy div "1021838468"
click at [468, 118] on li "Employee Details" at bounding box center [493, 117] width 70 height 16
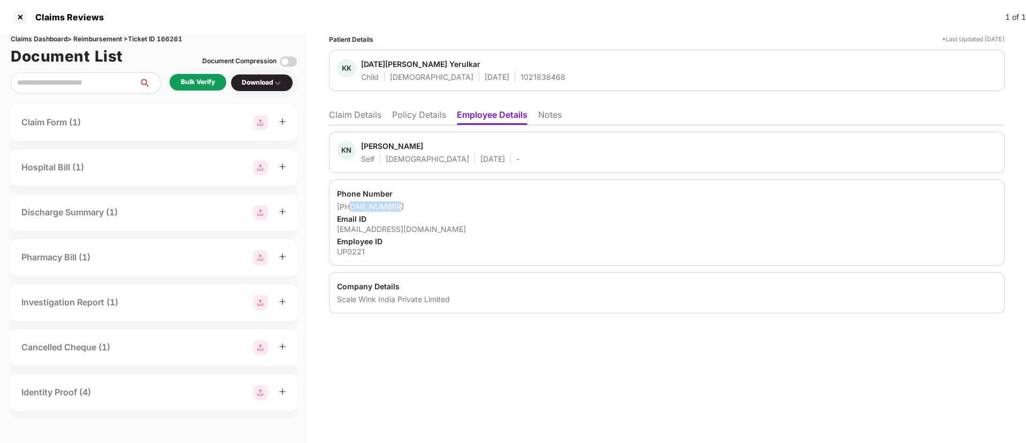
drag, startPoint x: 351, startPoint y: 207, endPoint x: 410, endPoint y: 207, distance: 59.4
click at [410, 207] on div "+917249049678" at bounding box center [667, 206] width 660 height 10
copy div "7249049678"
drag, startPoint x: 336, startPoint y: 230, endPoint x: 447, endPoint y: 231, distance: 110.8
click at [447, 231] on div "Phone Number +917249049678 Email ID karan.yerulkar@greensoul.com Employee ID UP…" at bounding box center [667, 222] width 676 height 86
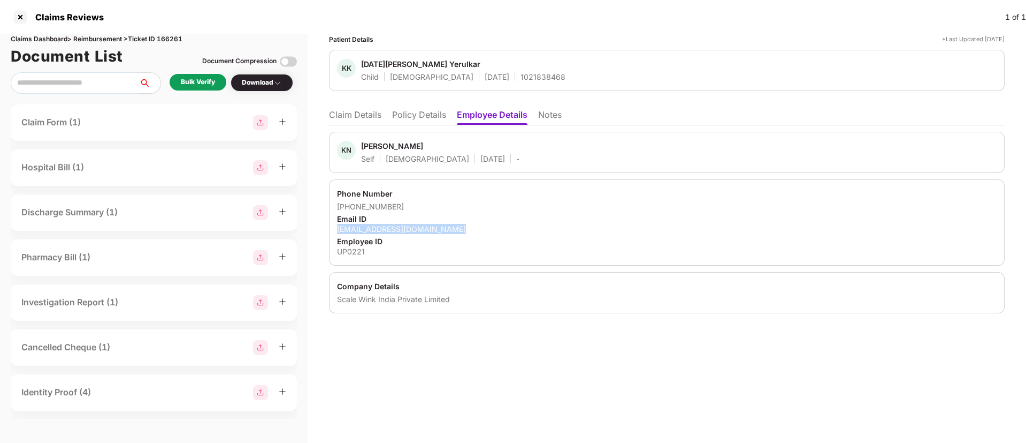
copy div "karan.yerulkar@greensoul.com"
click at [367, 115] on li "Claim Details" at bounding box center [355, 117] width 52 height 16
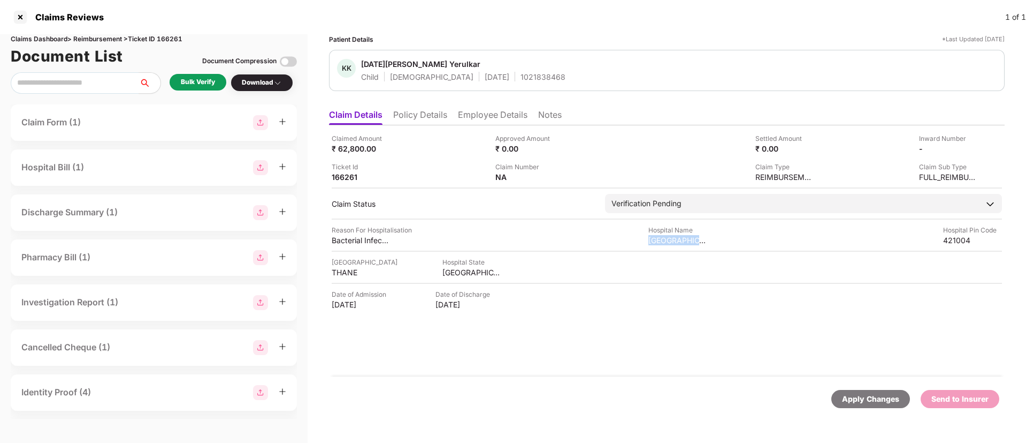
copy div "ORKID HOSPITAL"
drag, startPoint x: 649, startPoint y: 238, endPoint x: 711, endPoint y: 237, distance: 62.1
click at [711, 237] on div "Reason For Hospitalisation Bacterial Infection Hospital Name ORKID HOSPITAL Hos…" at bounding box center [667, 235] width 671 height 20
click at [201, 86] on div "Bulk Verify" at bounding box center [198, 82] width 34 height 10
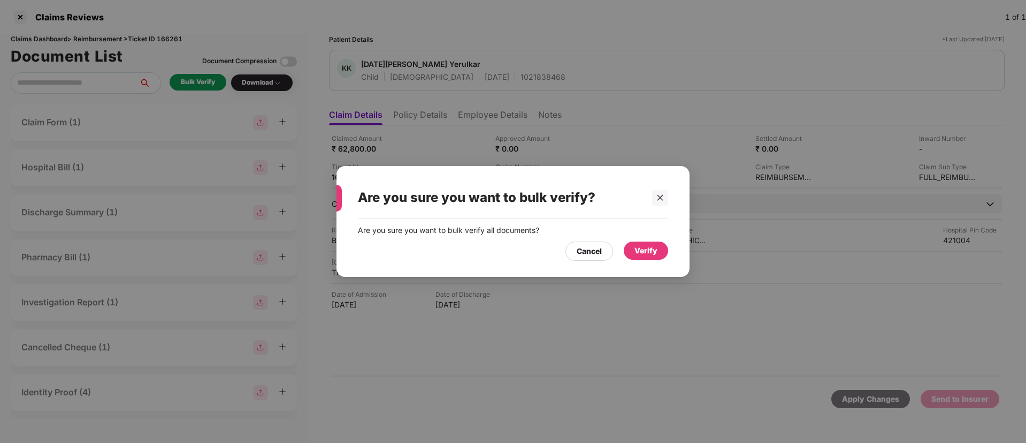
click at [642, 245] on div "Verify" at bounding box center [646, 251] width 23 height 12
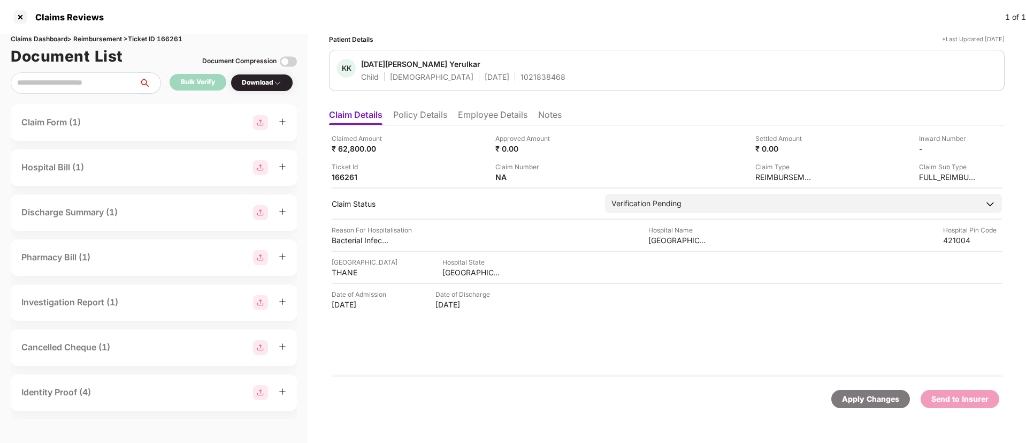
click at [271, 87] on body "Claims Reviews 1 of 1 Claims Dashboard > Reimbursement > Ticket ID 166261 Docum…" at bounding box center [513, 221] width 1026 height 443
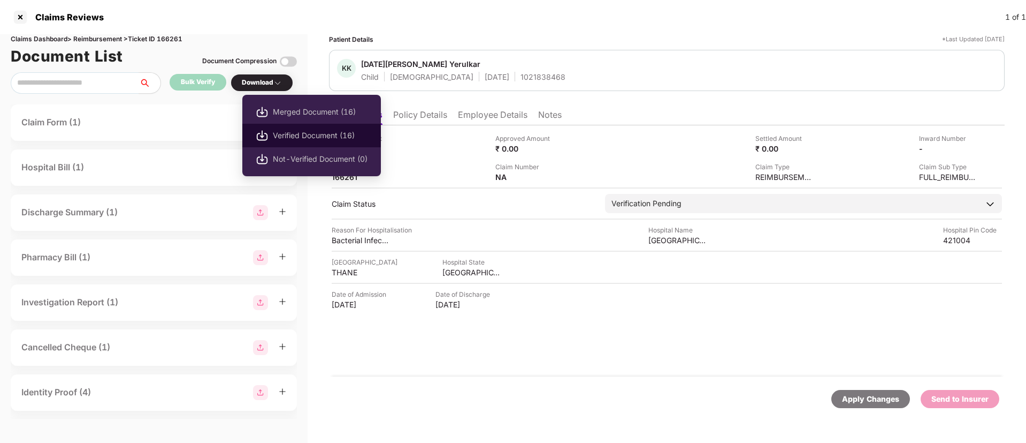
click at [284, 130] on span "Verified Document (16)" at bounding box center [320, 136] width 95 height 12
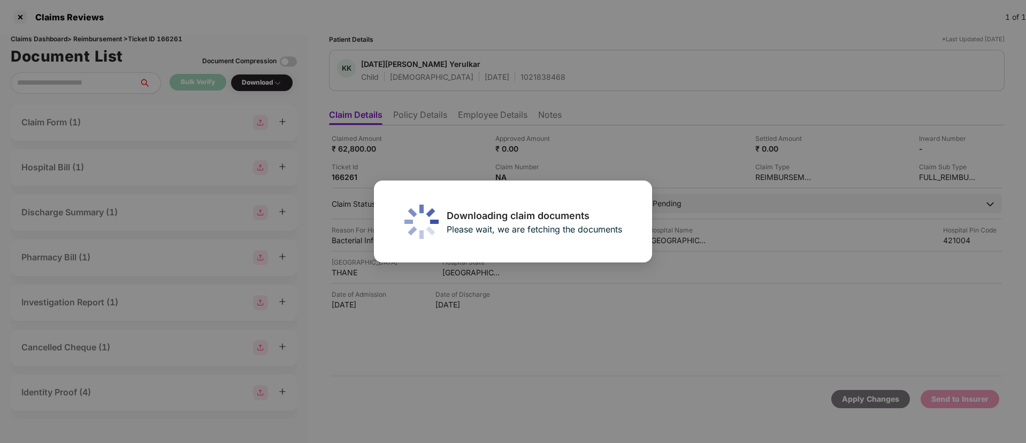
click at [412, 145] on div "Downloading claim documents Please wait, we are fetching the documents" at bounding box center [513, 221] width 1026 height 443
click at [415, 150] on div "Downloading claim documents Please wait, we are fetching the documents" at bounding box center [513, 221] width 1026 height 443
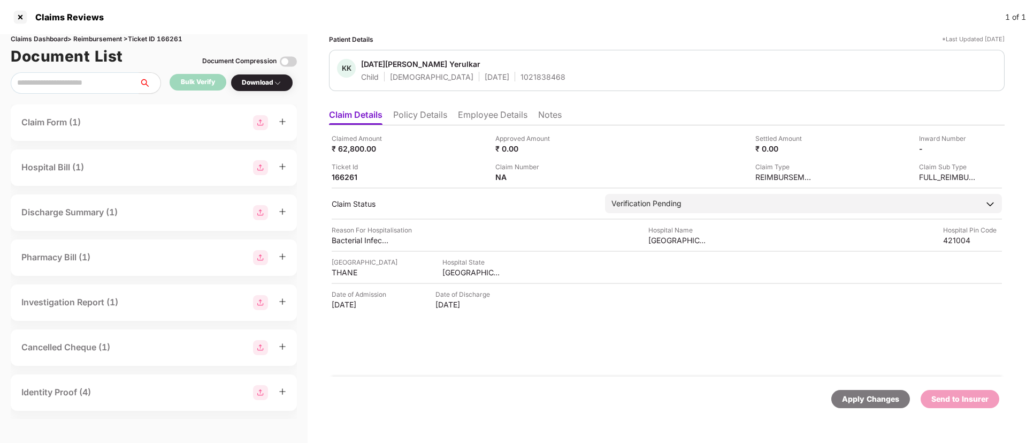
click at [273, 86] on div "Download" at bounding box center [262, 83] width 40 height 10
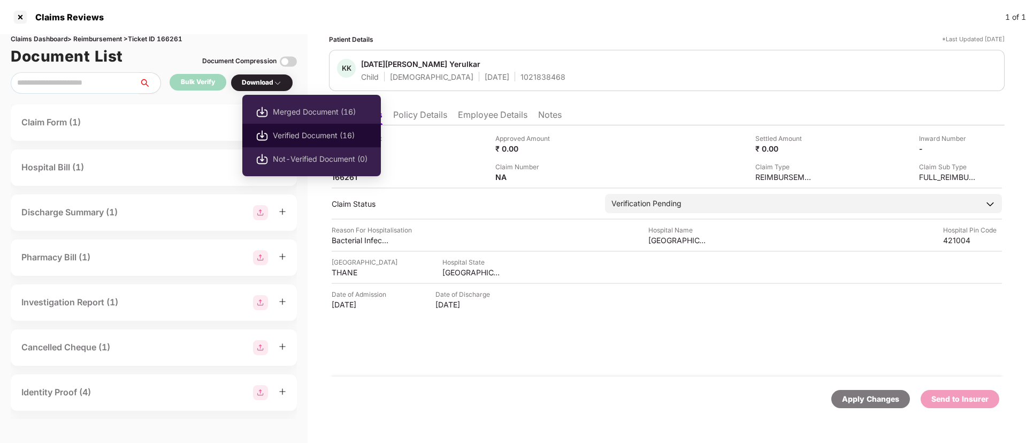
click at [302, 136] on span "Verified Document (16)" at bounding box center [320, 136] width 95 height 12
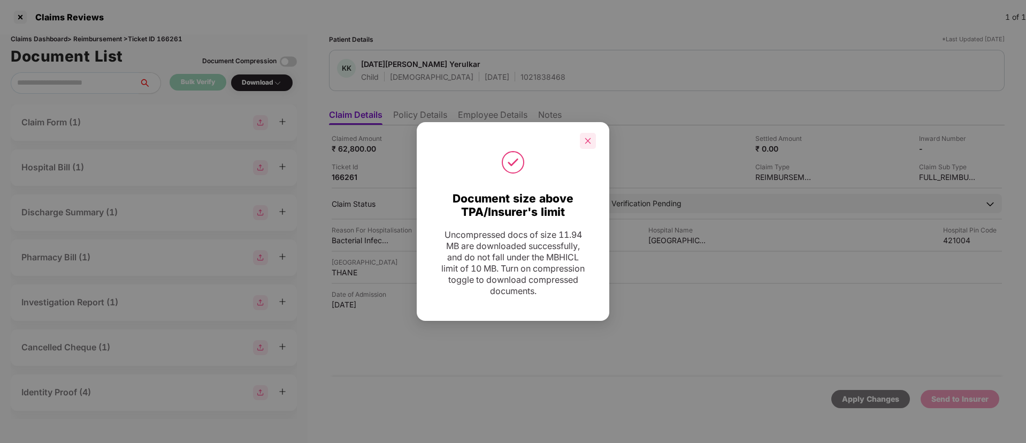
click at [586, 144] on div at bounding box center [588, 141] width 16 height 16
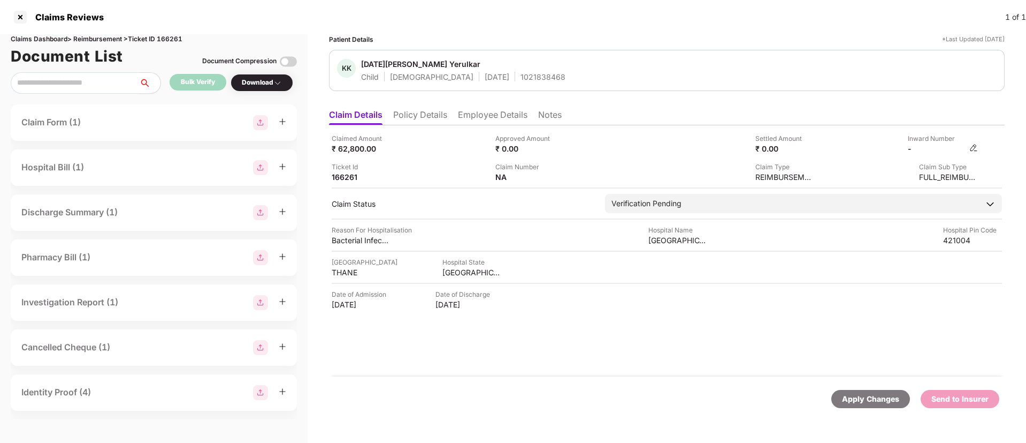
click at [968, 147] on div "-" at bounding box center [943, 148] width 70 height 10
click at [971, 149] on img at bounding box center [974, 147] width 9 height 9
drag, startPoint x: 916, startPoint y: 144, endPoint x: 884, endPoint y: 151, distance: 33.3
click at [976, 146] on img at bounding box center [974, 147] width 9 height 9
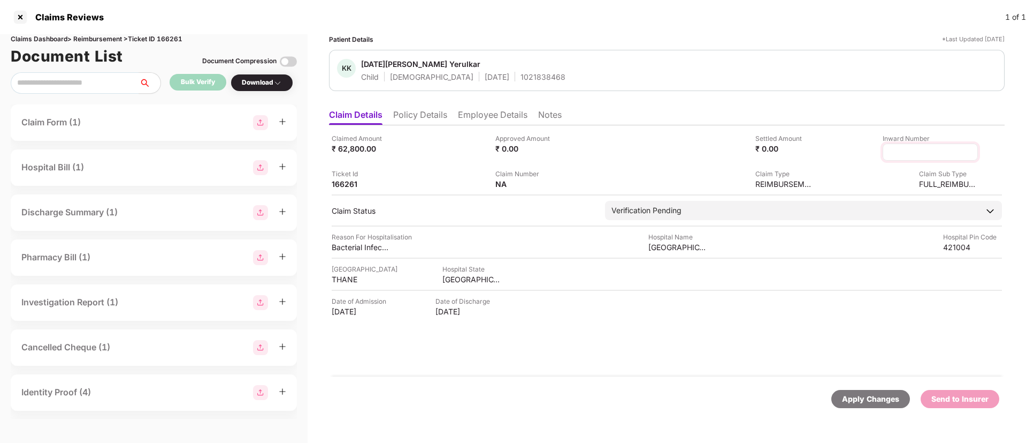
click at [894, 151] on input at bounding box center [930, 152] width 77 height 11
type input "**********"
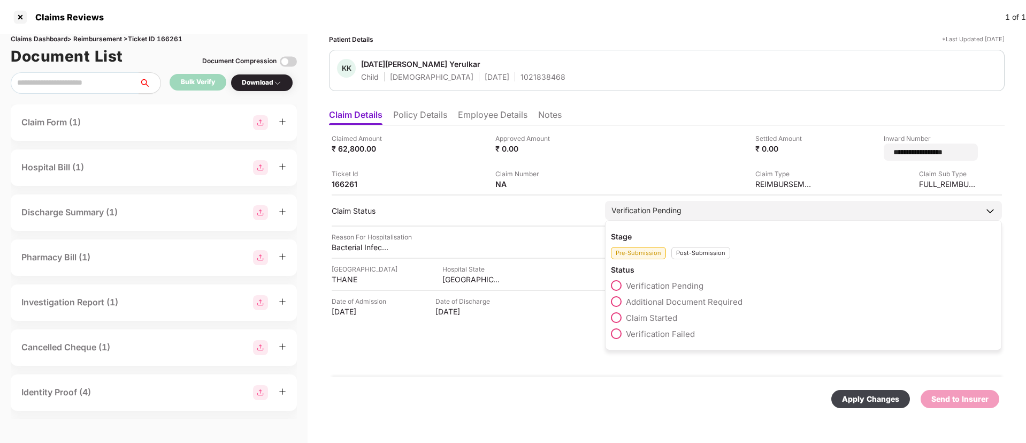
click at [692, 246] on div "Pre-Submission Post-Submission" at bounding box center [803, 250] width 385 height 18
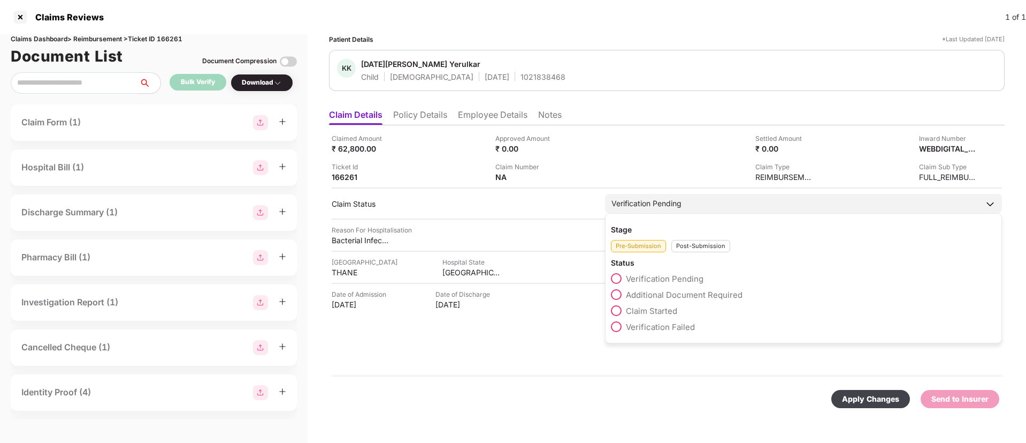
click at [695, 244] on div "Post-Submission" at bounding box center [701, 246] width 59 height 12
click at [658, 204] on div "Verification Pending" at bounding box center [647, 203] width 70 height 12
click at [614, 292] on span at bounding box center [616, 294] width 11 height 11
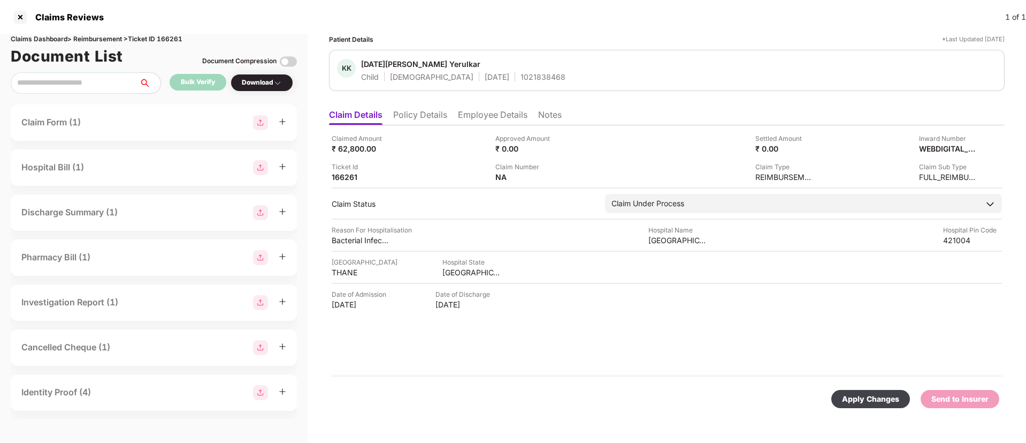
click at [874, 397] on div "Apply Changes" at bounding box center [870, 399] width 57 height 12
click at [428, 114] on li "Policy Details" at bounding box center [420, 117] width 54 height 16
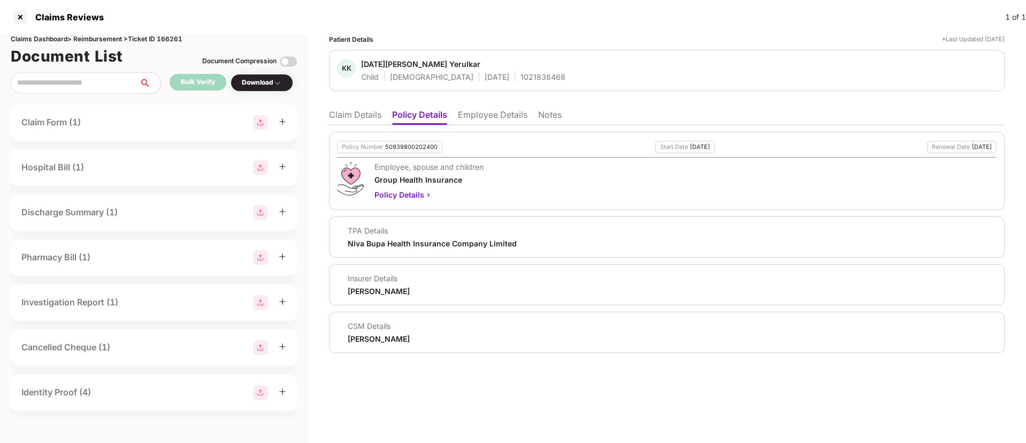
click at [376, 116] on li "Claim Details" at bounding box center [355, 117] width 52 height 16
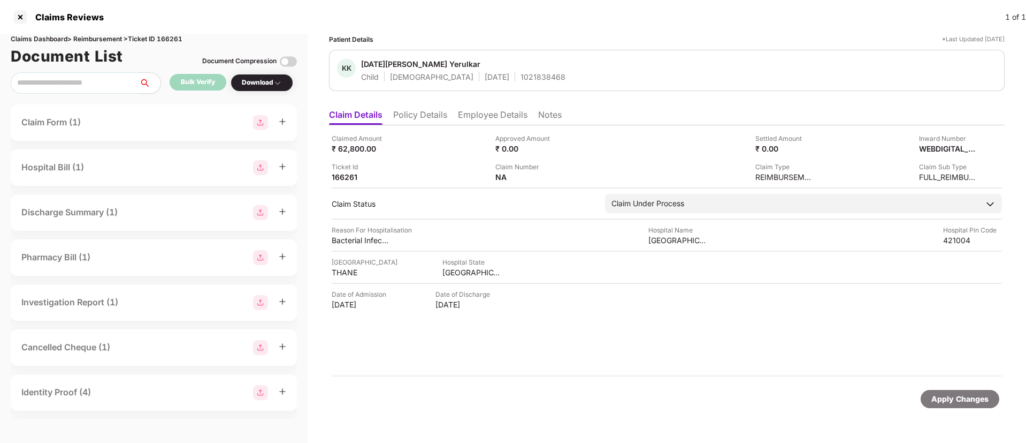
click at [473, 110] on li "Employee Details" at bounding box center [493, 117] width 70 height 16
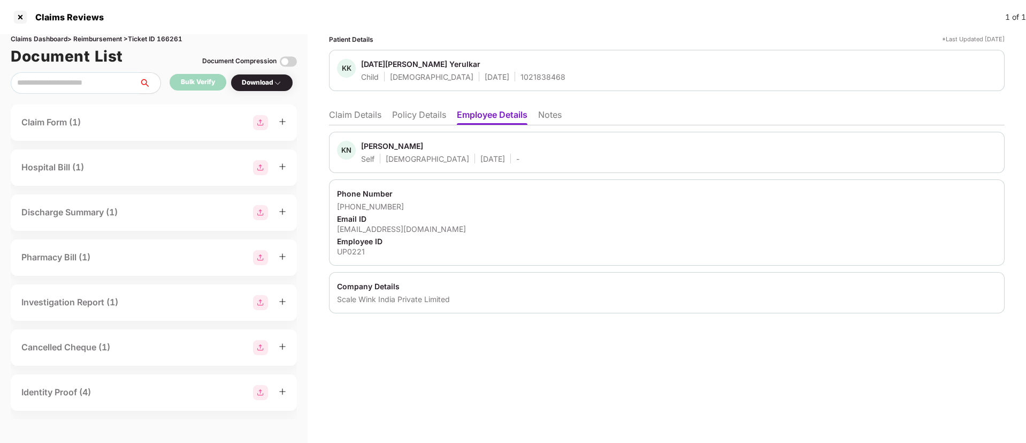
click at [521, 75] on div "1021838468" at bounding box center [543, 77] width 45 height 10
copy div "1021838468"
click at [346, 119] on li "Claim Details" at bounding box center [355, 117] width 52 height 16
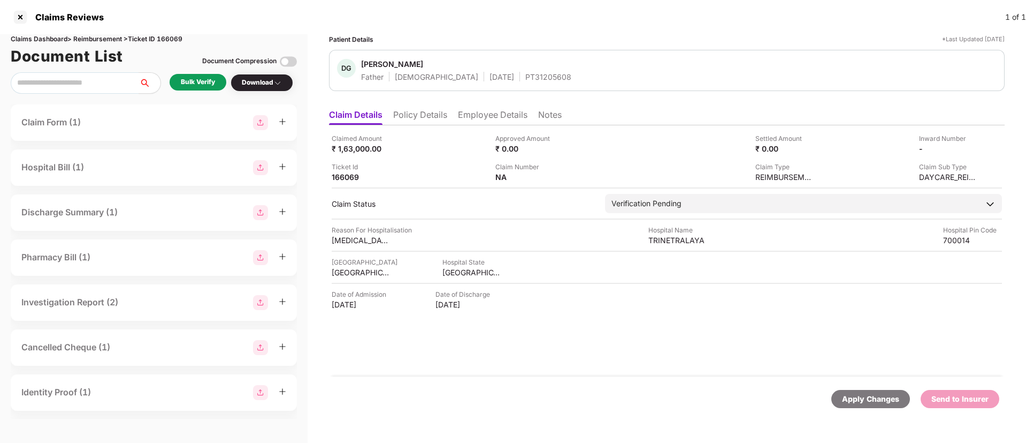
click at [455, 115] on ul "Claim Details Policy Details Employee Details Notes" at bounding box center [667, 114] width 676 height 21
click at [442, 118] on li "Policy Details" at bounding box center [420, 117] width 54 height 16
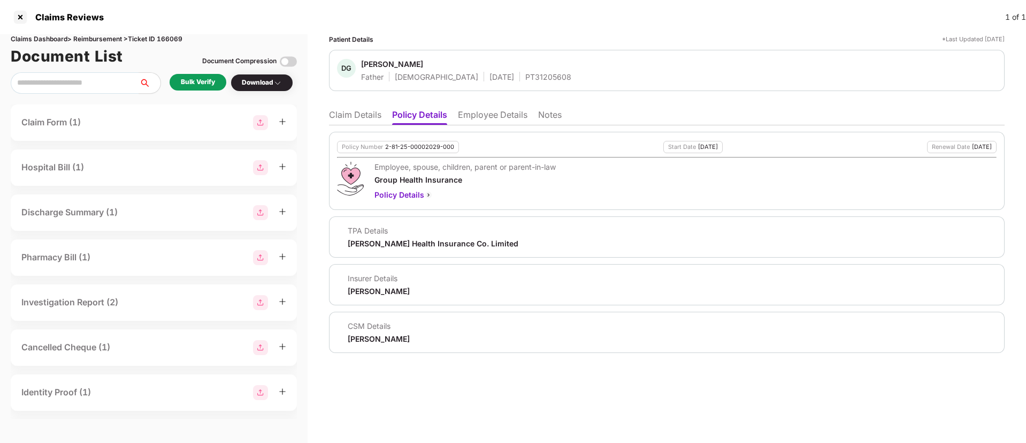
click at [486, 111] on li "Employee Details" at bounding box center [493, 117] width 70 height 16
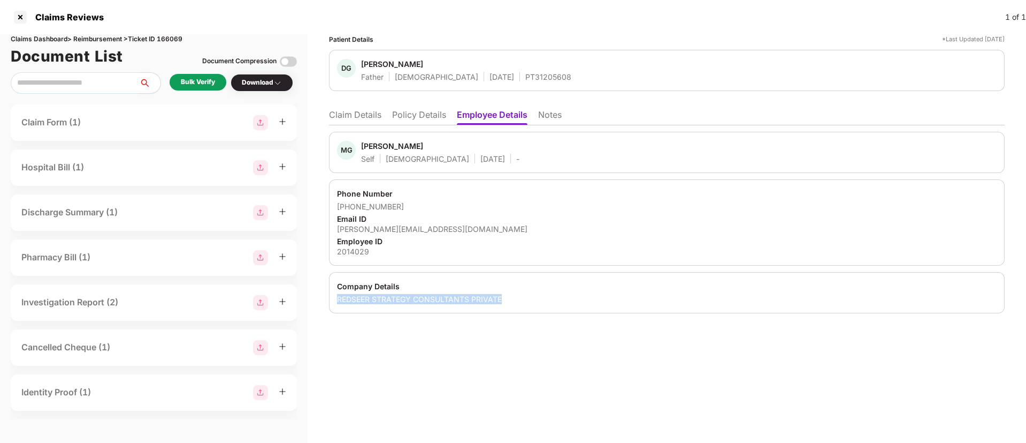
drag, startPoint x: 339, startPoint y: 295, endPoint x: 506, endPoint y: 293, distance: 166.5
click at [506, 293] on div "Company Details REDSEER STRATEGY CONSULTANTS PRIVATE" at bounding box center [667, 292] width 676 height 41
copy div "REDSEER STRATEGY CONSULTANTS PRIVATE"
click at [347, 252] on div "2014029" at bounding box center [667, 251] width 660 height 10
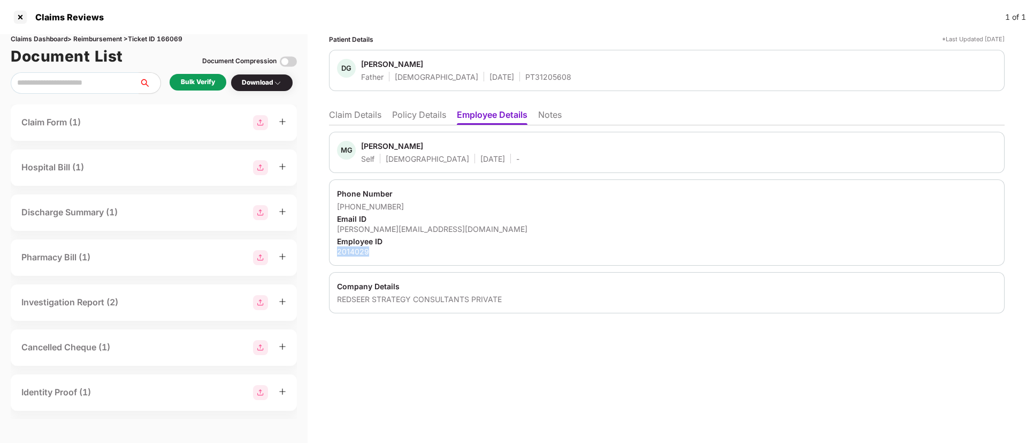
copy div "2014029"
click at [355, 115] on li "Claim Details" at bounding box center [355, 117] width 52 height 16
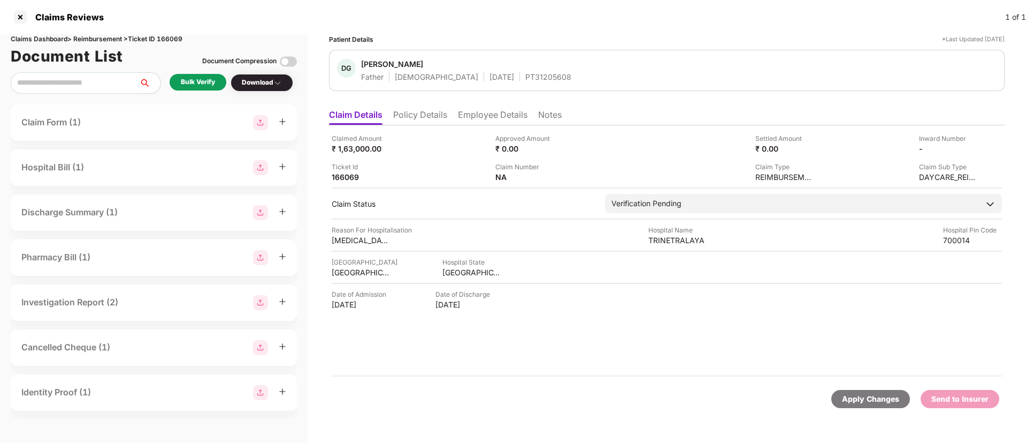
click at [472, 119] on li "Employee Details" at bounding box center [493, 117] width 70 height 16
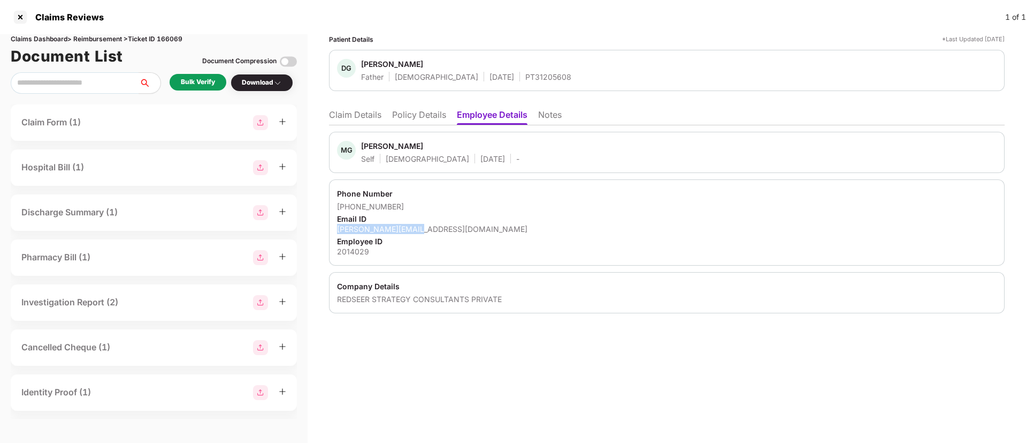
drag, startPoint x: 338, startPoint y: 231, endPoint x: 425, endPoint y: 229, distance: 87.3
click at [425, 229] on div "mrigank@redseer.com" at bounding box center [667, 229] width 660 height 10
copy div "mrigank@redseer.com"
click at [369, 112] on li "Claim Details" at bounding box center [355, 117] width 52 height 16
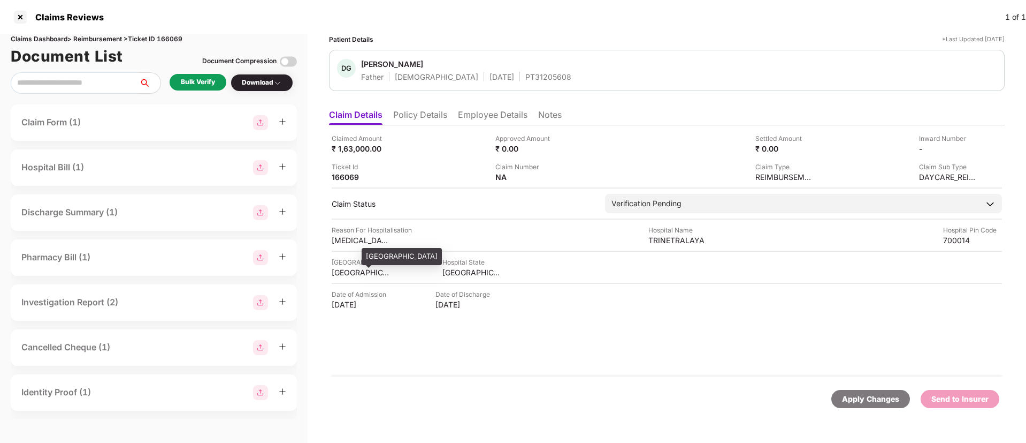
click at [340, 271] on div "KOLKATA" at bounding box center [361, 272] width 59 height 10
copy div "KOLKATA"
drag, startPoint x: 439, startPoint y: 268, endPoint x: 516, endPoint y: 270, distance: 77.1
click at [516, 270] on div "Hospital City KOLKATA Hospital State WEST BENGAL" at bounding box center [667, 267] width 671 height 20
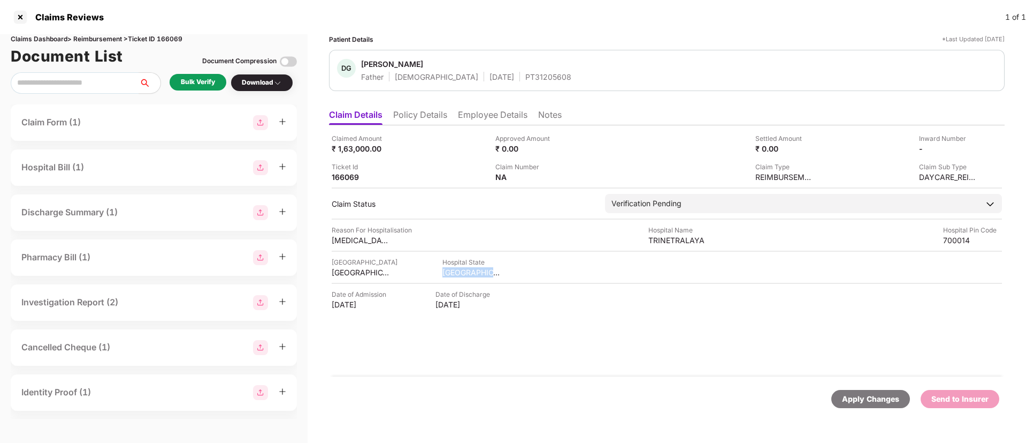
copy div "WEST BENGAL"
drag, startPoint x: 648, startPoint y: 238, endPoint x: 719, endPoint y: 242, distance: 71.8
click at [719, 242] on div "Reason For Hospitalisation CATARACT SURGERY Hospital Name TRINETRALAYA Hospital…" at bounding box center [667, 235] width 671 height 20
copy div "TRINETRALAYA"
click at [202, 80] on div "Bulk Verify" at bounding box center [198, 82] width 34 height 10
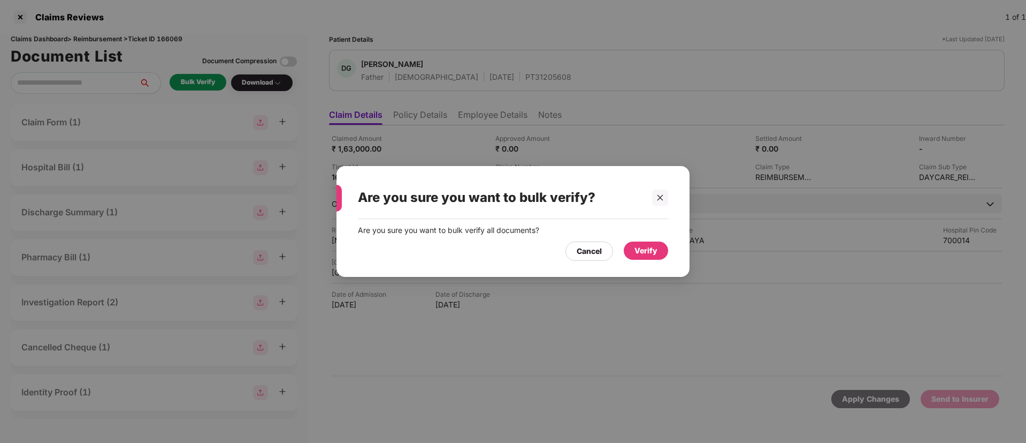
click at [643, 254] on div "Verify" at bounding box center [646, 251] width 23 height 12
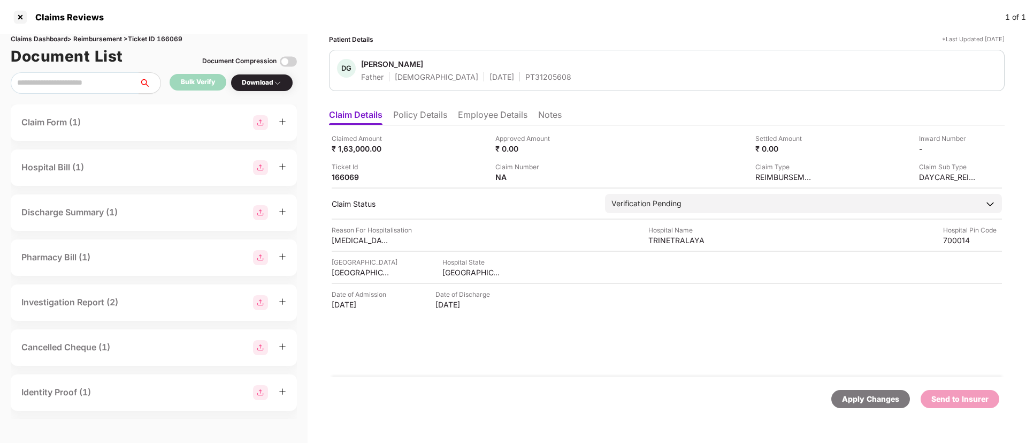
click at [240, 79] on div "Download" at bounding box center [262, 83] width 63 height 18
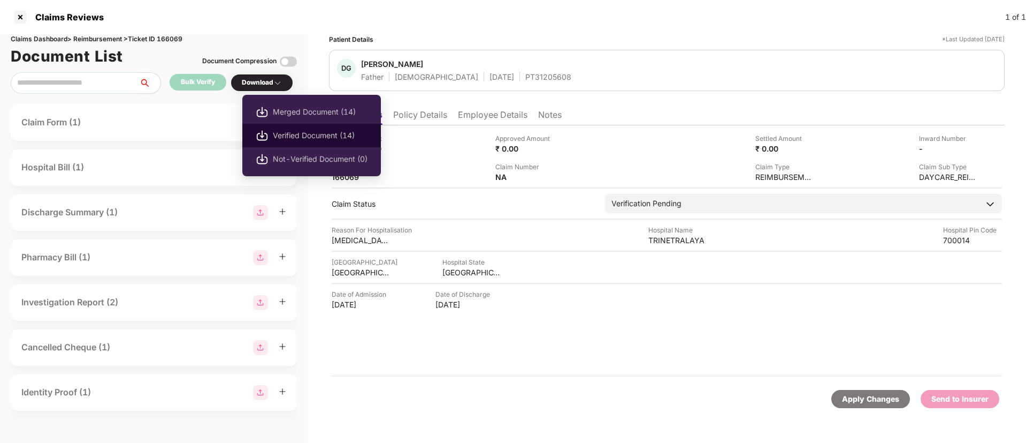
click at [282, 136] on span "Verified Document (14)" at bounding box center [320, 136] width 95 height 12
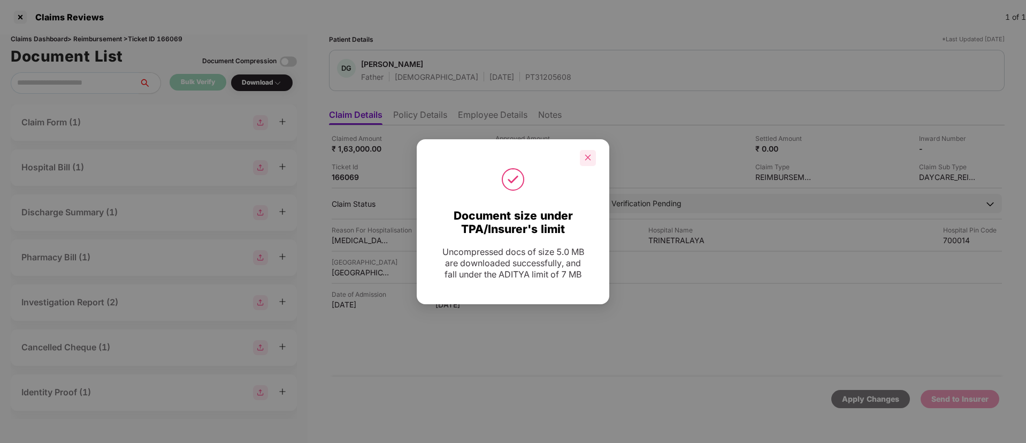
click at [584, 157] on icon "close" at bounding box center [587, 157] width 7 height 7
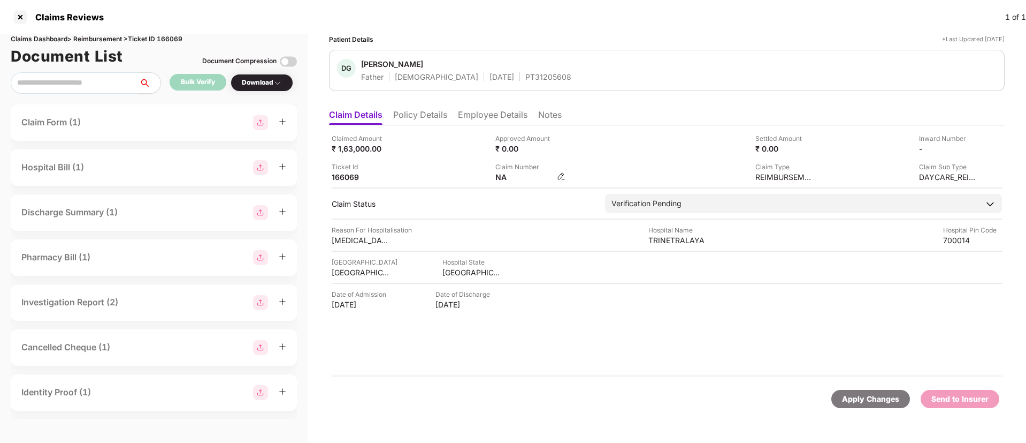
click at [561, 176] on img at bounding box center [561, 176] width 9 height 9
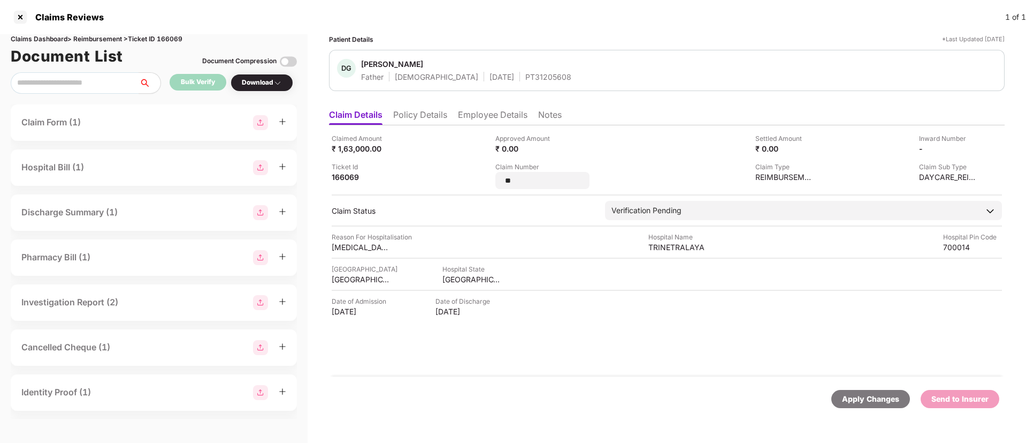
drag, startPoint x: 521, startPoint y: 181, endPoint x: 491, endPoint y: 177, distance: 30.2
click at [491, 177] on div "Claimed Amount ₹ 1,63,000.00 Approved Amount ₹ 0.00 Settled Amount ₹ 0.00 Inwar…" at bounding box center [667, 161] width 671 height 56
type input "**********"
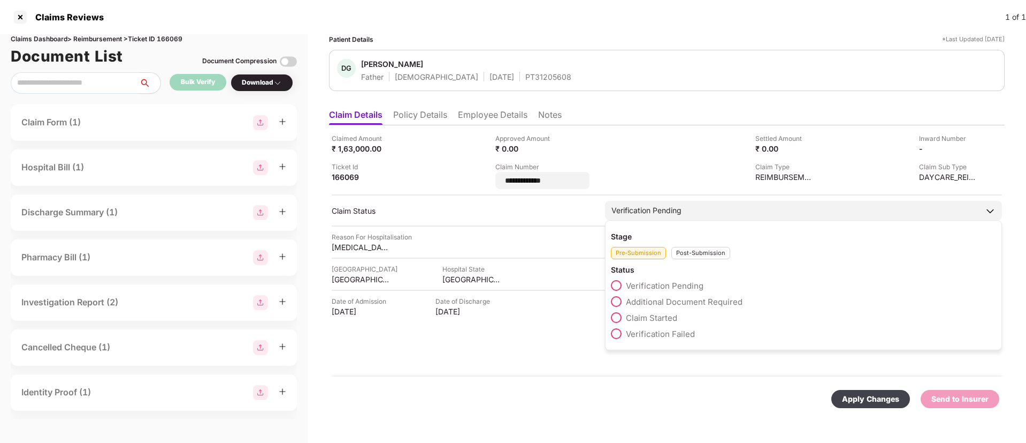
click at [703, 254] on div "Stage Pre-Submission Post-Submission Status Verification Pending Additional Doc…" at bounding box center [803, 285] width 397 height 130
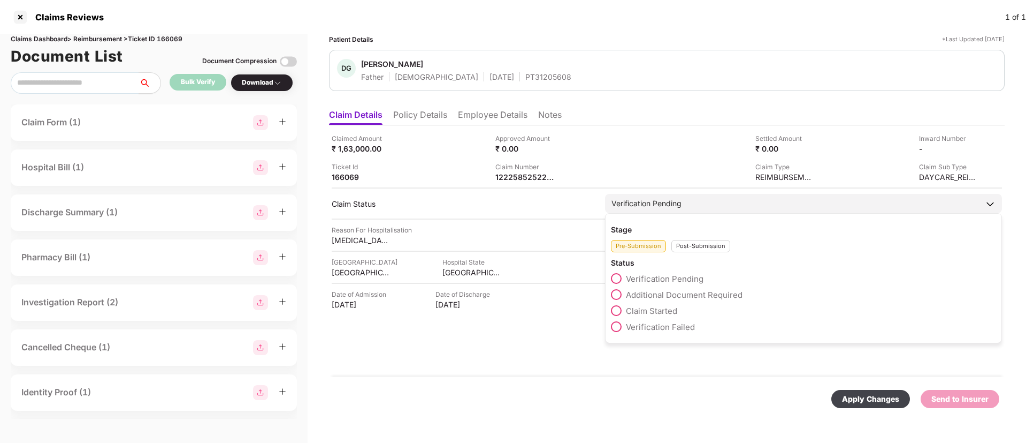
click at [707, 244] on div "Post-Submission" at bounding box center [701, 246] width 59 height 12
click at [621, 292] on span at bounding box center [616, 294] width 11 height 11
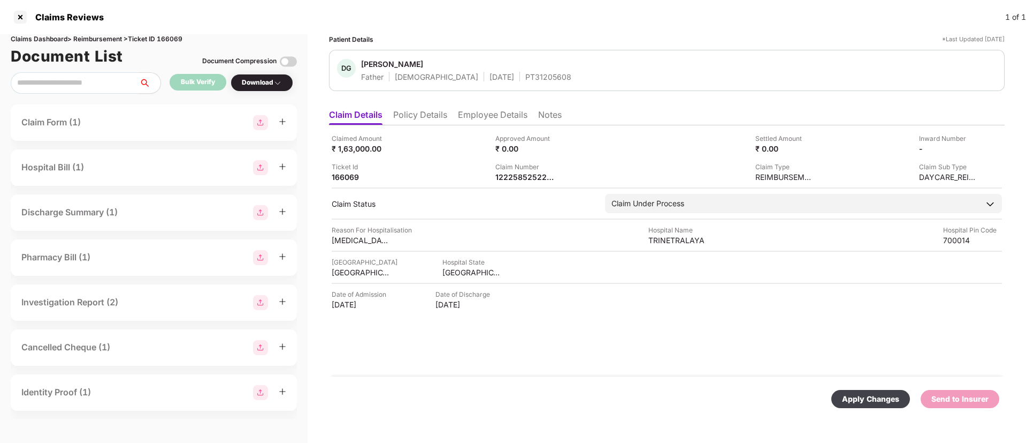
click at [864, 399] on div "Apply Changes" at bounding box center [870, 399] width 57 height 12
click at [405, 119] on li "Policy Details" at bounding box center [420, 117] width 54 height 16
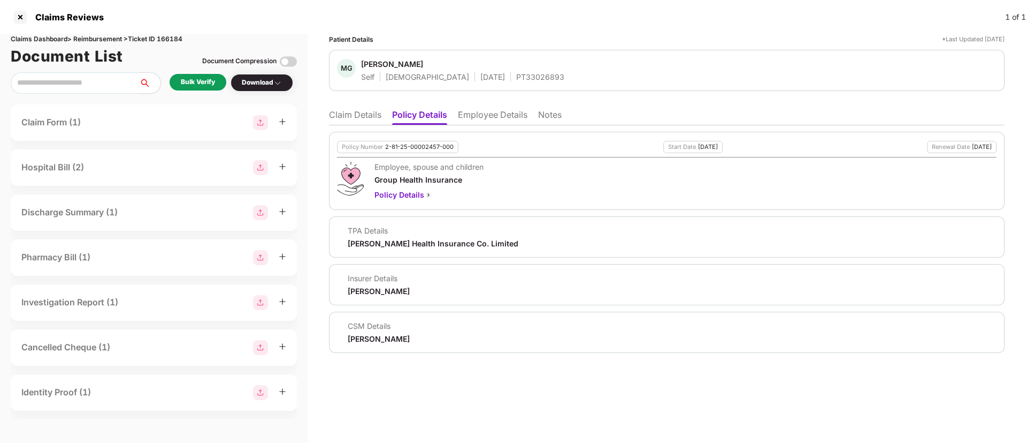
click at [468, 120] on li "Employee Details" at bounding box center [493, 117] width 70 height 16
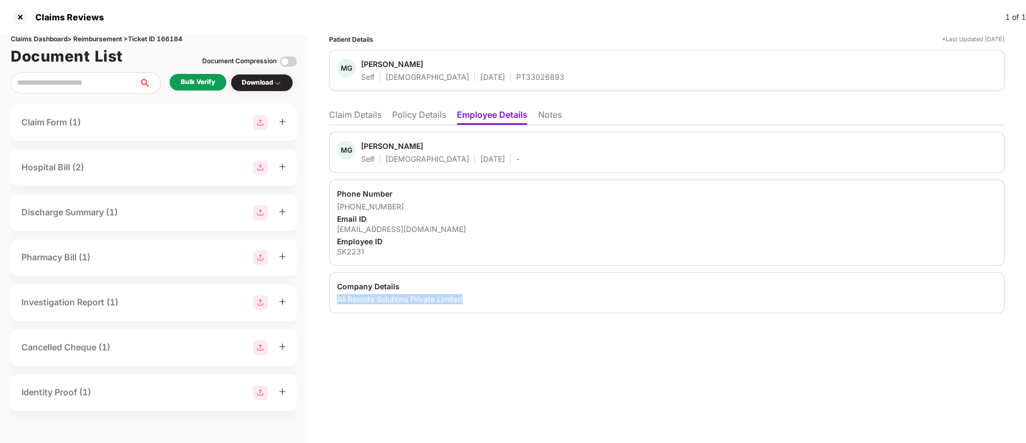
drag, startPoint x: 336, startPoint y: 300, endPoint x: 466, endPoint y: 300, distance: 130.0
click at [466, 300] on div "Company Details All Remote Solutions Private Limited" at bounding box center [667, 292] width 676 height 41
copy div "All Remote Solutions Private Limited"
click at [410, 116] on li "Policy Details" at bounding box center [419, 117] width 54 height 16
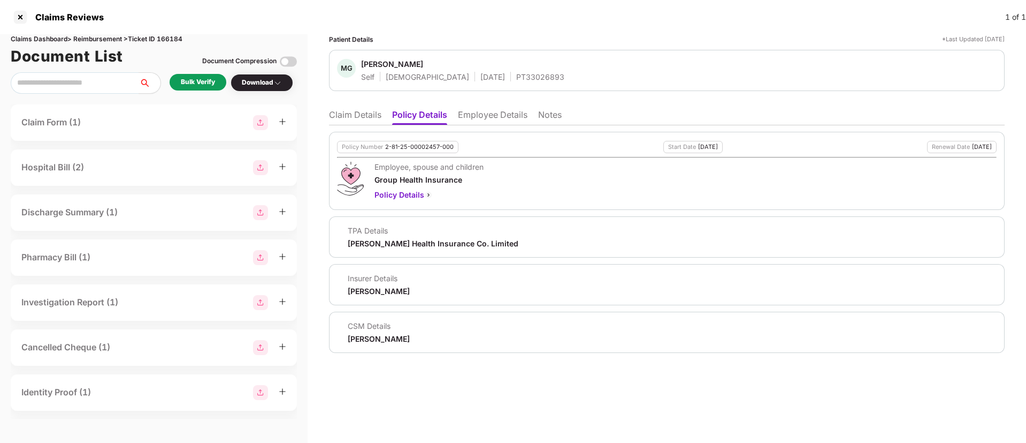
click at [477, 125] on div "Policy Number 2-81-25-00002457-000 Start Date [DATE] Renewal Date [DATE] Employ…" at bounding box center [667, 238] width 676 height 227
click at [475, 118] on li "Employee Details" at bounding box center [493, 117] width 70 height 16
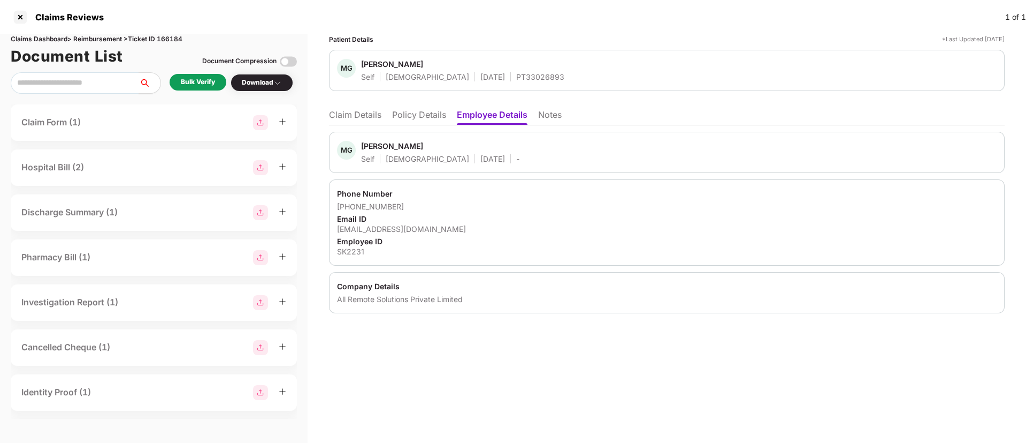
click at [516, 77] on div "PT33026893" at bounding box center [540, 77] width 48 height 10
click at [346, 249] on div "SK2231" at bounding box center [667, 251] width 660 height 10
copy div "SK2231"
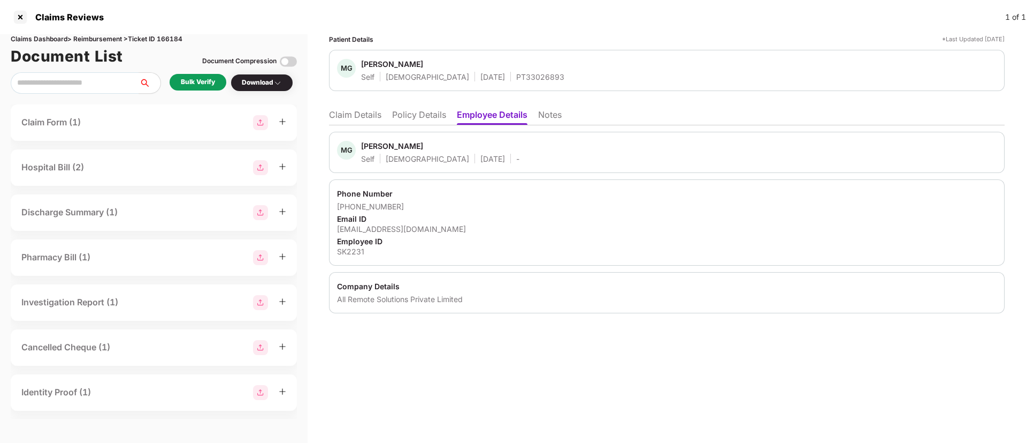
click at [416, 113] on li "Policy Details" at bounding box center [419, 117] width 54 height 16
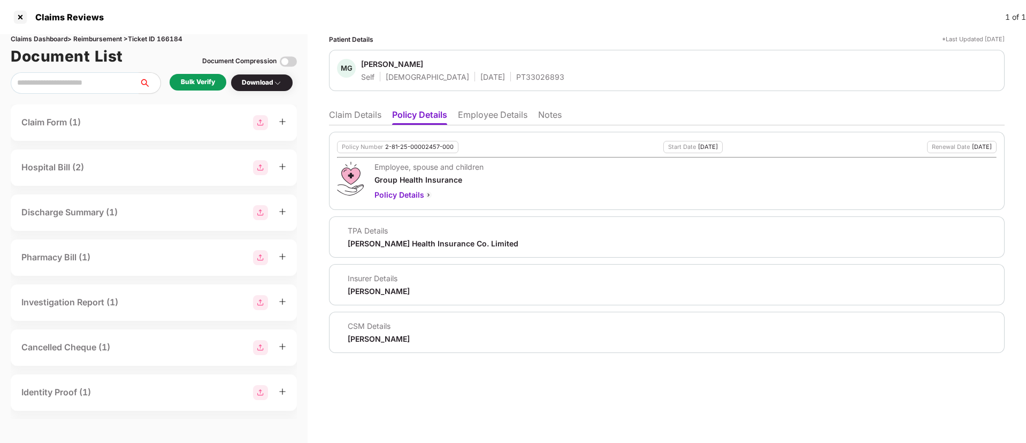
click at [468, 115] on li "Employee Details" at bounding box center [493, 117] width 70 height 16
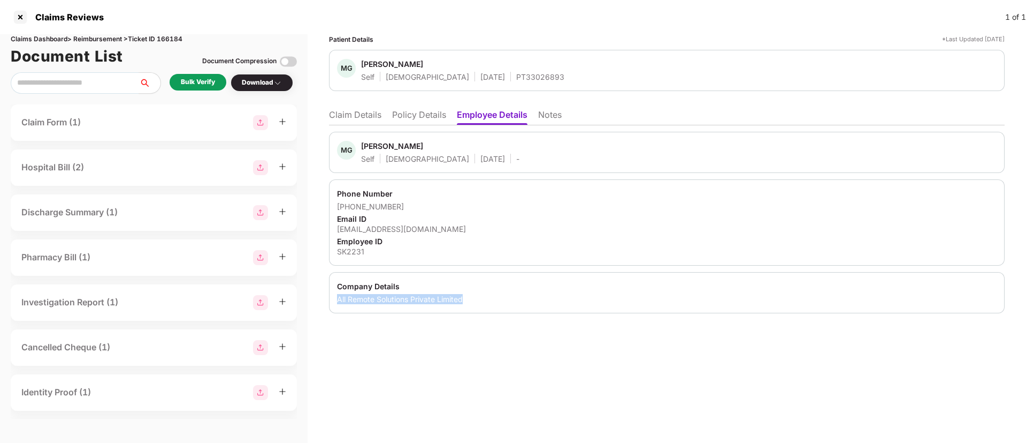
drag, startPoint x: 338, startPoint y: 298, endPoint x: 463, endPoint y: 300, distance: 125.3
click at [463, 300] on div "Company Details All Remote Solutions Private Limited" at bounding box center [667, 292] width 676 height 41
copy div "All Remote Solutions Private Limited"
click at [346, 247] on div "SK2231" at bounding box center [667, 251] width 660 height 10
copy div "SK2231"
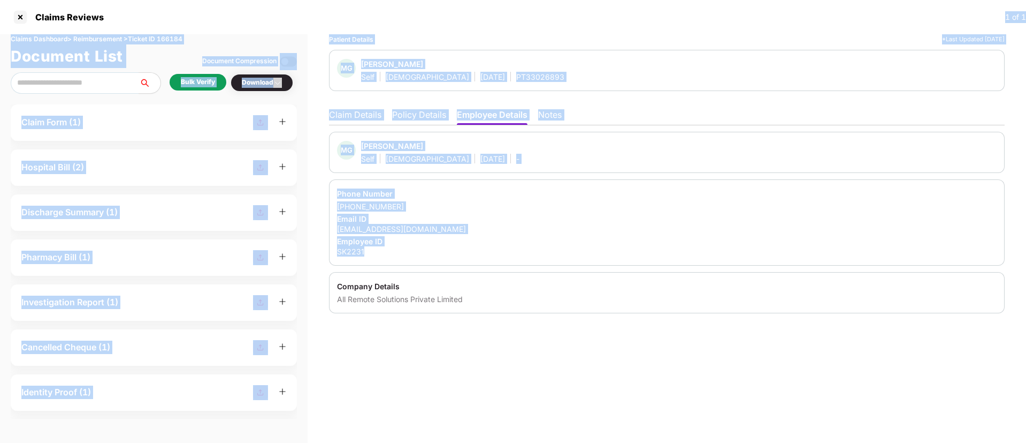
drag, startPoint x: 346, startPoint y: 247, endPoint x: 290, endPoint y: -97, distance: 349.2
click at [290, 0] on html "Claims Reviews 1 of 1 Claims Dashboard > Reimbursement > Ticket ID 166184 Docum…" at bounding box center [513, 221] width 1026 height 443
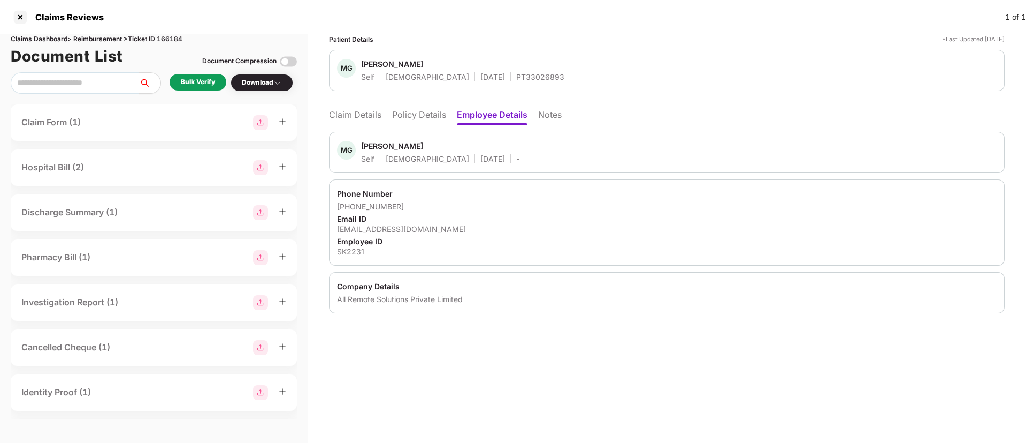
click at [450, 273] on div "Company Details All Remote Solutions Private Limited" at bounding box center [667, 292] width 676 height 41
click at [351, 249] on div "SK2231" at bounding box center [667, 251] width 660 height 10
copy div "SK2231"
drag, startPoint x: 338, startPoint y: 299, endPoint x: 492, endPoint y: 300, distance: 153.6
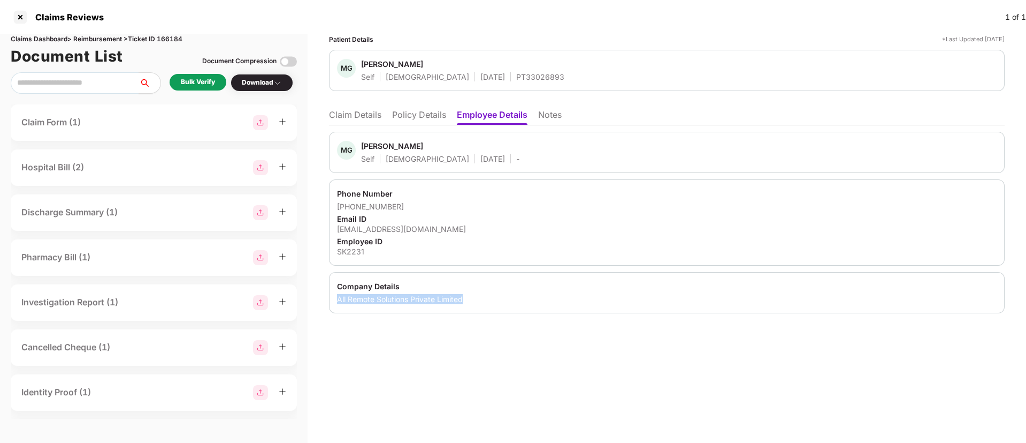
click at [492, 300] on div "All Remote Solutions Private Limited" at bounding box center [667, 299] width 660 height 10
copy div "All Remote Solutions Private Limited"
click at [410, 116] on li "Policy Details" at bounding box center [419, 117] width 54 height 16
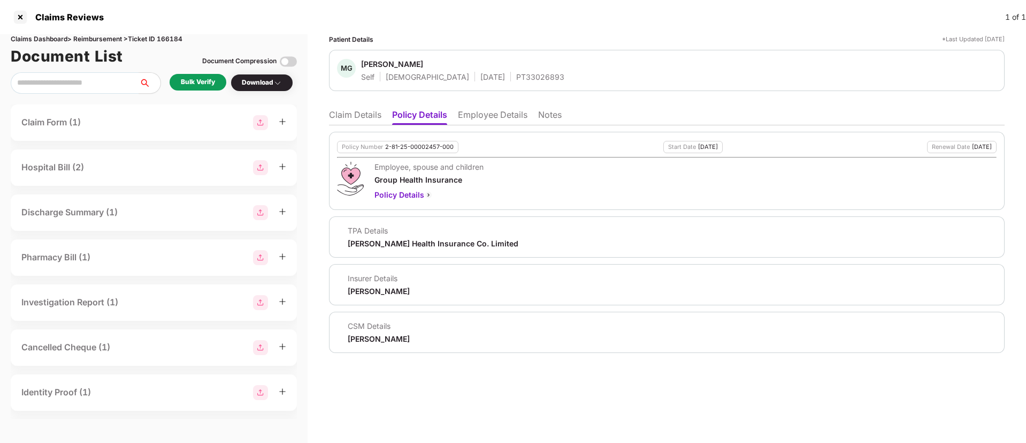
click at [459, 111] on ul "Claim Details Policy Details Employee Details Notes" at bounding box center [667, 114] width 676 height 21
click at [473, 117] on li "Employee Details" at bounding box center [493, 117] width 70 height 16
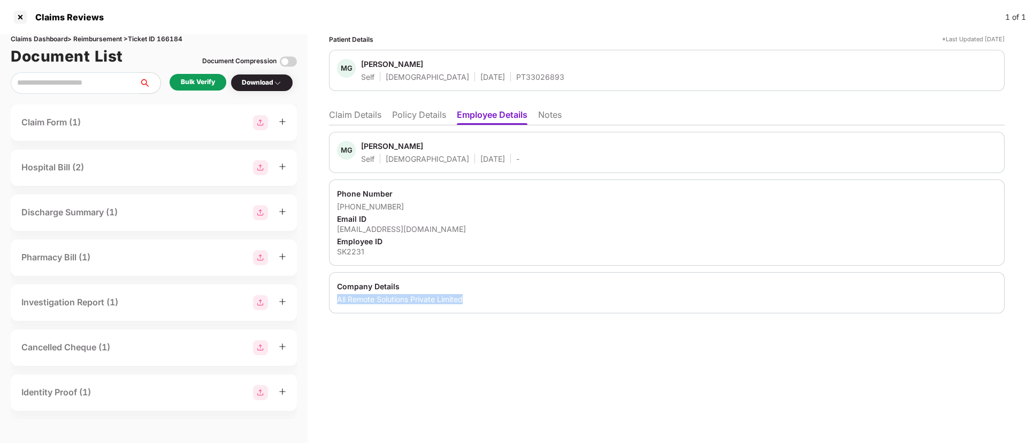
drag, startPoint x: 338, startPoint y: 300, endPoint x: 476, endPoint y: 303, distance: 138.1
click at [476, 303] on div "All Remote Solutions Private Limited" at bounding box center [667, 299] width 660 height 10
copy div "All Remote Solutions Private Limited"
click at [193, 85] on div "Bulk Verify" at bounding box center [198, 82] width 34 height 10
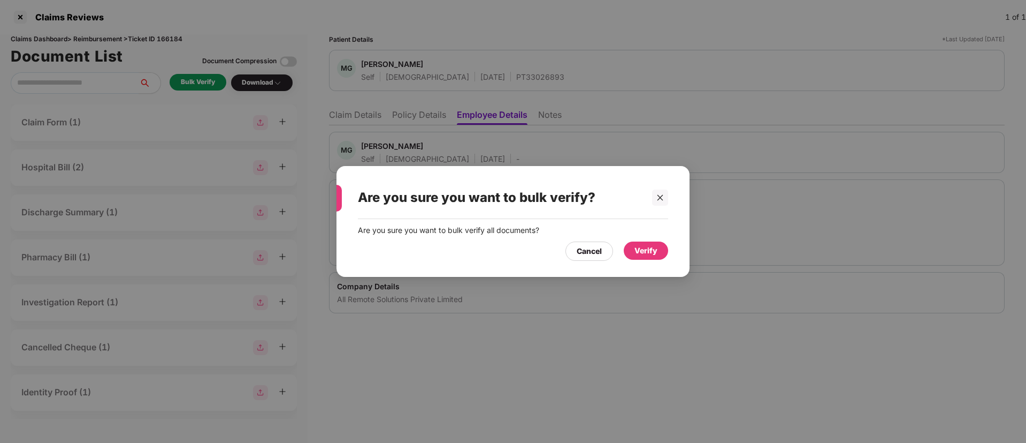
click at [641, 248] on div "Verify" at bounding box center [646, 251] width 23 height 12
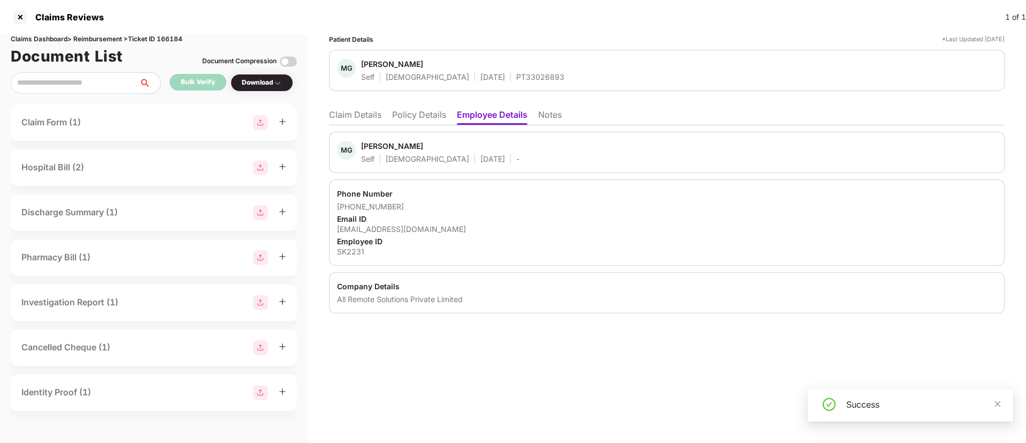
click at [262, 85] on div "Download" at bounding box center [262, 83] width 40 height 10
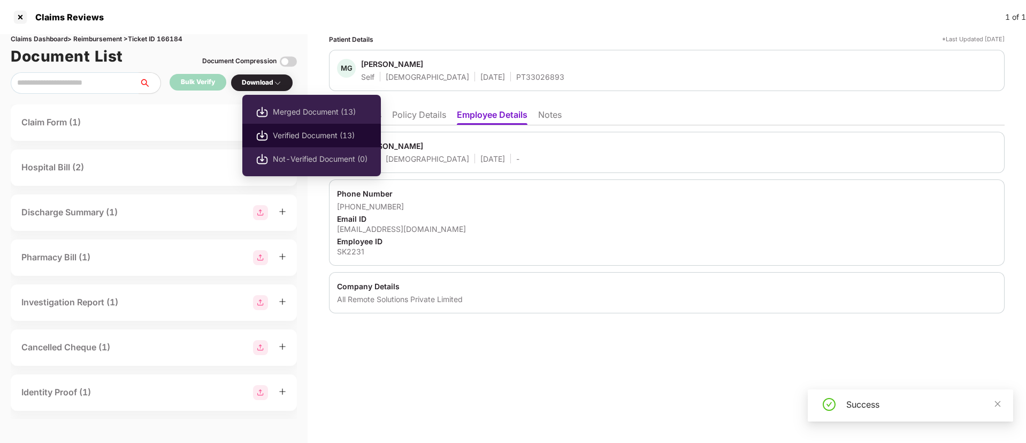
click at [296, 127] on li "Verified Document (13)" at bounding box center [311, 136] width 139 height 24
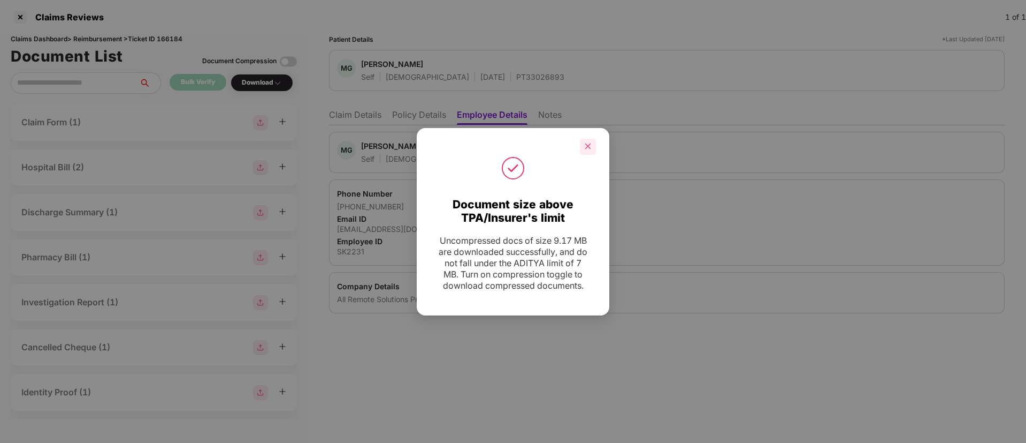
click at [589, 150] on div at bounding box center [588, 147] width 16 height 16
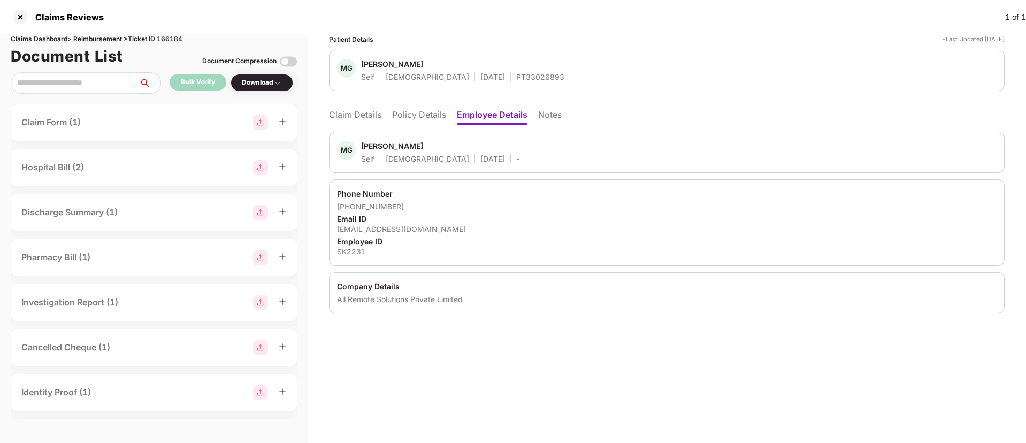
click at [518, 241] on div "Employee ID" at bounding box center [667, 241] width 660 height 10
click at [363, 119] on li "Claim Details" at bounding box center [355, 117] width 52 height 16
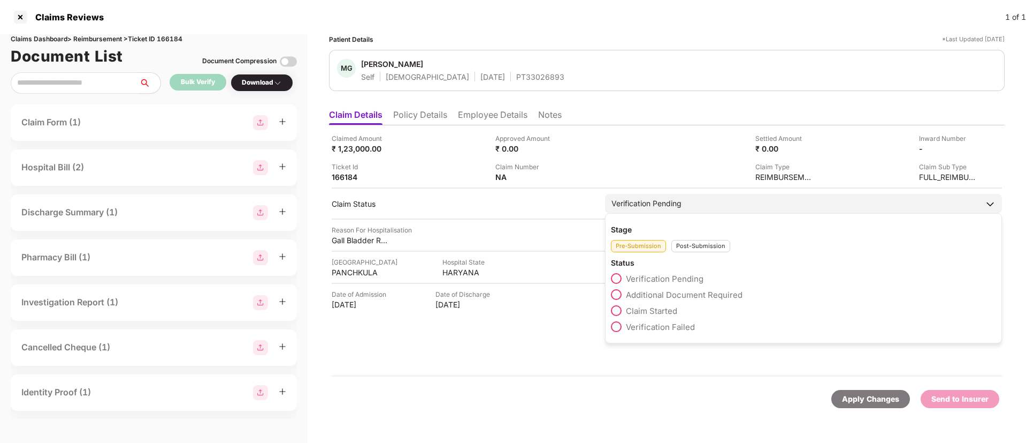
click at [614, 307] on span at bounding box center [616, 310] width 11 height 11
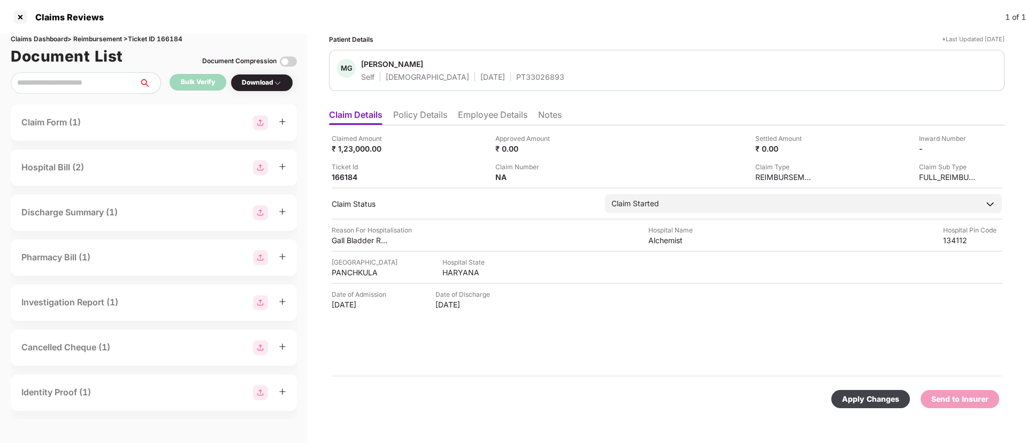
click at [842, 397] on div "Apply Changes" at bounding box center [871, 399] width 79 height 18
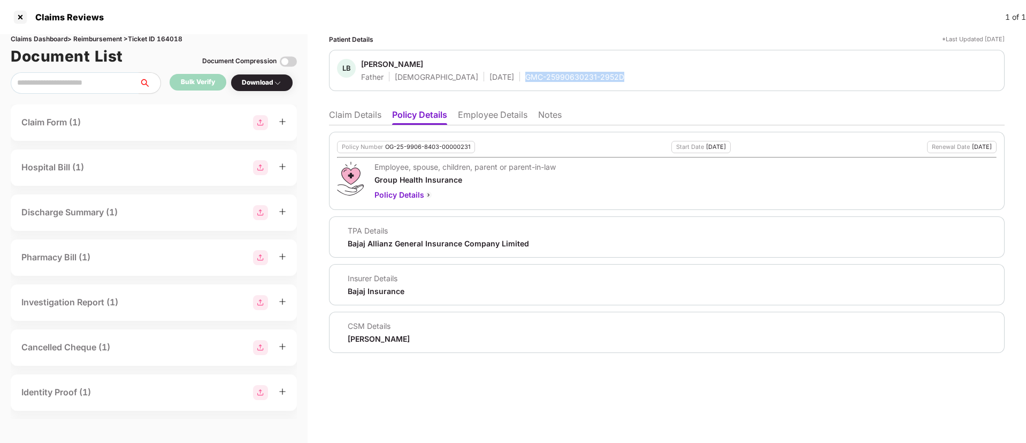
drag, startPoint x: 481, startPoint y: 75, endPoint x: 574, endPoint y: 75, distance: 93.7
click at [574, 75] on div "GMC-25990630231-2952D" at bounding box center [575, 77] width 99 height 10
copy div "GMC-25990630231-2952D"
click at [358, 115] on li "Claim Details" at bounding box center [355, 117] width 52 height 16
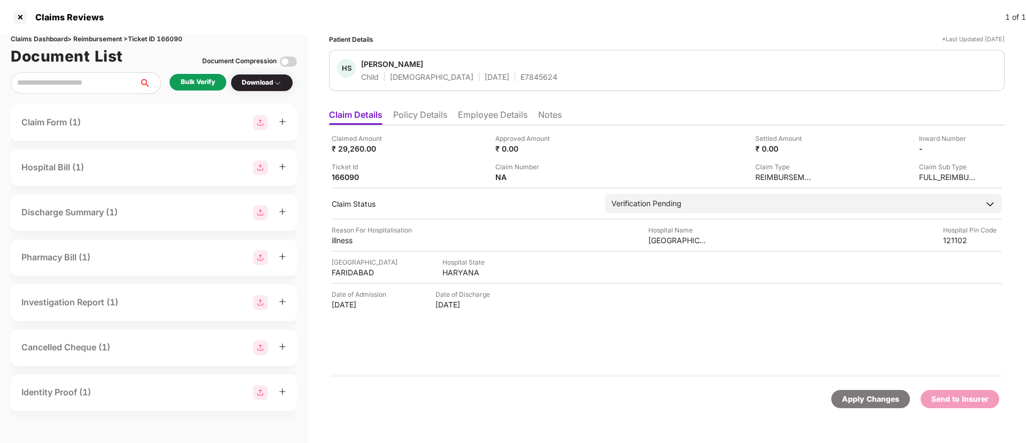
click at [521, 74] on div "E7845624" at bounding box center [539, 77] width 37 height 10
copy div "E7845624"
click at [417, 117] on li "Policy Details" at bounding box center [420, 117] width 54 height 16
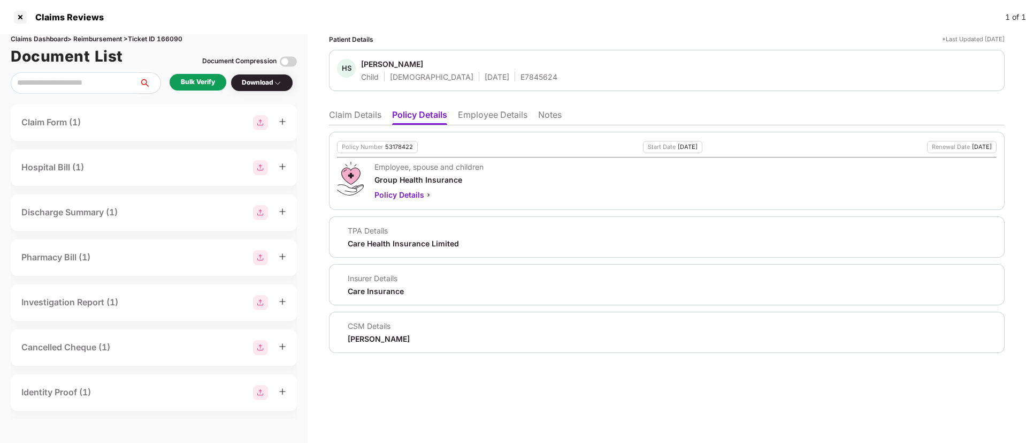
click at [395, 148] on div "53178422" at bounding box center [399, 146] width 28 height 7
copy div "53178422"
click at [521, 77] on div "E7845624" at bounding box center [539, 77] width 37 height 10
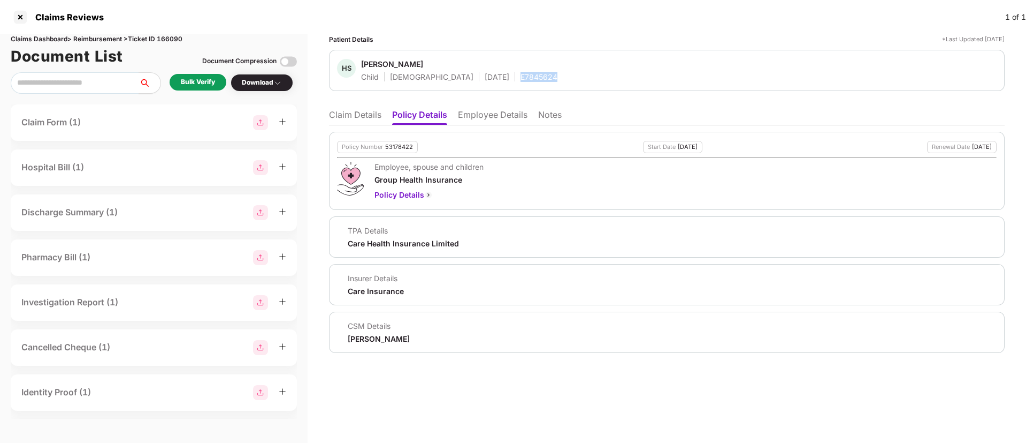
copy div "E7845624"
click at [342, 112] on li "Claim Details" at bounding box center [355, 117] width 52 height 16
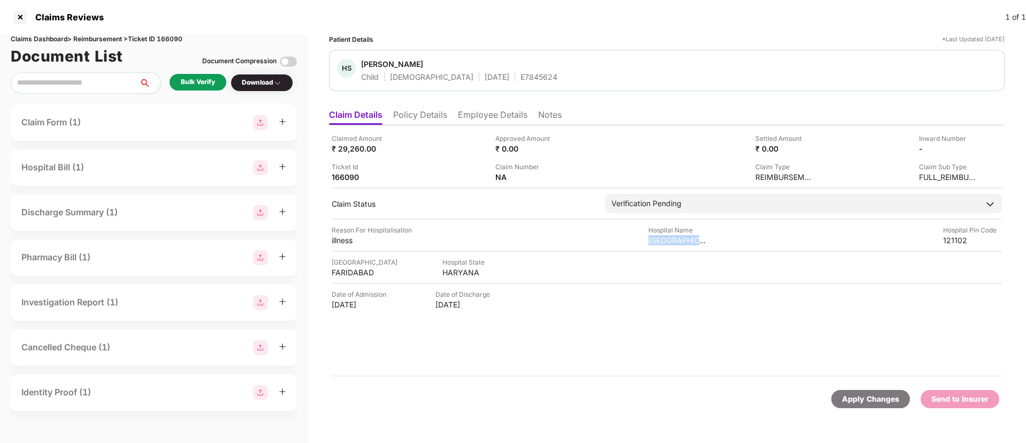
drag, startPoint x: 650, startPoint y: 239, endPoint x: 718, endPoint y: 236, distance: 67.5
click at [718, 236] on div "Reason For Hospitalisation illness Hospital Name Sachin hospital Hospital Pin C…" at bounding box center [667, 235] width 671 height 20
copy div "Sachin hospital"
click at [338, 241] on div "illness" at bounding box center [361, 240] width 59 height 10
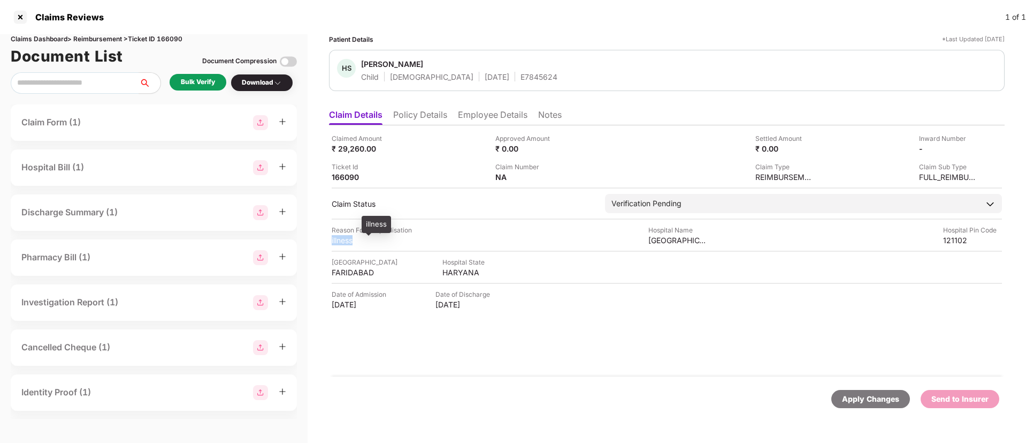
copy div "illness"
click at [475, 116] on li "Employee Details" at bounding box center [493, 117] width 70 height 16
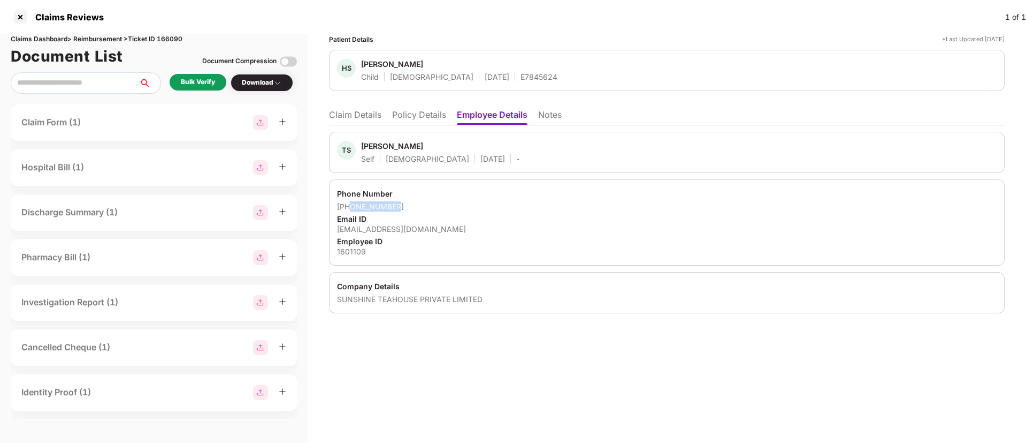
drag, startPoint x: 368, startPoint y: 205, endPoint x: 406, endPoint y: 206, distance: 37.5
click at [406, 206] on div "+918930940681" at bounding box center [667, 206] width 660 height 10
copy div "8930940681"
drag, startPoint x: 337, startPoint y: 226, endPoint x: 450, endPoint y: 229, distance: 113.0
click at [450, 229] on div "Phone Number +918930940681 Email ID 1194tanveer@gmail.com Employee ID 1601109" at bounding box center [667, 222] width 676 height 86
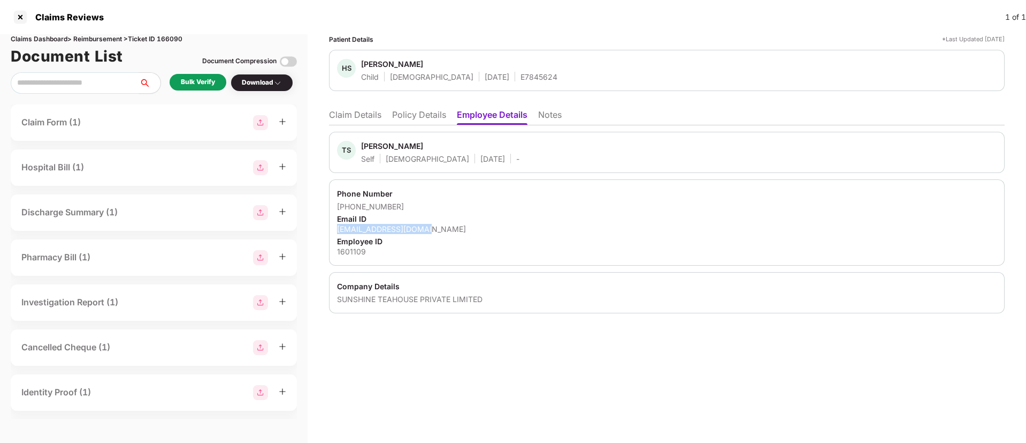
copy div "1194tanveer@gmail.com"
click at [345, 117] on li "Claim Details" at bounding box center [355, 117] width 52 height 16
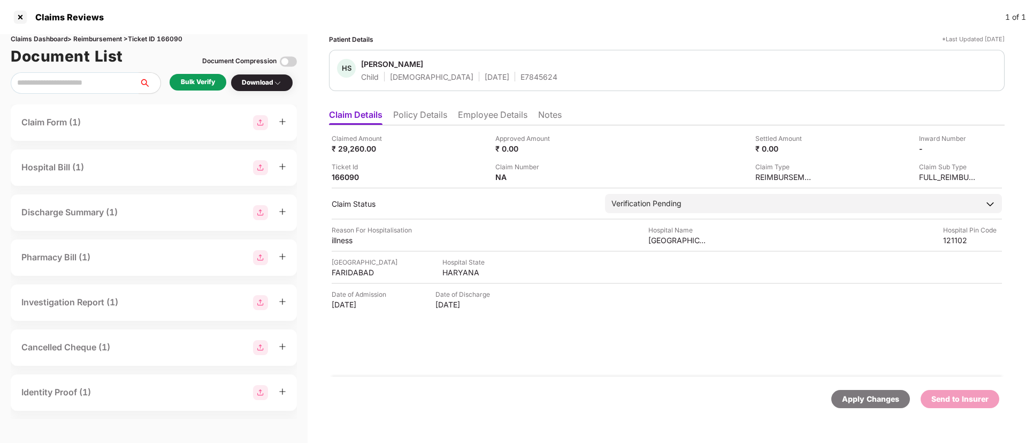
click at [203, 80] on div "Bulk Verify" at bounding box center [198, 82] width 34 height 10
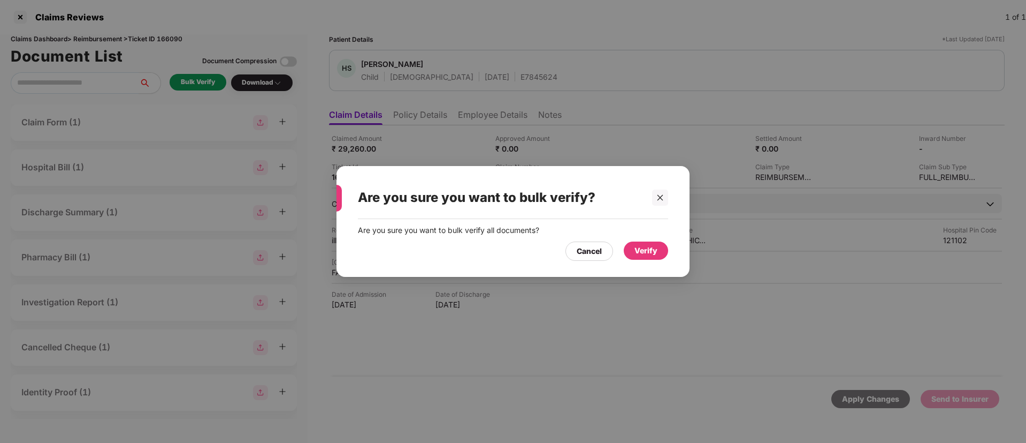
click at [644, 250] on div "Verify" at bounding box center [646, 251] width 23 height 12
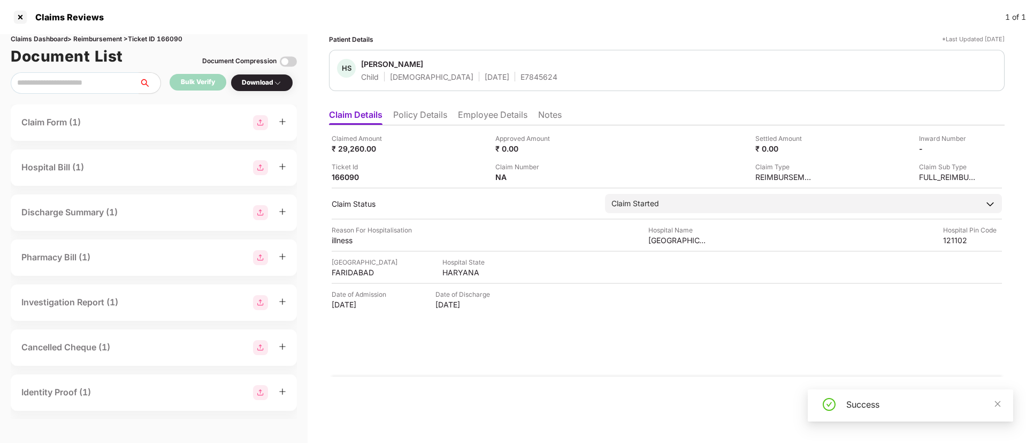
click at [263, 86] on div "Download" at bounding box center [262, 83] width 40 height 10
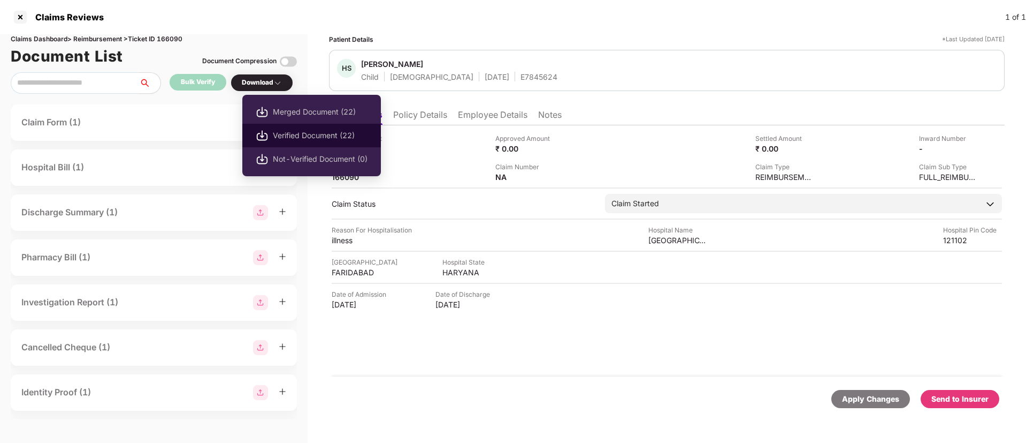
click at [302, 130] on span "Verified Document (22)" at bounding box center [320, 136] width 95 height 12
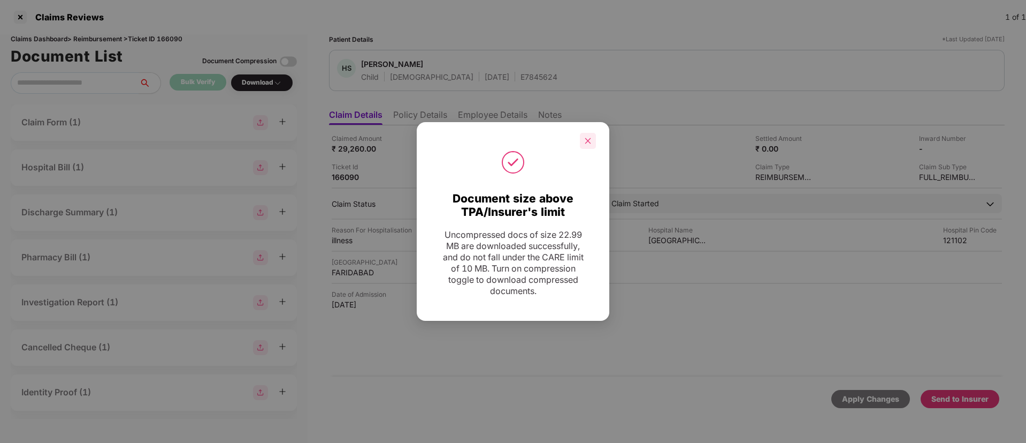
click at [585, 138] on icon "close" at bounding box center [587, 140] width 7 height 7
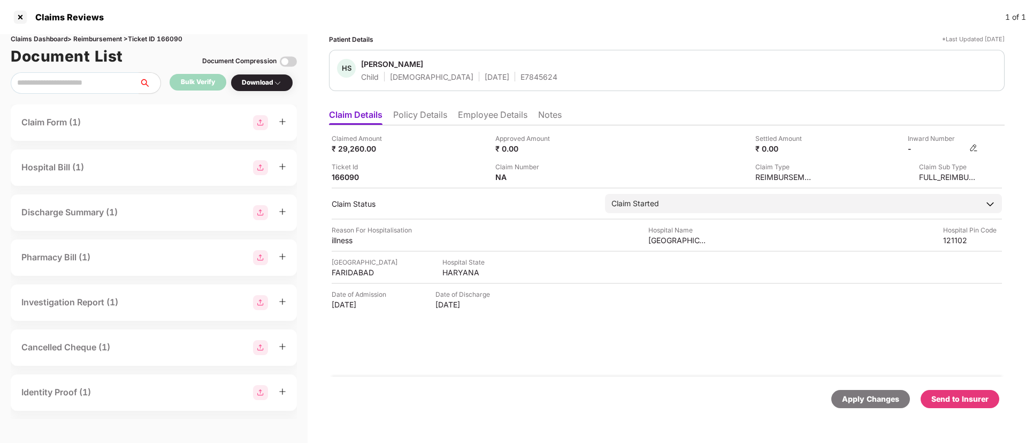
click at [972, 149] on img at bounding box center [974, 147] width 9 height 9
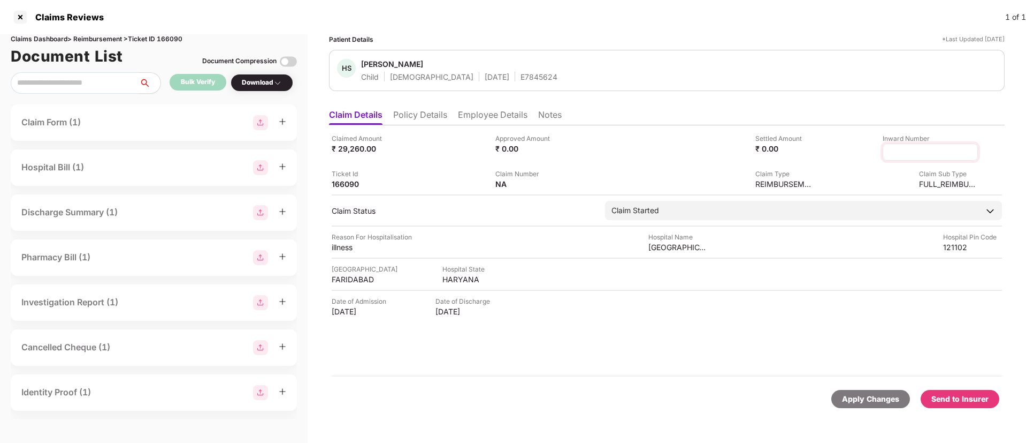
click at [908, 153] on input at bounding box center [930, 152] width 77 height 11
type input "**********"
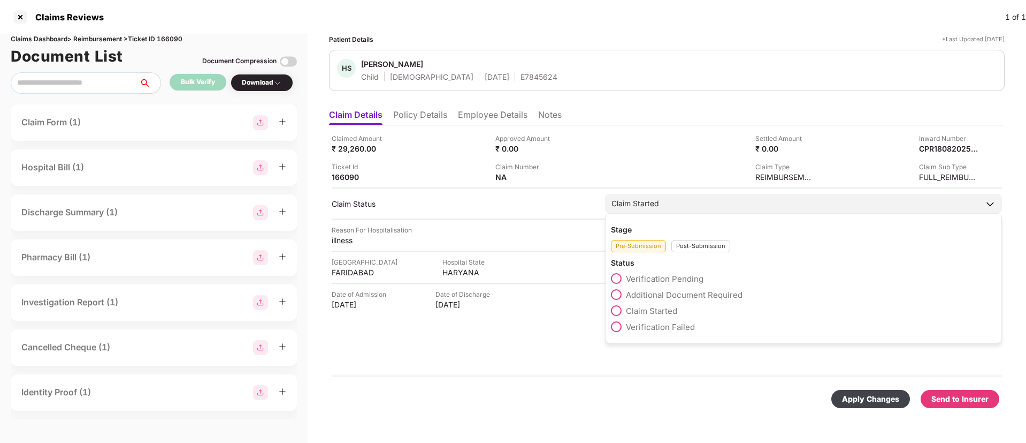
click at [681, 245] on div "Post-Submission" at bounding box center [701, 246] width 59 height 12
click at [617, 294] on span at bounding box center [616, 294] width 11 height 11
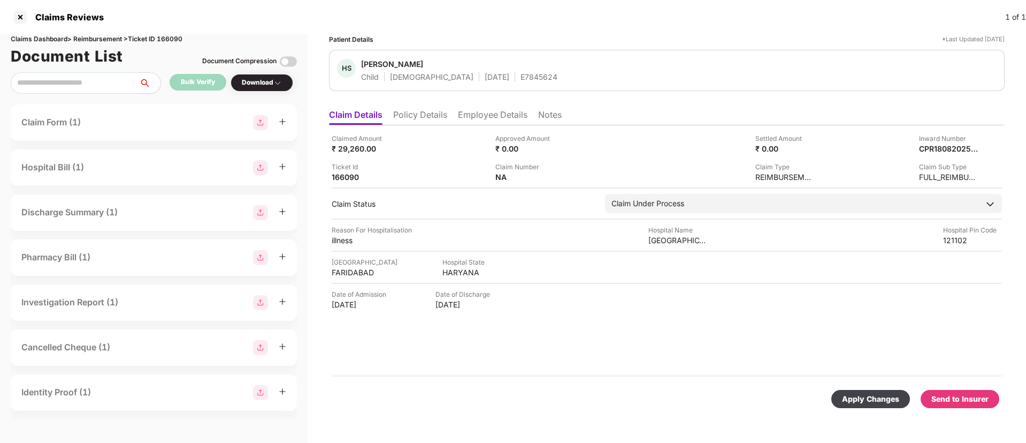
click at [853, 404] on div "Apply Changes" at bounding box center [870, 399] width 57 height 12
click at [997, 389] on icon "close" at bounding box center [998, 390] width 6 height 6
click at [555, 322] on div "Claimed Amount ₹ 29,260.00 Approved Amount ₹ 0.00 Settled Amount ₹ 0.00 Inward …" at bounding box center [667, 250] width 676 height 251
click at [471, 118] on li "Employee Details" at bounding box center [493, 117] width 70 height 16
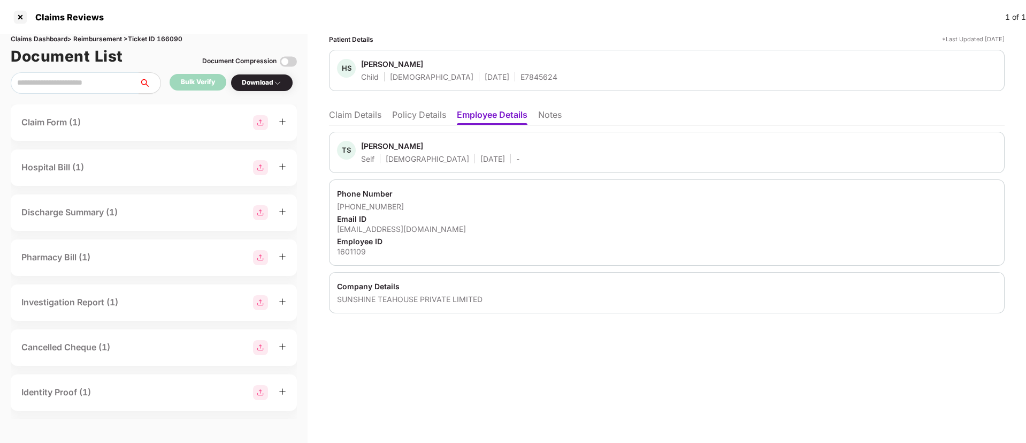
click at [363, 114] on li "Claim Details" at bounding box center [355, 117] width 52 height 16
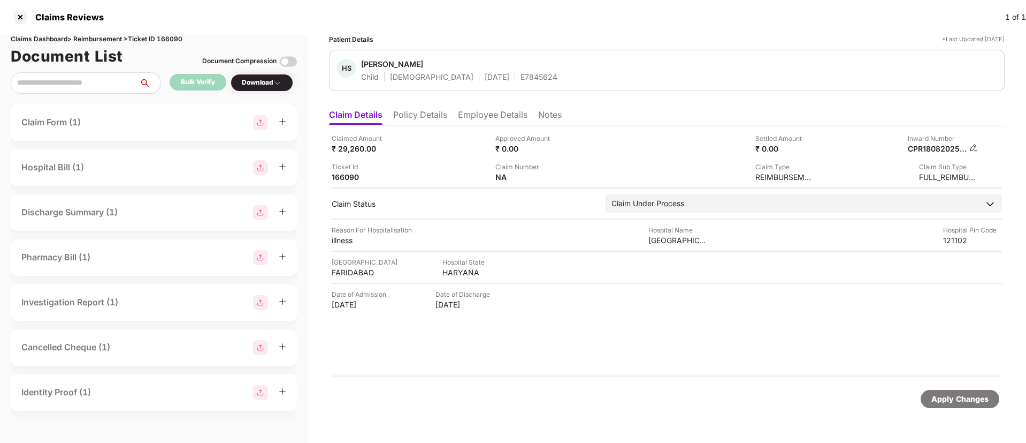
click at [972, 148] on img at bounding box center [974, 147] width 9 height 9
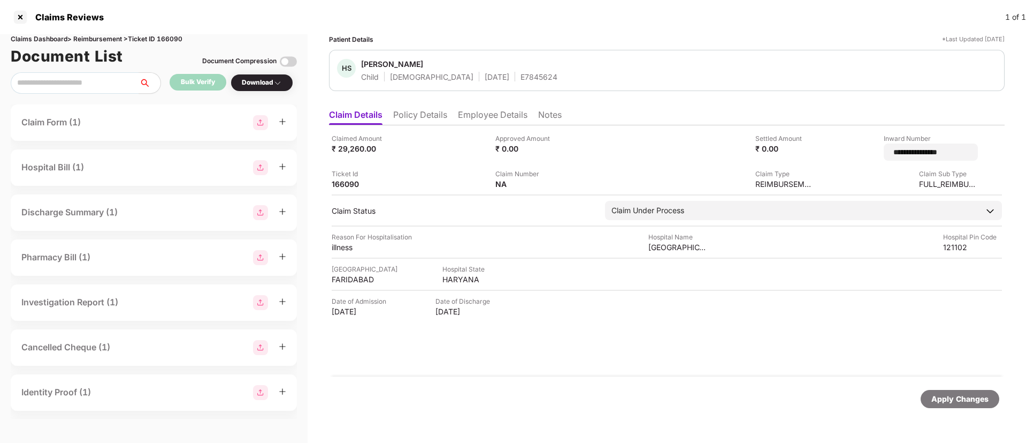
drag, startPoint x: 941, startPoint y: 155, endPoint x: 839, endPoint y: 152, distance: 102.8
click at [839, 152] on div "**********" at bounding box center [901, 146] width 156 height 27
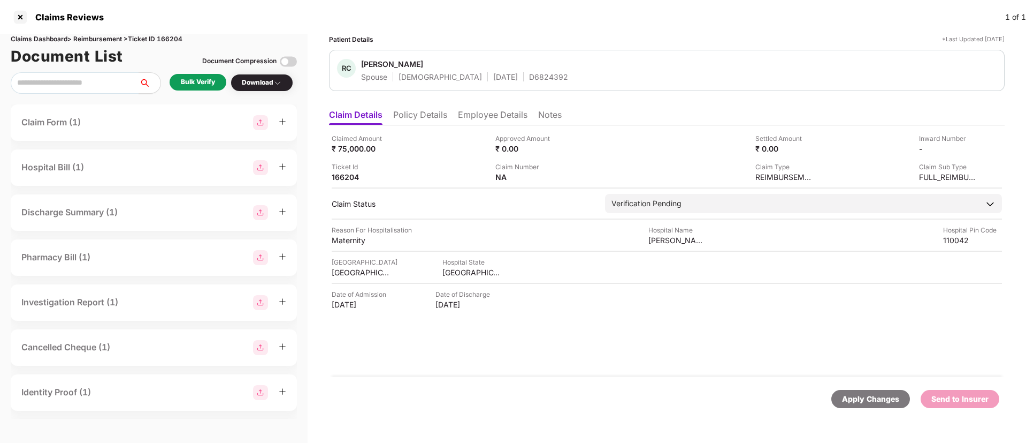
click at [412, 113] on li "Policy Details" at bounding box center [420, 117] width 54 height 16
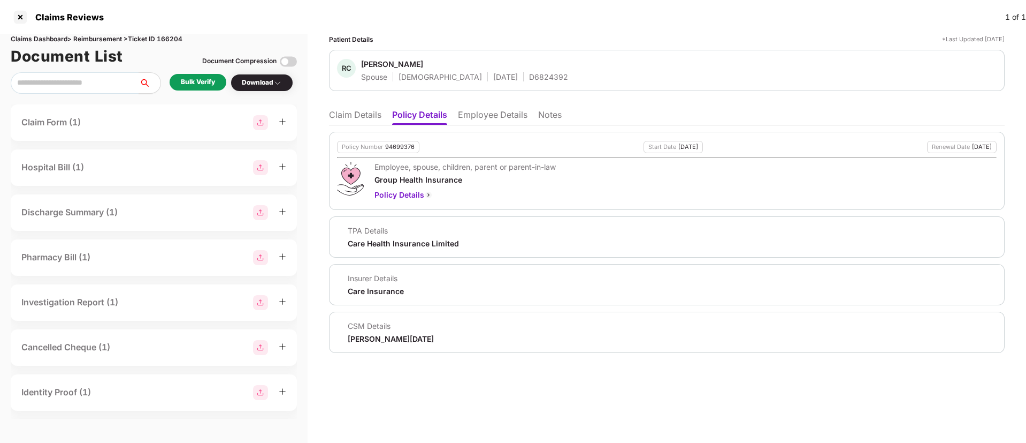
click at [399, 143] on div "94699376" at bounding box center [399, 146] width 29 height 7
copy div "94699376"
click at [529, 78] on div "D6824392" at bounding box center [548, 77] width 39 height 10
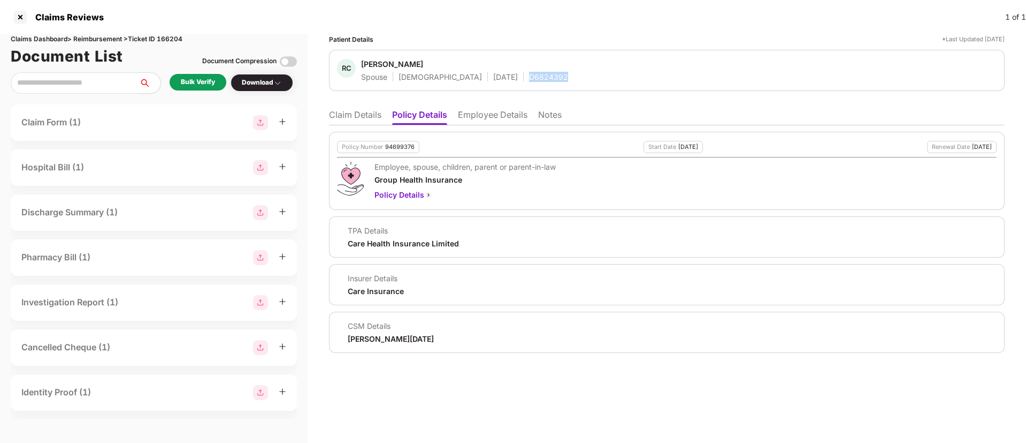
copy div "D6824392"
click at [362, 121] on li "Claim Details" at bounding box center [355, 117] width 52 height 16
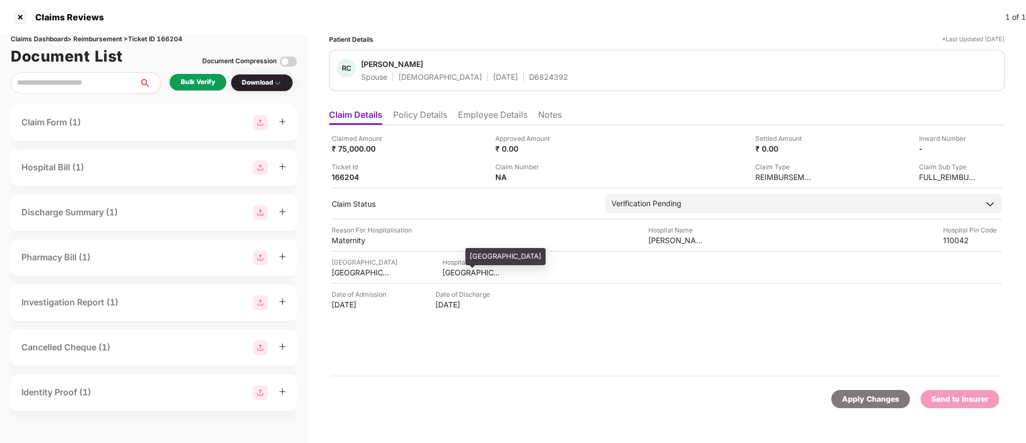
click at [443, 275] on div "[GEOGRAPHIC_DATA]" at bounding box center [472, 272] width 59 height 10
copy div "[GEOGRAPHIC_DATA]"
drag, startPoint x: 641, startPoint y: 239, endPoint x: 720, endPoint y: 237, distance: 78.7
click at [720, 237] on div "Reason For Hospitalisation Maternity Hospital Name [PERSON_NAME][GEOGRAPHIC_DAT…" at bounding box center [667, 235] width 671 height 20
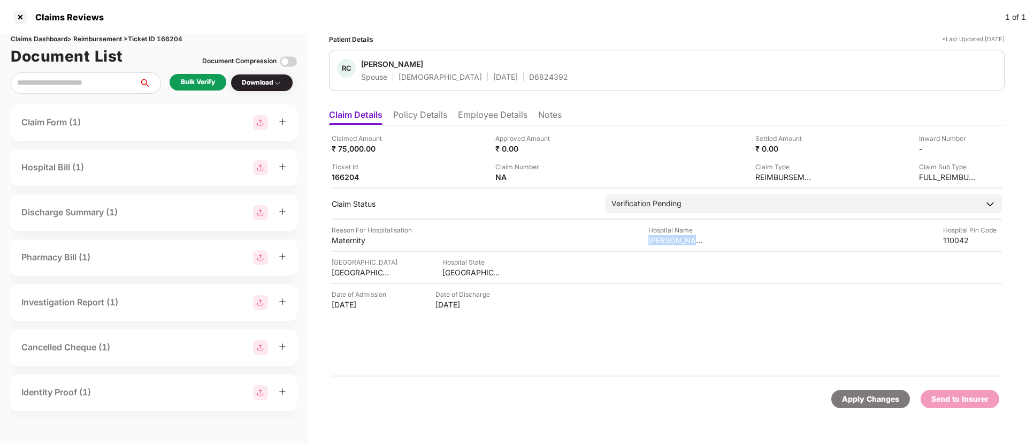
copy div "[PERSON_NAME][GEOGRAPHIC_DATA]"
click at [343, 241] on div "Maternity" at bounding box center [361, 240] width 59 height 10
copy div "Maternity"
click at [466, 119] on li "Employee Details" at bounding box center [493, 117] width 70 height 16
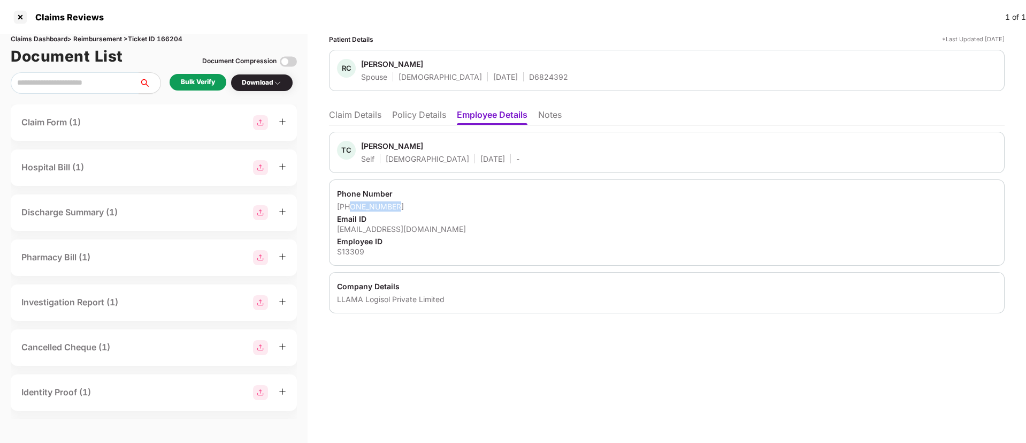
drag, startPoint x: 349, startPoint y: 210, endPoint x: 398, endPoint y: 207, distance: 49.3
click at [398, 207] on div "[PHONE_NUMBER]" at bounding box center [667, 206] width 660 height 10
copy div "9654231919"
drag, startPoint x: 333, startPoint y: 225, endPoint x: 443, endPoint y: 224, distance: 109.2
click at [443, 224] on div "Phone Number [PHONE_NUMBER] Email ID [EMAIL_ADDRESS][DOMAIN_NAME] Employee ID S…" at bounding box center [667, 222] width 676 height 86
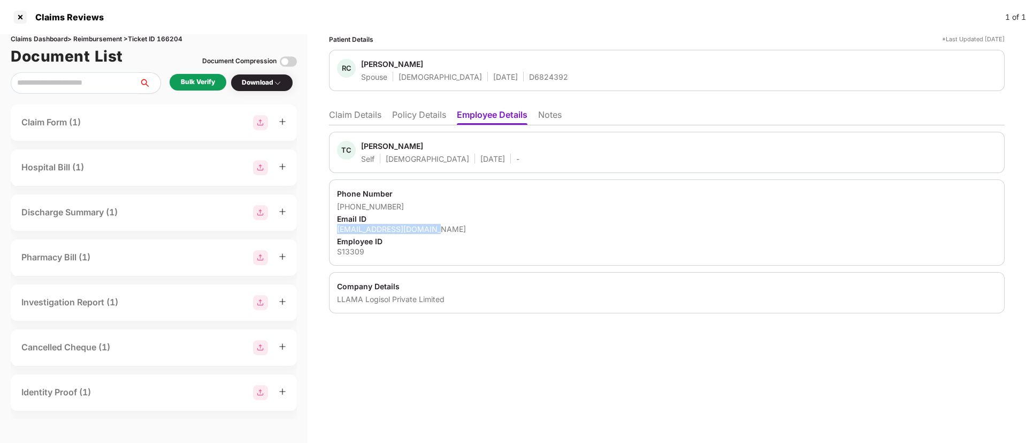
copy div "[EMAIL_ADDRESS][DOMAIN_NAME]"
click at [203, 87] on div "Bulk Verify" at bounding box center [198, 82] width 34 height 10
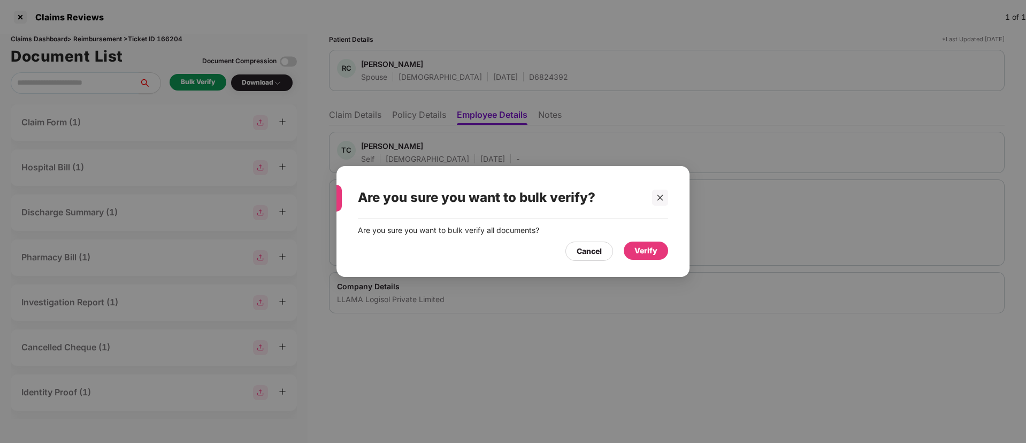
click at [646, 250] on div "Verify" at bounding box center [646, 251] width 23 height 12
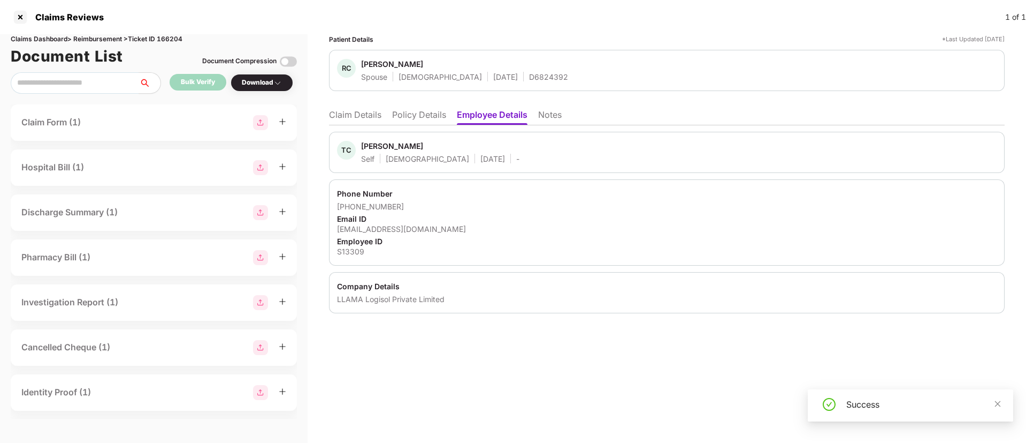
click at [262, 85] on div "Download" at bounding box center [262, 83] width 40 height 10
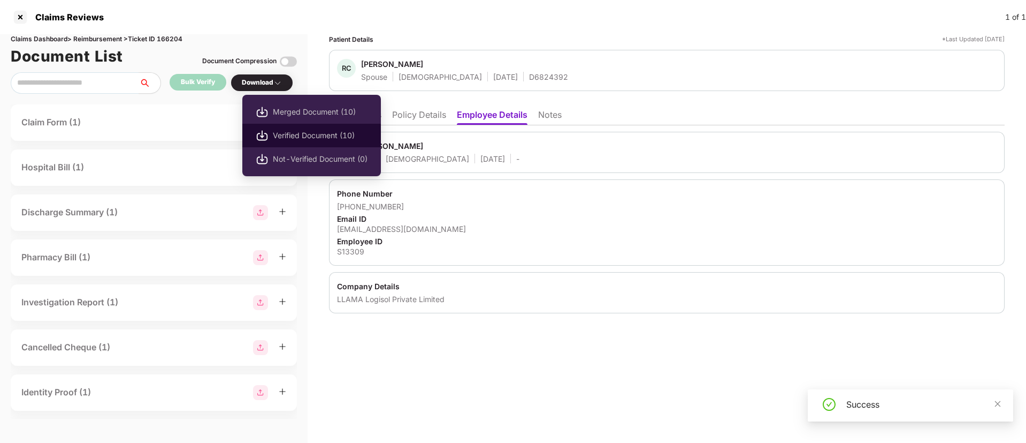
click at [277, 128] on li "Verified Document (10)" at bounding box center [311, 136] width 139 height 24
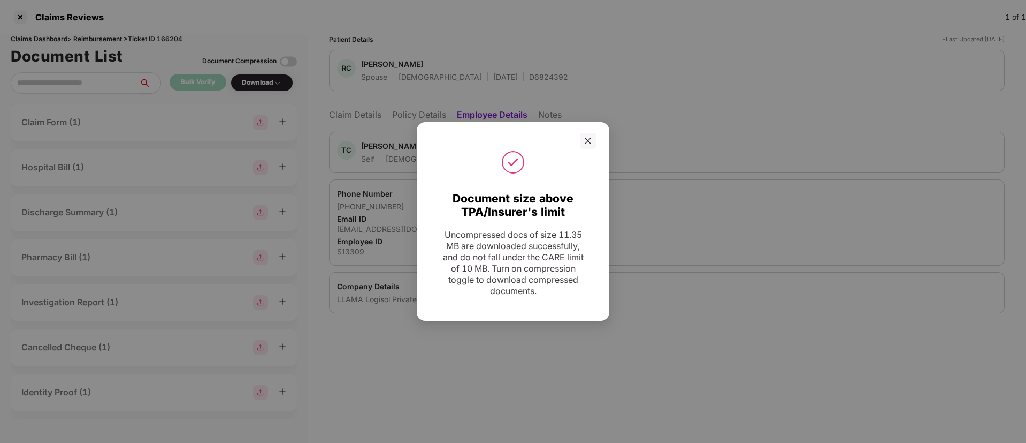
click at [591, 149] on div at bounding box center [513, 162] width 166 height 27
click at [588, 140] on icon "close" at bounding box center [588, 141] width 6 height 6
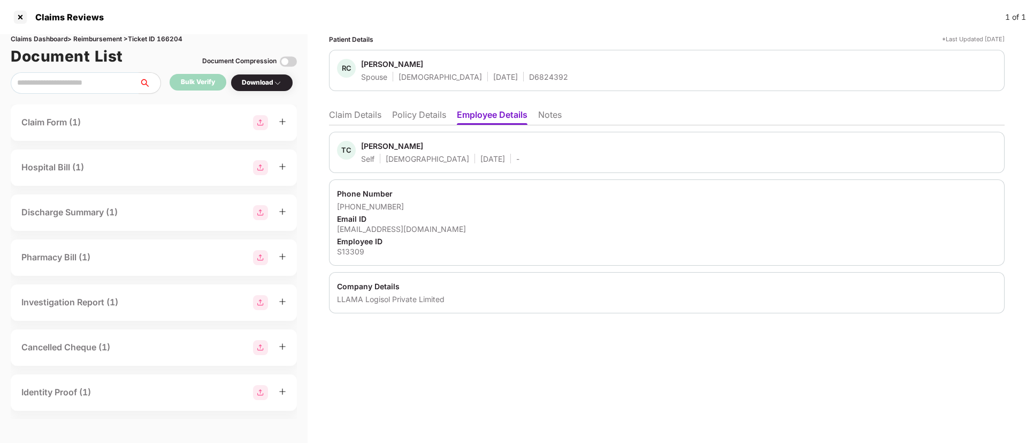
click at [371, 118] on li "Claim Details" at bounding box center [355, 117] width 52 height 16
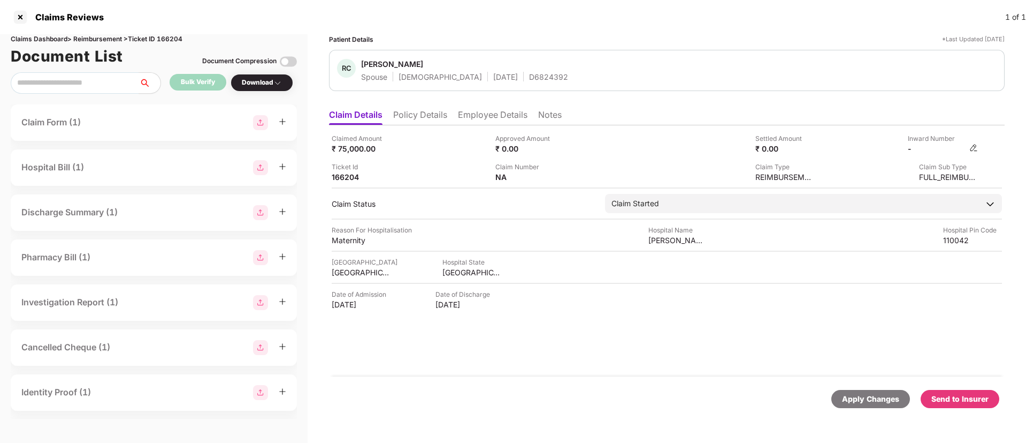
click at [970, 147] on img at bounding box center [974, 147] width 9 height 9
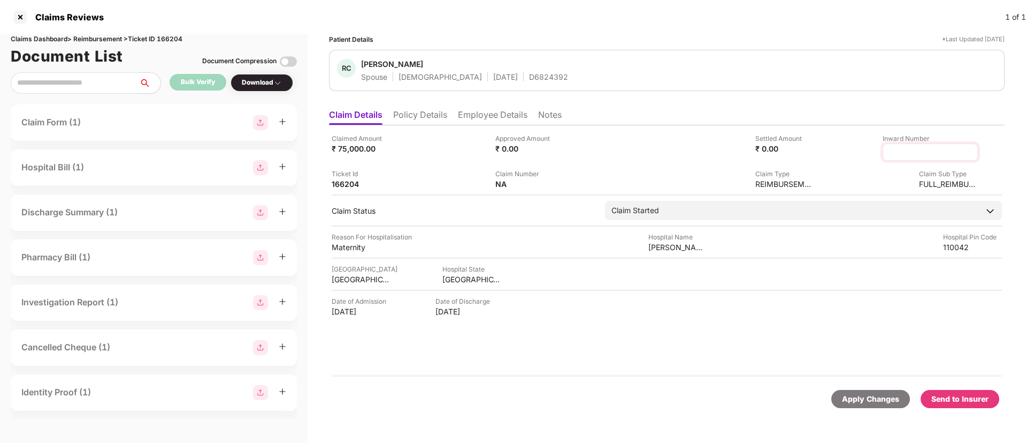
click at [925, 151] on input at bounding box center [930, 152] width 77 height 11
type input "**********"
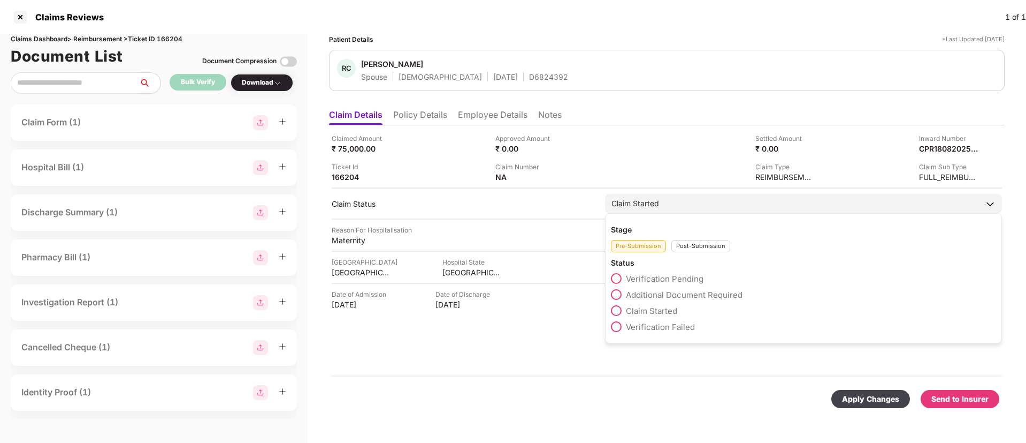
click at [689, 255] on div "Stage Pre-Submission Post-Submission Status Verification Pending Additional Doc…" at bounding box center [803, 278] width 397 height 130
click at [693, 247] on div "Post-Submission" at bounding box center [701, 246] width 59 height 12
click at [613, 296] on span at bounding box center [616, 294] width 11 height 11
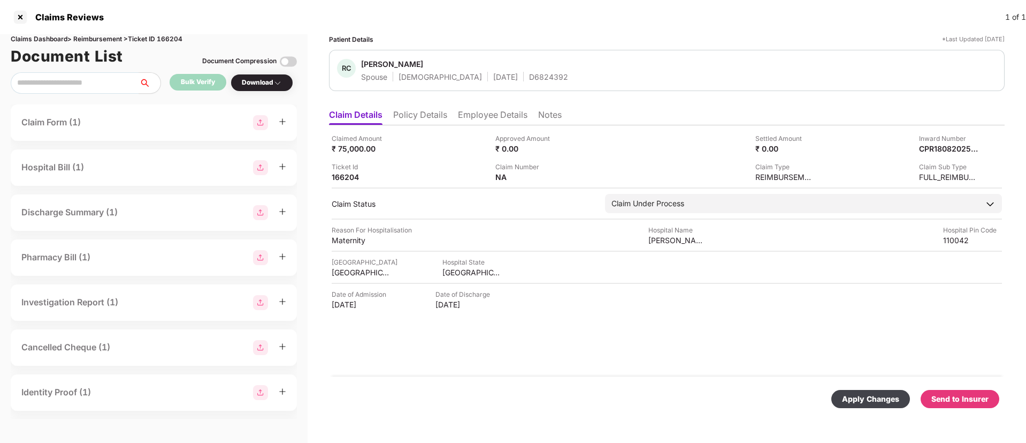
click at [884, 396] on div "Apply Changes" at bounding box center [870, 399] width 57 height 12
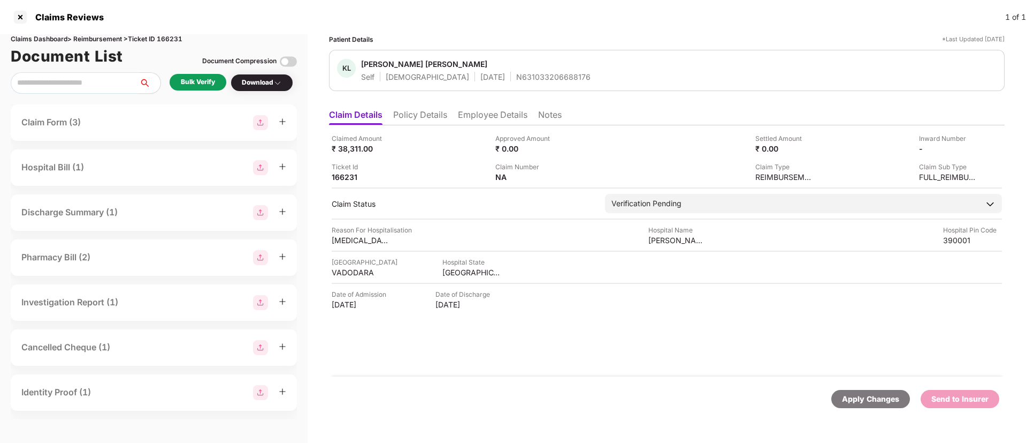
click at [421, 119] on li "Policy Details" at bounding box center [420, 117] width 54 height 16
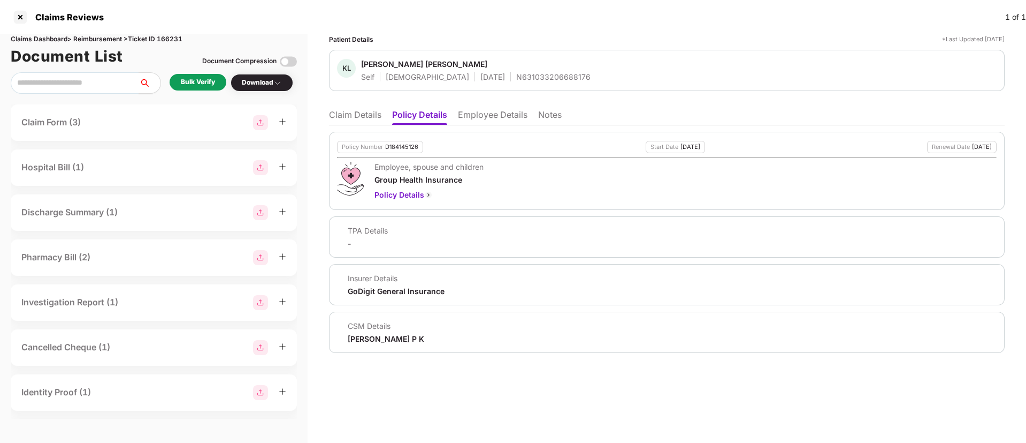
click at [400, 147] on div "D184145126" at bounding box center [401, 146] width 33 height 7
copy div "D184145126"
click at [516, 74] on div "N631033206688176" at bounding box center [553, 77] width 74 height 10
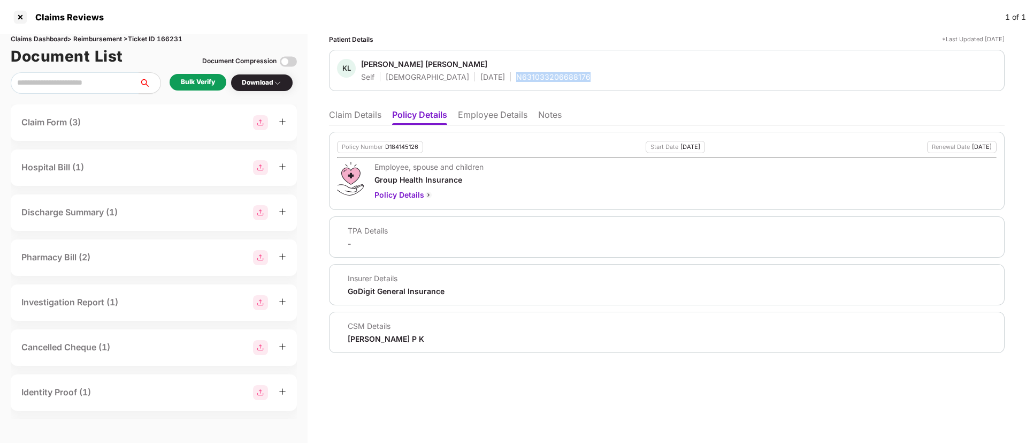
copy div "N631033206688176"
click at [544, 117] on li "Notes" at bounding box center [550, 117] width 24 height 16
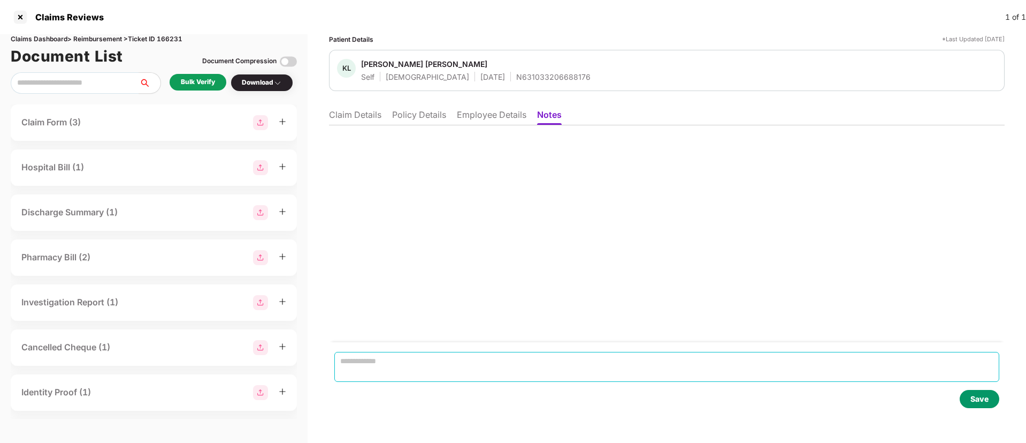
click at [369, 360] on textarea at bounding box center [666, 367] width 665 height 30
paste textarea "**********"
type textarea "**********"
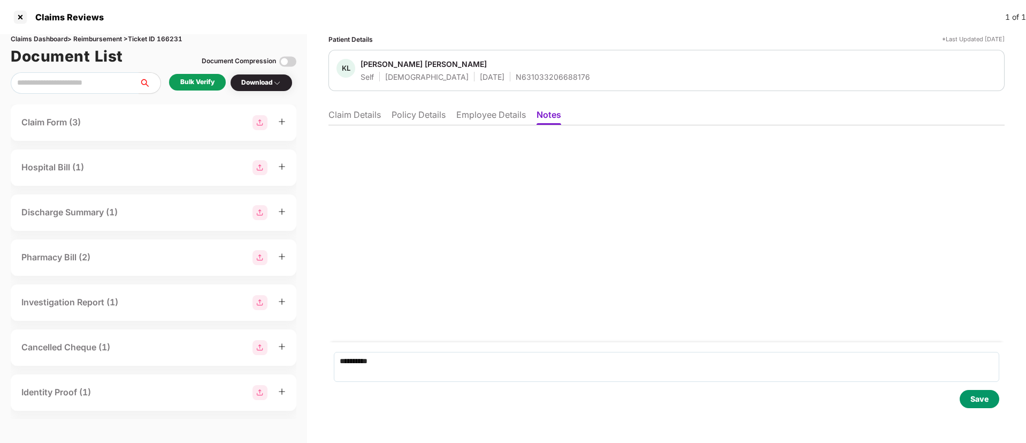
click at [988, 402] on div "Save" at bounding box center [980, 399] width 18 height 12
click at [359, 120] on li "Claim Details" at bounding box center [355, 117] width 52 height 16
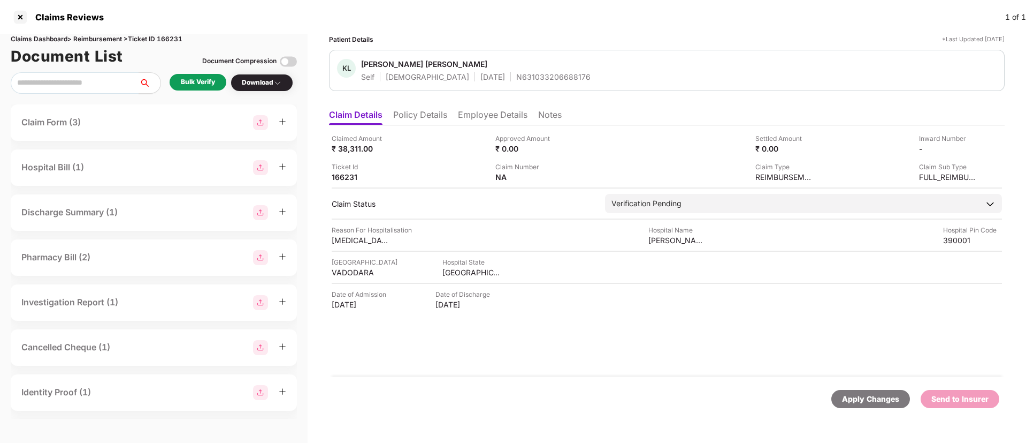
click at [483, 119] on li "Employee Details" at bounding box center [493, 117] width 70 height 16
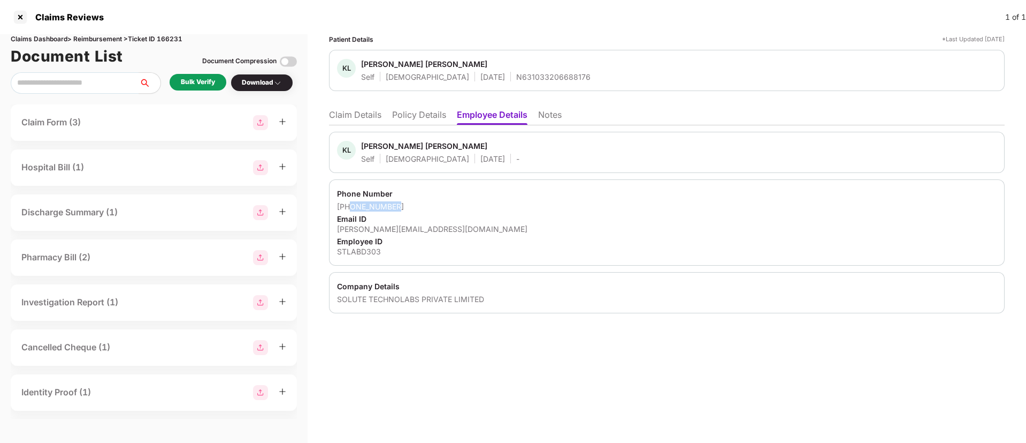
drag, startPoint x: 351, startPoint y: 206, endPoint x: 409, endPoint y: 209, distance: 58.4
click at [409, 209] on div "[PHONE_NUMBER]" at bounding box center [667, 206] width 660 height 10
copy div "8140464937"
drag, startPoint x: 338, startPoint y: 231, endPoint x: 455, endPoint y: 233, distance: 117.8
click at [455, 233] on div "Phone Number [PHONE_NUMBER] Email ID [PERSON_NAME][EMAIL_ADDRESS][DOMAIN_NAME] …" at bounding box center [667, 222] width 676 height 86
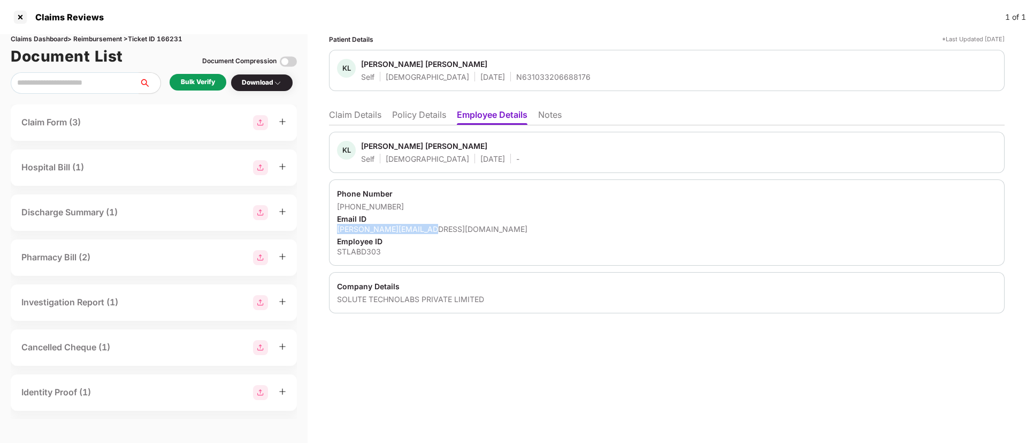
copy div "[PERSON_NAME][EMAIL_ADDRESS][DOMAIN_NAME]"
click at [357, 117] on li "Claim Details" at bounding box center [355, 117] width 52 height 16
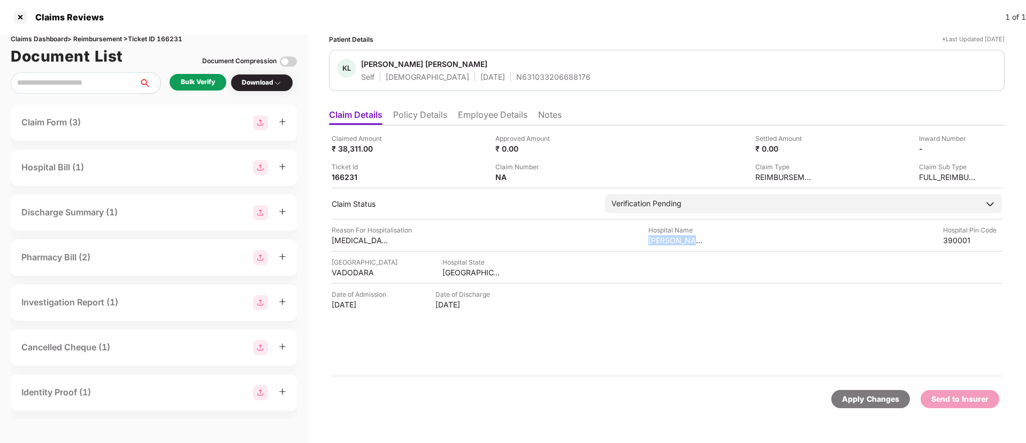
drag, startPoint x: 643, startPoint y: 239, endPoint x: 717, endPoint y: 241, distance: 73.3
click at [717, 240] on div "Reason For Hospitalisation [MEDICAL_DATA] Hospital Name [PERSON_NAME][GEOGRAPHI…" at bounding box center [667, 235] width 671 height 20
copy div "[PERSON_NAME][GEOGRAPHIC_DATA]"
click at [349, 269] on div "VADODARA" at bounding box center [361, 272] width 59 height 10
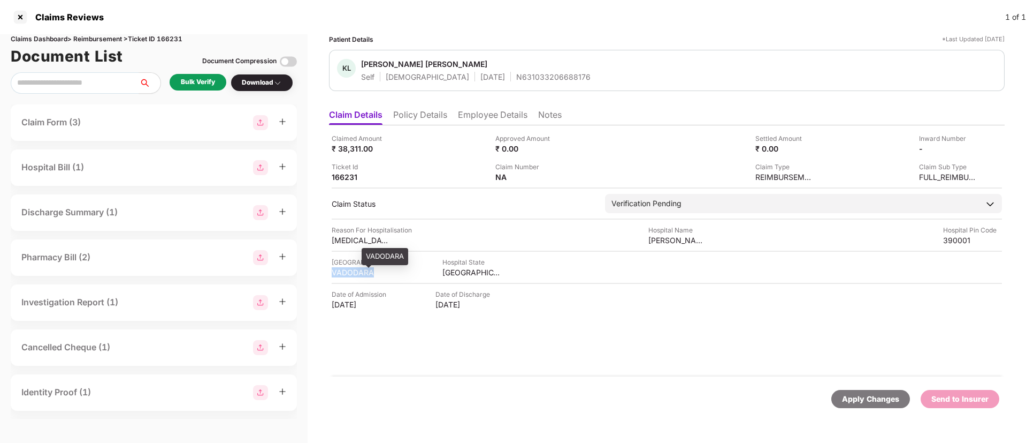
copy div "VADODARA"
click at [450, 269] on div "GUJARAT" at bounding box center [472, 272] width 59 height 10
copy div "GUJARAT"
click at [179, 85] on div "Bulk Verify" at bounding box center [198, 82] width 57 height 17
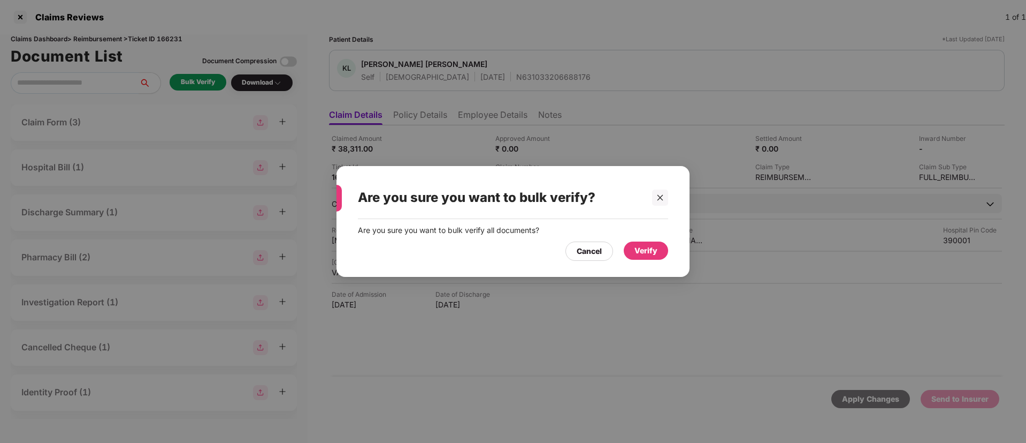
click at [651, 248] on div "Verify" at bounding box center [646, 251] width 23 height 12
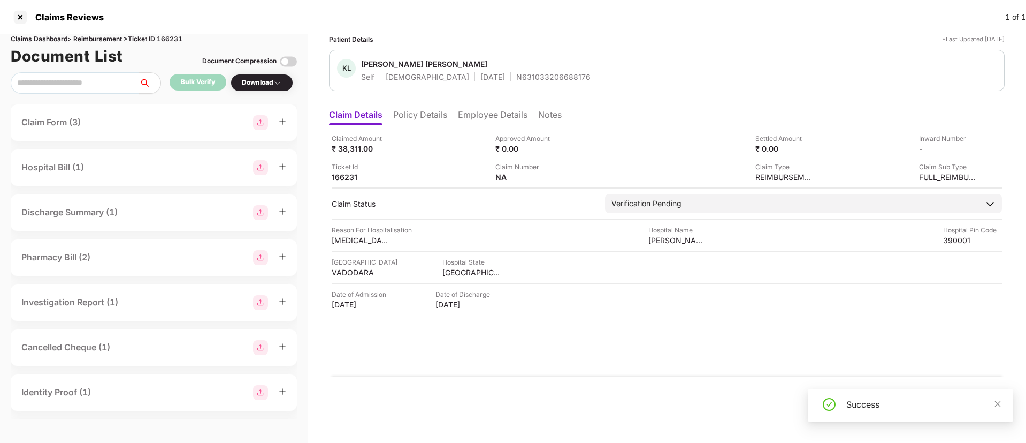
click at [258, 84] on div "Download" at bounding box center [262, 83] width 40 height 10
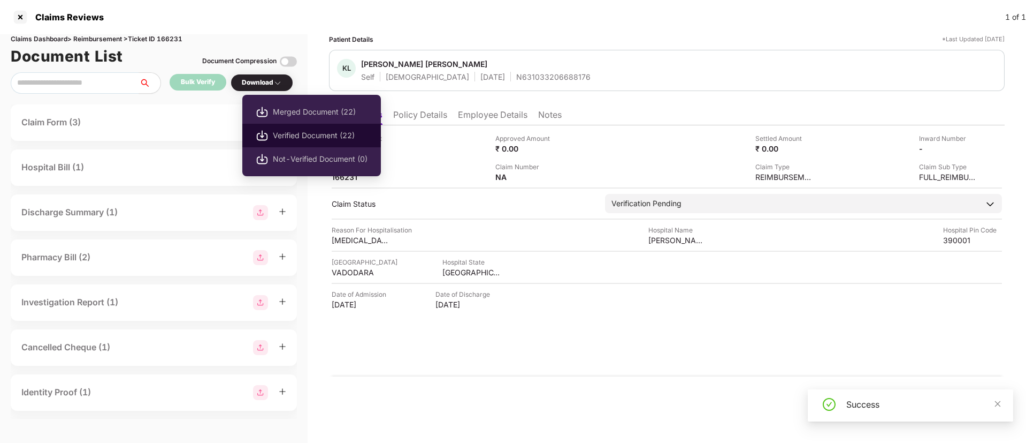
click at [281, 138] on span "Verified Document (22)" at bounding box center [320, 136] width 95 height 12
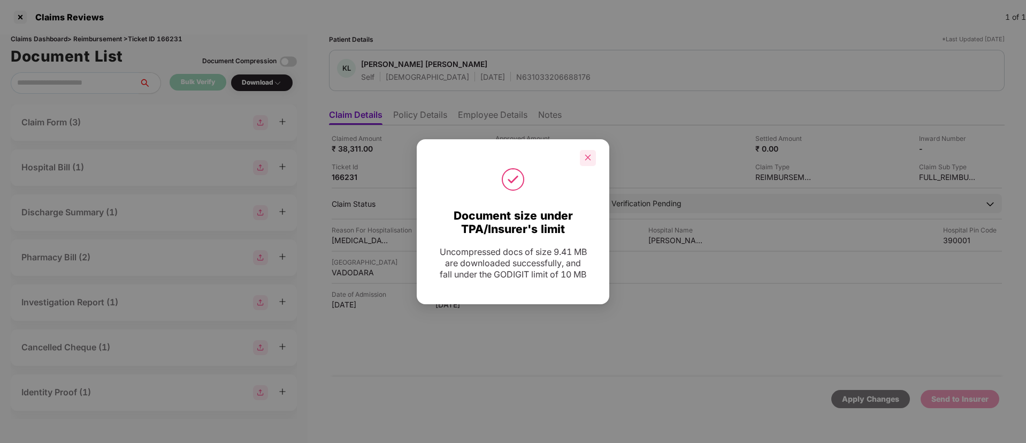
click at [585, 162] on div at bounding box center [588, 158] width 16 height 16
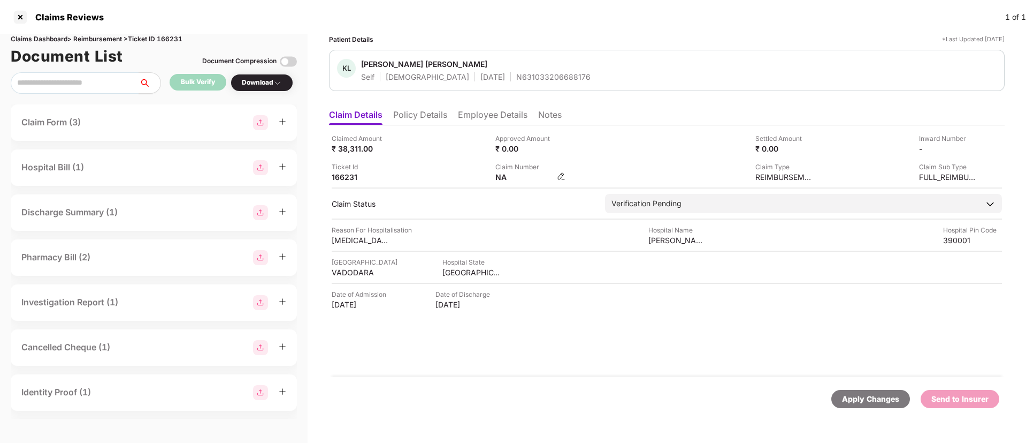
click at [561, 178] on img at bounding box center [561, 176] width 9 height 9
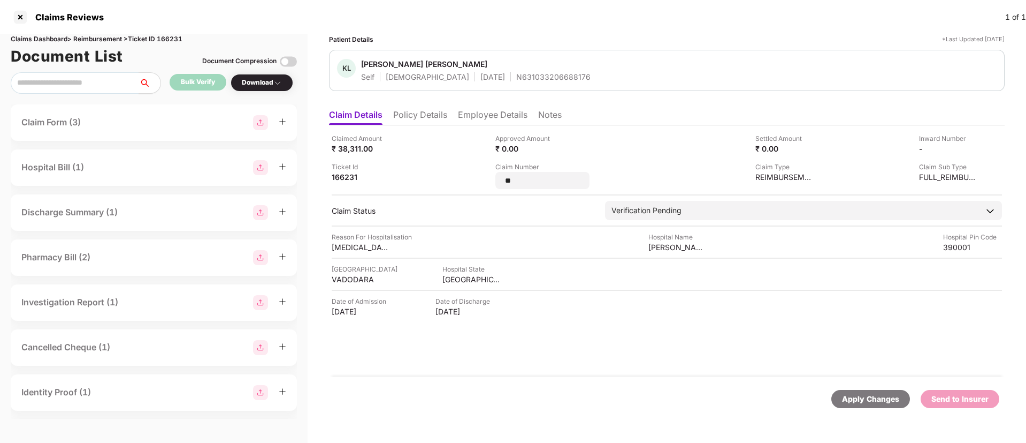
click at [470, 177] on div "Claimed Amount ₹ 38,311.00 Approved Amount ₹ 0.00 Settled Amount ₹ 0.00 Inward …" at bounding box center [667, 161] width 671 height 56
type input "**********"
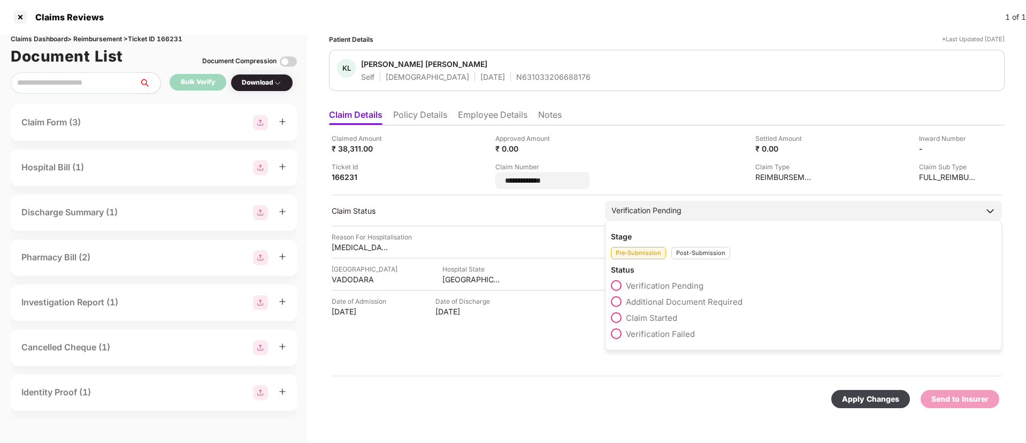
click at [689, 253] on div "Stage Pre-Submission Post-Submission Status Verification Pending Additional Doc…" at bounding box center [803, 285] width 397 height 130
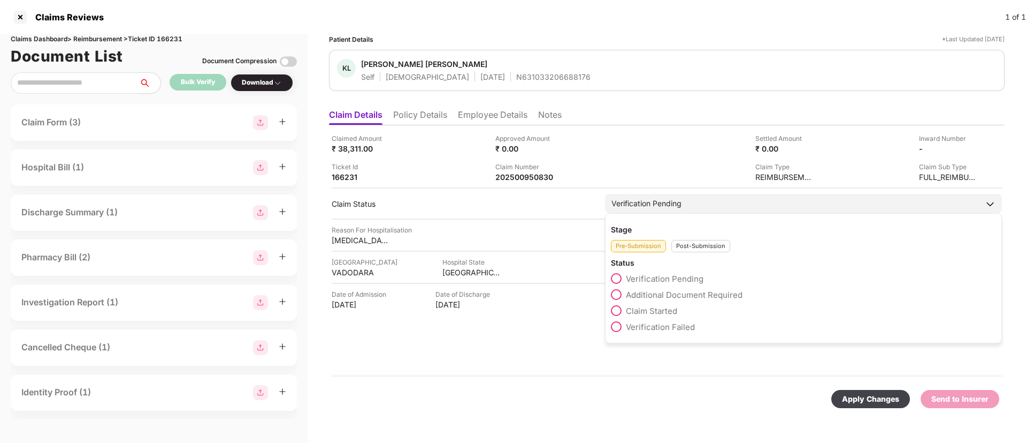
click at [695, 249] on div "Post-Submission" at bounding box center [701, 246] width 59 height 12
click at [620, 293] on label "Claim Under Process" at bounding box center [659, 294] width 96 height 11
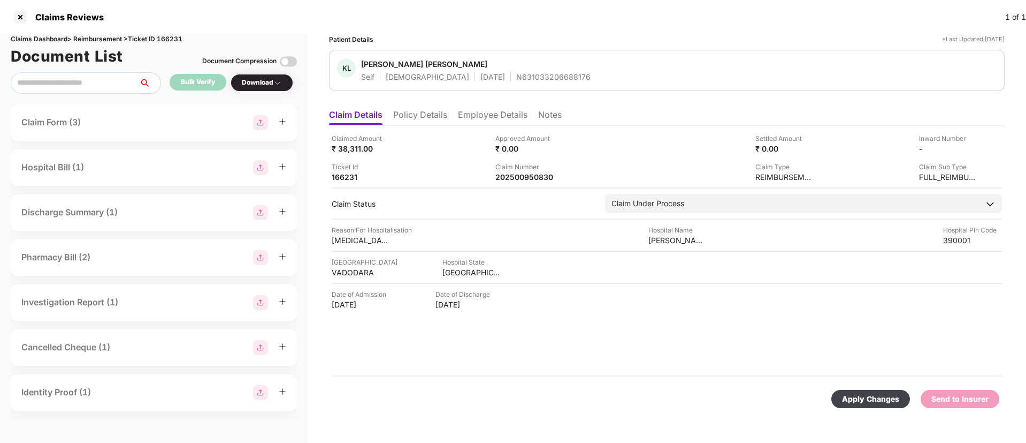
click at [865, 407] on div "Apply Changes" at bounding box center [871, 399] width 79 height 18
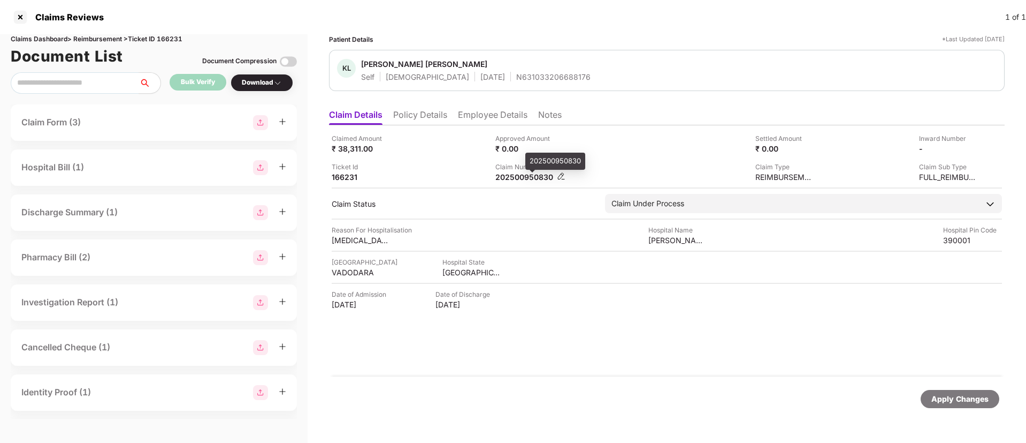
click at [528, 176] on div "202500950830" at bounding box center [525, 177] width 59 height 10
copy div "202500950830"
click at [22, 18] on div at bounding box center [20, 17] width 17 height 17
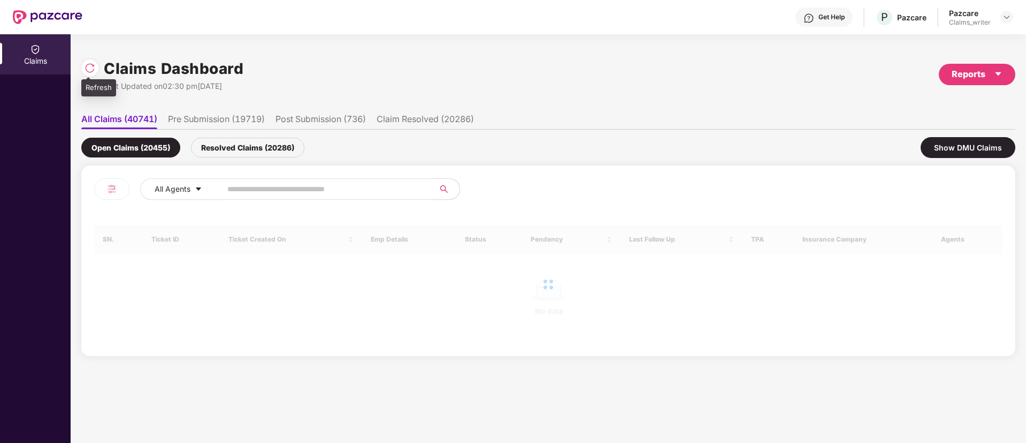
click at [84, 69] on div at bounding box center [89, 67] width 17 height 17
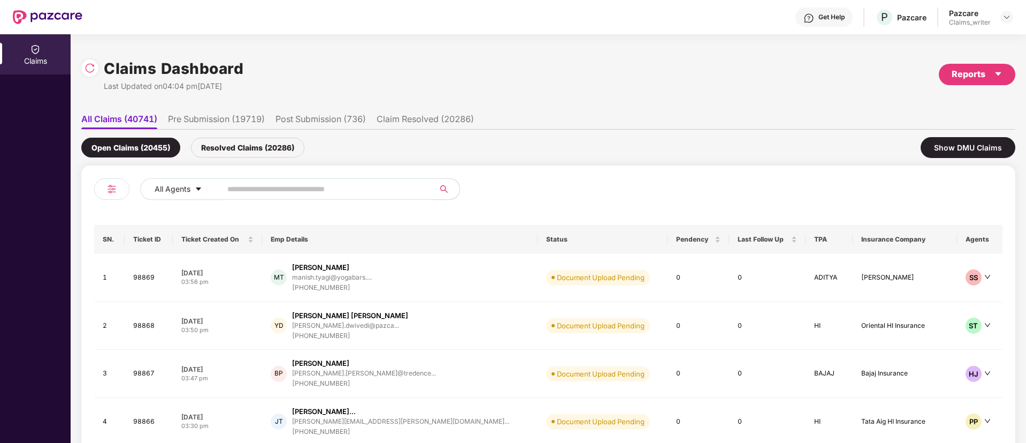
click at [232, 190] on input "text" at bounding box center [323, 189] width 192 height 16
paste input "******"
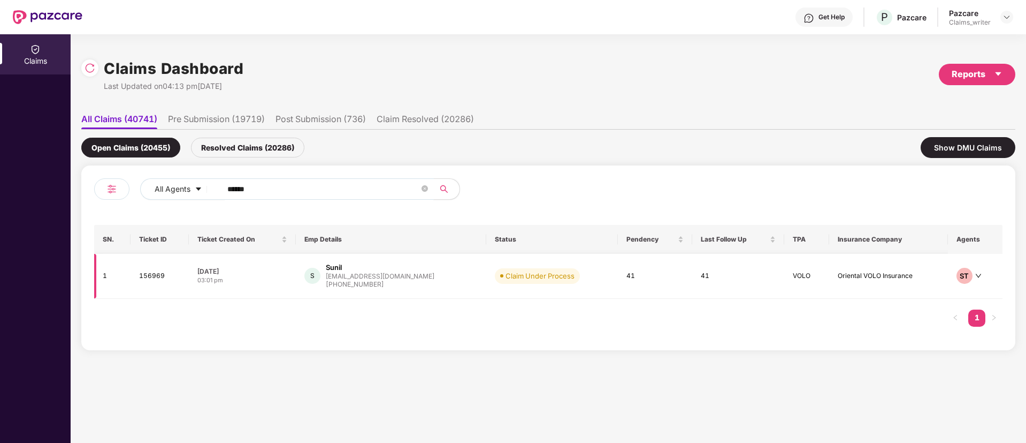
type input "******"
click at [147, 278] on td "156969" at bounding box center [160, 276] width 58 height 45
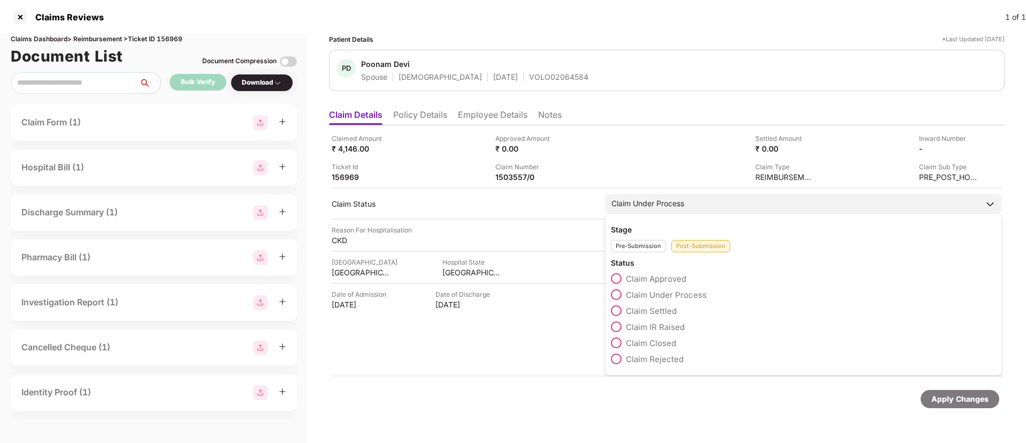
click at [618, 279] on span at bounding box center [616, 278] width 11 height 11
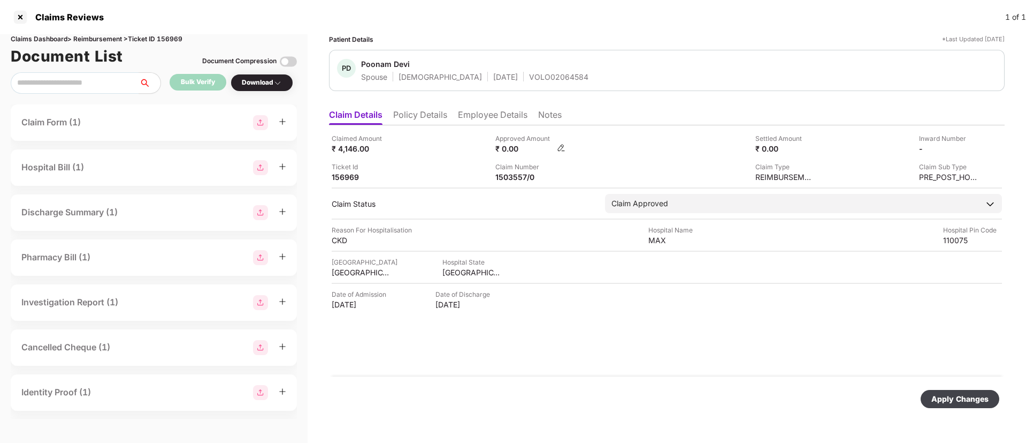
click at [560, 145] on img at bounding box center [561, 147] width 9 height 9
drag, startPoint x: 528, startPoint y: 144, endPoint x: 536, endPoint y: 158, distance: 15.6
click at [557, 150] on img at bounding box center [561, 147] width 9 height 9
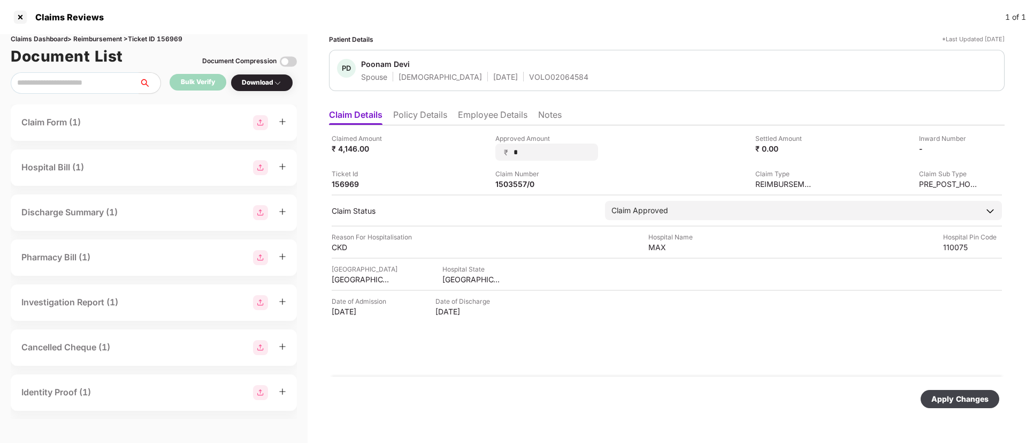
drag, startPoint x: 534, startPoint y: 151, endPoint x: 484, endPoint y: 155, distance: 49.9
click at [484, 155] on div "Claimed Amount ₹ 4,146.00 Approved Amount ₹ * Settled Amount ₹ 0.00 Inward Numb…" at bounding box center [667, 161] width 671 height 56
type input "****"
click at [946, 393] on div "Apply Changes" at bounding box center [960, 399] width 57 height 12
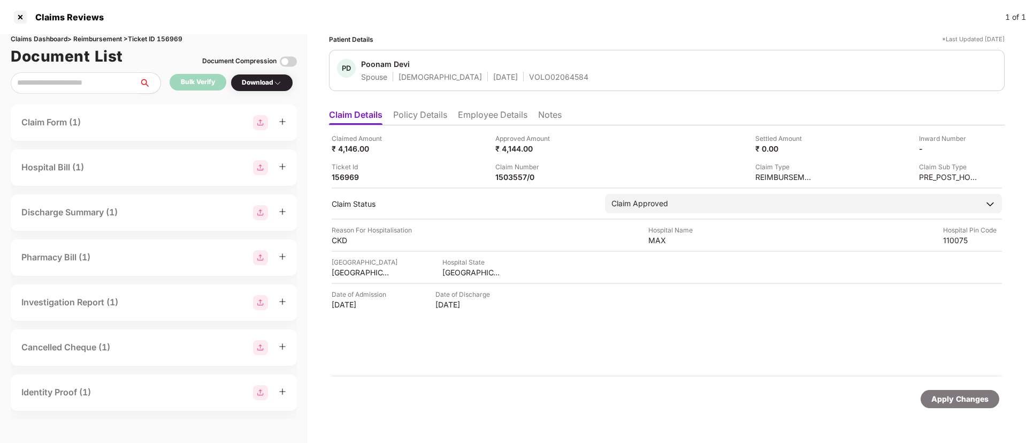
click at [477, 118] on li "Employee Details" at bounding box center [493, 117] width 70 height 16
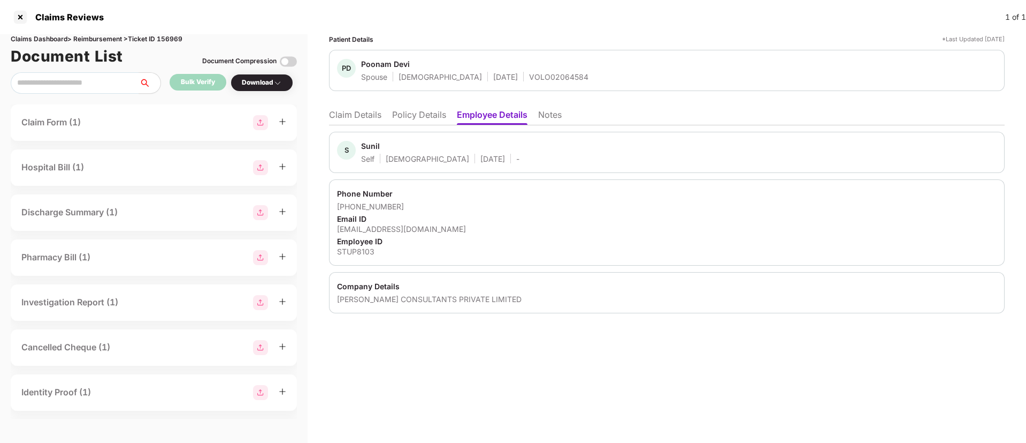
click at [352, 115] on li "Claim Details" at bounding box center [355, 117] width 52 height 16
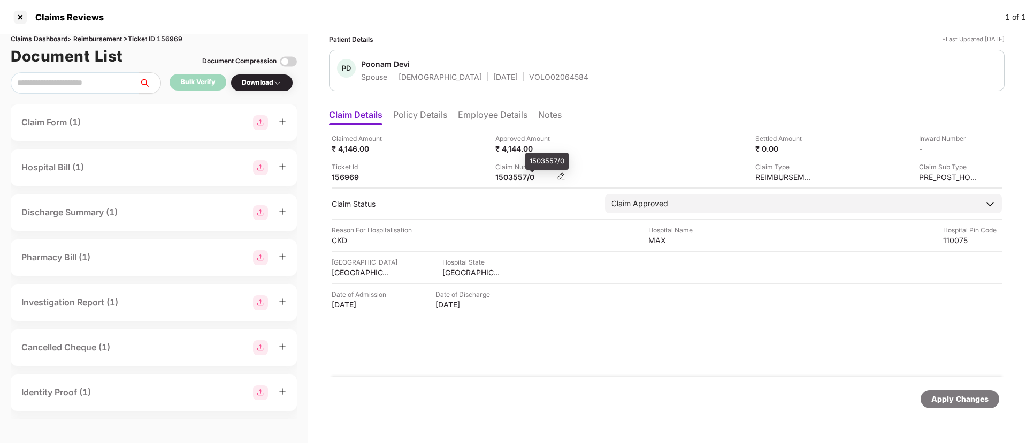
click at [511, 176] on div "1503557/0" at bounding box center [525, 177] width 59 height 10
drag, startPoint x: 539, startPoint y: 178, endPoint x: 494, endPoint y: 177, distance: 45.5
click at [494, 177] on div "Claimed Amount ₹ 4,146.00 Approved Amount ₹ 4,144.00 Settled Amount ₹ 0.00 Inwa…" at bounding box center [667, 157] width 671 height 49
copy div "1503557/0"
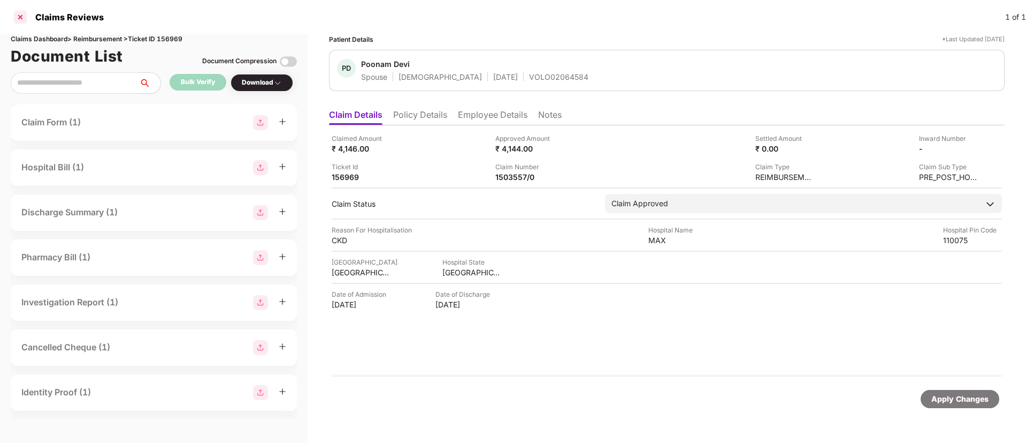
click at [20, 18] on div at bounding box center [20, 17] width 17 height 17
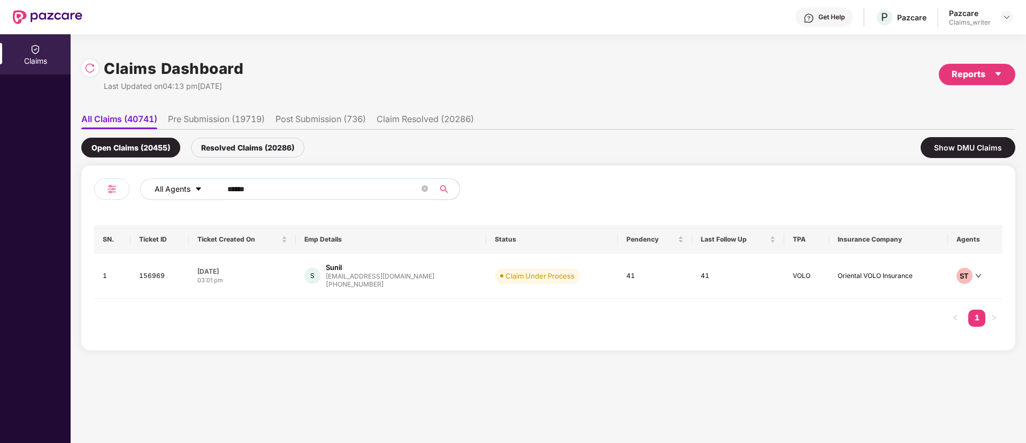
drag, startPoint x: 251, startPoint y: 192, endPoint x: 196, endPoint y: 187, distance: 54.8
click at [196, 187] on div "All Agents ******" at bounding box center [412, 188] width 545 height 21
paste input "text"
type input "******"
click at [157, 283] on td "153768" at bounding box center [160, 278] width 58 height 48
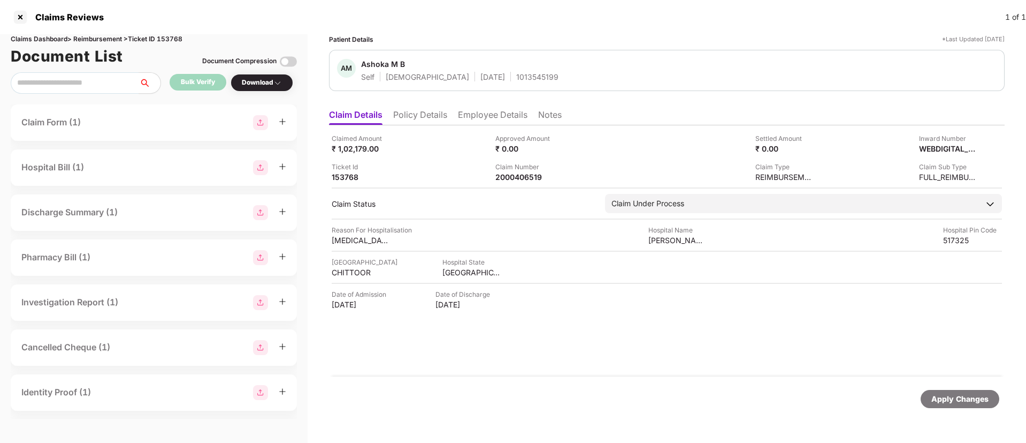
click at [412, 118] on li "Policy Details" at bounding box center [420, 117] width 54 height 16
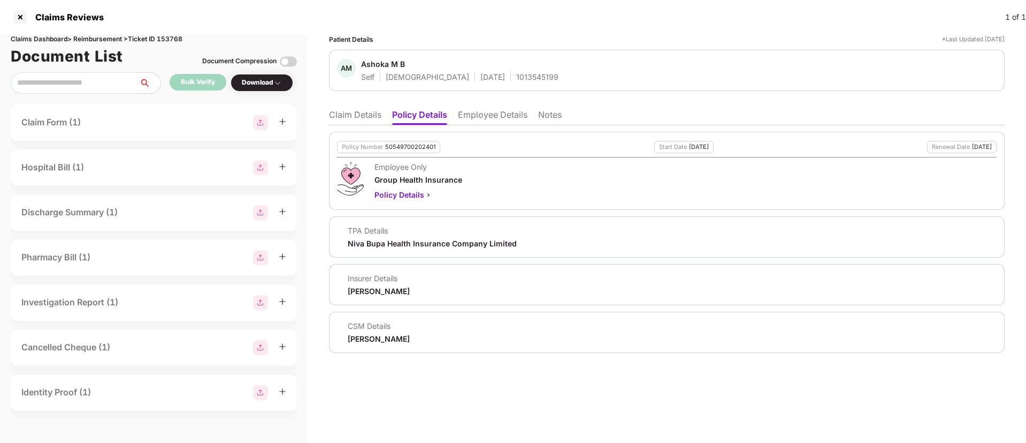
click at [369, 119] on li "Claim Details" at bounding box center [355, 117] width 52 height 16
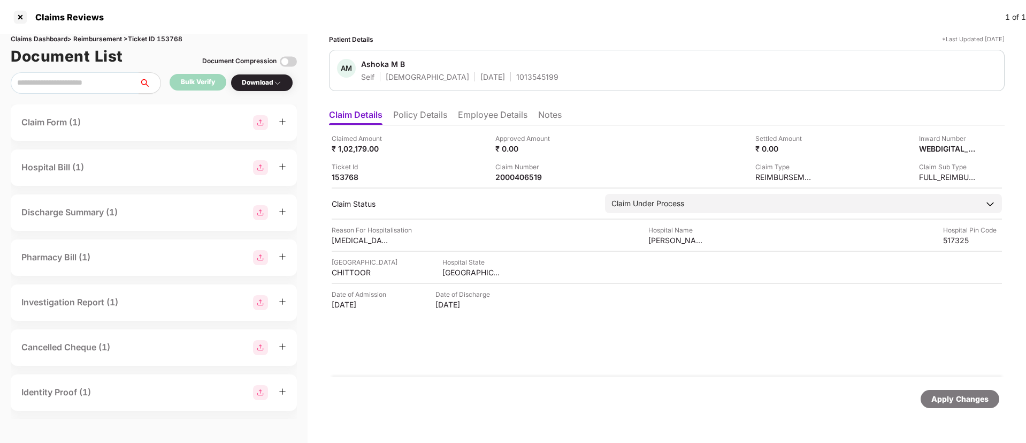
click at [516, 76] on div "1013545199" at bounding box center [537, 77] width 42 height 10
click at [514, 179] on div "2000406519" at bounding box center [525, 177] width 59 height 10
click at [20, 22] on div at bounding box center [20, 17] width 17 height 17
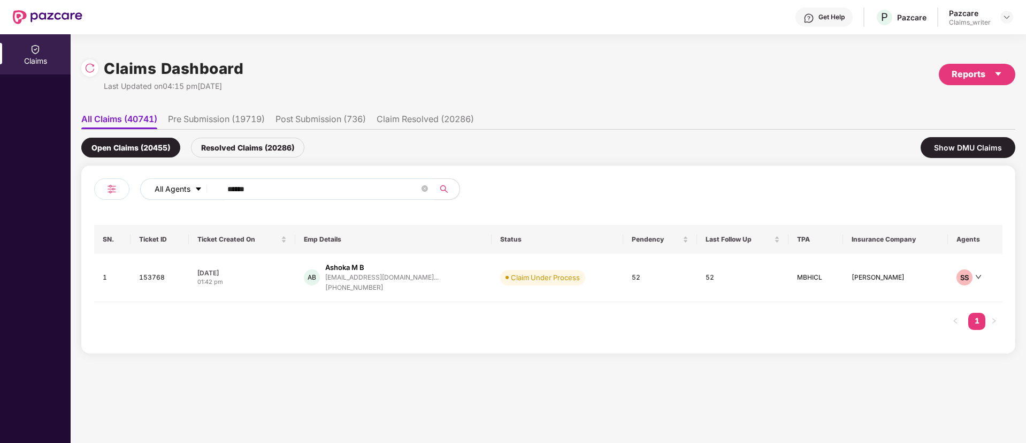
drag, startPoint x: 273, startPoint y: 194, endPoint x: 204, endPoint y: 188, distance: 69.2
click at [204, 188] on div "All Agents ******" at bounding box center [412, 188] width 545 height 21
paste input "text"
type input "******"
click at [148, 279] on td "159054" at bounding box center [160, 278] width 58 height 48
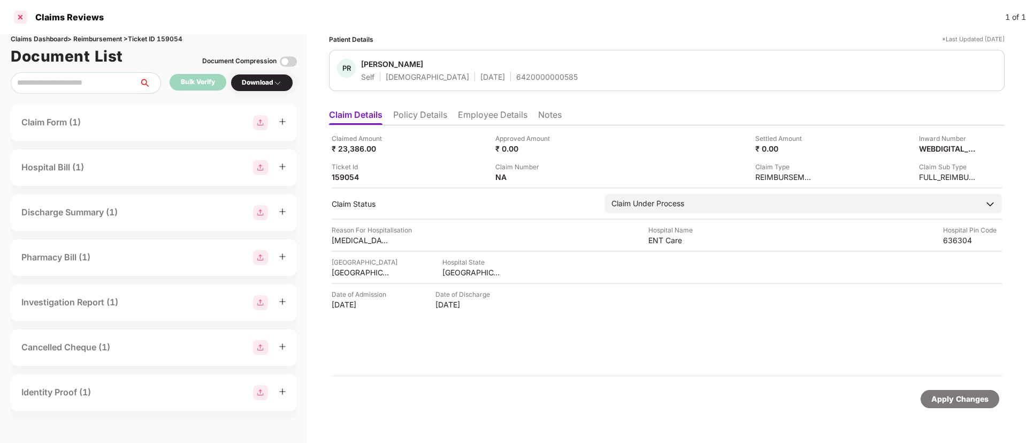
click at [13, 10] on div at bounding box center [20, 17] width 17 height 17
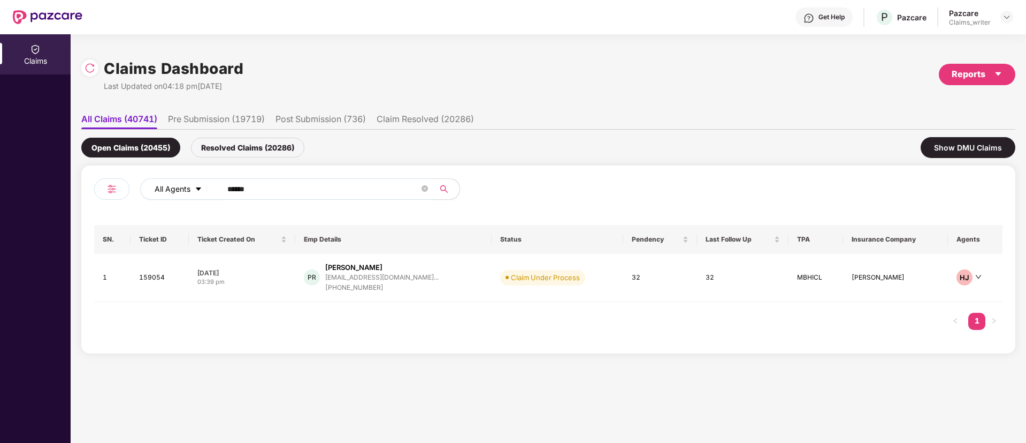
drag, startPoint x: 264, startPoint y: 191, endPoint x: 206, endPoint y: 191, distance: 58.9
click at [206, 191] on div "All Agents ******" at bounding box center [412, 188] width 545 height 21
paste input "text"
type input "******"
click at [158, 282] on td "151595" at bounding box center [160, 278] width 59 height 48
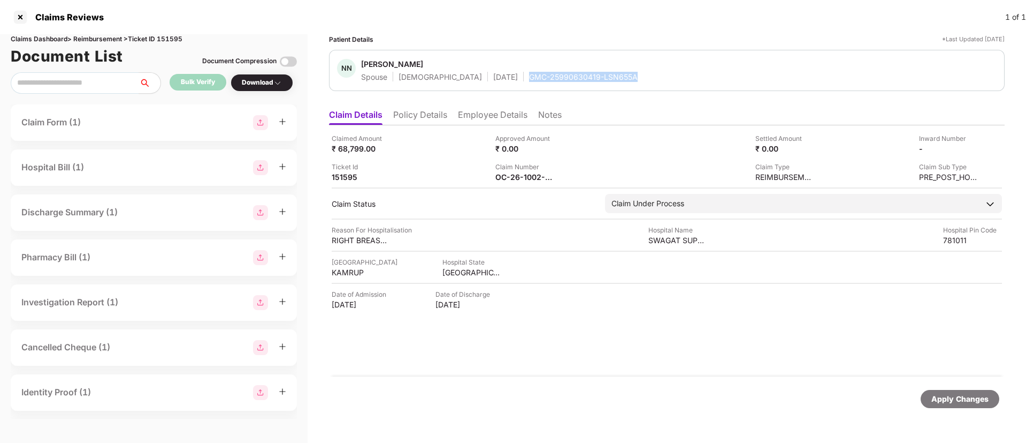
drag, startPoint x: 492, startPoint y: 74, endPoint x: 602, endPoint y: 78, distance: 109.8
click at [602, 78] on div "NN Nilakshi Nath Spouse Female 03 Feb 1995 GMC-25990630419-LSN655A" at bounding box center [667, 70] width 660 height 23
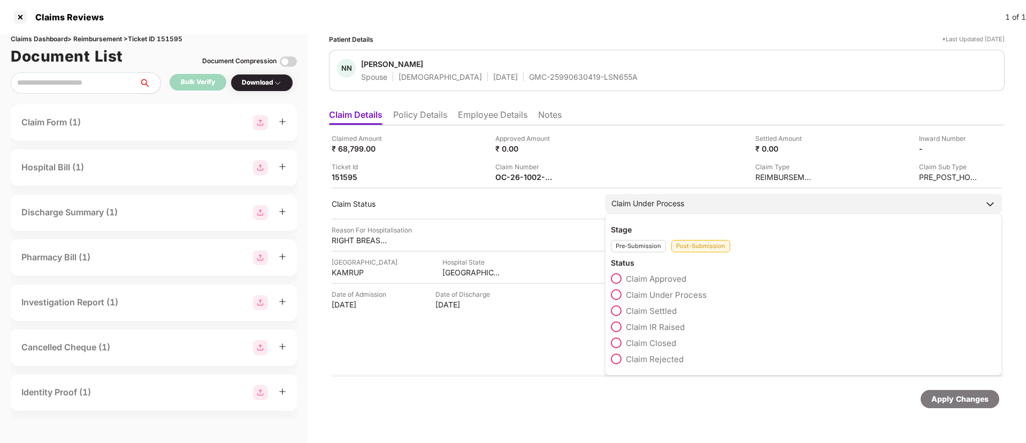
click at [618, 277] on span at bounding box center [616, 278] width 11 height 11
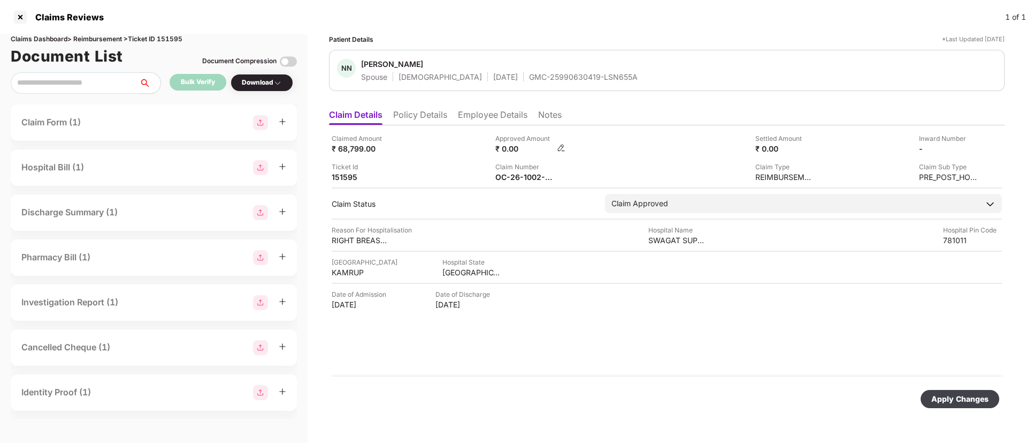
click at [564, 148] on img at bounding box center [561, 147] width 9 height 9
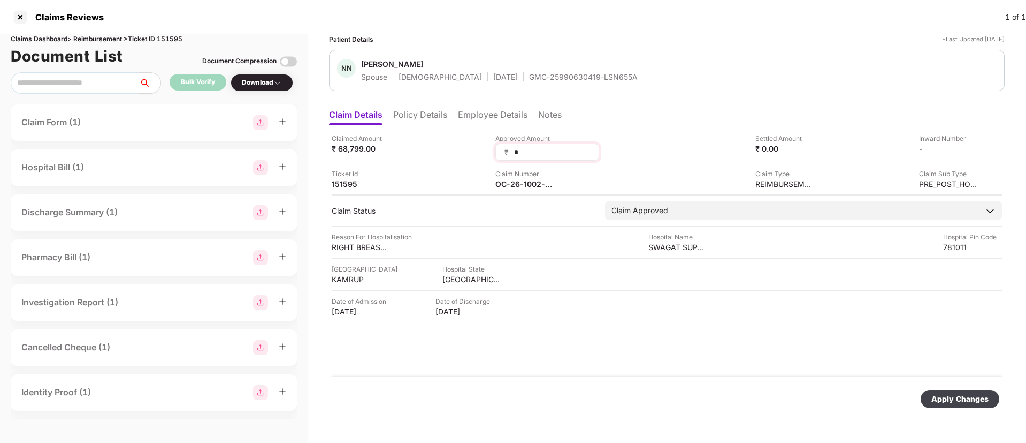
drag, startPoint x: 536, startPoint y: 149, endPoint x: 498, endPoint y: 155, distance: 37.9
click at [498, 155] on div "₹ *" at bounding box center [548, 151] width 104 height 17
type input "*****"
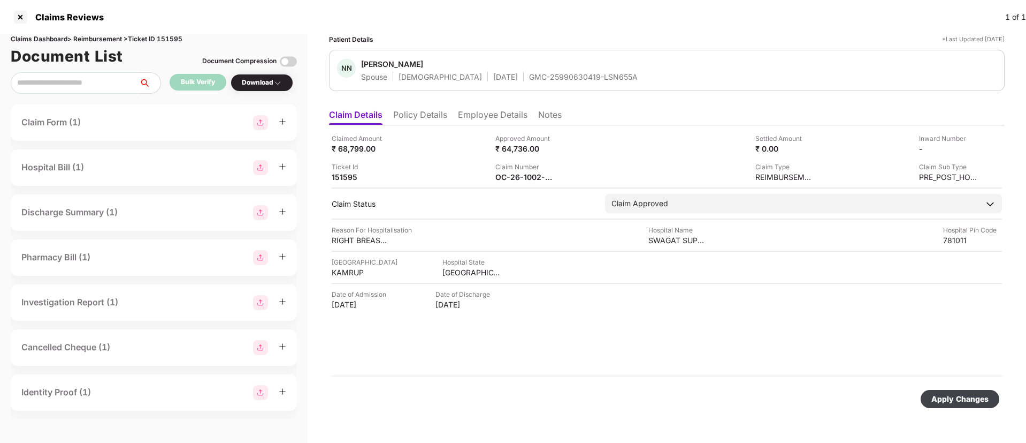
click at [953, 404] on div "Apply Changes" at bounding box center [960, 399] width 57 height 12
click at [559, 147] on img at bounding box center [561, 147] width 9 height 9
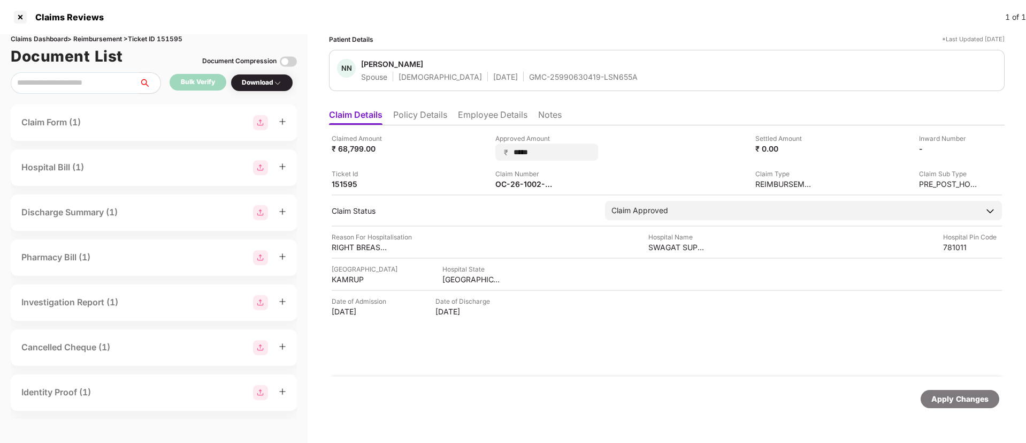
drag, startPoint x: 515, startPoint y: 152, endPoint x: 486, endPoint y: 150, distance: 28.4
click at [486, 150] on div "Claimed Amount ₹ 68,799.00 Approved Amount ₹ ***** Settled Amount ₹ 0.00 Inward…" at bounding box center [667, 161] width 671 height 56
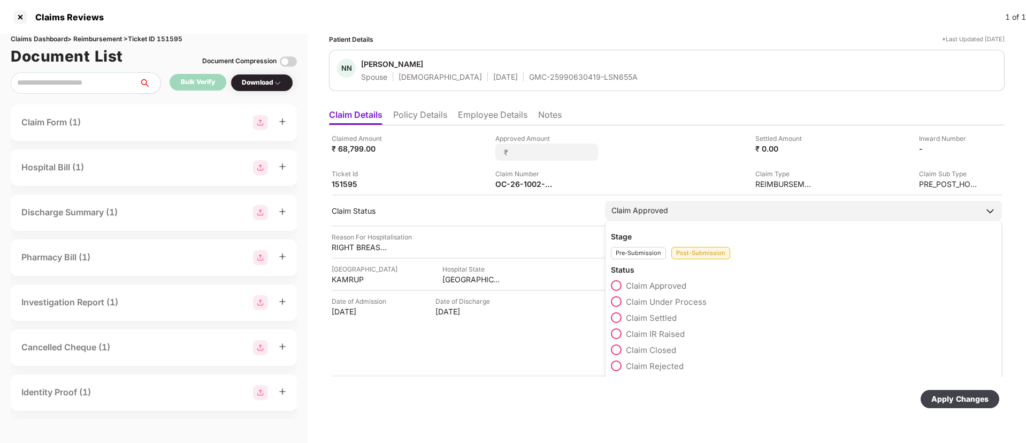
click at [634, 205] on div "Claim Approved" at bounding box center [640, 210] width 57 height 12
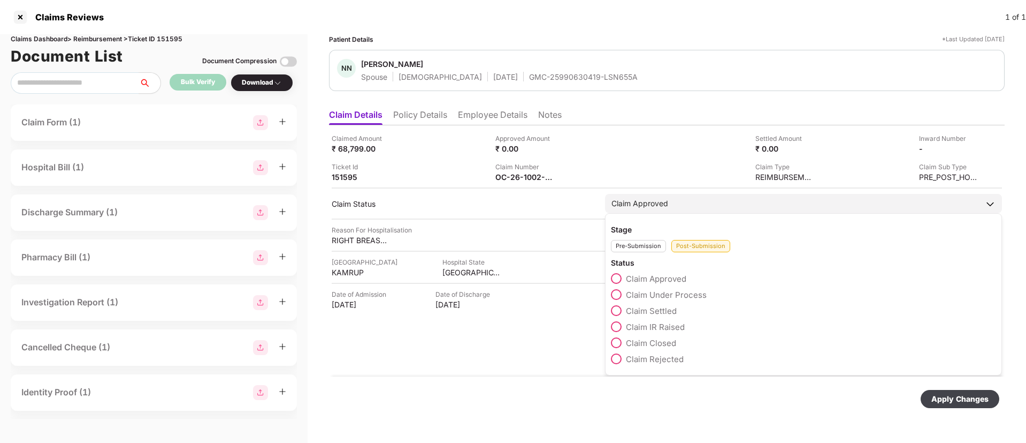
click at [620, 292] on span at bounding box center [616, 294] width 11 height 11
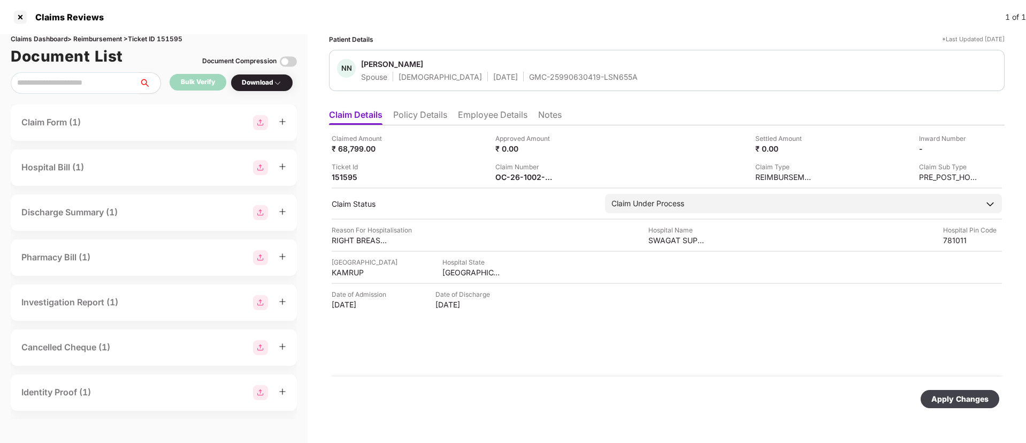
click at [952, 404] on div "Apply Changes" at bounding box center [960, 399] width 57 height 12
click at [556, 178] on div "OC-26-1002-8403-00286799" at bounding box center [531, 177] width 70 height 10
click at [562, 177] on img at bounding box center [561, 176] width 9 height 9
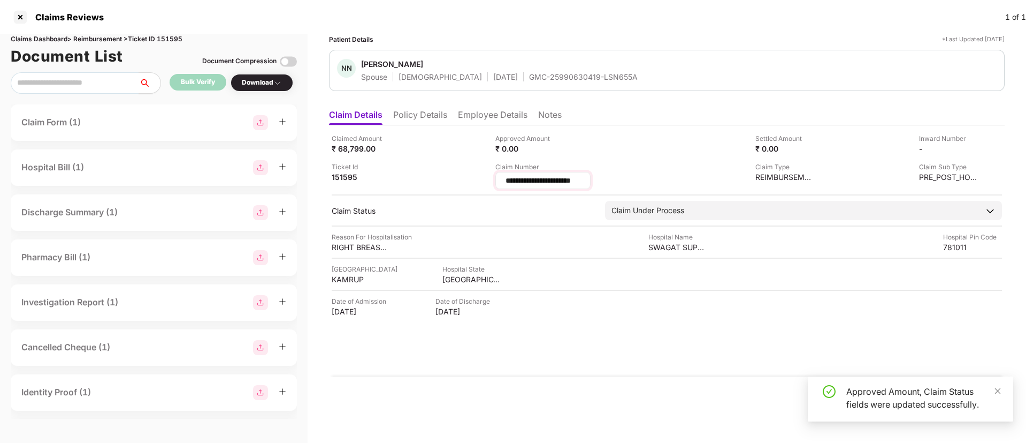
scroll to position [0, 4]
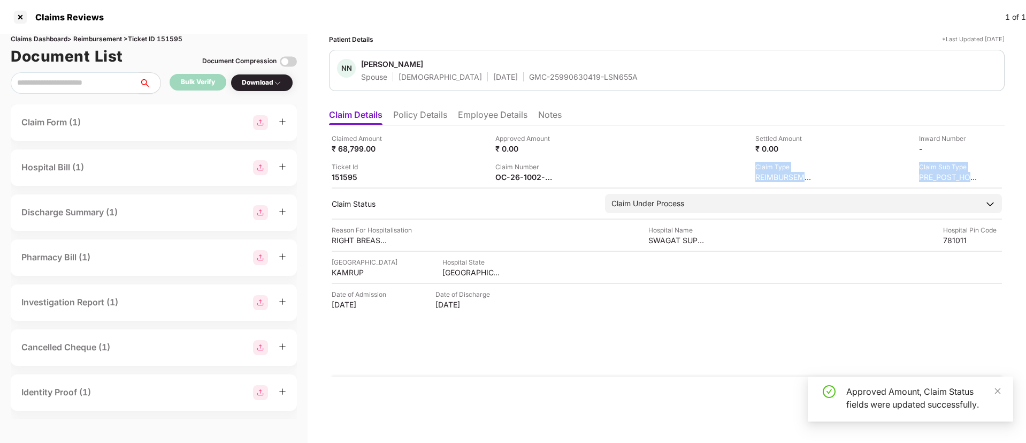
drag, startPoint x: 610, startPoint y: 180, endPoint x: 526, endPoint y: 183, distance: 84.6
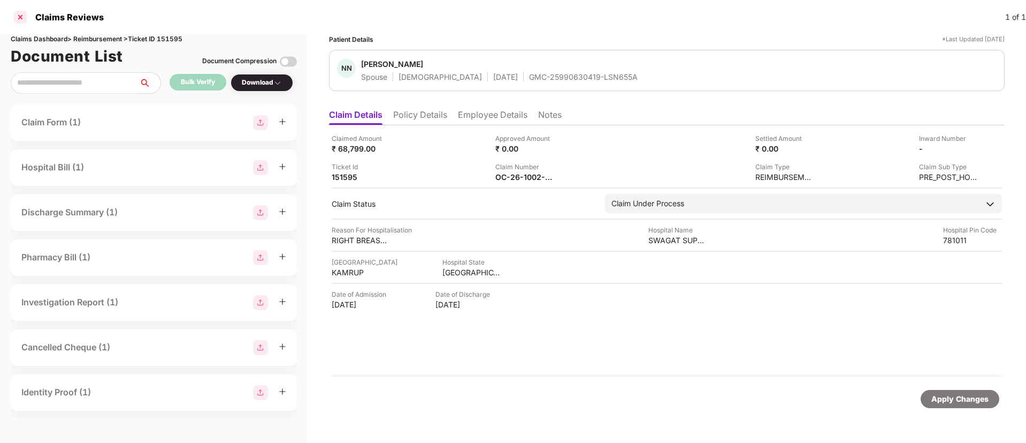
click at [22, 20] on div at bounding box center [20, 17] width 17 height 17
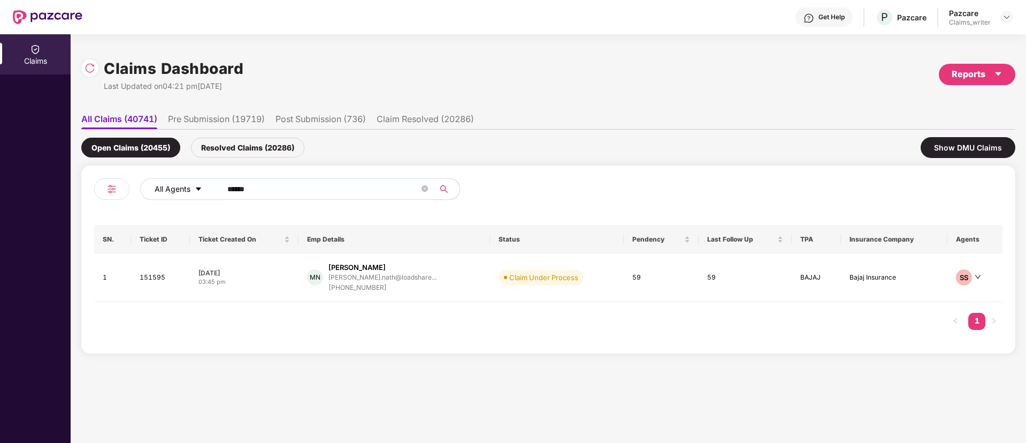
drag, startPoint x: 272, startPoint y: 194, endPoint x: 188, endPoint y: 195, distance: 84.0
click at [188, 195] on div "All Agents ******" at bounding box center [412, 188] width 545 height 21
paste input "text"
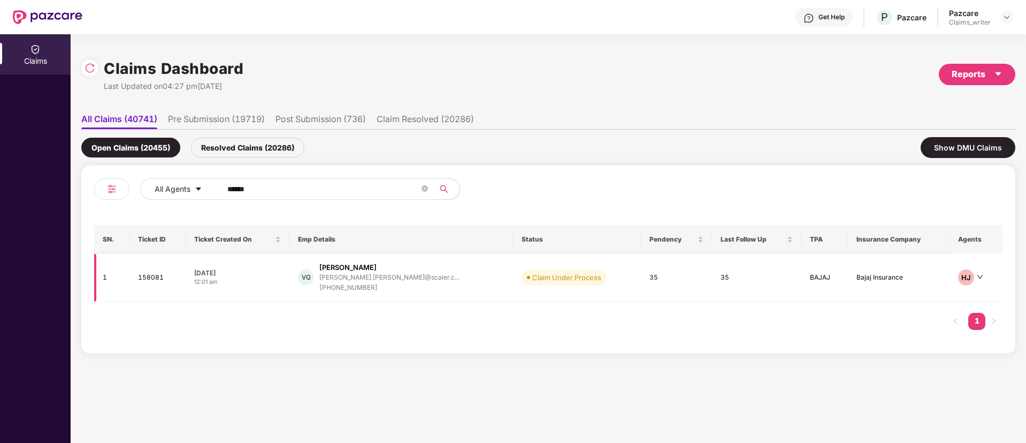
type input "******"
click at [166, 279] on td "158081" at bounding box center [158, 278] width 56 height 48
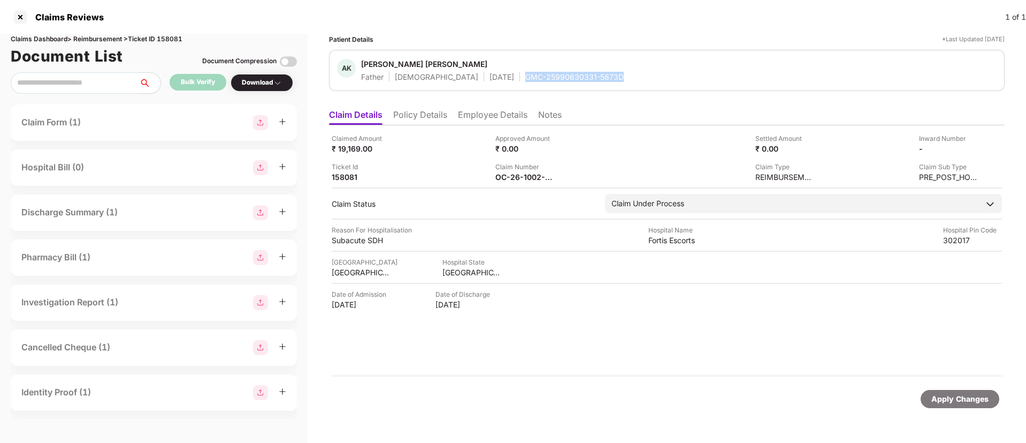
drag, startPoint x: 476, startPoint y: 81, endPoint x: 589, endPoint y: 75, distance: 113.1
click at [589, 75] on div "AK Anil Kumar Goyal Father Male 27 July 1961 GMC-25990630331-5873D" at bounding box center [667, 70] width 660 height 23
click at [21, 19] on div at bounding box center [20, 17] width 17 height 17
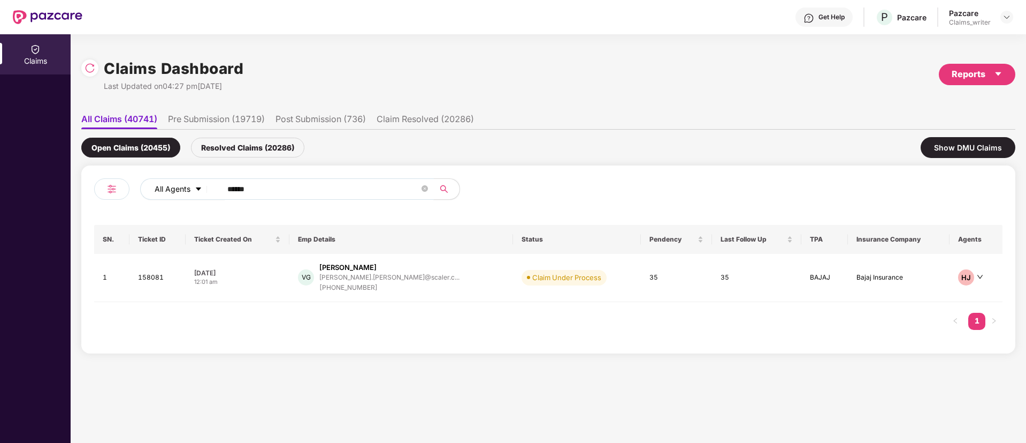
drag, startPoint x: 233, startPoint y: 188, endPoint x: 200, endPoint y: 182, distance: 33.1
click at [201, 182] on div "All Agents ******" at bounding box center [412, 188] width 545 height 21
paste input "text"
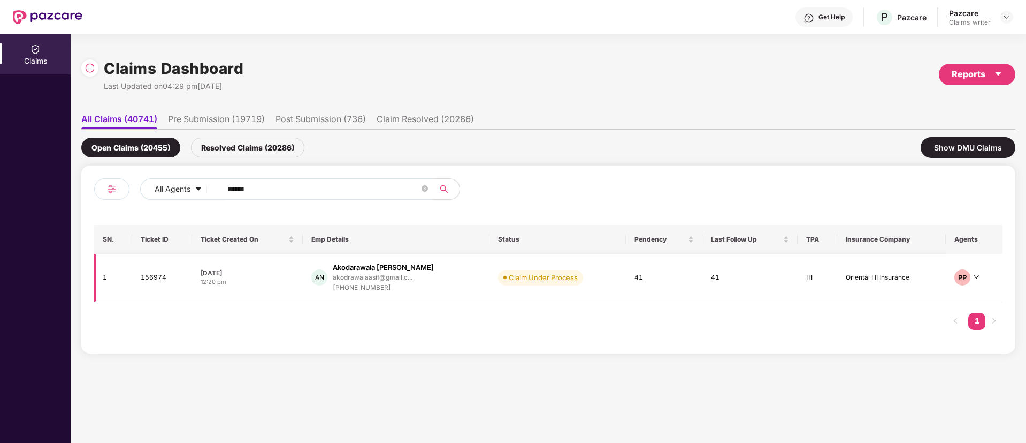
type input "******"
click at [158, 282] on td "156974" at bounding box center [162, 278] width 60 height 48
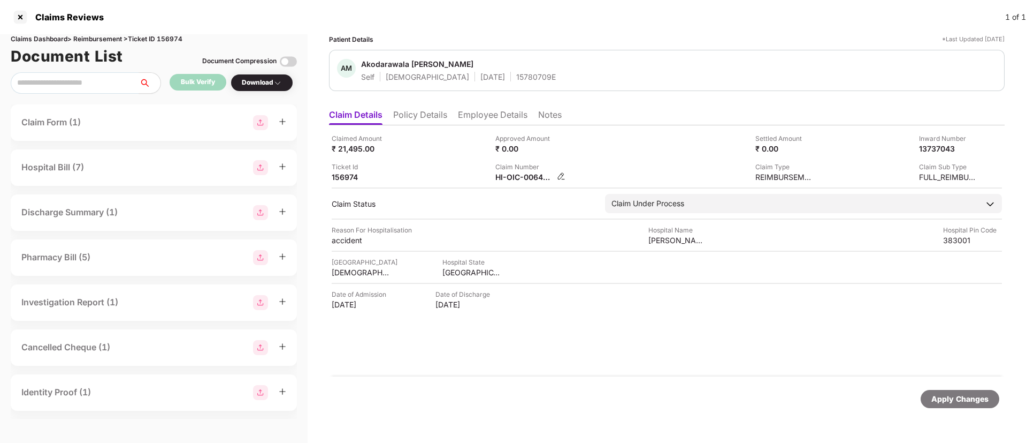
click at [556, 176] on div "HI-OIC-006408131-0" at bounding box center [531, 177] width 70 height 10
click at [559, 174] on img at bounding box center [561, 176] width 9 height 9
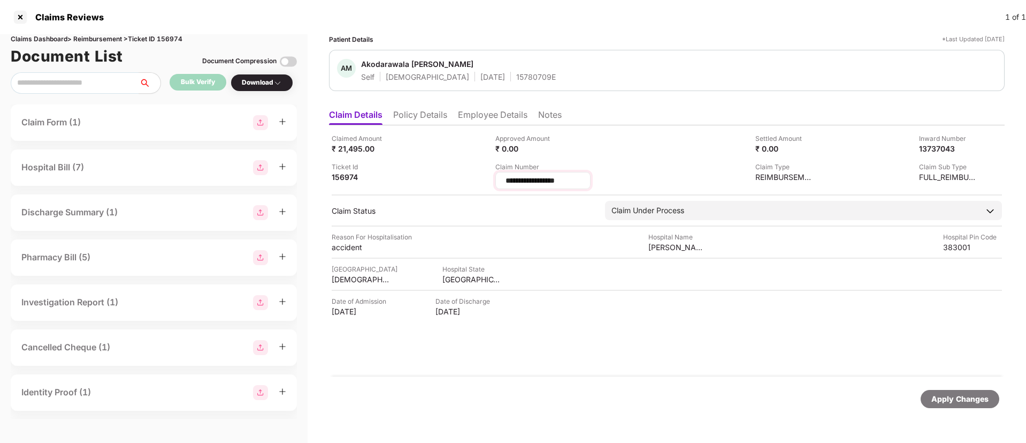
drag, startPoint x: 572, startPoint y: 180, endPoint x: 497, endPoint y: 180, distance: 75.5
click at [497, 180] on div "**********" at bounding box center [543, 180] width 95 height 17
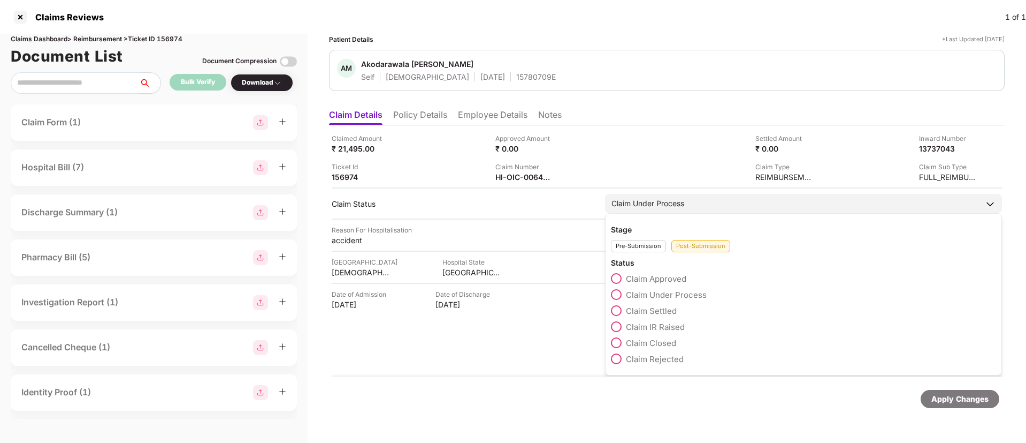
click at [618, 276] on span at bounding box center [616, 278] width 11 height 11
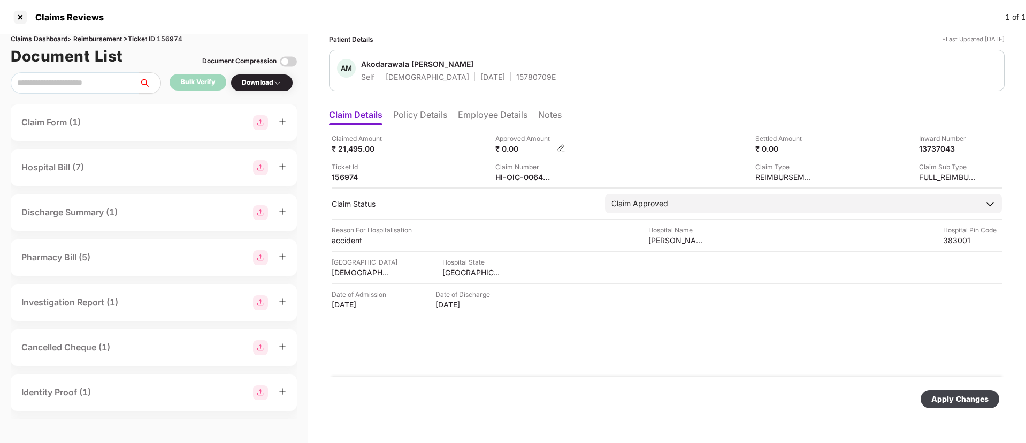
click at [561, 150] on img at bounding box center [561, 147] width 9 height 9
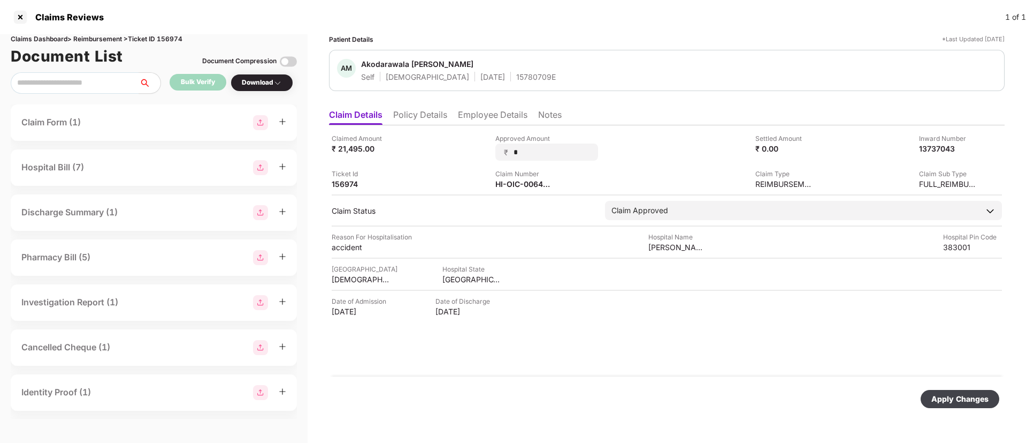
drag, startPoint x: 531, startPoint y: 154, endPoint x: 477, endPoint y: 149, distance: 54.8
click at [477, 149] on div "Claimed Amount ₹ 21,495.00 Approved Amount ₹ * Settled Amount ₹ 0.00 Inward Num…" at bounding box center [667, 161] width 671 height 56
type input "*****"
click at [956, 400] on div "Apply Changes" at bounding box center [960, 399] width 57 height 12
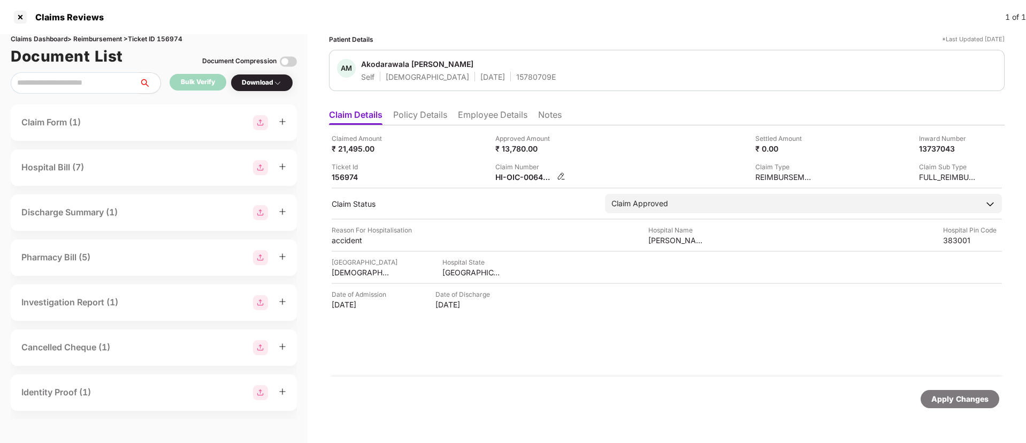
click at [561, 177] on img at bounding box center [561, 176] width 9 height 9
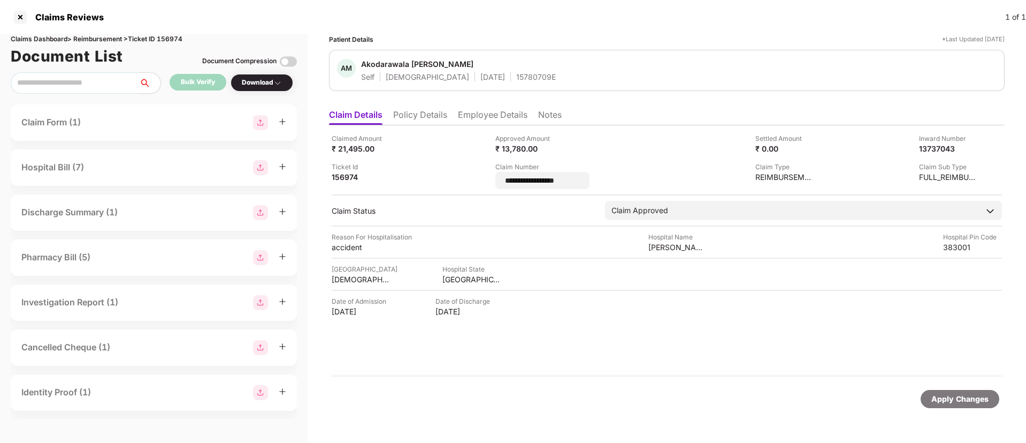
drag, startPoint x: 586, startPoint y: 179, endPoint x: 495, endPoint y: 182, distance: 91.6
click at [495, 182] on div "**********" at bounding box center [667, 161] width 671 height 56
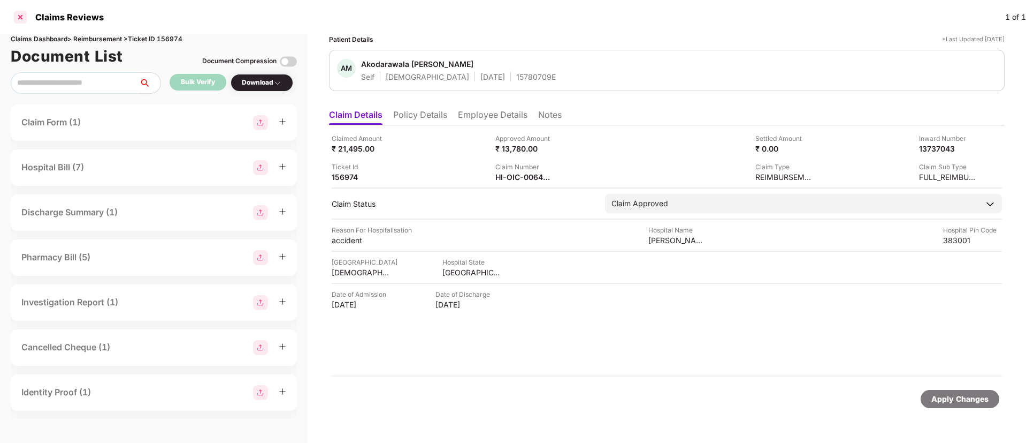
click at [21, 16] on div at bounding box center [20, 17] width 17 height 17
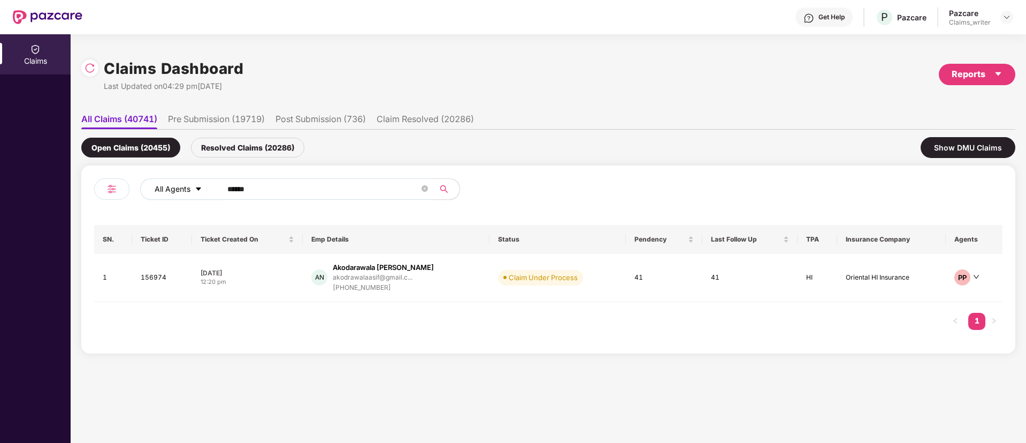
drag, startPoint x: 269, startPoint y: 186, endPoint x: 196, endPoint y: 184, distance: 72.8
click at [196, 184] on div "All Agents ******" at bounding box center [412, 188] width 545 height 21
paste input "text"
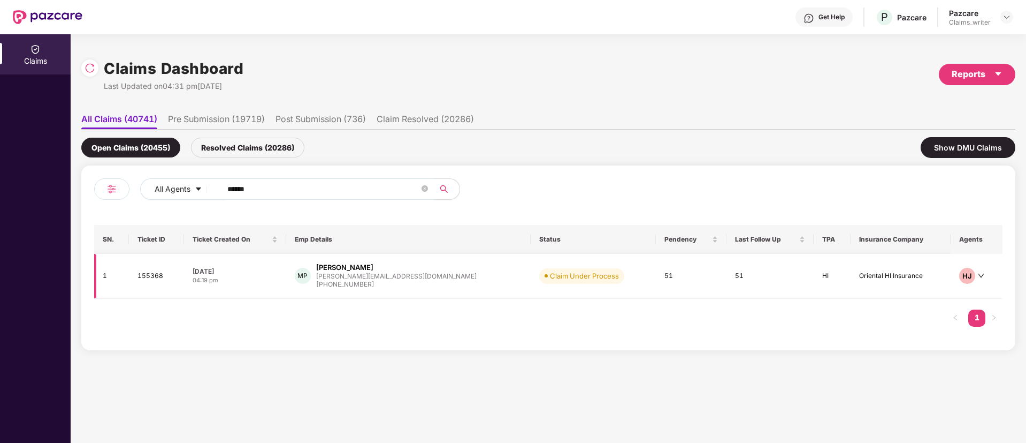
type input "******"
click at [155, 283] on td "155368" at bounding box center [156, 276] width 55 height 45
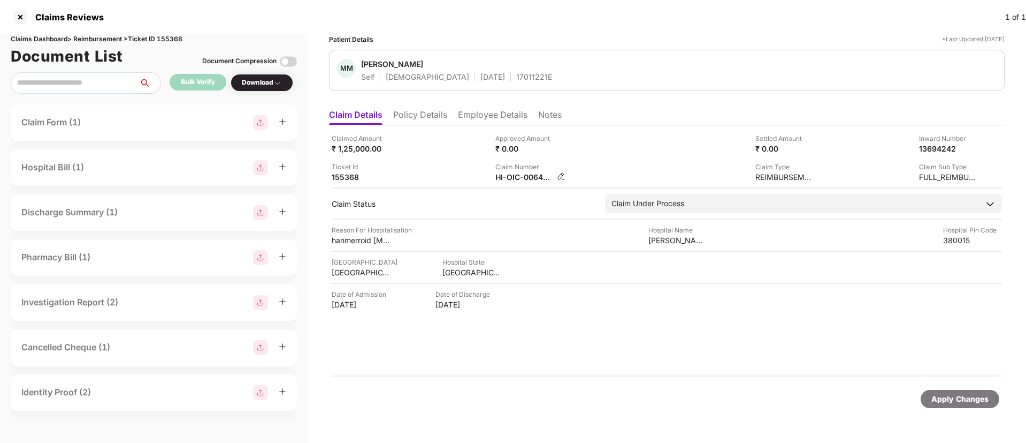
click at [562, 176] on img at bounding box center [561, 176] width 9 height 9
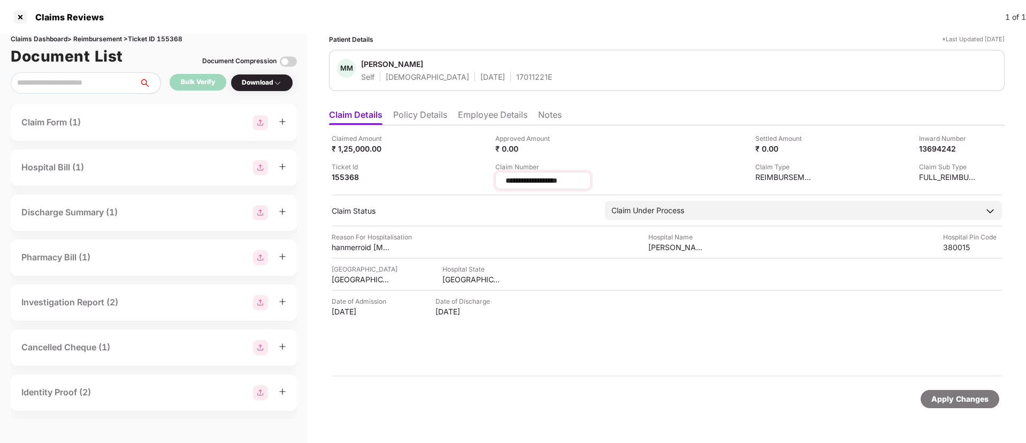
drag, startPoint x: 575, startPoint y: 179, endPoint x: 500, endPoint y: 187, distance: 74.8
click at [500, 187] on div "**********" at bounding box center [543, 180] width 95 height 17
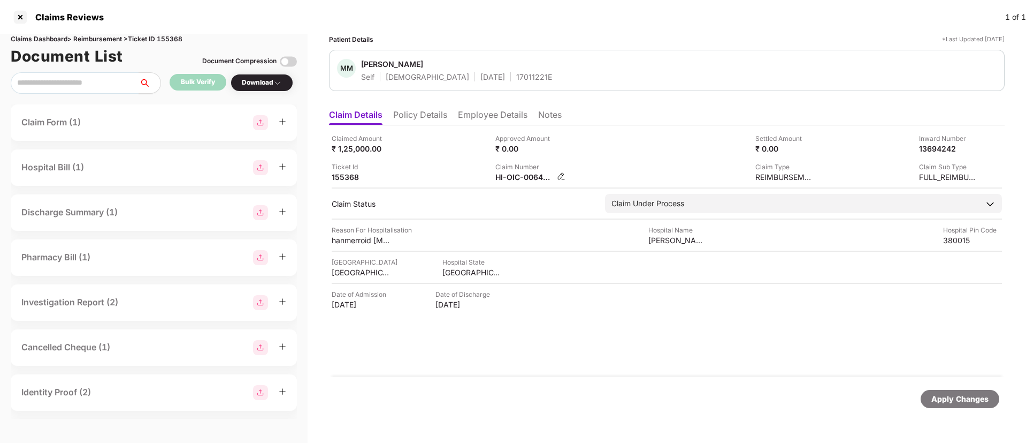
click at [559, 177] on img at bounding box center [561, 176] width 9 height 9
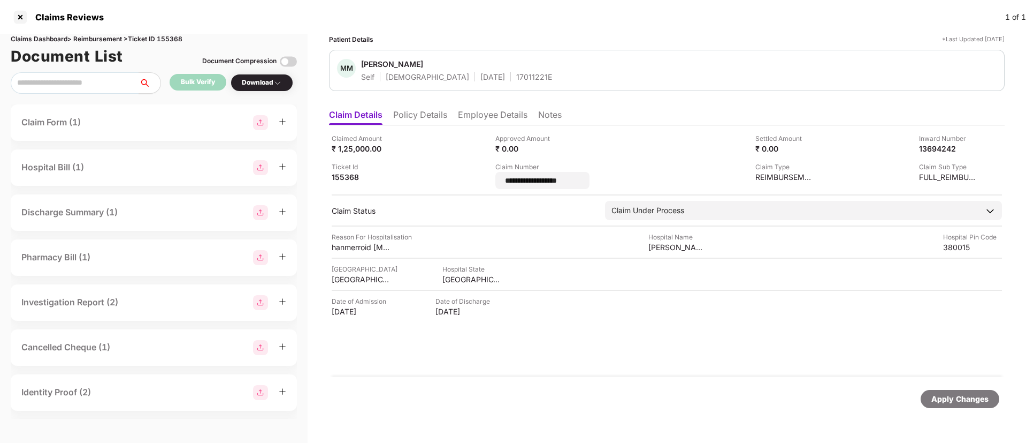
drag, startPoint x: 589, startPoint y: 179, endPoint x: 481, endPoint y: 182, distance: 108.2
click at [481, 182] on div "**********" at bounding box center [667, 161] width 671 height 56
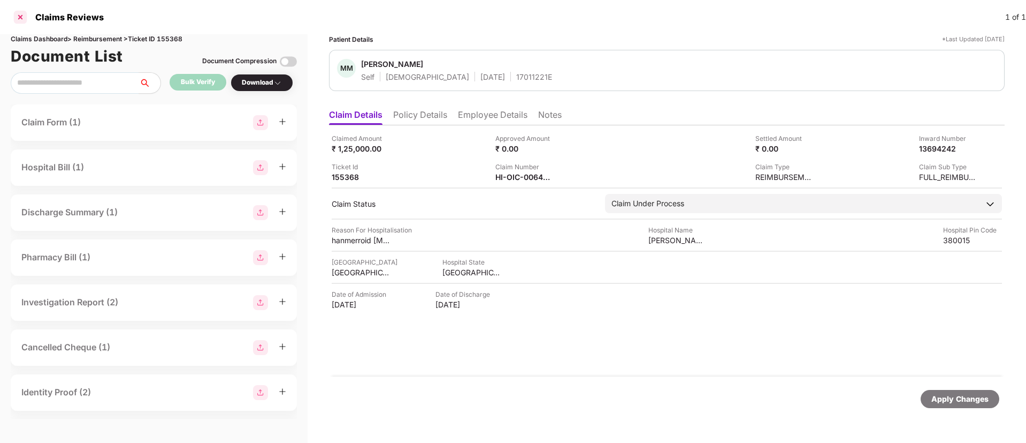
click at [23, 14] on div at bounding box center [20, 17] width 17 height 17
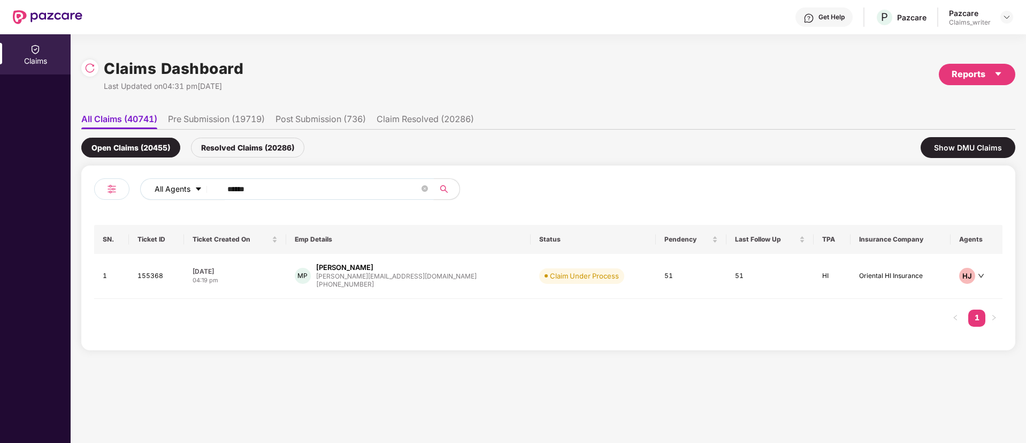
drag, startPoint x: 282, startPoint y: 191, endPoint x: 197, endPoint y: 187, distance: 84.7
click at [198, 187] on div "All Agents ******" at bounding box center [412, 188] width 545 height 21
paste input "text"
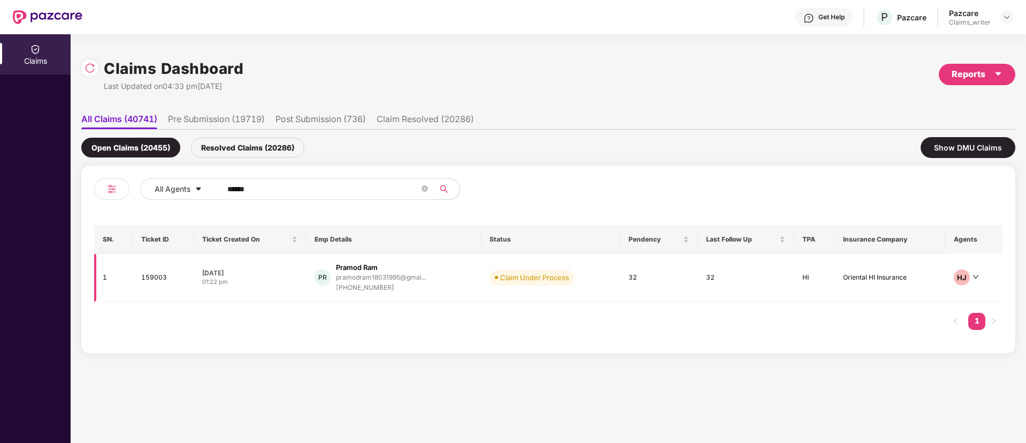
type input "******"
click at [147, 283] on td "159003" at bounding box center [163, 278] width 61 height 48
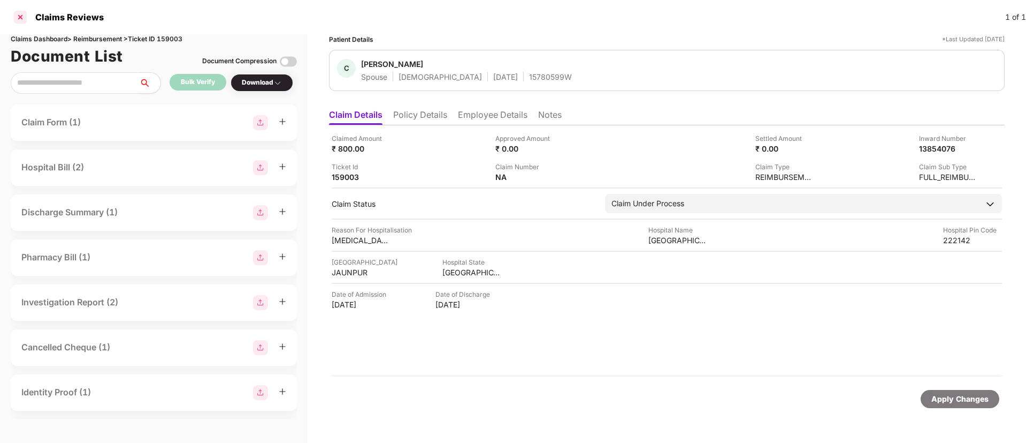
click at [26, 14] on div at bounding box center [20, 17] width 17 height 17
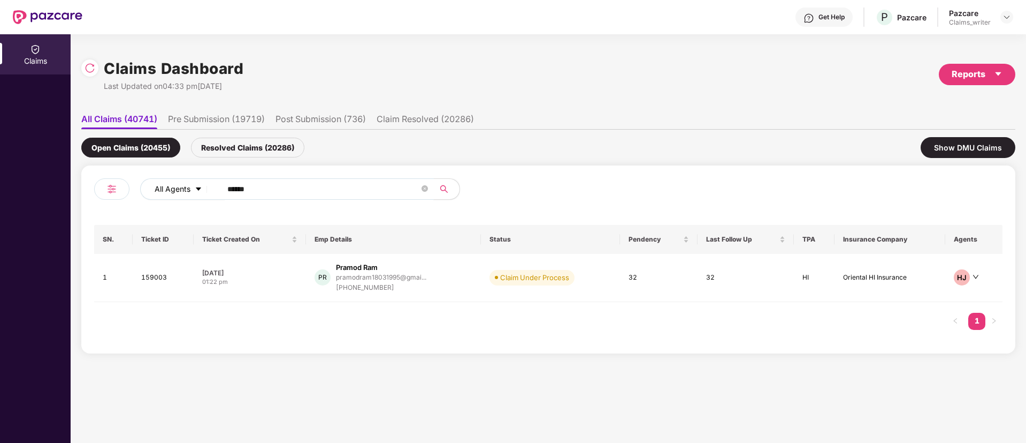
drag, startPoint x: 254, startPoint y: 191, endPoint x: 185, endPoint y: 189, distance: 69.1
click at [185, 189] on div "All Agents ******" at bounding box center [412, 188] width 545 height 21
drag, startPoint x: 267, startPoint y: 184, endPoint x: 203, endPoint y: 189, distance: 63.4
click at [203, 189] on div "All Agents ******" at bounding box center [412, 188] width 545 height 21
paste input "*"
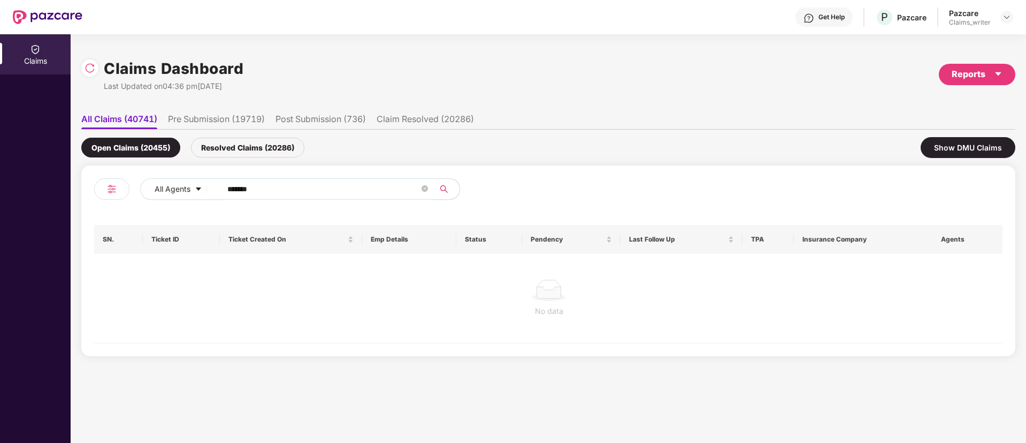
drag, startPoint x: 232, startPoint y: 188, endPoint x: 216, endPoint y: 185, distance: 15.7
click at [216, 185] on span "*******" at bounding box center [324, 188] width 219 height 21
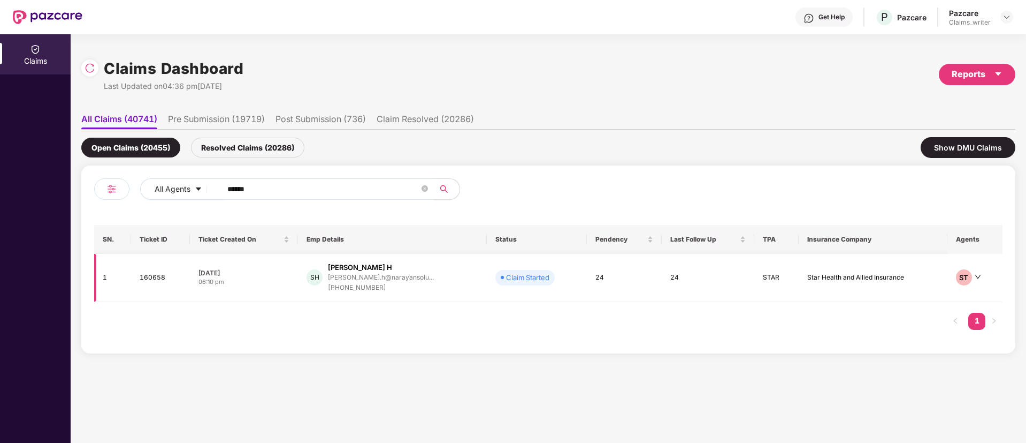
type input "******"
click at [144, 281] on td "160658" at bounding box center [160, 278] width 59 height 48
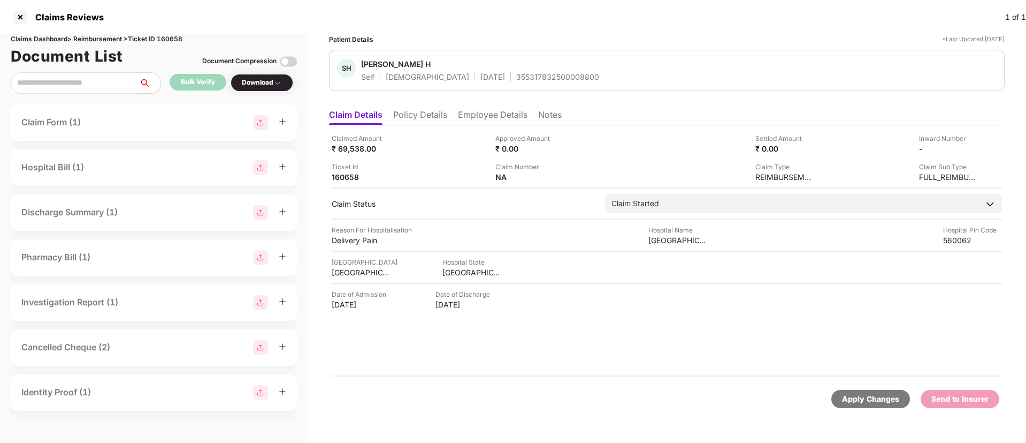
click at [417, 116] on li "Policy Details" at bounding box center [420, 117] width 54 height 16
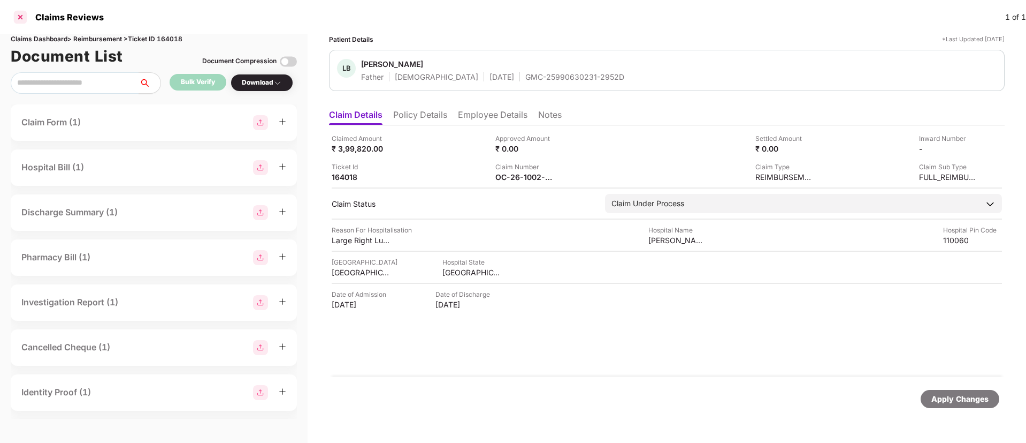
click at [21, 21] on div at bounding box center [20, 17] width 17 height 17
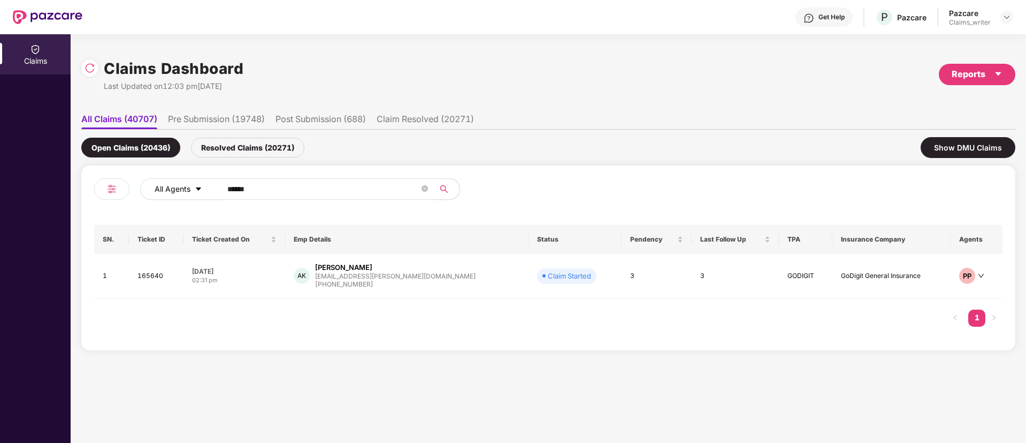
drag, startPoint x: 272, startPoint y: 186, endPoint x: 195, endPoint y: 195, distance: 77.6
click at [195, 195] on div "All Agents ******" at bounding box center [412, 188] width 545 height 21
paste input "text"
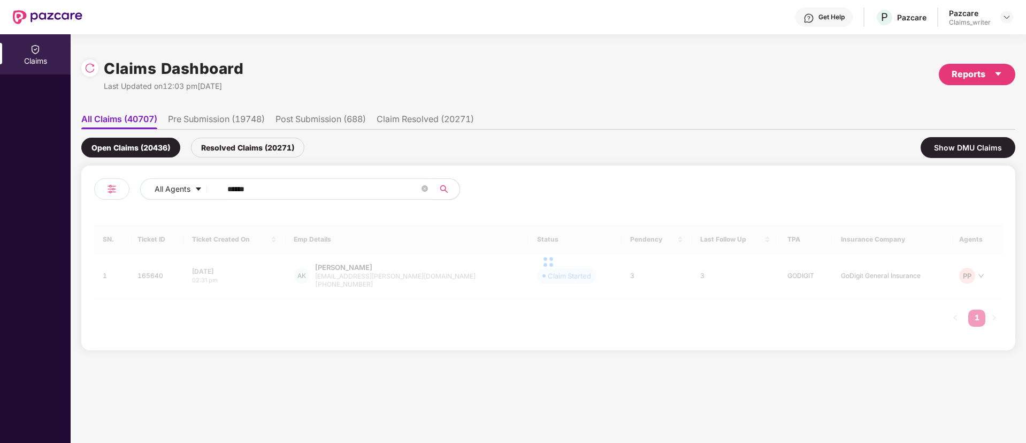
type input "******"
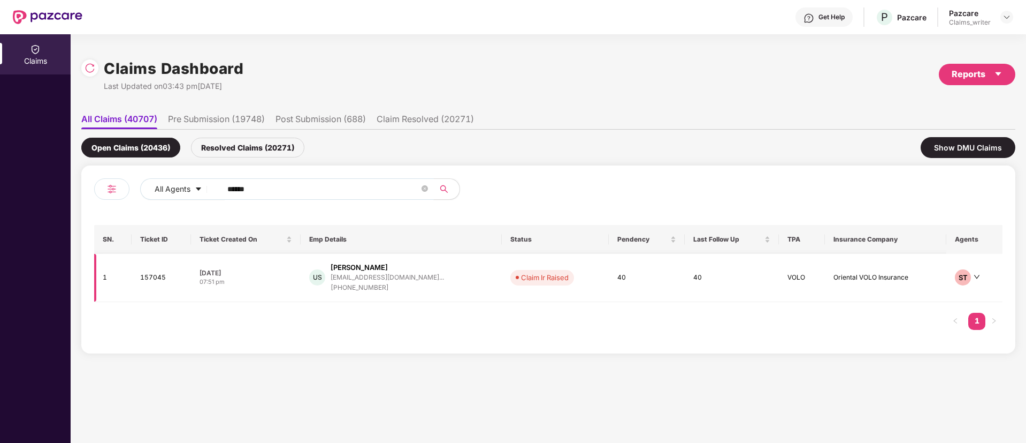
click at [165, 277] on td "157045" at bounding box center [161, 278] width 59 height 48
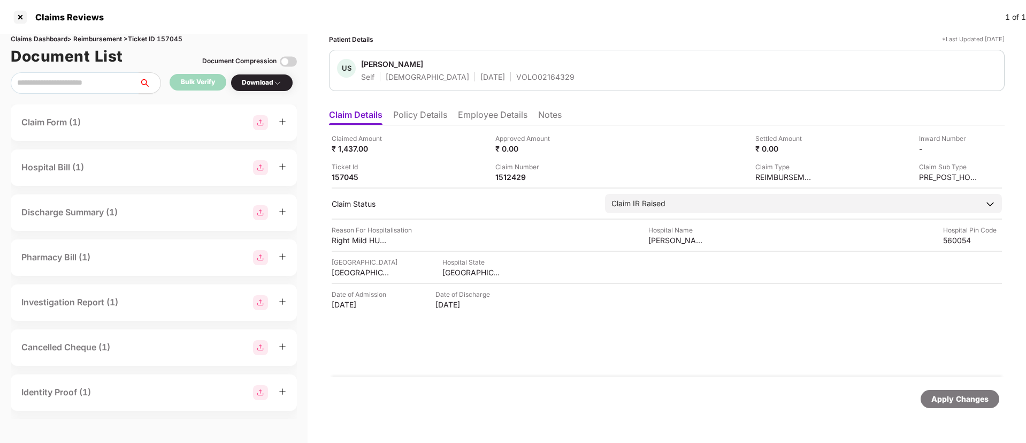
click at [550, 123] on li "Notes" at bounding box center [550, 117] width 24 height 16
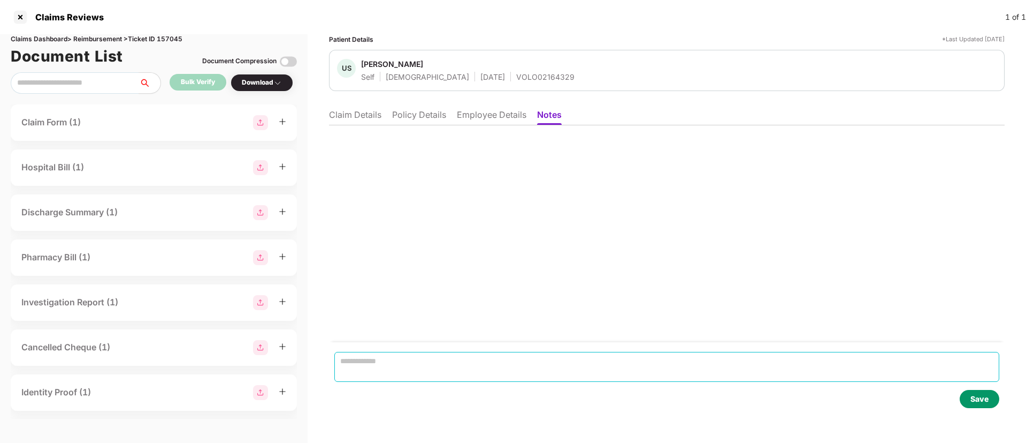
click at [378, 352] on textarea at bounding box center [666, 367] width 665 height 30
paste textarea "**********"
type textarea "**********"
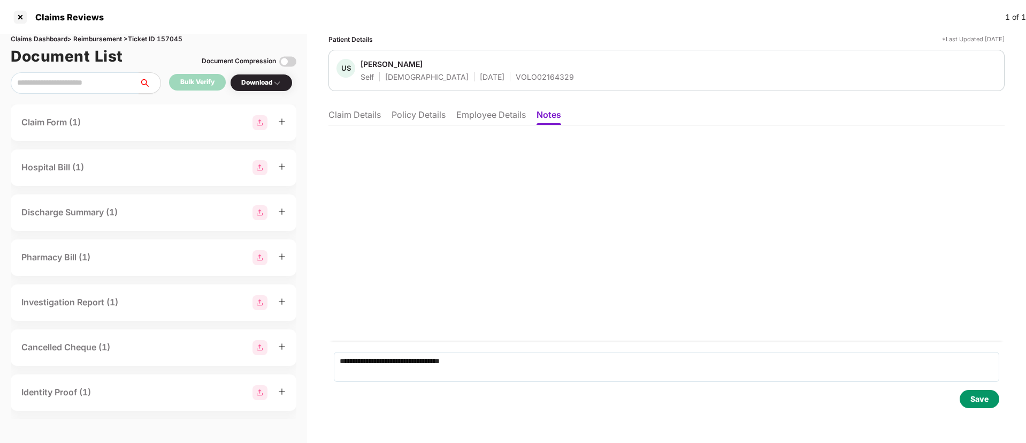
click at [984, 398] on div "Save" at bounding box center [980, 399] width 18 height 12
click at [360, 126] on div "Additional documents are not enclosed [DATE] 03:43 | by You" at bounding box center [667, 233] width 676 height 217
click at [358, 119] on li "Claim Details" at bounding box center [355, 117] width 52 height 16
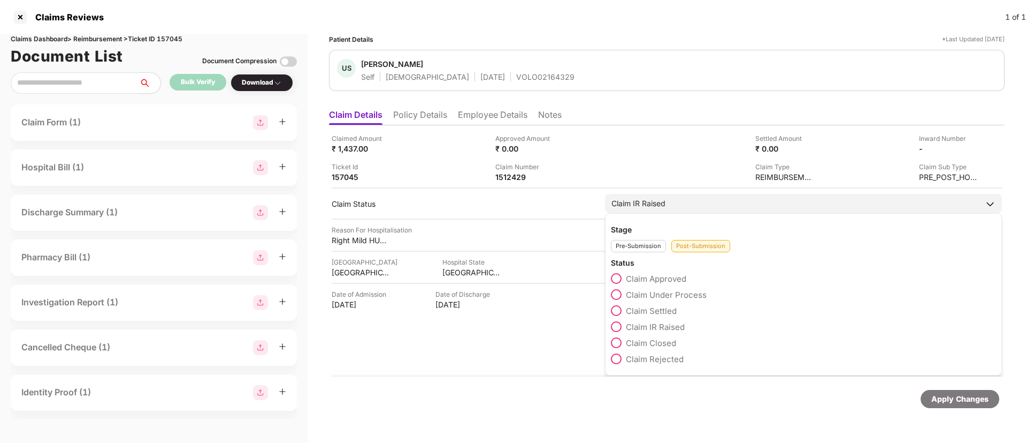
click at [614, 342] on span at bounding box center [616, 342] width 11 height 11
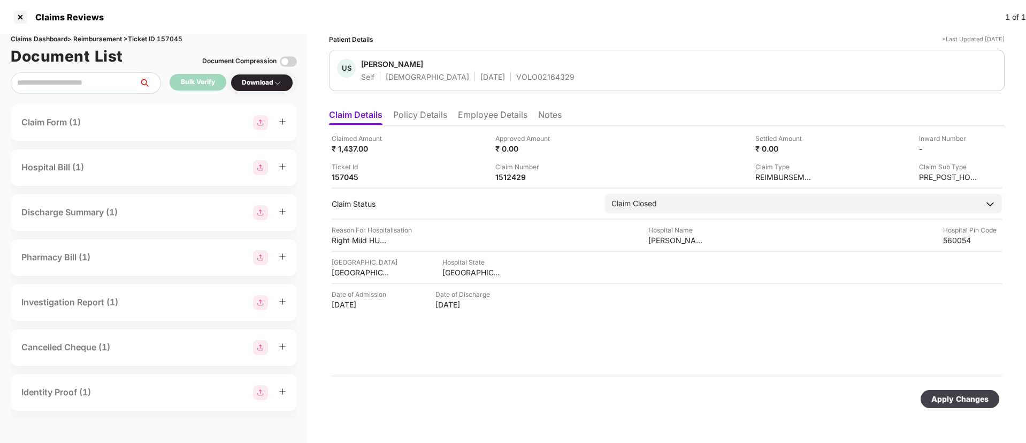
click at [953, 397] on div "Apply Changes" at bounding box center [960, 399] width 57 height 12
